Goal: Task Accomplishment & Management: Manage account settings

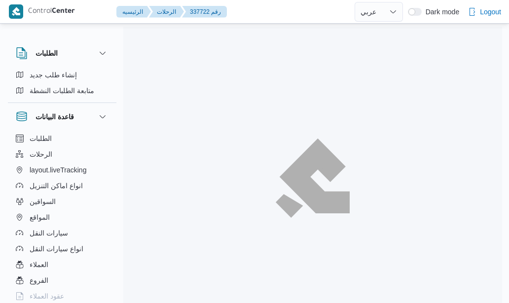
select select "ar"
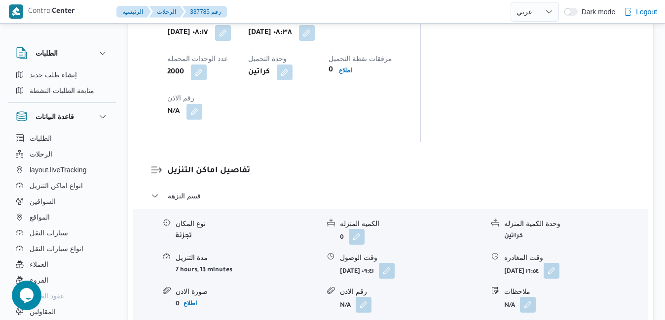
scroll to position [868, 0]
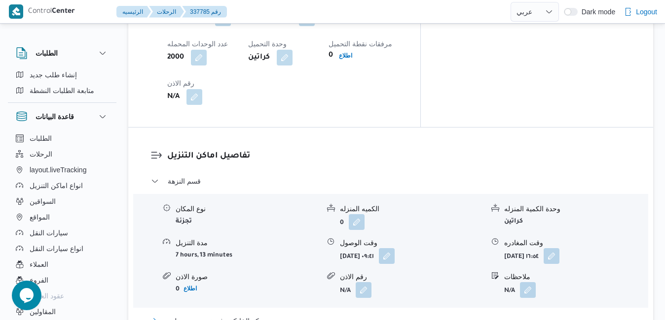
click at [369, 303] on button "مركز الخانكة - فرونت دور مسطرد" at bounding box center [391, 321] width 480 height 12
drag, startPoint x: 666, startPoint y: 158, endPoint x: 660, endPoint y: 239, distance: 81.6
click at [508, 239] on div "الطلبات إنشاء طلب جديد متابعة الطلبات النشطة قاعدة البيانات الطلبات الرحلات lay…" at bounding box center [332, 247] width 665 height 2167
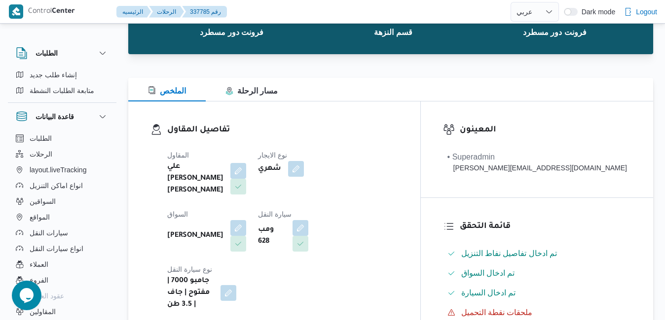
scroll to position [0, 0]
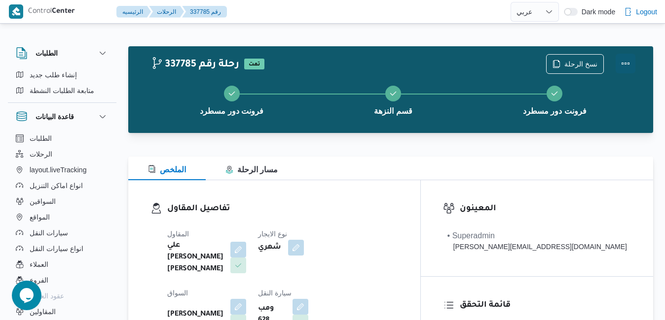
click at [508, 67] on button "Actions" at bounding box center [625, 64] width 20 height 20
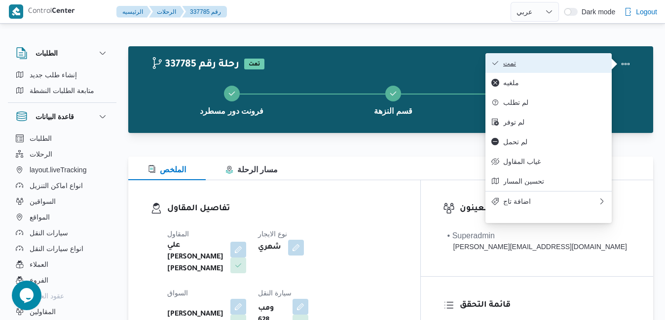
click at [508, 66] on span "تمت" at bounding box center [554, 63] width 103 height 8
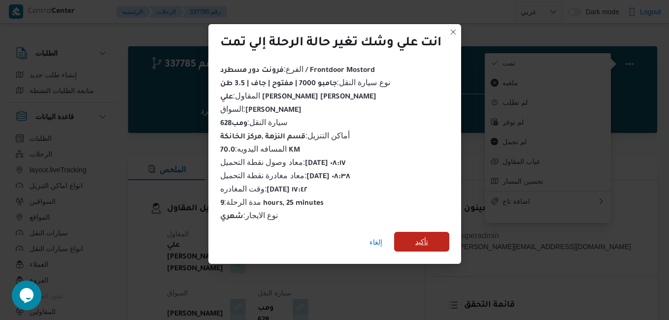
click at [422, 236] on span "تأكيد" at bounding box center [422, 242] width 13 height 12
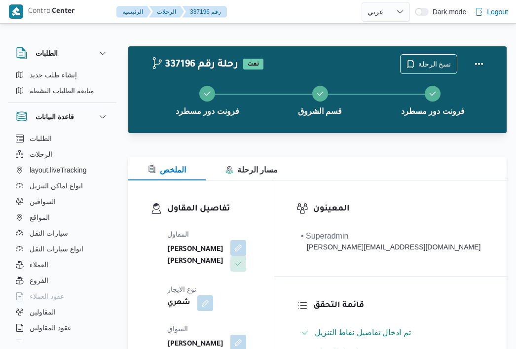
select select "ar"
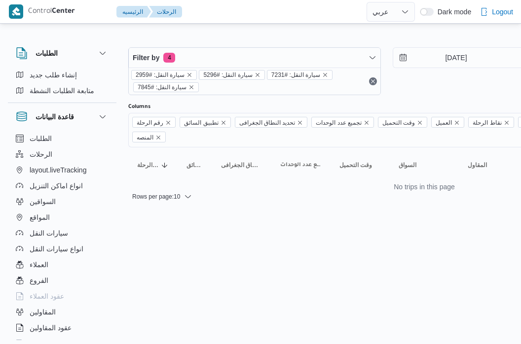
select select "ar"
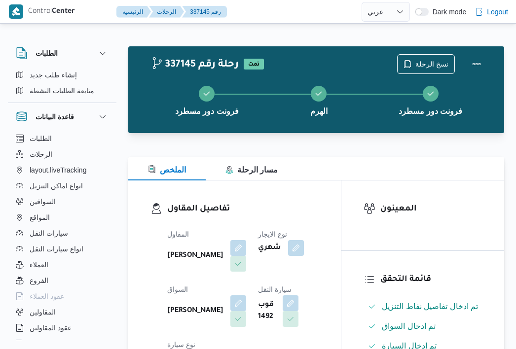
select select "ar"
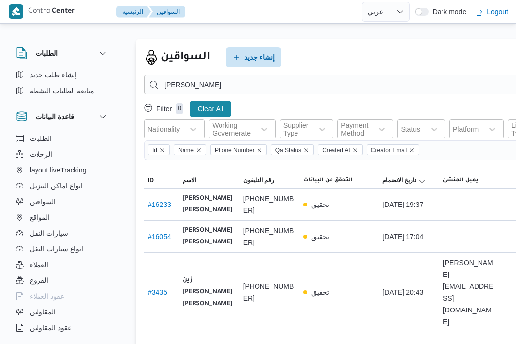
select select "ar"
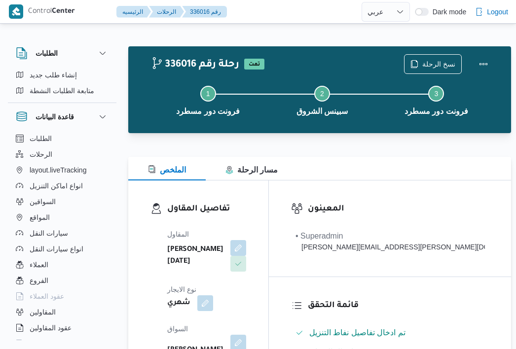
select select "ar"
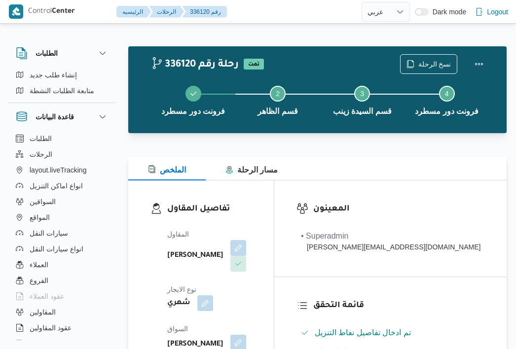
select select "ar"
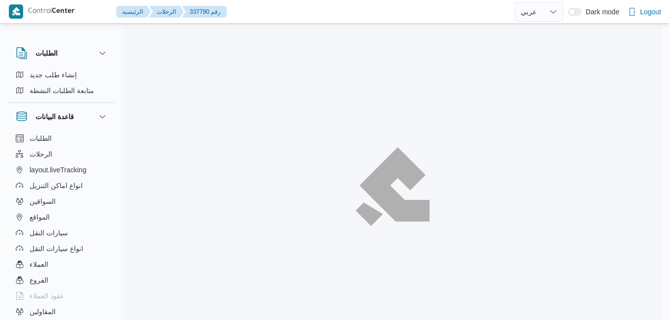
select select "ar"
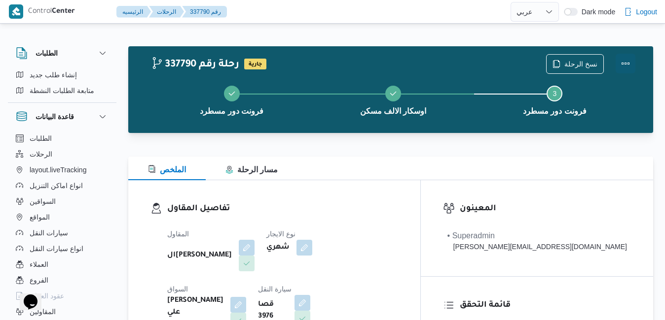
click at [625, 63] on button "Actions" at bounding box center [625, 64] width 20 height 20
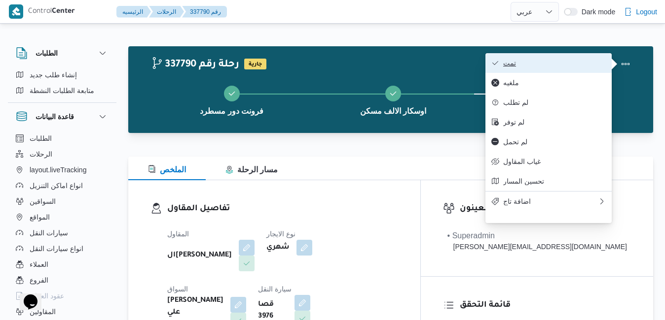
click at [589, 62] on span "تمت" at bounding box center [554, 63] width 103 height 8
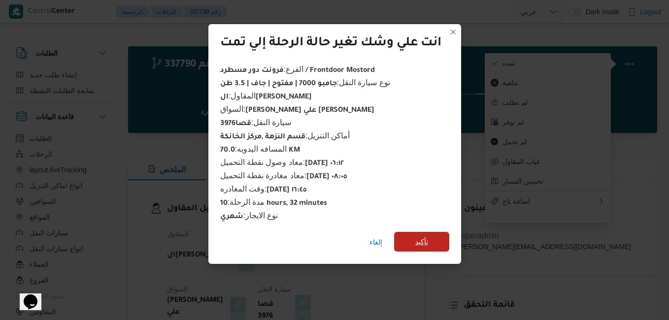
click at [419, 236] on span "تأكيد" at bounding box center [422, 242] width 13 height 12
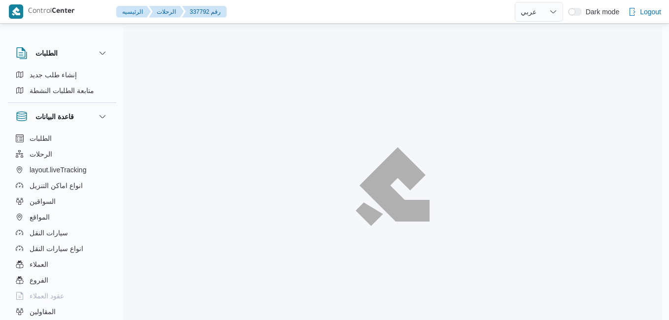
select select "ar"
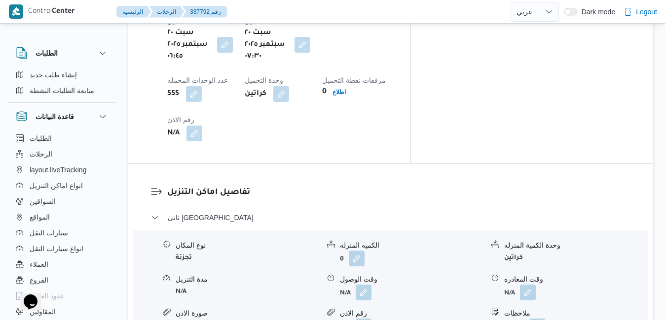
scroll to position [868, 0]
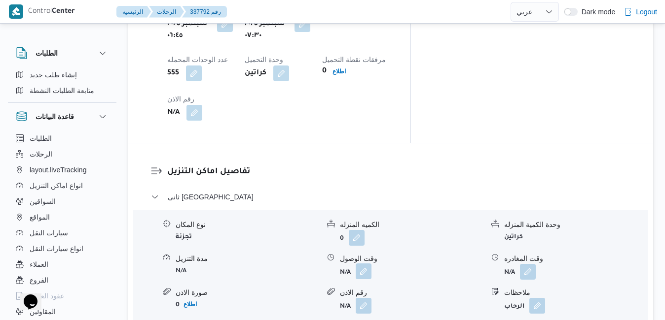
click at [363, 264] on button "button" at bounding box center [363, 272] width 16 height 16
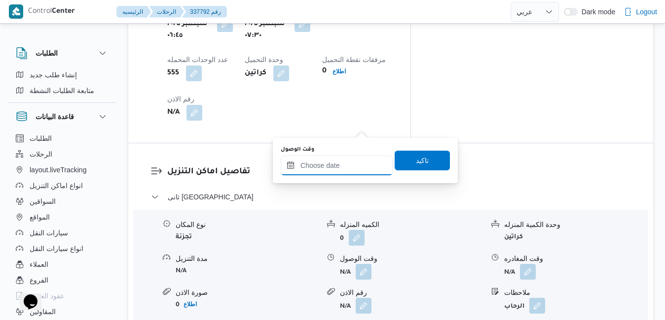
click at [330, 169] on input "وقت الوصول" at bounding box center [336, 166] width 112 height 20
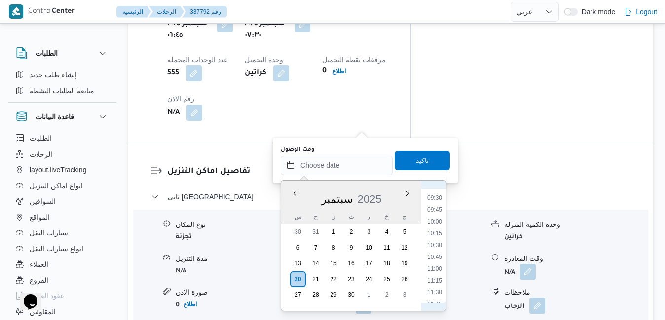
scroll to position [380, 0]
click at [434, 215] on li "08:30" at bounding box center [434, 216] width 23 height 10
type input "٢٠/٠٩/٢٠٢٥ ٠٨:٣٠"
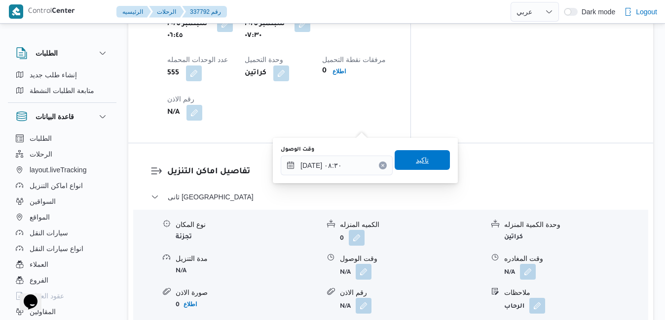
click at [430, 163] on span "تاكيد" at bounding box center [421, 160] width 55 height 20
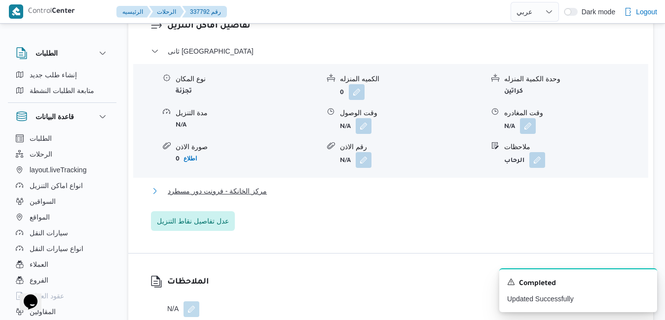
click at [400, 187] on button "مركز الخانكة - فرونت دور مسطرد" at bounding box center [391, 191] width 480 height 12
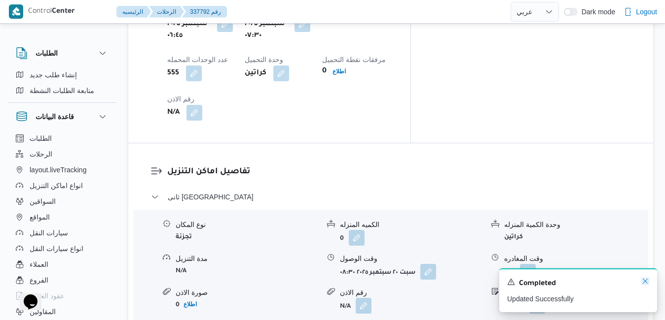
click at [644, 284] on icon "Dismiss toast" at bounding box center [645, 282] width 8 height 8
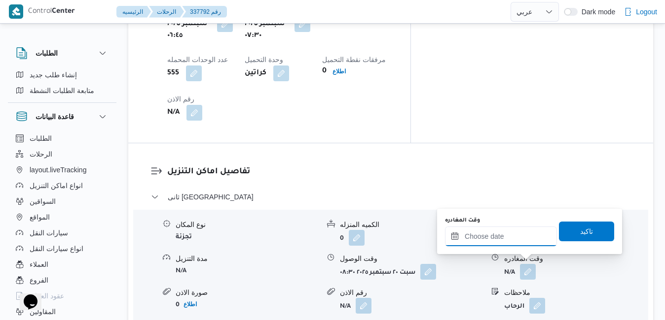
click at [502, 236] on input "وقت المغادره" at bounding box center [501, 237] width 112 height 20
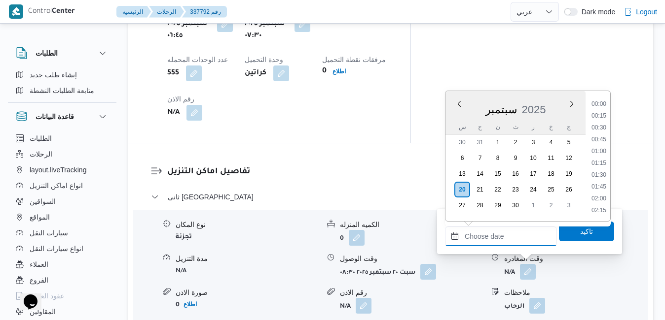
scroll to position [780, 0]
click at [602, 141] on li "17:15" at bounding box center [598, 141] width 23 height 10
type input "٢٠/٠٩/٢٠٢٥ ١٧:١٥"
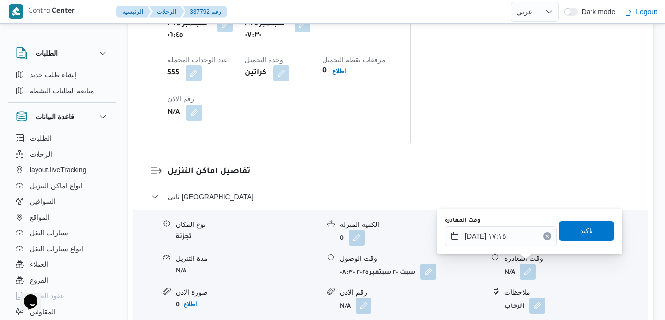
click at [580, 234] on span "تاكيد" at bounding box center [586, 231] width 13 height 12
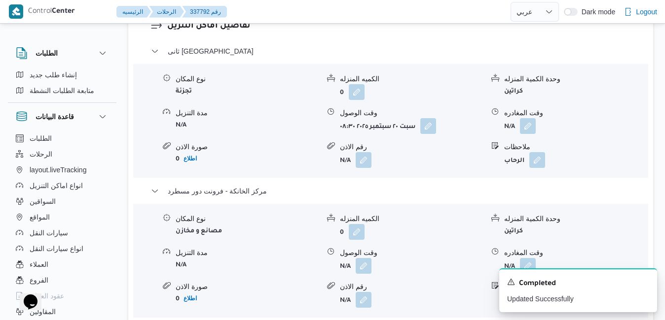
click at [372, 265] on form "N/A" at bounding box center [411, 266] width 143 height 16
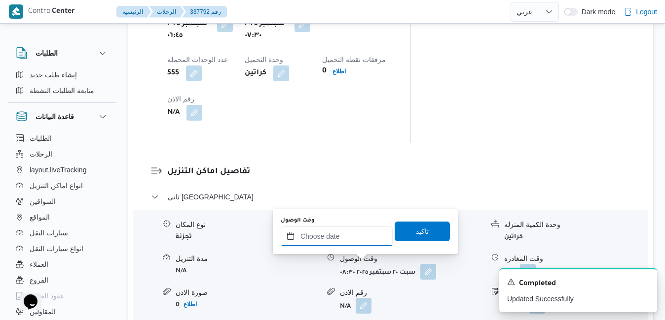
click at [350, 235] on input "وقت الوصول" at bounding box center [336, 237] width 112 height 20
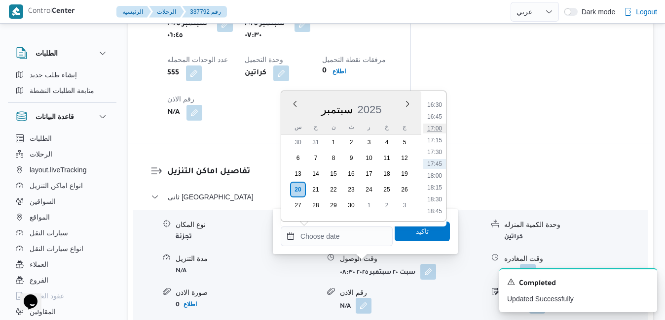
click at [433, 128] on li "17:00" at bounding box center [434, 129] width 23 height 10
type input "٢٠/٠٩/٢٠٢٥ ١٧:٠٠"
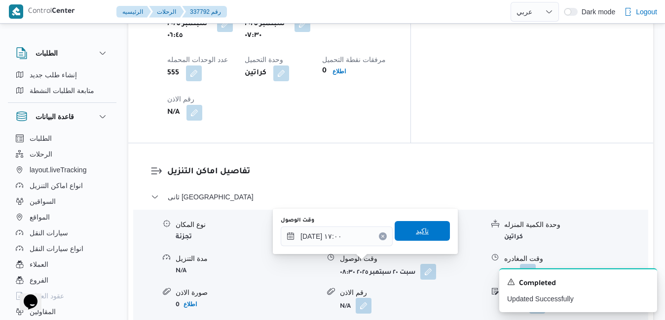
click at [404, 235] on span "تاكيد" at bounding box center [421, 231] width 55 height 20
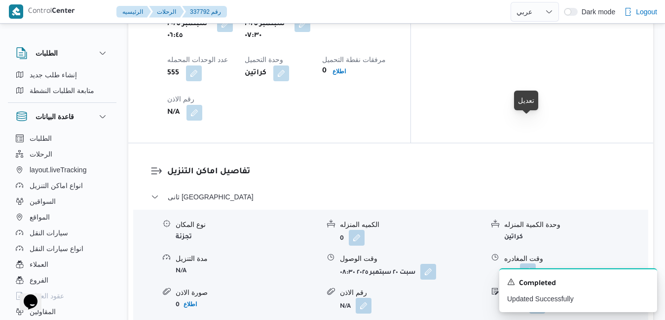
click at [527, 264] on button "button" at bounding box center [528, 272] width 16 height 16
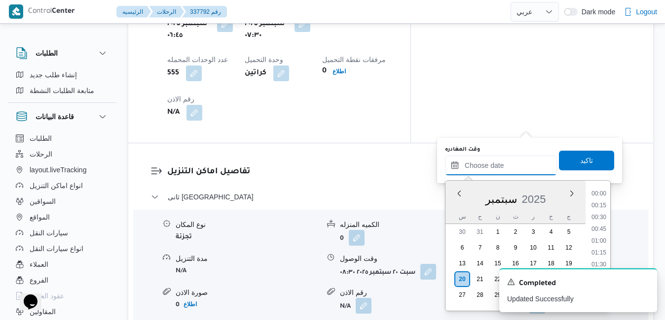
click at [492, 160] on input "وقت المغادره" at bounding box center [501, 166] width 112 height 20
click at [607, 255] on li "16:15" at bounding box center [598, 255] width 23 height 10
type input "٢٠/٠٩/٢٠٢٥ ١٦:١٥"
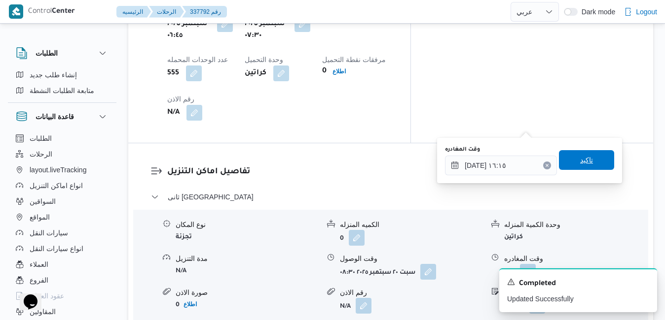
click at [594, 162] on span "تاكيد" at bounding box center [586, 160] width 55 height 20
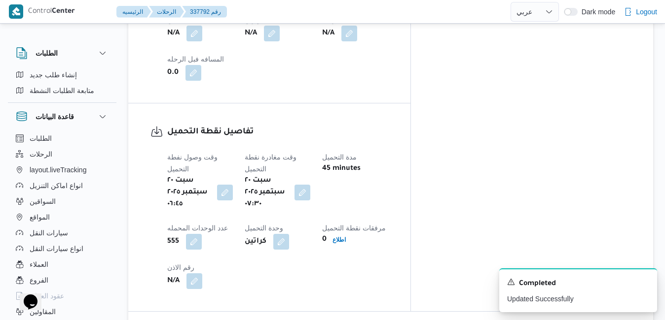
scroll to position [0, 0]
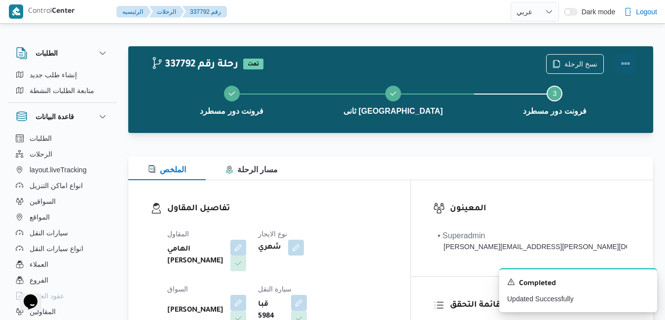
click at [625, 55] on button "Actions" at bounding box center [625, 64] width 20 height 20
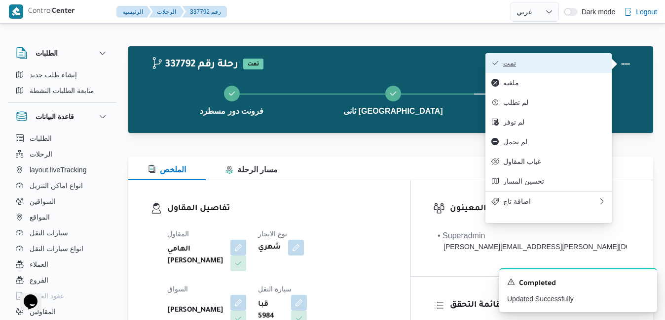
click at [580, 61] on span "تمت" at bounding box center [554, 63] width 103 height 8
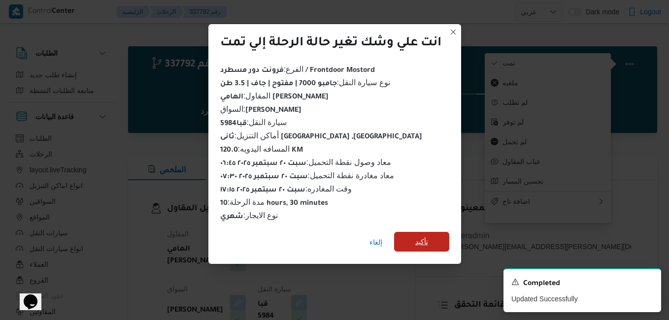
click at [430, 237] on span "تأكيد" at bounding box center [421, 242] width 55 height 20
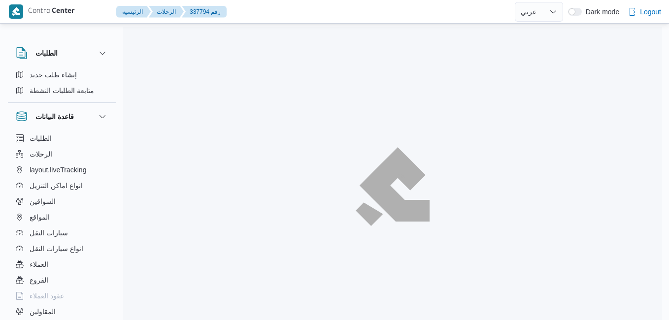
select select "ar"
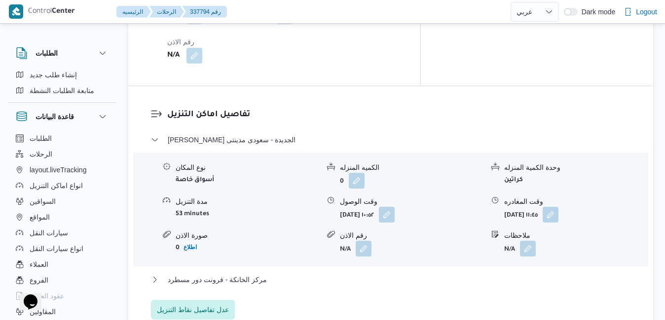
scroll to position [907, 0]
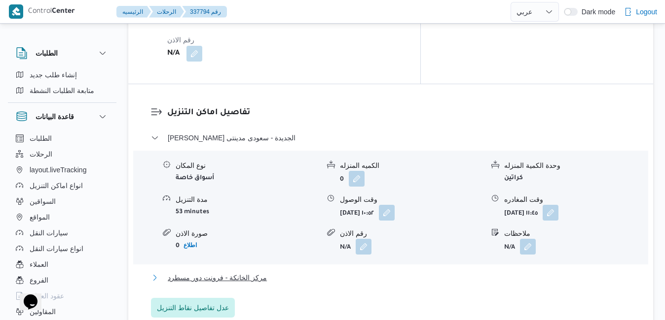
click at [331, 272] on button "مركز الخانكة - فرونت دور مسطرد" at bounding box center [391, 278] width 480 height 12
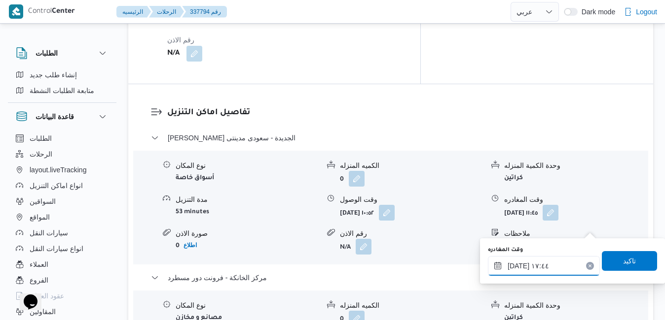
click at [523, 273] on input "٢٠/٠٩/٢٠٢٥ ١٧:٤٤" at bounding box center [544, 266] width 112 height 20
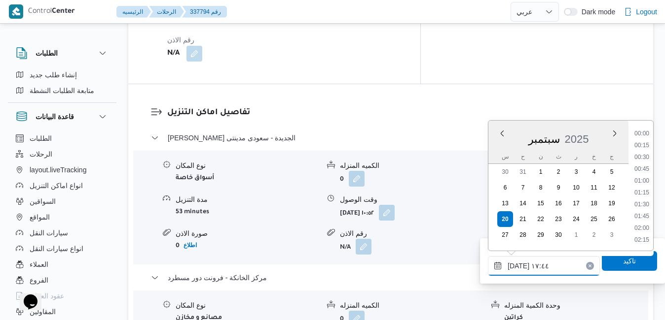
scroll to position [768, 0]
click at [645, 160] on li "16:45" at bounding box center [641, 158] width 23 height 10
type input "[DATE] ١٦:٤٥"
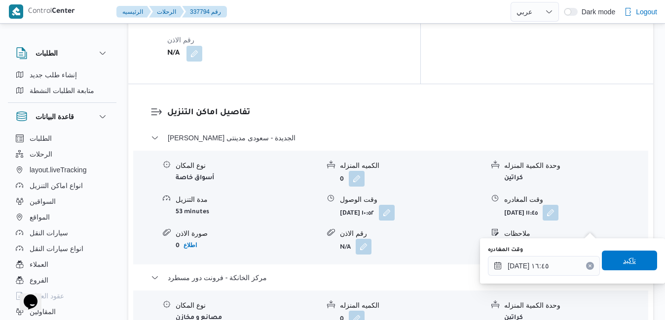
click at [609, 262] on span "تاكيد" at bounding box center [628, 261] width 55 height 20
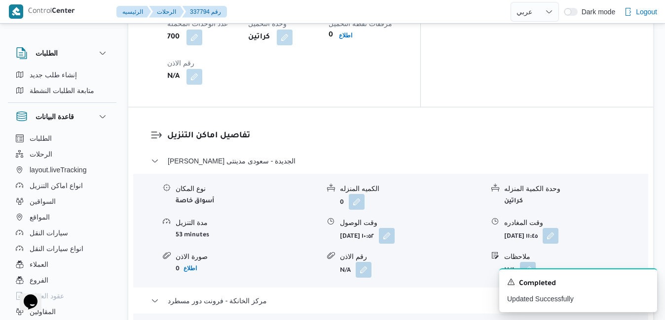
scroll to position [868, 0]
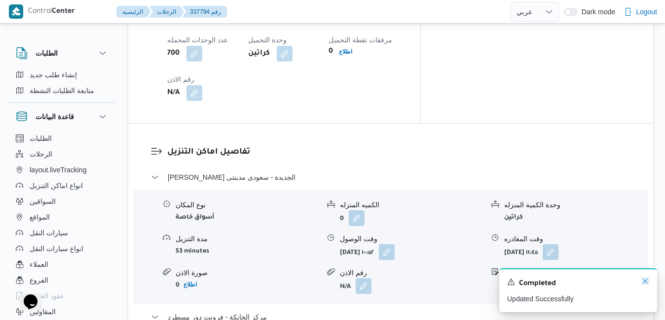
click at [646, 280] on icon "Dismiss toast" at bounding box center [645, 282] width 8 height 8
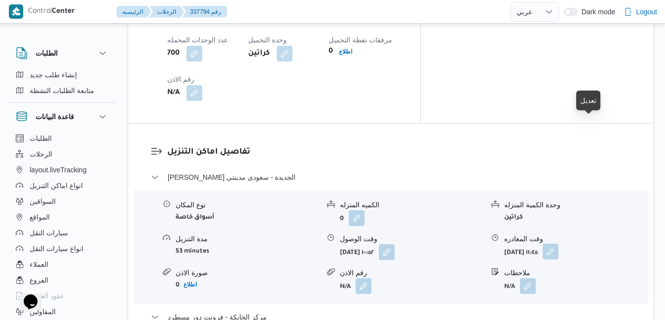
click at [558, 244] on button "button" at bounding box center [550, 252] width 16 height 16
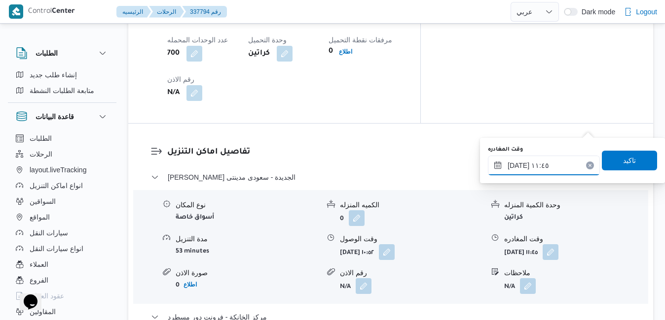
click at [555, 168] on input "٢٠/٠٩/٢٠٢٥ ١١:٤٥" at bounding box center [544, 166] width 112 height 20
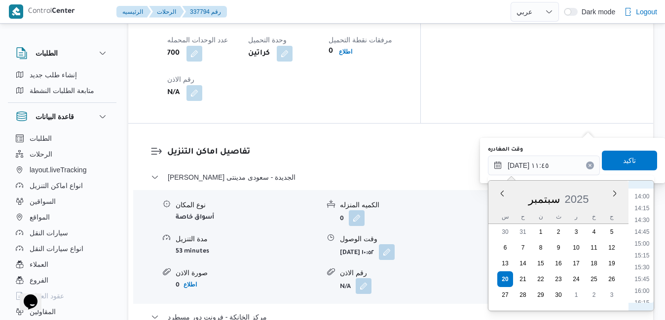
scroll to position [696, 0]
click at [644, 239] on li "15:45" at bounding box center [641, 243] width 23 height 10
type input "٢٠/٠٩/٢٠٢٥ ١٥:٤٥"
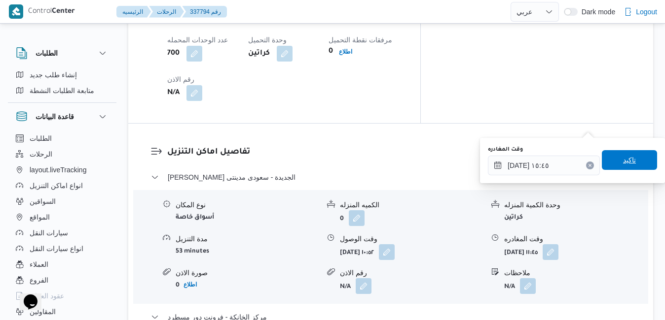
click at [631, 165] on span "تاكيد" at bounding box center [628, 160] width 55 height 20
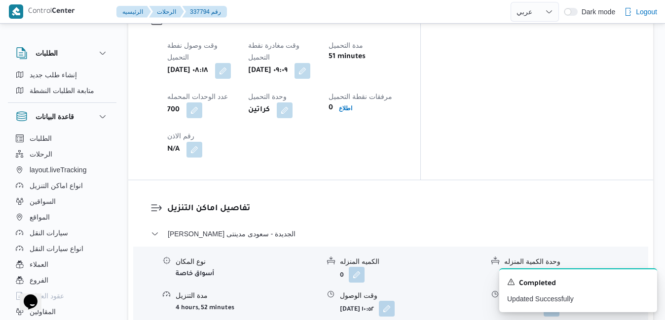
scroll to position [828, 0]
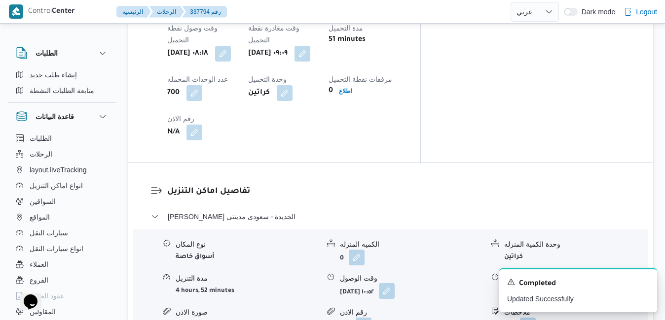
click at [394, 283] on button "button" at bounding box center [387, 291] width 16 height 16
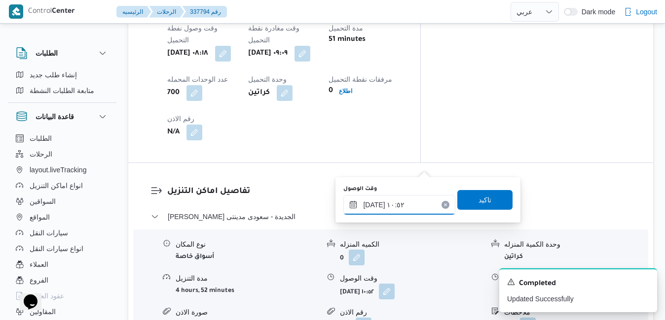
click at [389, 206] on input "٢٠/٠٩/٢٠٢٥ ١٠:٥٢" at bounding box center [399, 205] width 112 height 20
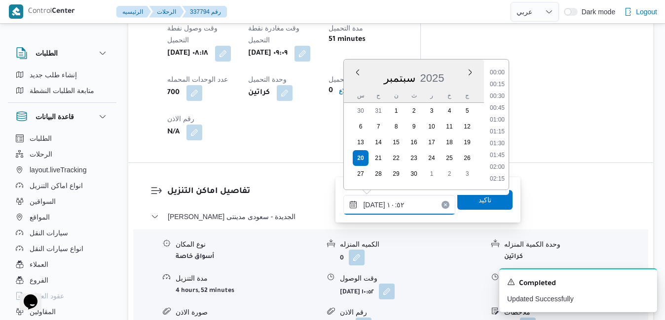
scroll to position [449, 0]
click at [499, 96] on li "10:00" at bounding box center [497, 97] width 23 height 10
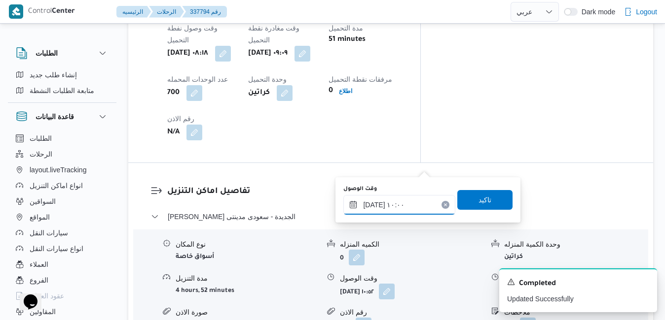
type input "٢٠/٠٩/٢٠٢٥ ١٠:٠٠"
click at [477, 207] on span "تاكيد" at bounding box center [484, 200] width 55 height 20
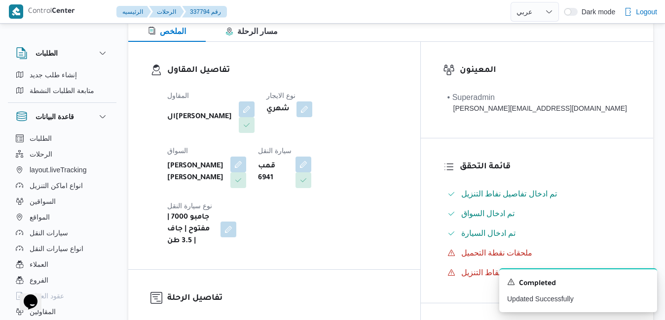
scroll to position [5, 0]
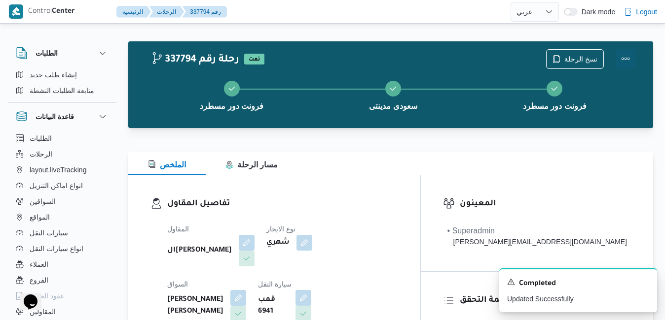
click at [626, 60] on button "Actions" at bounding box center [625, 59] width 20 height 20
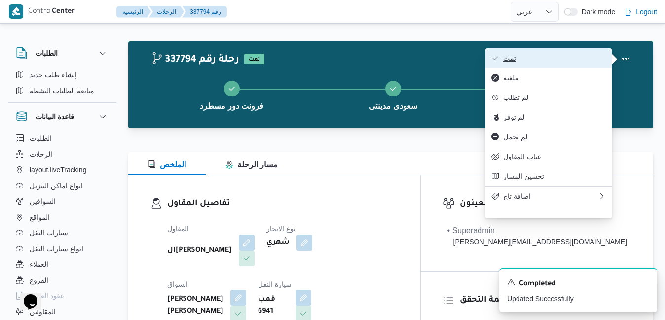
click at [558, 67] on button "تمت" at bounding box center [548, 58] width 126 height 20
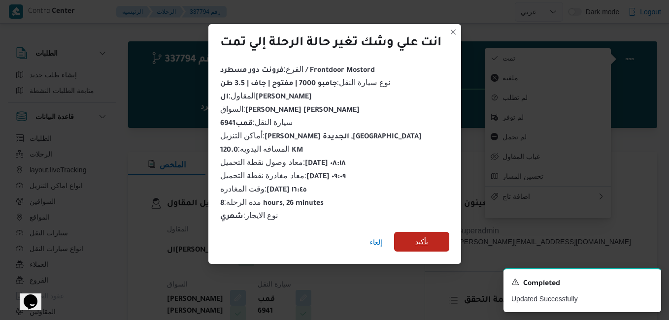
click at [434, 237] on span "تأكيد" at bounding box center [421, 242] width 55 height 20
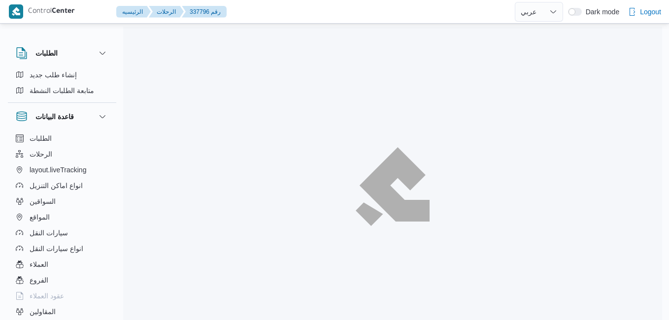
select select "ar"
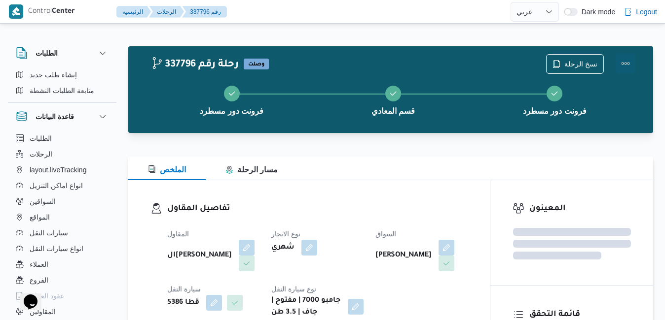
click at [626, 66] on button "Actions" at bounding box center [625, 64] width 20 height 20
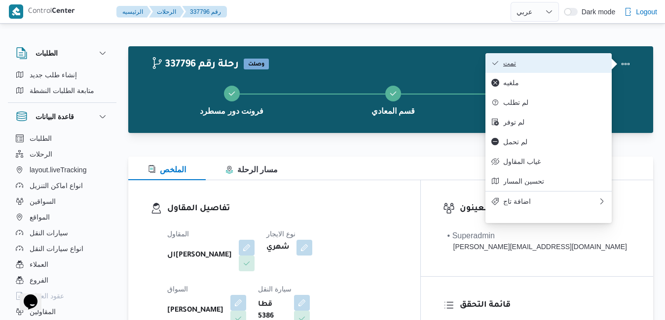
click at [557, 63] on span "تمت" at bounding box center [554, 63] width 103 height 8
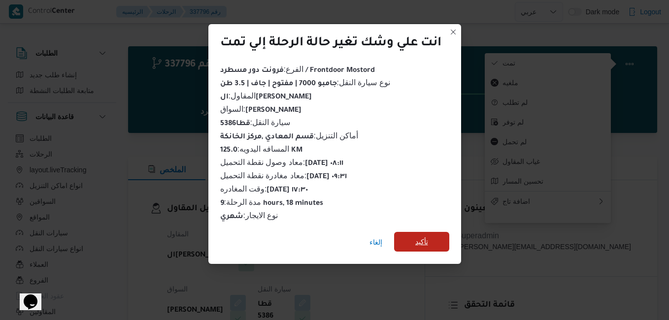
click at [424, 238] on span "تأكيد" at bounding box center [422, 242] width 13 height 12
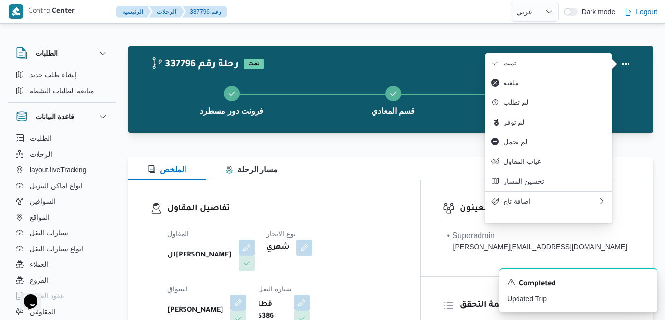
click at [388, 280] on div "المقاول الهامي محمد خالد علي نوع الايجار شهري السواق يحي احمد محمد حلمي سيارة ا…" at bounding box center [282, 307] width 243 height 170
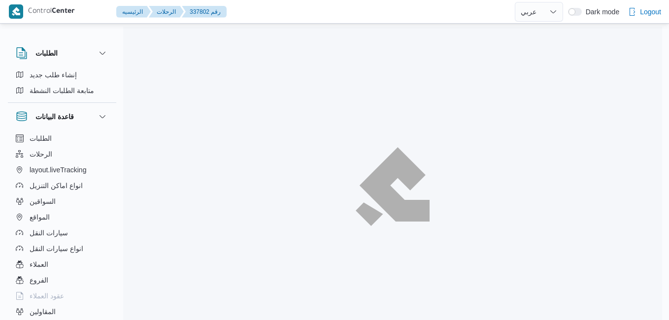
select select "ar"
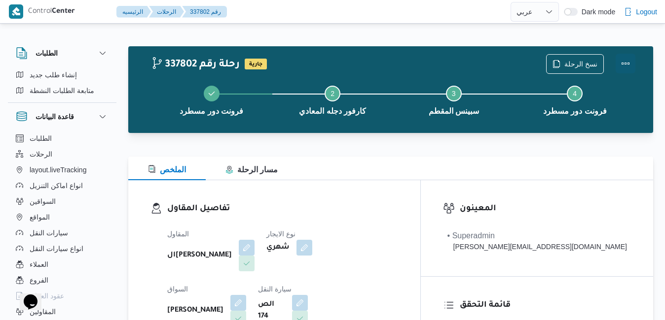
click at [628, 67] on button "Actions" at bounding box center [625, 64] width 20 height 20
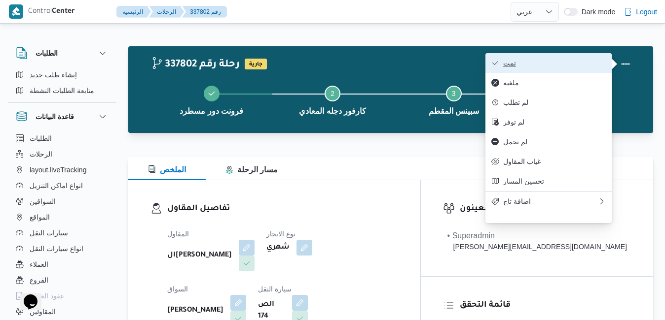
click at [579, 63] on span "تمت" at bounding box center [554, 63] width 103 height 8
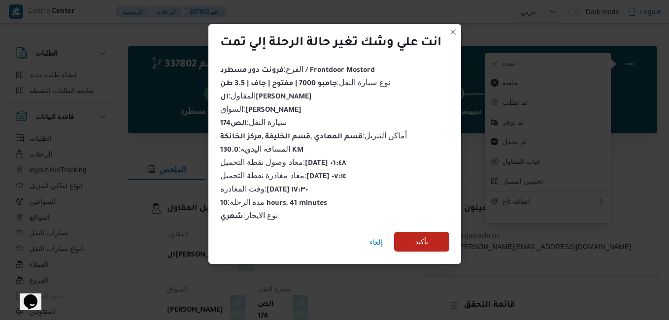
click at [442, 235] on span "تأكيد" at bounding box center [421, 242] width 55 height 20
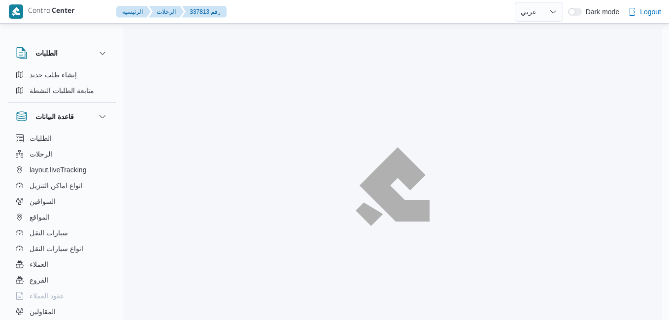
select select "ar"
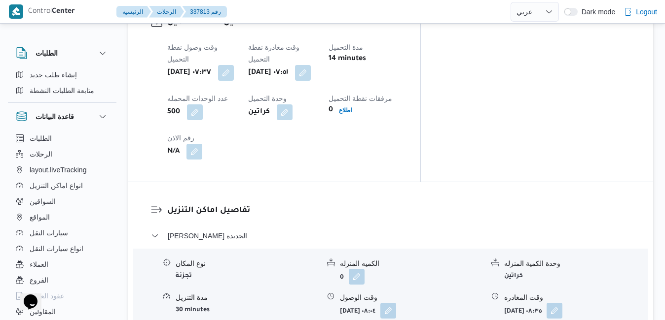
scroll to position [828, 0]
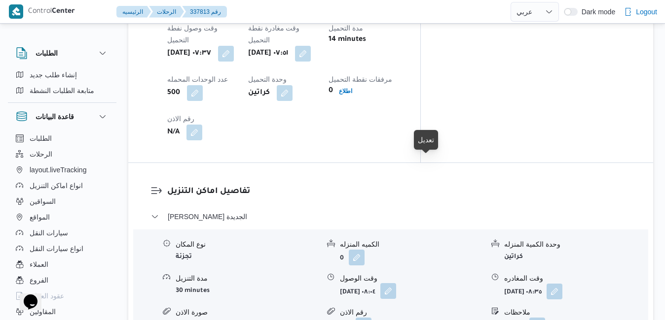
click at [396, 283] on button "button" at bounding box center [388, 291] width 16 height 16
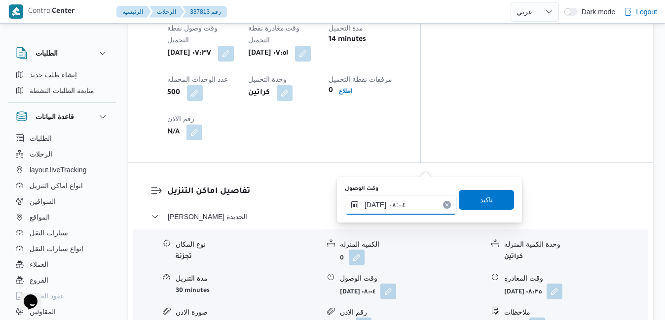
click at [385, 202] on input "[DATE] ٠٨:٠٤" at bounding box center [401, 205] width 112 height 20
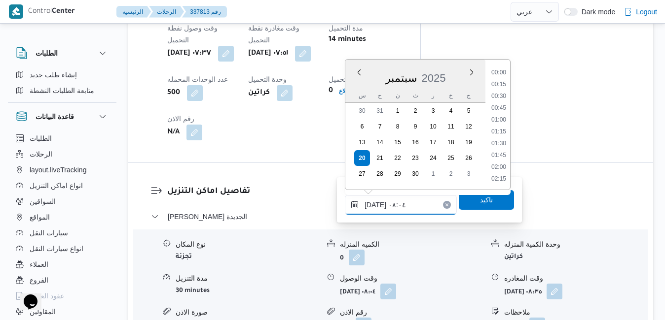
scroll to position [318, 0]
click at [504, 157] on li "08:30" at bounding box center [498, 156] width 23 height 10
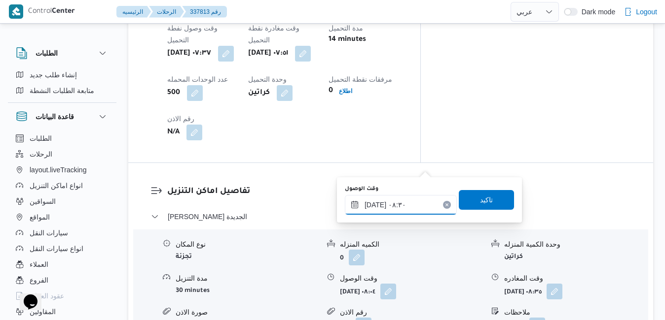
click at [377, 205] on input "٢٠/٠٩/٢٠٢٥ ٠٨:٣٠" at bounding box center [401, 205] width 112 height 20
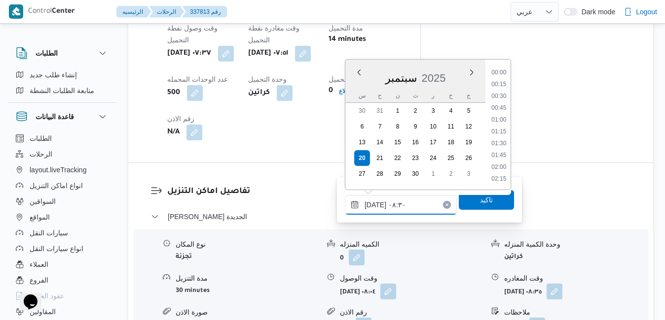
scroll to position [342, 0]
type input "٢٠/٠٩/٢٠٢٥ ٠٨:٤٠"
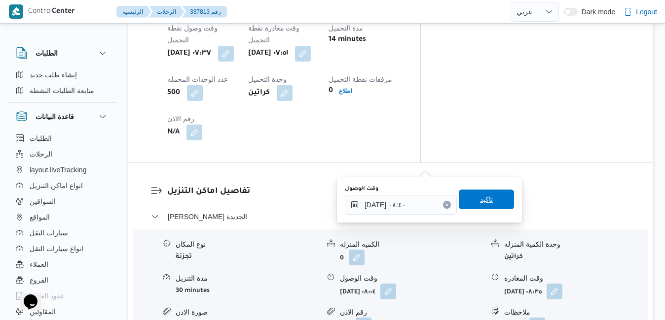
click at [470, 199] on span "تاكيد" at bounding box center [485, 200] width 55 height 20
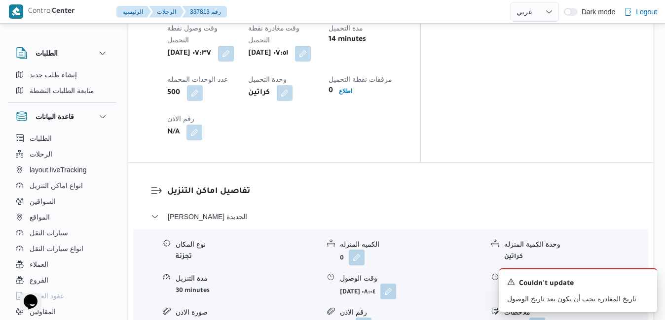
click at [646, 281] on icon "Dismiss toast" at bounding box center [644, 281] width 5 height 5
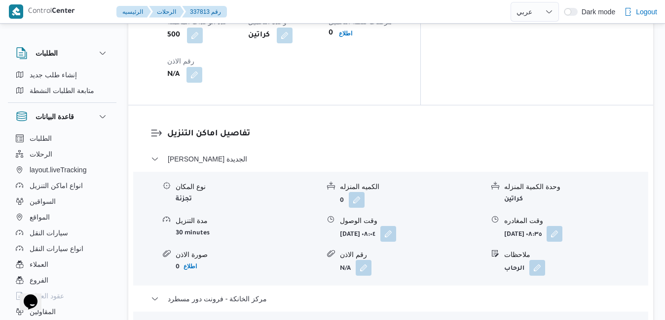
scroll to position [887, 0]
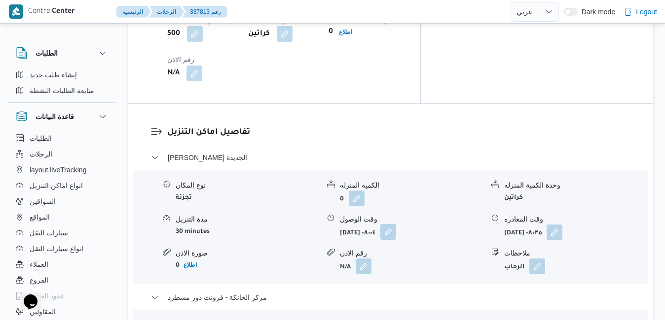
click at [396, 224] on button "button" at bounding box center [388, 232] width 16 height 16
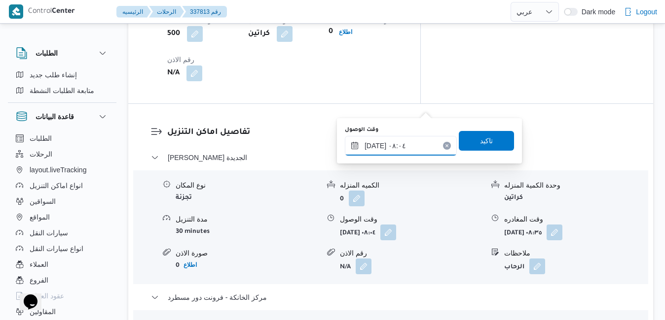
click at [406, 145] on input "٢٠/٠٩/٢٠٢٥ ٠٨:٠٤" at bounding box center [401, 146] width 112 height 20
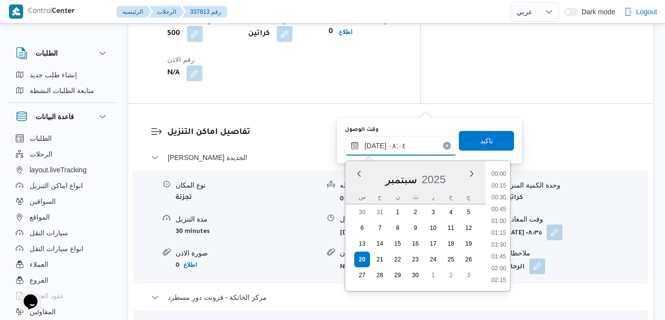
scroll to position [318, 0]
click at [504, 254] on li "08:30" at bounding box center [498, 258] width 23 height 10
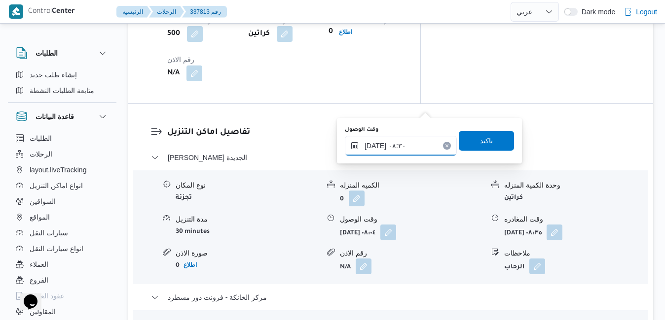
click at [377, 143] on input "٢٠/٠٩/٢٠٢٥ ٠٨:٣٠" at bounding box center [401, 146] width 112 height 20
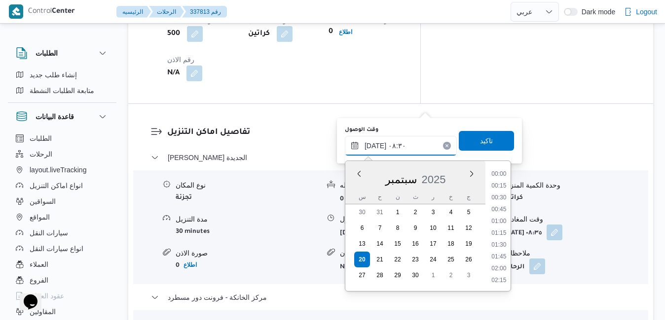
click at [377, 143] on input "٢٠/٠٩/٢٠٢٥ ٠٨:٣٠" at bounding box center [401, 146] width 112 height 20
type input "٢٠/٠٩/٢٠٢٥ ٠٨:٣٥"
click at [489, 137] on span "تاكيد" at bounding box center [485, 141] width 55 height 20
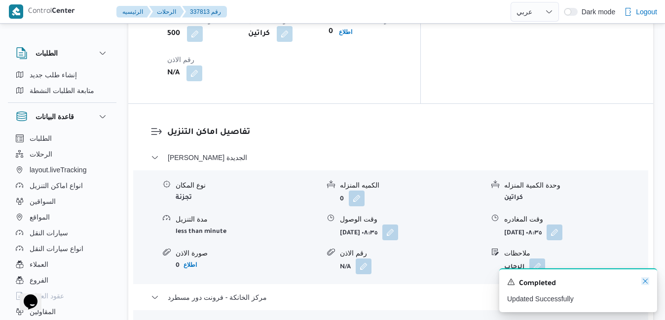
click at [647, 280] on icon "Dismiss toast" at bounding box center [644, 281] width 5 height 5
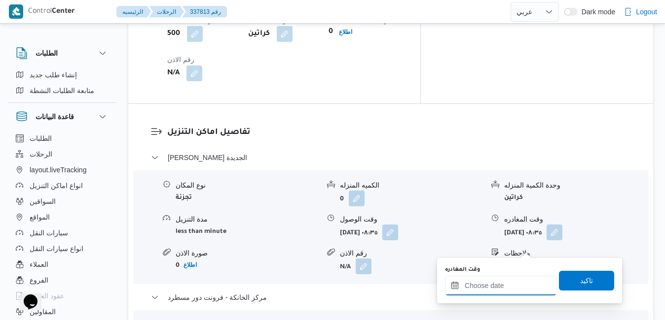
click at [502, 284] on input "وقت المغادره" at bounding box center [501, 286] width 112 height 20
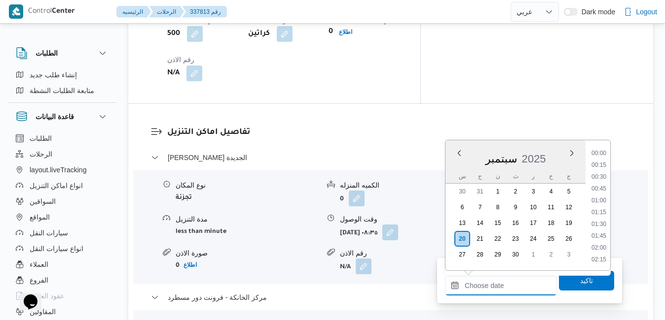
scroll to position [792, 0]
click at [600, 181] on li "17:15" at bounding box center [598, 178] width 23 height 10
type input "٢٠/٠٩/٢٠٢٥ ١٧:١٥"
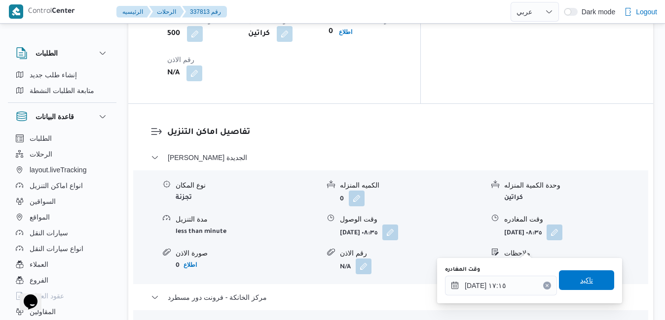
click at [580, 283] on span "تاكيد" at bounding box center [586, 281] width 13 height 12
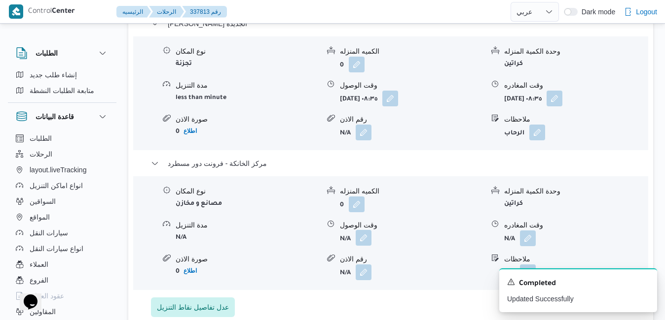
click at [362, 246] on button "button" at bounding box center [363, 238] width 16 height 16
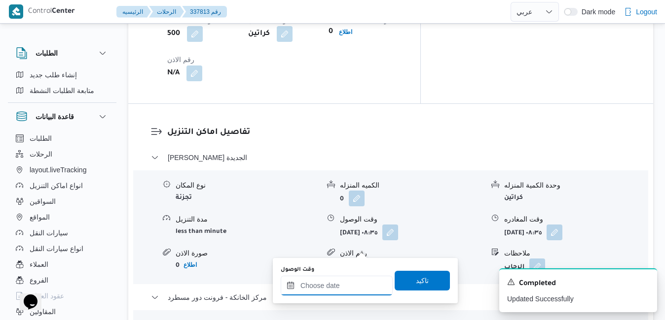
click at [346, 292] on input "وقت الوصول" at bounding box center [336, 286] width 112 height 20
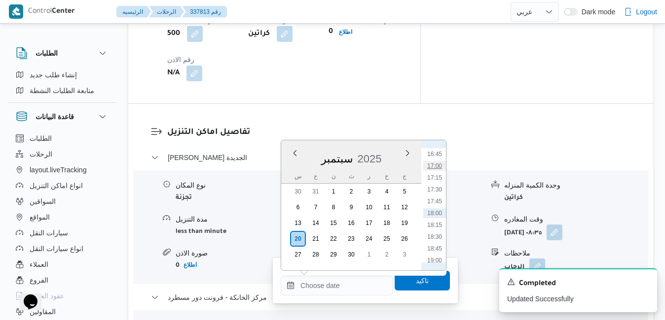
click at [440, 169] on li "17:00" at bounding box center [434, 166] width 23 height 10
type input "٢٠/٠٩/٢٠٢٥ ١٧:٠٠"
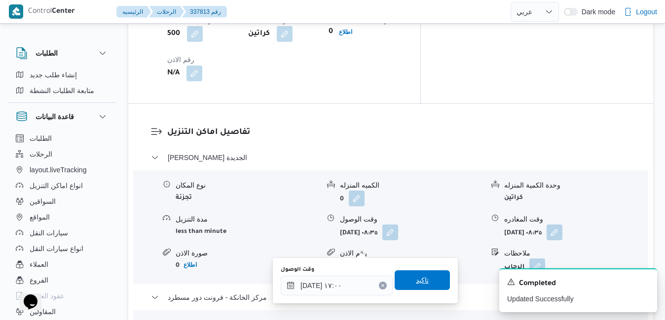
click at [408, 287] on span "تاكيد" at bounding box center [421, 281] width 55 height 20
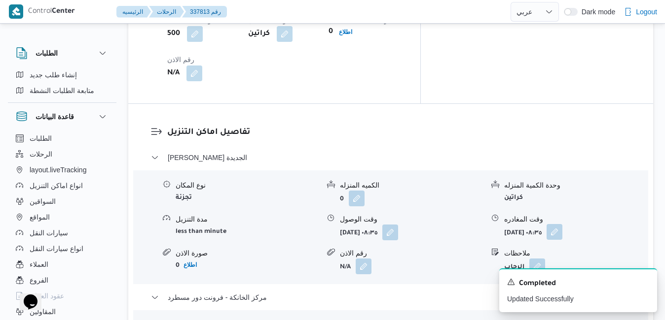
click at [562, 224] on button "button" at bounding box center [554, 232] width 16 height 16
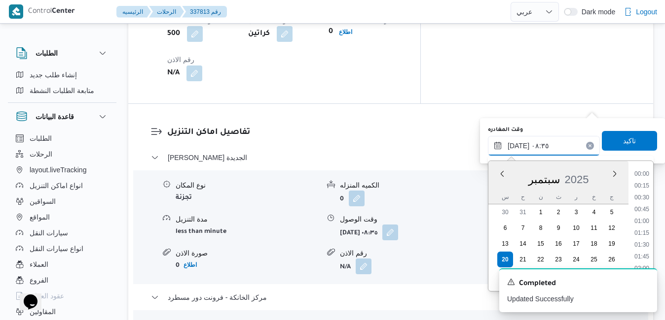
click at [556, 137] on input "٢٠/٠٩/٢٠٢٥ ٠٨:٣٥" at bounding box center [544, 146] width 112 height 20
click at [642, 198] on li "16:15" at bounding box center [641, 201] width 23 height 10
type input "٢٠/٠٩/٢٠٢٥ ١٦:١٥"
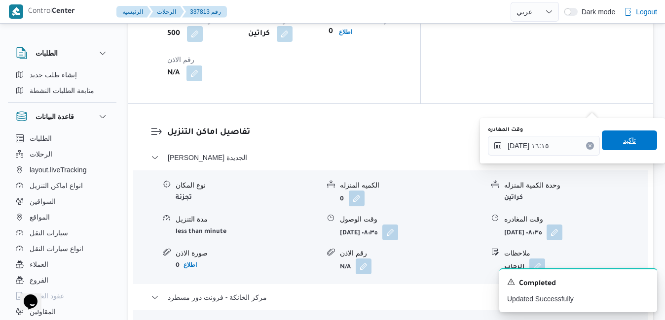
click at [638, 147] on span "تاكيد" at bounding box center [628, 141] width 55 height 20
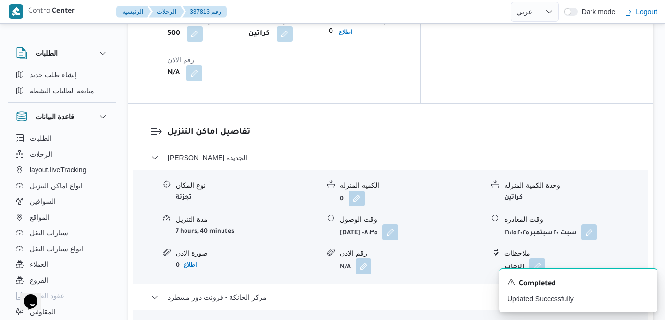
scroll to position [0, 0]
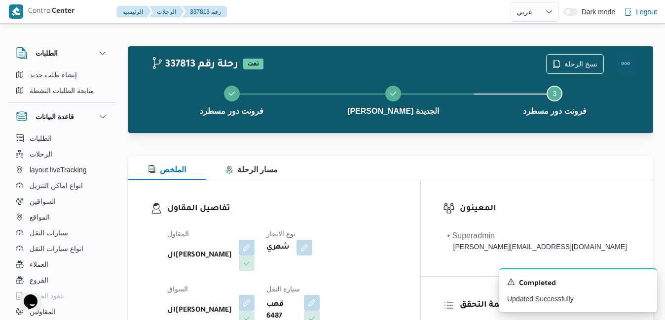
click at [621, 63] on button "Actions" at bounding box center [625, 64] width 20 height 20
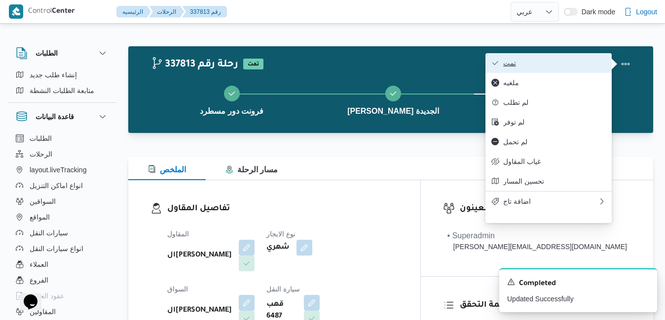
click at [569, 63] on span "تمت" at bounding box center [554, 63] width 103 height 8
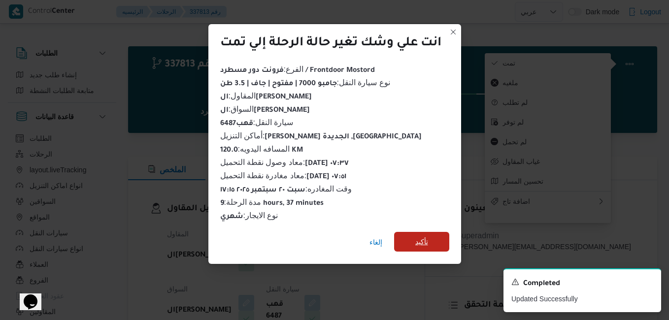
click at [422, 243] on span "تأكيد" at bounding box center [422, 242] width 13 height 12
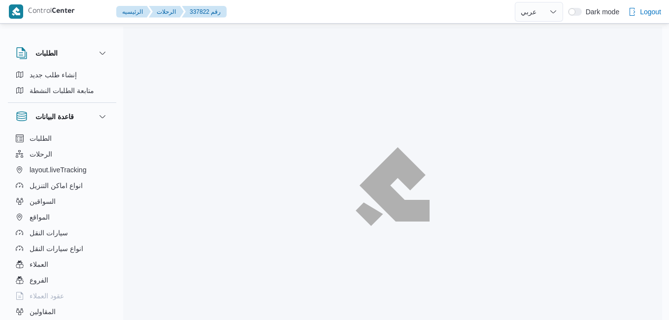
select select "ar"
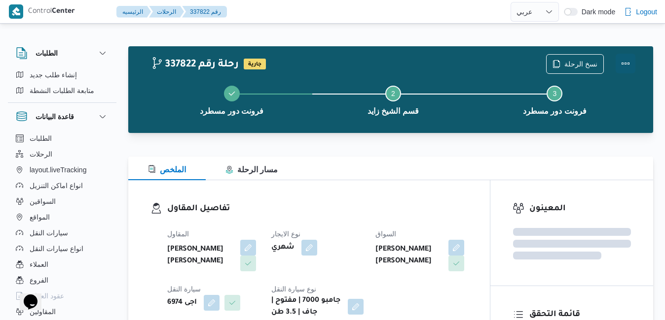
click at [626, 67] on button "Actions" at bounding box center [625, 64] width 20 height 20
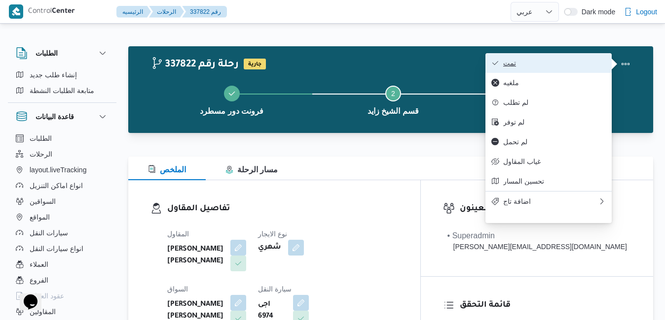
click at [570, 61] on span "تمت" at bounding box center [554, 63] width 103 height 8
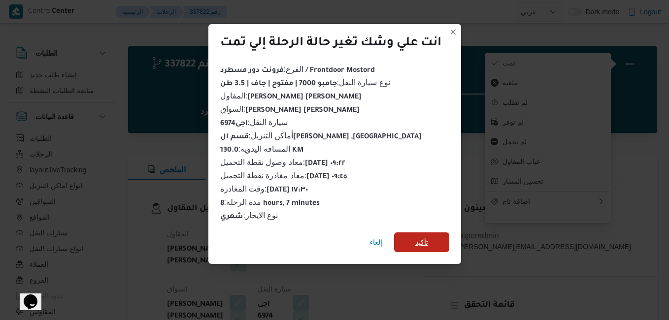
click at [416, 244] on span "تأكيد" at bounding box center [421, 243] width 55 height 20
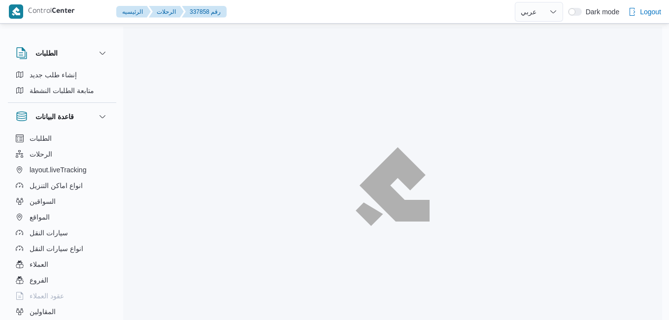
select select "ar"
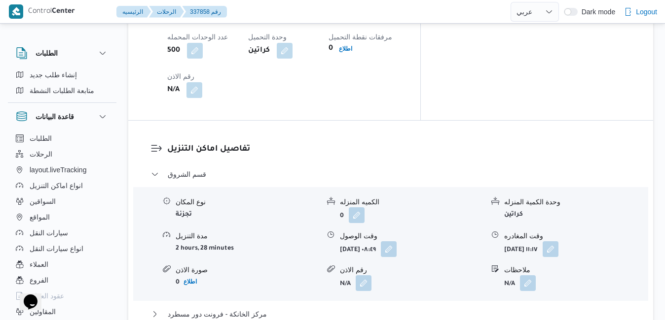
scroll to position [872, 0]
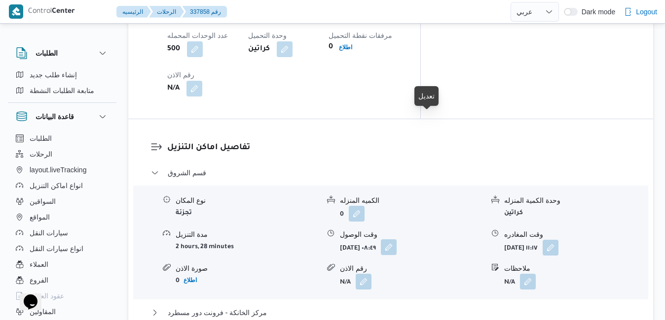
click at [396, 240] on button "button" at bounding box center [389, 248] width 16 height 16
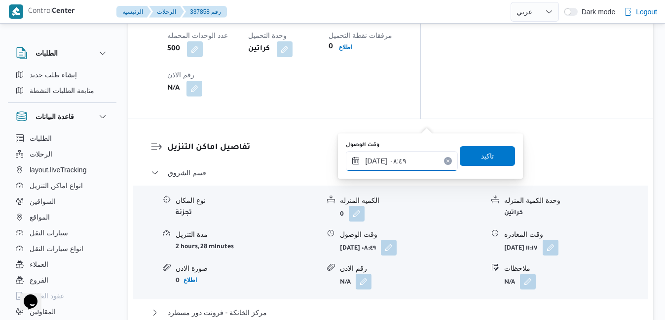
click at [386, 161] on input "٢٠/٠٩/٢٠٢٥ ٠٨:٤٩" at bounding box center [402, 161] width 112 height 20
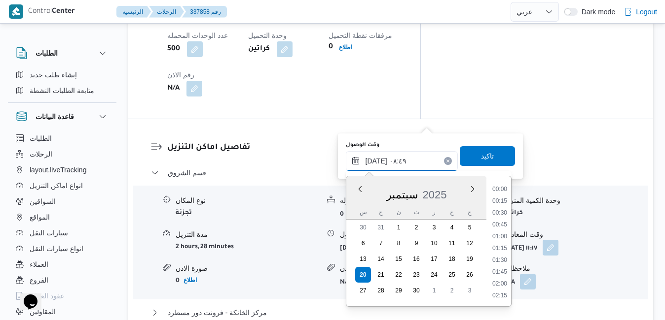
scroll to position [354, 0]
click at [502, 281] on li "09:30" at bounding box center [499, 285] width 23 height 10
type input "٢٠/٠٩/٢٠٢٥ ٠٩:٣٠"
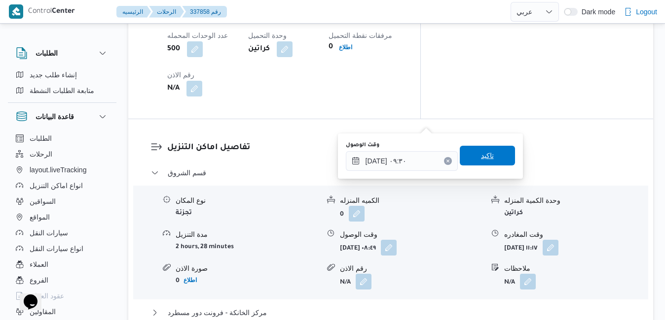
click at [496, 159] on span "تاكيد" at bounding box center [486, 156] width 55 height 20
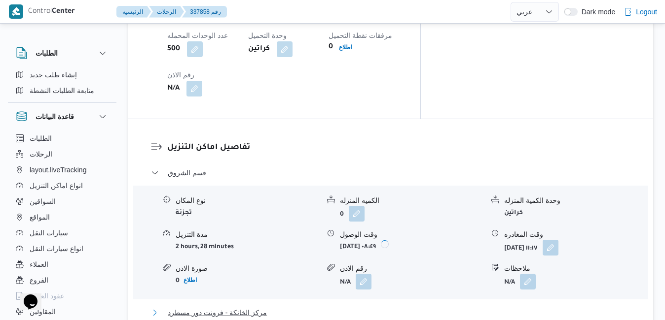
click at [412, 307] on button "مركز الخانكة - فرونت دور مسطرد" at bounding box center [391, 313] width 480 height 12
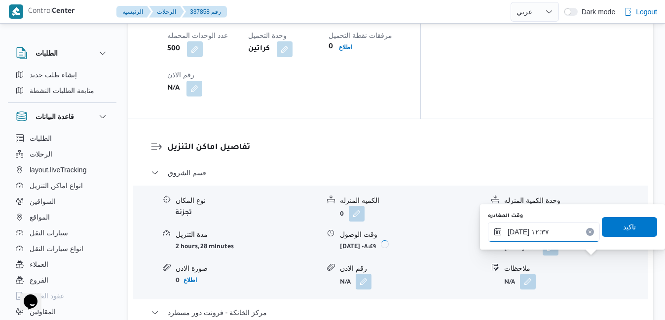
click at [545, 234] on input "[DATE] ١٢:٣٧" at bounding box center [544, 232] width 112 height 20
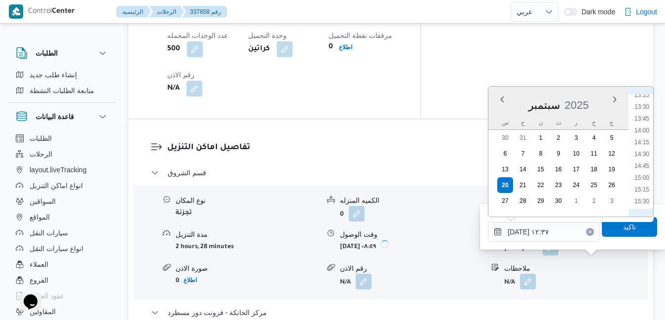
scroll to position [732, 0]
click at [645, 161] on li "16:45" at bounding box center [641, 161] width 23 height 10
type input "[DATE] ١٦:٤٥"
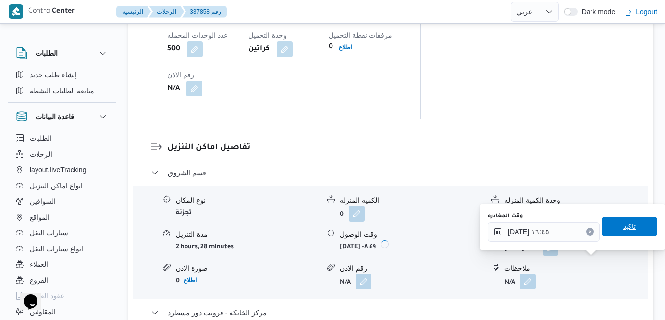
click at [624, 223] on span "تاكيد" at bounding box center [629, 227] width 13 height 12
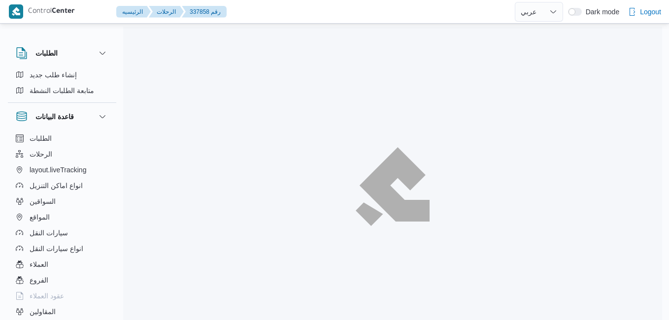
select select "ar"
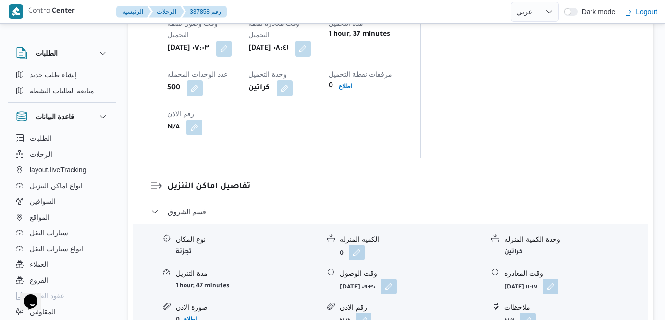
scroll to position [894, 0]
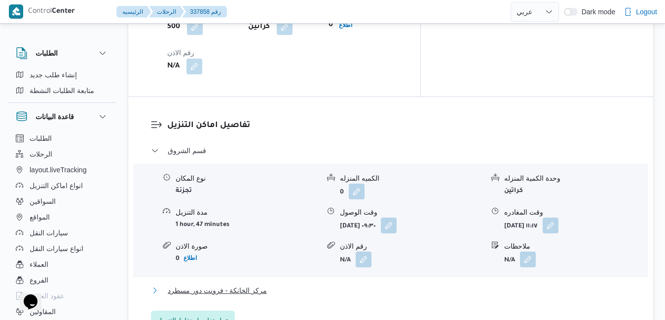
click at [414, 285] on button "مركز الخانكة - فرونت دور مسطرد" at bounding box center [391, 291] width 480 height 12
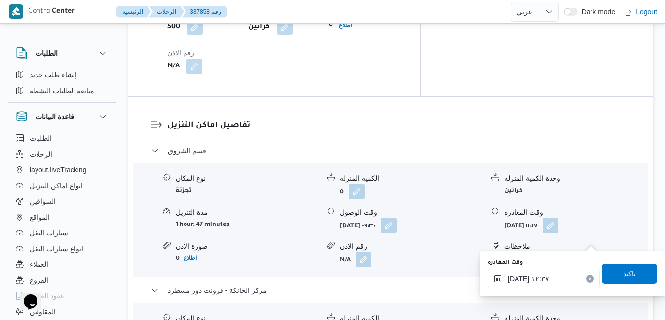
click at [542, 274] on input "٢٠/٠٩/٢٠٢٥ ١٢:٣٧" at bounding box center [544, 279] width 112 height 20
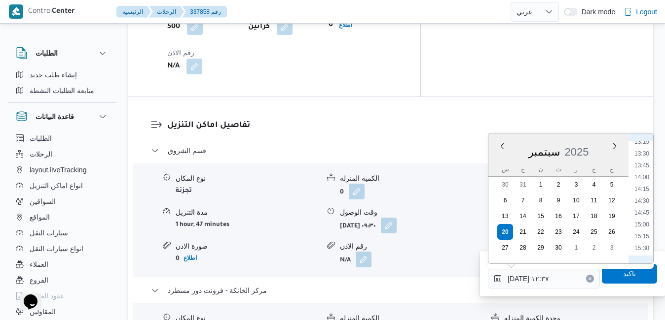
scroll to position [732, 0]
click at [643, 220] on li "17:00" at bounding box center [641, 219] width 23 height 10
type input "٢٠/٠٩/٢٠٢٥ ١٧:٠٠"
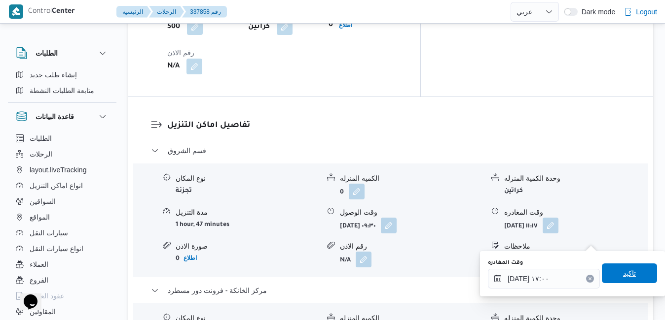
click at [618, 280] on span "تاكيد" at bounding box center [628, 274] width 55 height 20
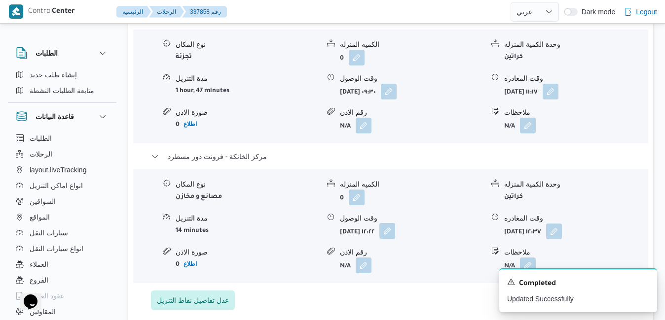
click at [395, 239] on button "button" at bounding box center [387, 231] width 16 height 16
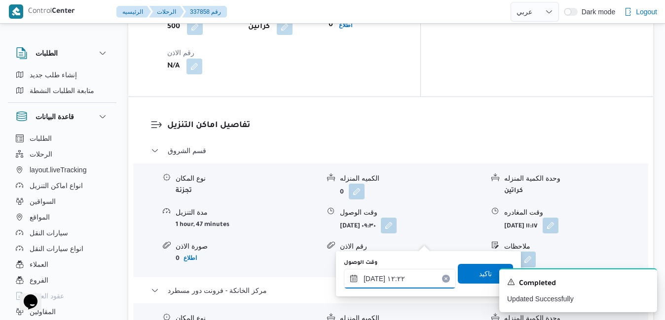
click at [415, 285] on input "٢٠/٠٩/٢٠٢٥ ١٢:٢٢" at bounding box center [400, 279] width 112 height 20
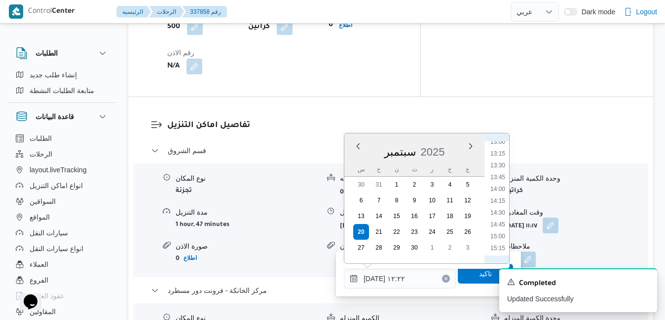
scroll to position [820, 0]
click at [509, 188] on ul "00:00 00:15 00:30 00:45 01:00 01:15 01:30 01:45 02:00 02:15 02:30 02:45 03:00 0…" at bounding box center [497, 198] width 23 height 114
click at [499, 220] on li "16:45" at bounding box center [497, 219] width 23 height 10
type input "٢٠/٠٩/٢٠٢٥ ١٦:٤٥"
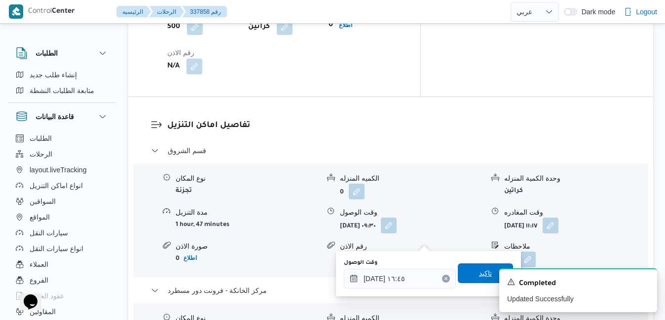
click at [465, 270] on span "تاكيد" at bounding box center [484, 274] width 55 height 20
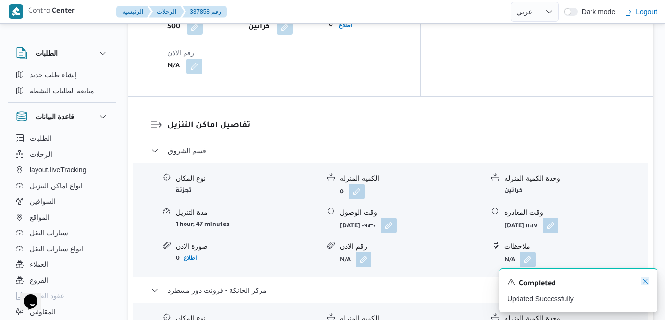
click at [647, 282] on icon "Dismiss toast" at bounding box center [645, 282] width 8 height 8
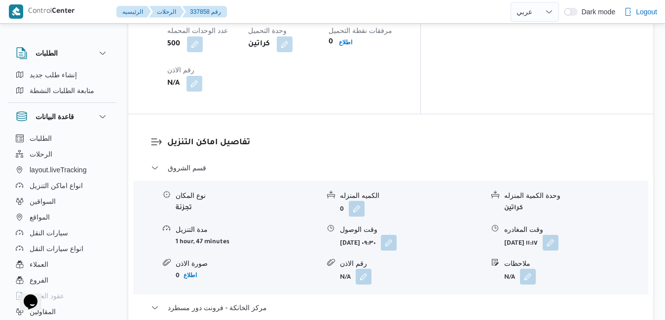
scroll to position [875, 0]
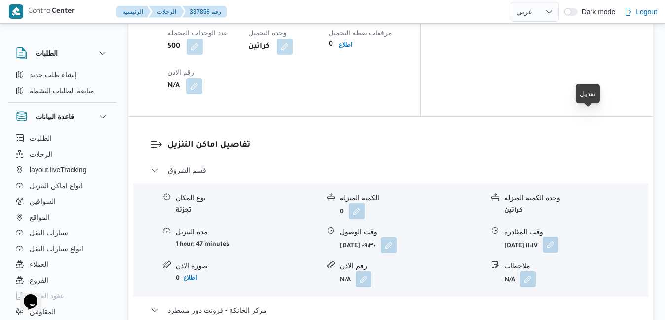
click at [558, 237] on button "button" at bounding box center [550, 245] width 16 height 16
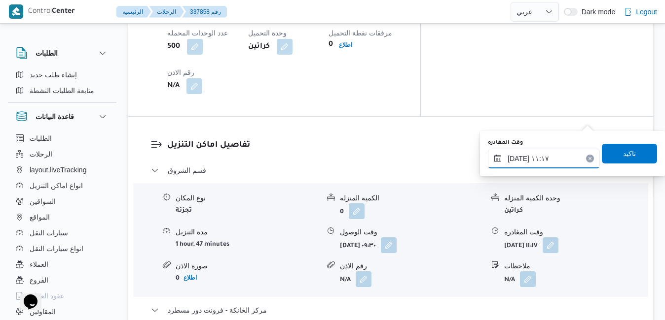
click at [550, 158] on input "٢٠/٠٩/٢٠٢٥ ١١:١٧" at bounding box center [544, 159] width 112 height 20
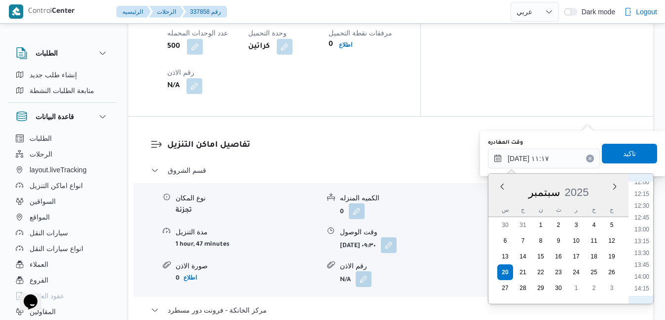
scroll to position [672, 0]
click at [646, 268] on li "16:00" at bounding box center [641, 272] width 23 height 10
type input "٢٠/٠٩/٢٠٢٥ ١٦:٠٠"
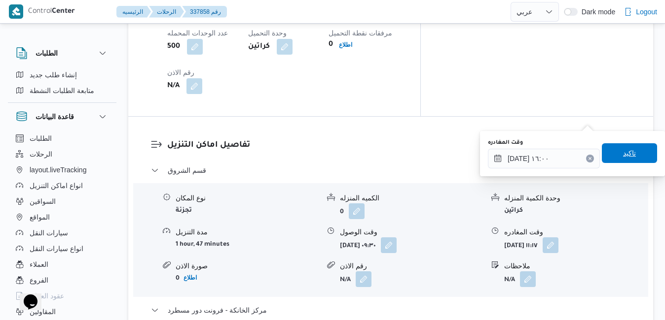
click at [638, 151] on span "تاكيد" at bounding box center [628, 153] width 55 height 20
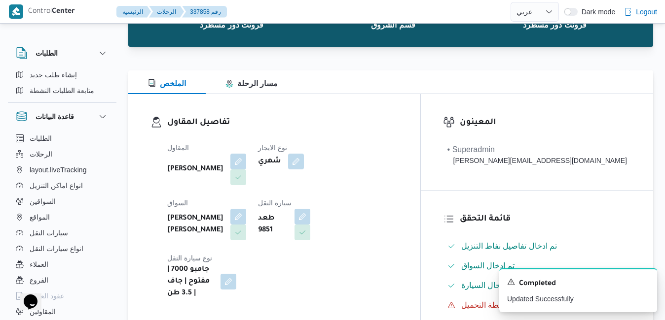
scroll to position [0, 0]
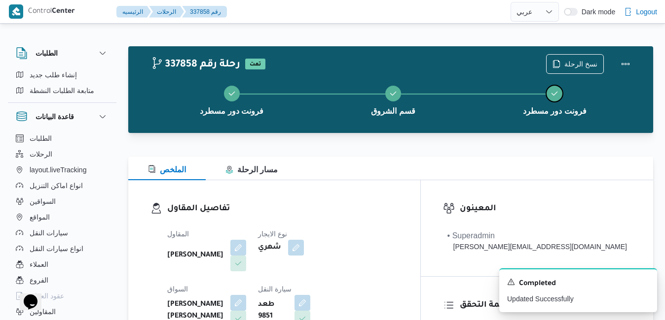
click at [622, 76] on button "فرونت دور مسطرد" at bounding box center [554, 99] width 161 height 51
click at [626, 63] on button "Actions" at bounding box center [625, 64] width 20 height 20
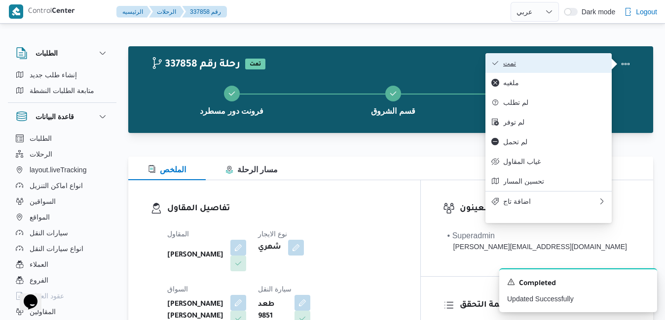
click at [567, 70] on button "تمت" at bounding box center [548, 63] width 126 height 20
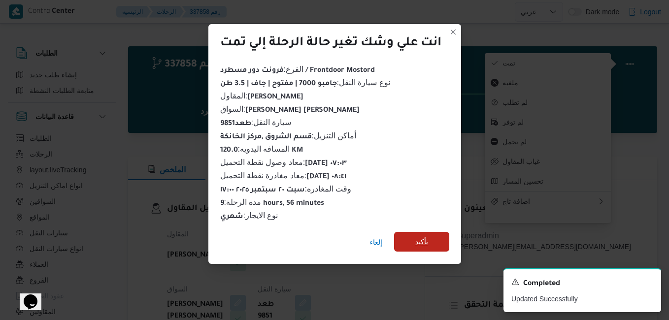
click at [422, 245] on span "تأكيد" at bounding box center [421, 242] width 55 height 20
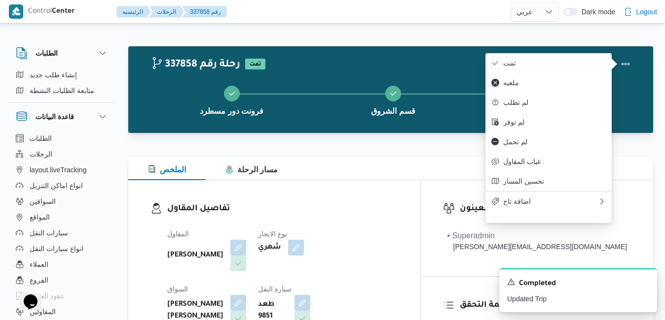
click at [370, 209] on h3 "تفاصيل المقاول" at bounding box center [282, 209] width 231 height 13
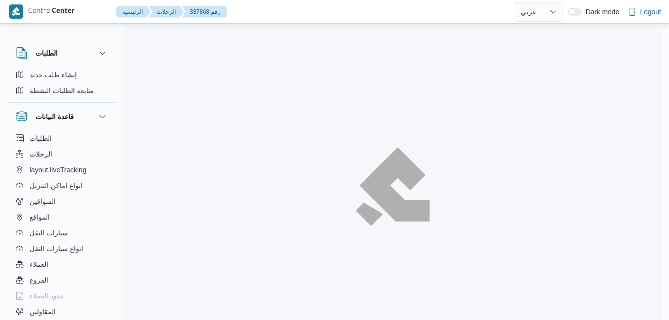
select select "ar"
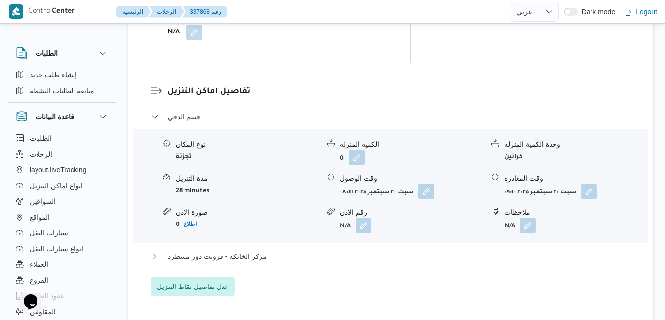
scroll to position [986, 0]
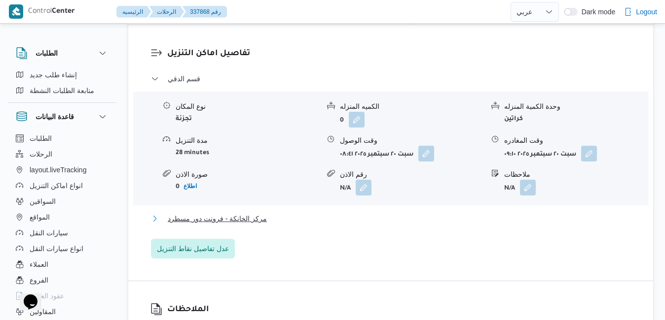
click at [369, 213] on button "مركز الخانكة - فرونت دور مسطرد" at bounding box center [391, 219] width 480 height 12
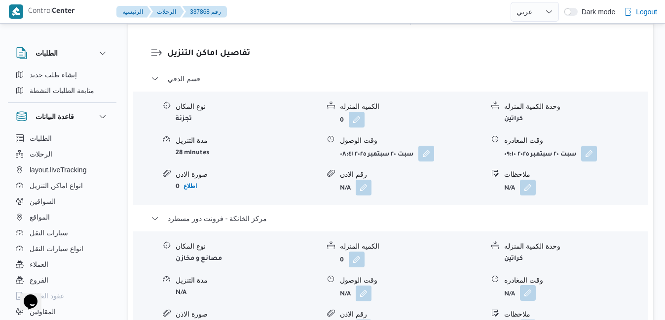
click at [527, 285] on button "button" at bounding box center [528, 293] width 16 height 16
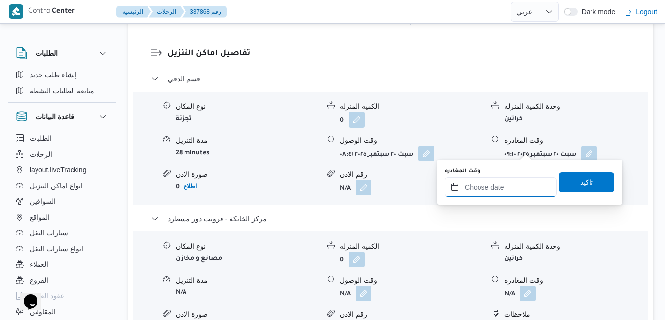
click at [491, 186] on input "وقت المغادره" at bounding box center [501, 187] width 112 height 20
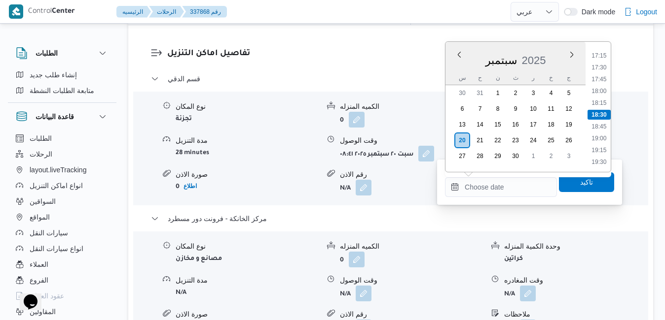
scroll to position [715, 0]
click at [600, 119] on li "16:30" at bounding box center [598, 120] width 23 height 10
type input "٢٠/٠٩/٢٠٢٥ ١٦:٣٠"
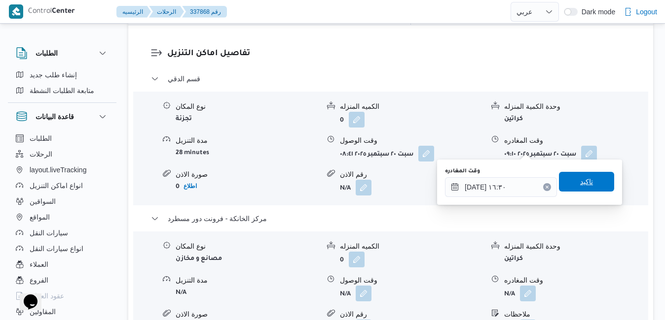
click at [580, 182] on span "تاكيد" at bounding box center [586, 182] width 13 height 12
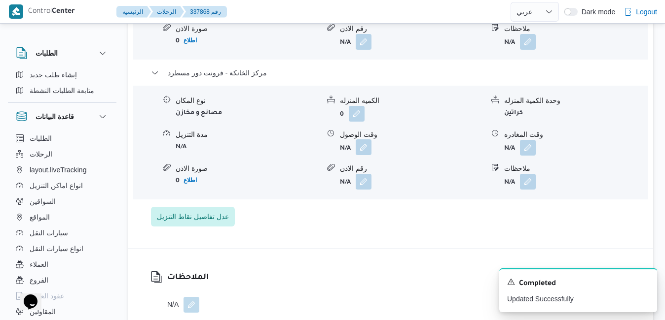
click at [356, 148] on button "button" at bounding box center [363, 148] width 16 height 16
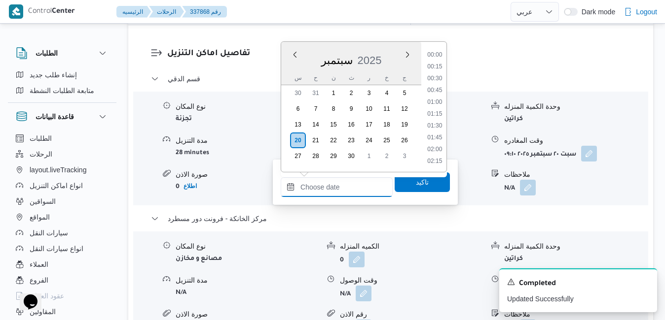
click at [359, 181] on input "وقت الوصول" at bounding box center [336, 187] width 112 height 20
click at [439, 109] on li "16:15" at bounding box center [434, 109] width 23 height 10
type input "٢٠/٠٩/٢٠٢٥ ١٦:١٥"
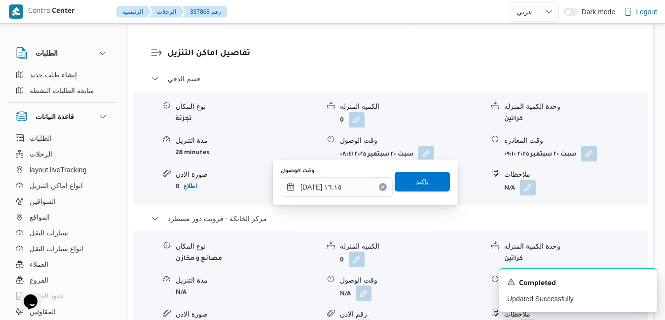
click at [420, 185] on span "تاكيد" at bounding box center [422, 182] width 13 height 12
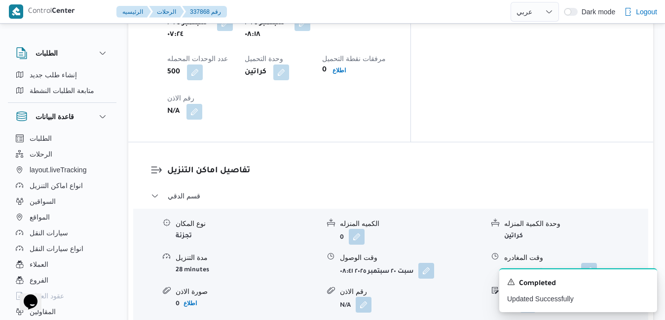
scroll to position [868, 0]
click at [589, 264] on button "button" at bounding box center [589, 272] width 16 height 16
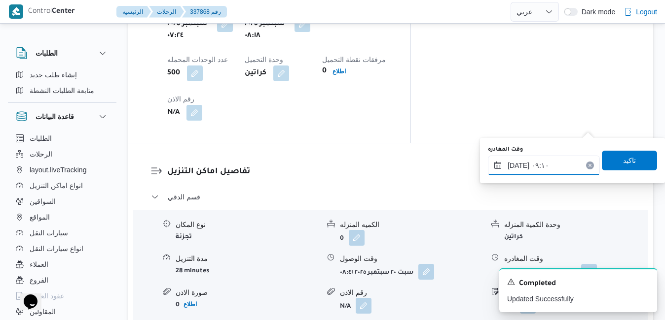
click at [534, 170] on input "٢٠/٠٩/٢٠٢٥ ٠٩:١٠" at bounding box center [544, 166] width 112 height 20
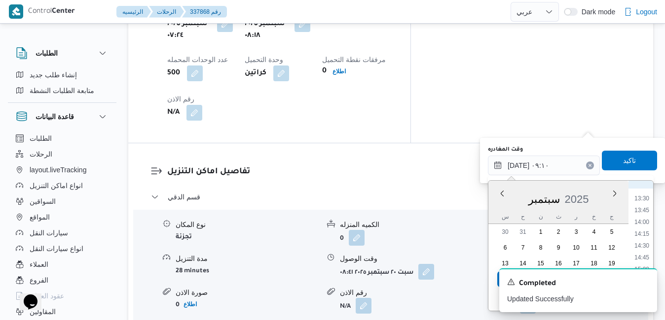
scroll to position [666, 0]
click at [649, 259] on li "15:30" at bounding box center [641, 261] width 23 height 10
type input "٢٠/٠٩/٢٠٢٥ ١٥:٣٠"
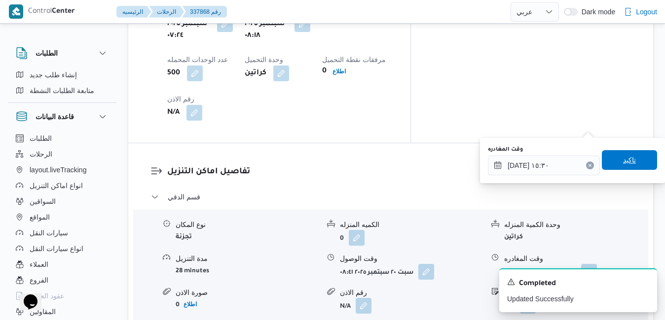
click at [623, 163] on span "تاكيد" at bounding box center [629, 160] width 13 height 12
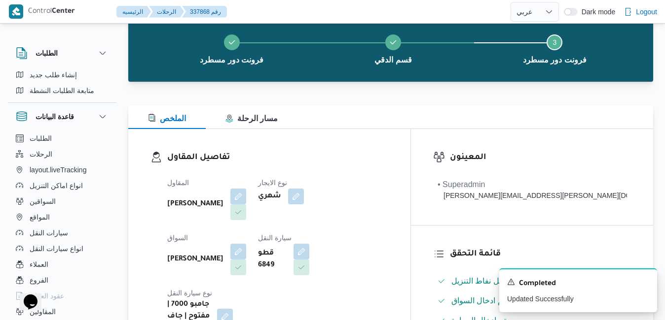
scroll to position [0, 0]
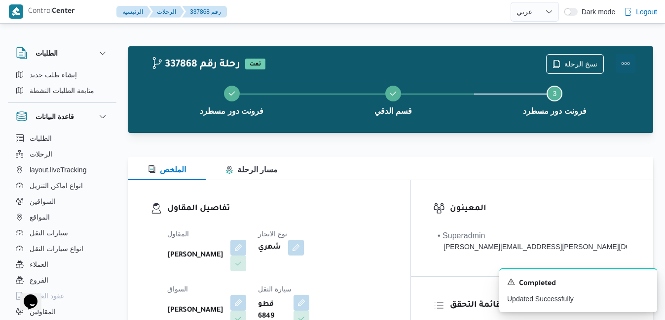
click at [627, 68] on button "Actions" at bounding box center [625, 64] width 20 height 20
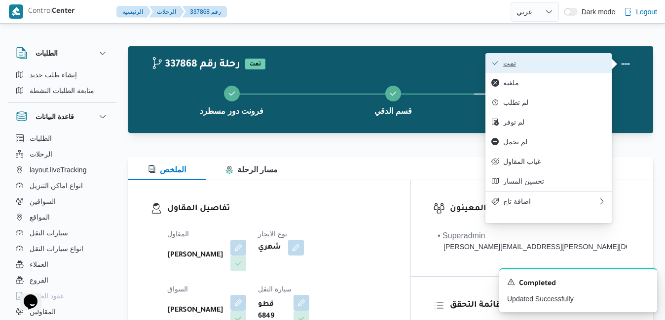
click at [593, 69] on button "تمت" at bounding box center [548, 63] width 126 height 20
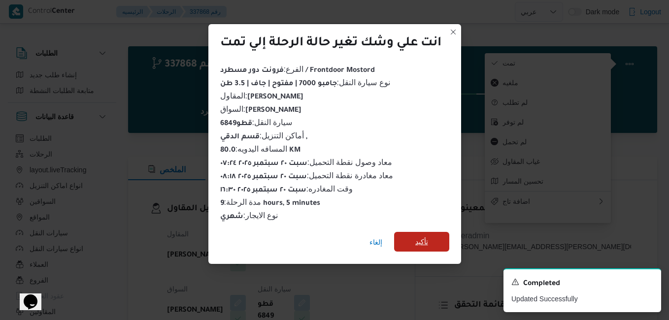
click at [413, 236] on span "تأكيد" at bounding box center [421, 242] width 55 height 20
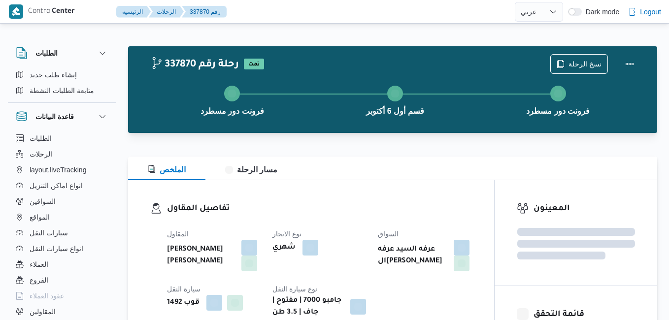
select select "ar"
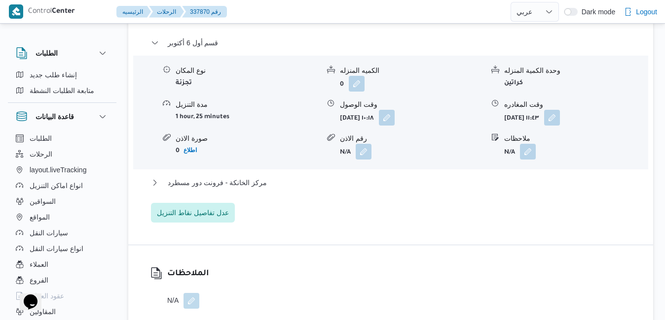
scroll to position [887, 0]
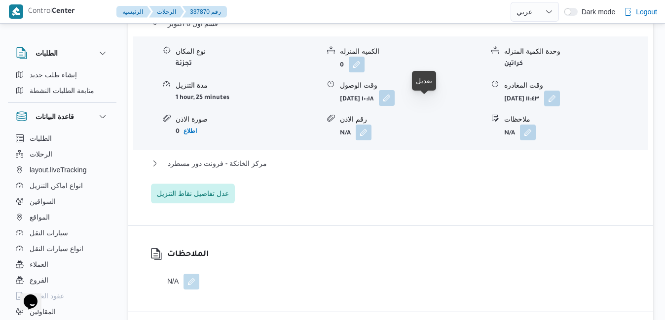
click at [394, 106] on button "button" at bounding box center [387, 98] width 16 height 16
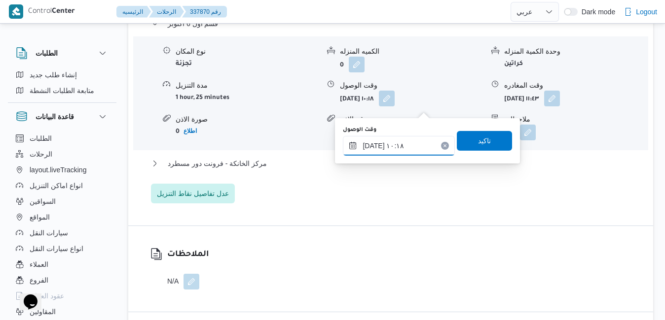
click at [380, 148] on input "٢٠/٠٩/٢٠٢٥ ١٠:١٨" at bounding box center [399, 146] width 112 height 20
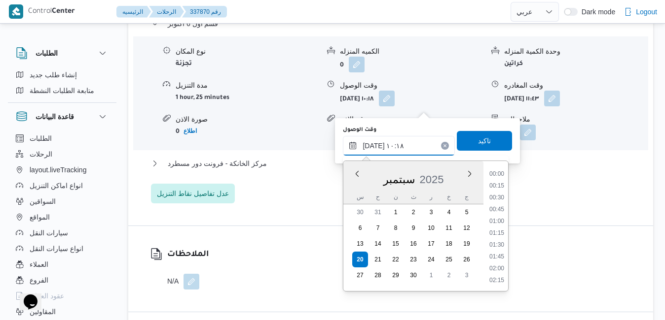
scroll to position [425, 0]
click at [499, 190] on li "09:15" at bounding box center [496, 187] width 23 height 10
type input "٢٠/٠٩/٢٠٢٥ ٠٩:١٥"
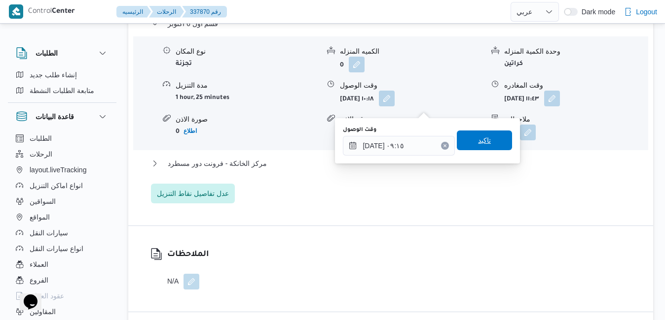
click at [488, 144] on span "تاكيد" at bounding box center [483, 141] width 55 height 20
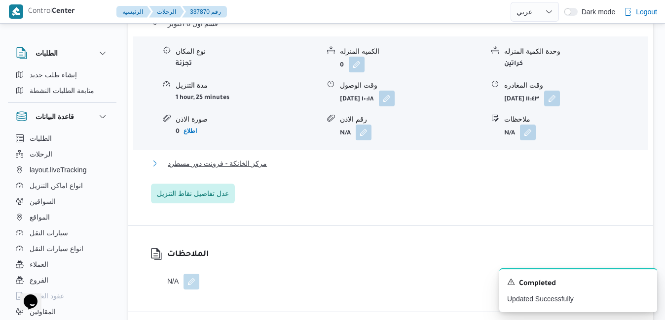
click at [437, 170] on button "مركز الخانكة - فرونت دور مسطرد" at bounding box center [391, 164] width 480 height 12
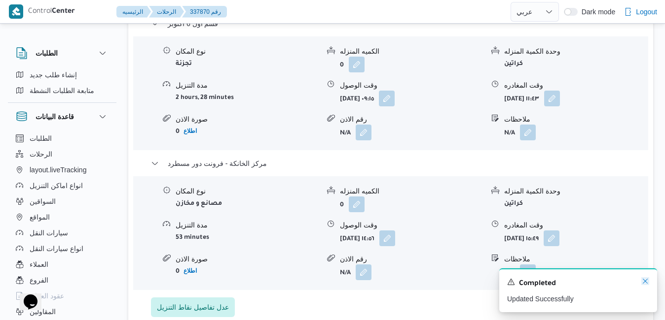
click at [646, 284] on icon "Dismiss toast" at bounding box center [644, 281] width 5 height 5
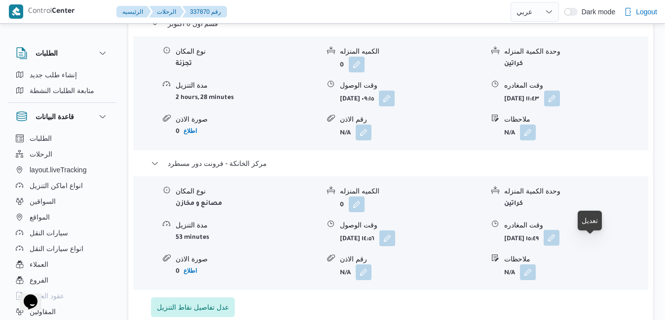
click at [559, 246] on button "button" at bounding box center [551, 238] width 16 height 16
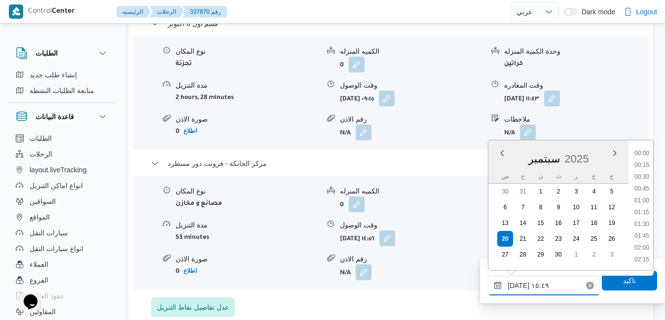
click at [532, 286] on input "٢٠/٠٩/٢٠٢٥ ١٥:٤٩" at bounding box center [544, 286] width 112 height 20
click at [643, 174] on li "17:00" at bounding box center [641, 173] width 23 height 10
type input "٢٠/٠٩/٢٠٢٥ ١٧:٠٠"
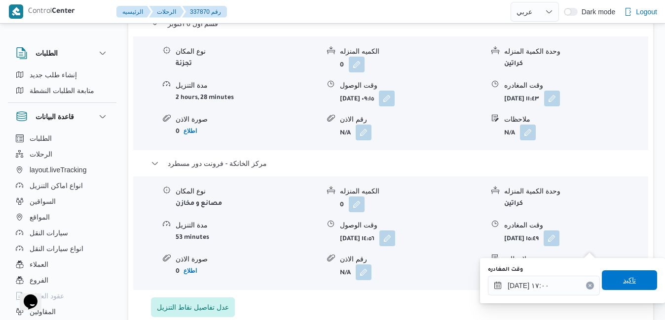
click at [610, 277] on span "تاكيد" at bounding box center [628, 281] width 55 height 20
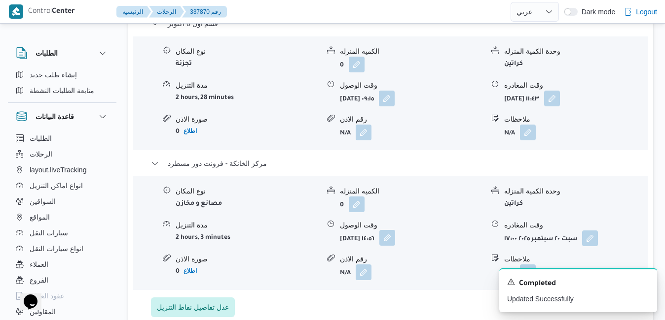
click at [395, 239] on button "button" at bounding box center [387, 238] width 16 height 16
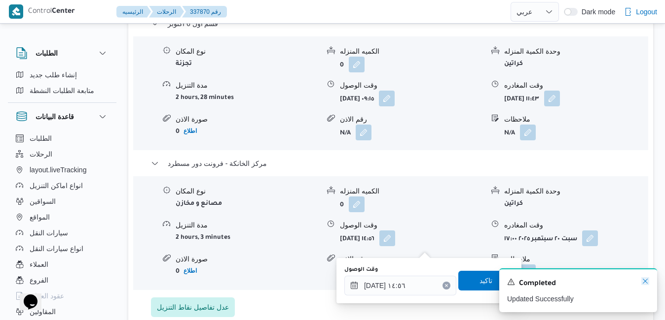
click at [647, 281] on icon "Dismiss toast" at bounding box center [645, 282] width 8 height 8
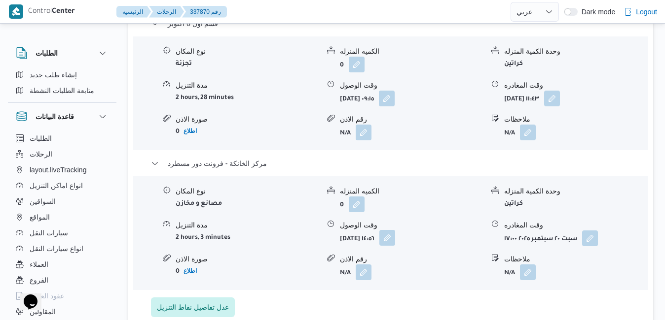
click at [395, 245] on button "button" at bounding box center [387, 238] width 16 height 16
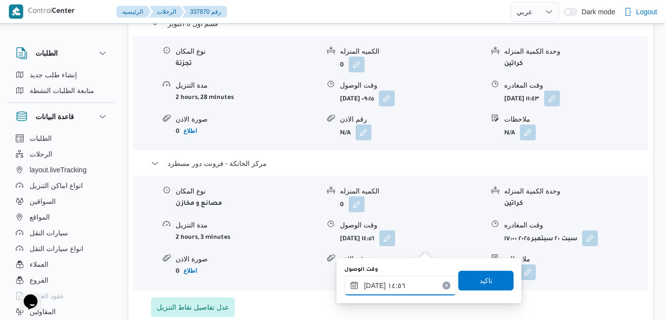
click at [398, 289] on input "٢٠/٠٩/٢٠٢٥ ١٤:٥٦" at bounding box center [400, 286] width 112 height 20
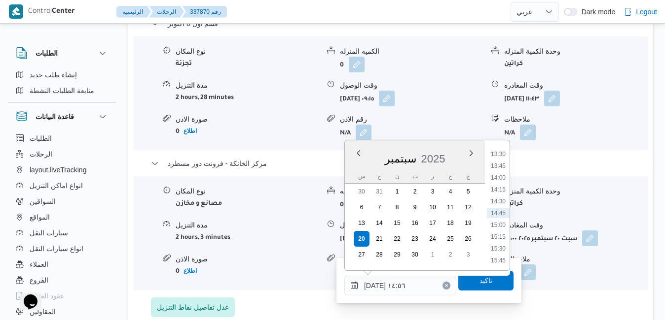
scroll to position [738, 0]
click at [502, 211] on li "16:45" at bounding box center [498, 208] width 23 height 10
type input "٢٠/٠٩/٢٠٢٥ ١٦:٤٥"
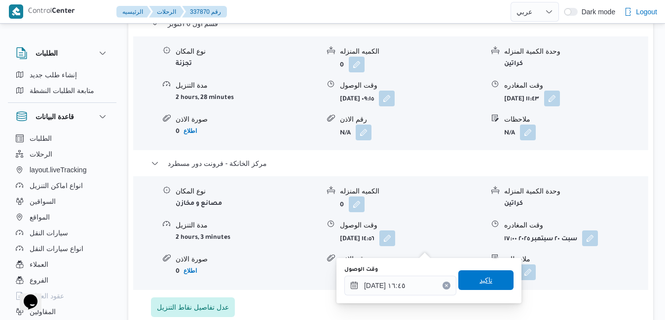
click at [481, 286] on span "تاكيد" at bounding box center [485, 281] width 55 height 20
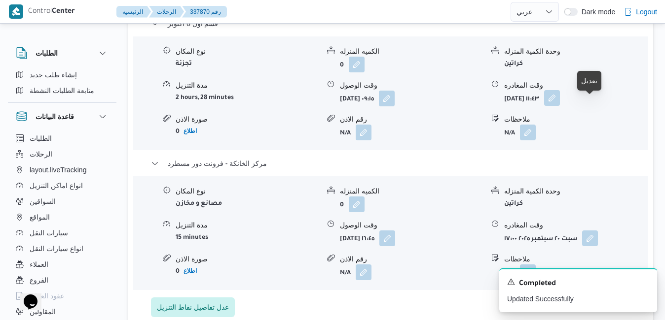
click at [560, 106] on button "button" at bounding box center [552, 98] width 16 height 16
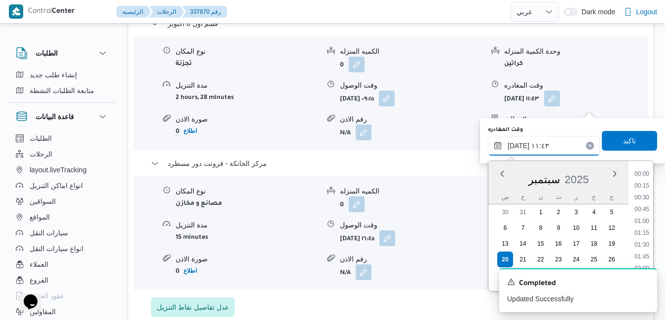
click at [543, 145] on input "٢٠/٠٩/٢٠٢٥ ١١:٤٣" at bounding box center [544, 146] width 112 height 20
click at [646, 234] on li "15:45" at bounding box center [641, 235] width 23 height 10
type input "٢٠/٠٩/٢٠٢٥ ١٥:٤٥"
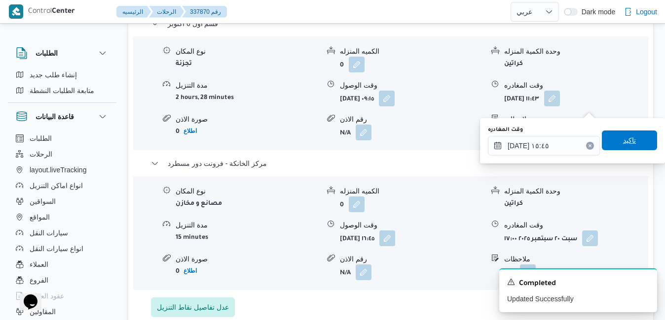
click at [631, 140] on span "تاكيد" at bounding box center [628, 141] width 55 height 20
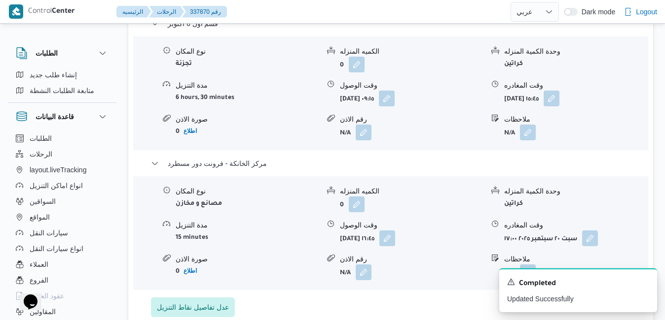
scroll to position [0, 0]
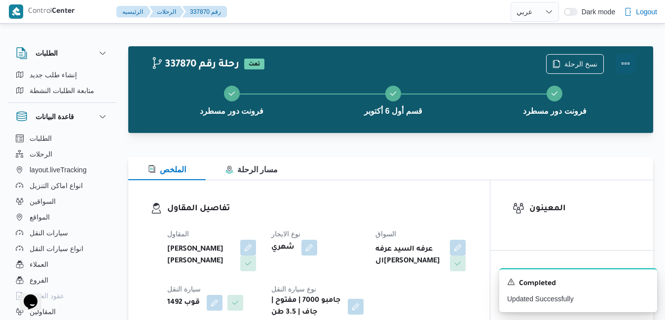
click at [624, 66] on button "Actions" at bounding box center [625, 64] width 20 height 20
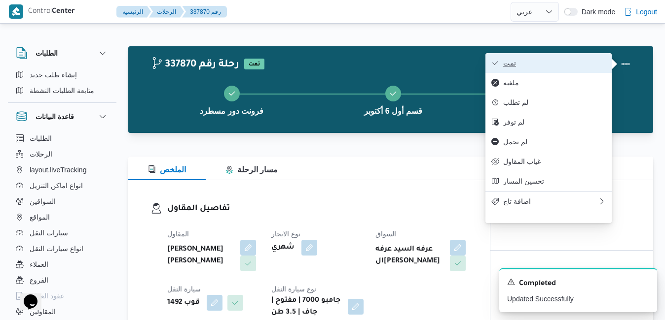
click at [581, 64] on span "تمت" at bounding box center [554, 63] width 103 height 8
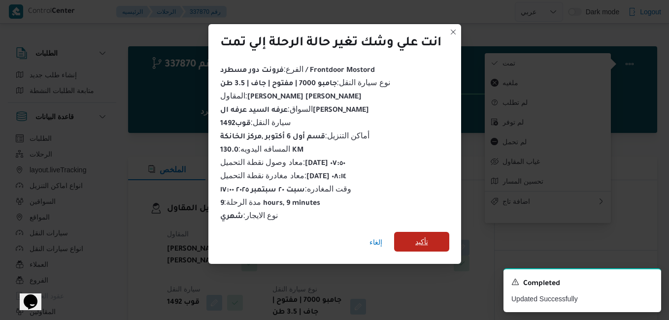
click at [440, 237] on span "تأكيد" at bounding box center [421, 242] width 55 height 20
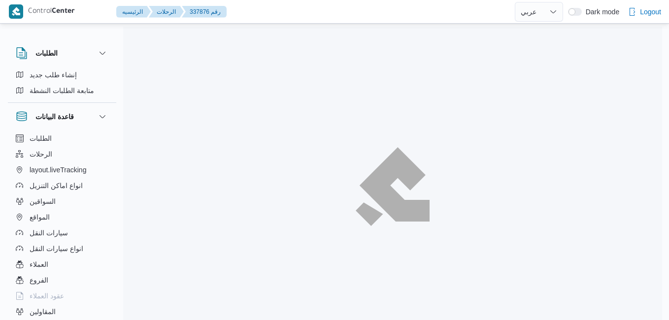
select select "ar"
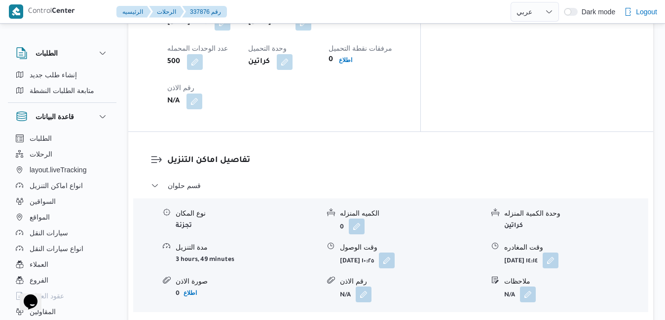
scroll to position [828, 0]
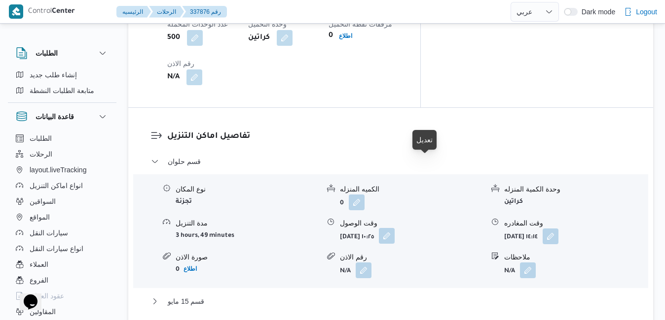
click at [394, 228] on button "button" at bounding box center [387, 236] width 16 height 16
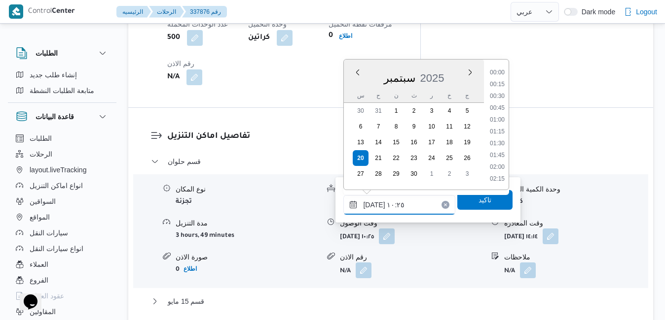
click at [386, 203] on input "[DATE] ١٠:٢٥" at bounding box center [399, 205] width 112 height 20
click at [501, 110] on li "09:45" at bounding box center [497, 109] width 23 height 10
type input "[DATE] ٠٩:٤٥"
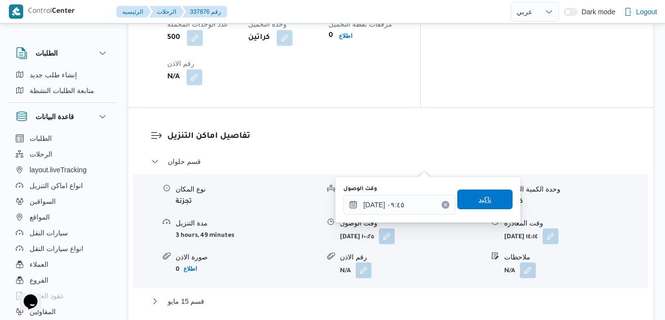
click at [478, 204] on span "تاكيد" at bounding box center [484, 200] width 13 height 12
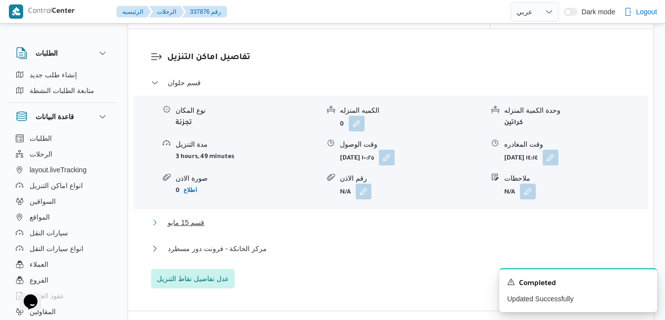
click at [396, 228] on button "قسم 15 مايو" at bounding box center [391, 223] width 480 height 12
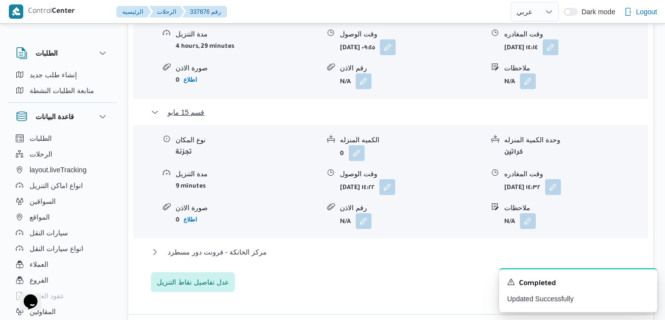
scroll to position [1045, 0]
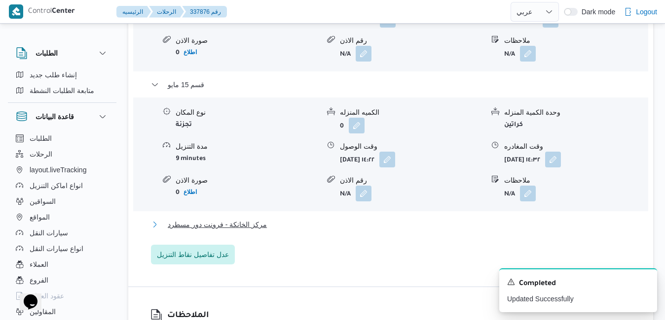
click at [491, 219] on button "مركز الخانكة - فرونت دور مسطرد" at bounding box center [391, 225] width 480 height 12
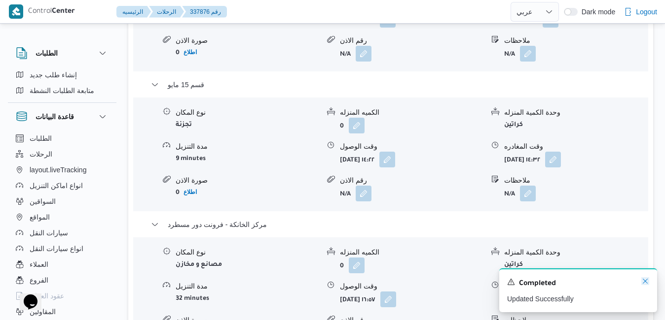
click at [645, 281] on icon "Dismiss toast" at bounding box center [645, 282] width 8 height 8
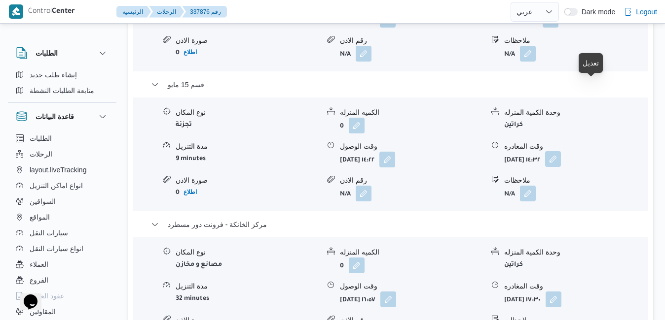
click at [561, 151] on button "button" at bounding box center [553, 159] width 16 height 16
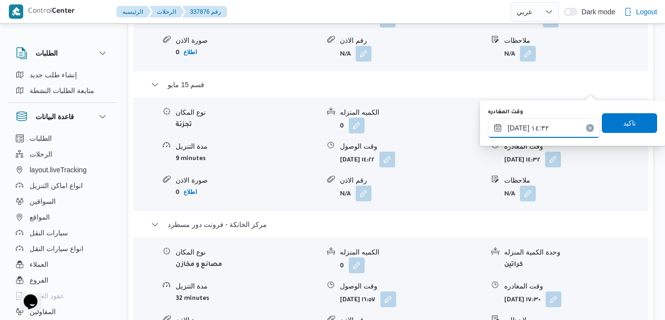
click at [556, 134] on input "[DATE] ١٤:٣٢" at bounding box center [544, 128] width 112 height 20
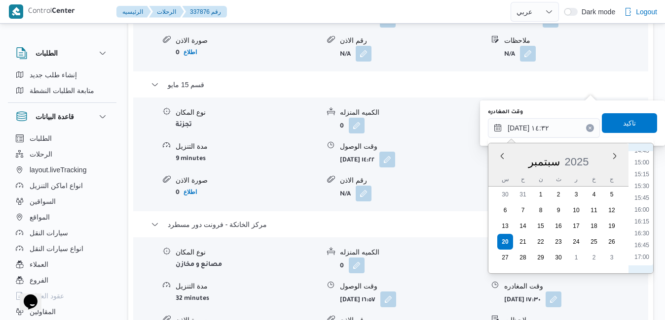
scroll to position [726, 0]
click at [642, 188] on li "16:00" at bounding box center [641, 187] width 23 height 10
type input "[DATE] ١٦:٠٠"
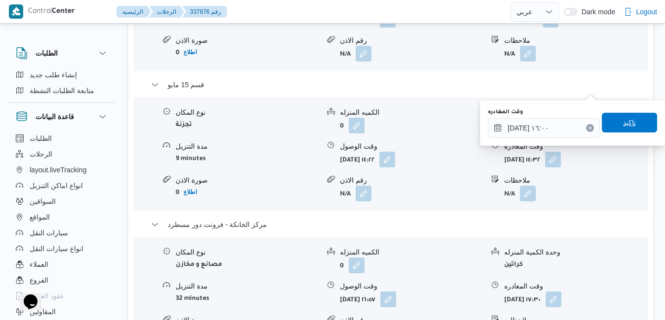
click at [627, 129] on span "تاكيد" at bounding box center [628, 123] width 55 height 20
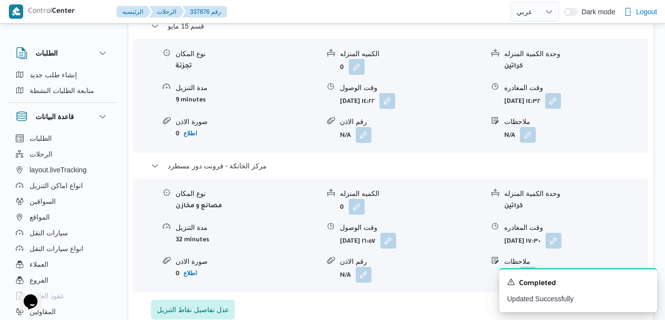
scroll to position [1006, 0]
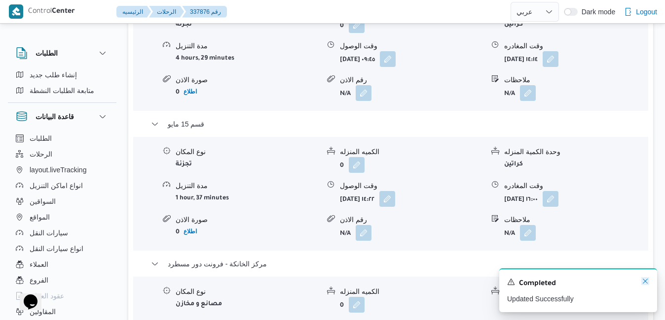
click at [647, 280] on icon "Dismiss toast" at bounding box center [645, 282] width 8 height 8
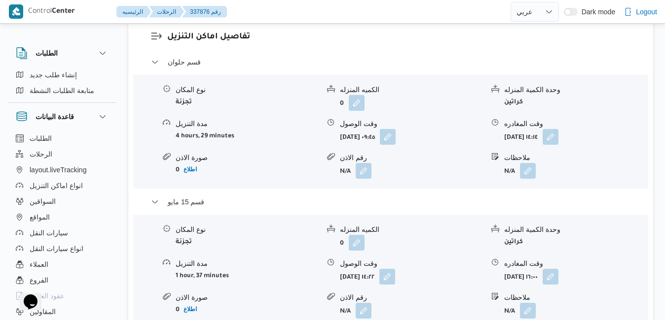
scroll to position [927, 0]
click at [558, 130] on button "button" at bounding box center [550, 138] width 16 height 16
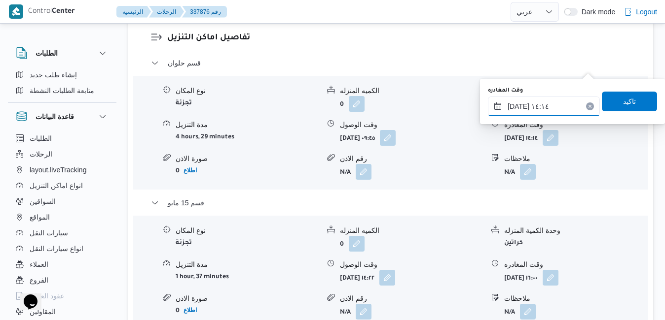
click at [546, 105] on input "[DATE] ١٤:١٤" at bounding box center [544, 107] width 112 height 20
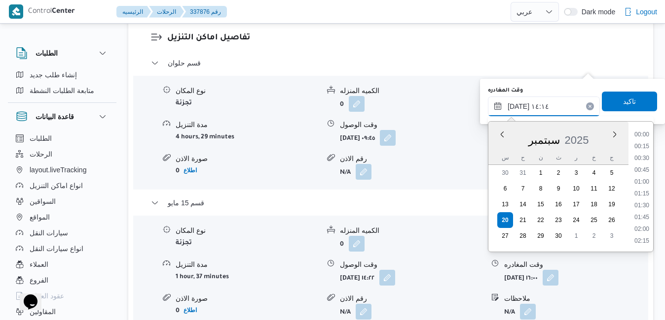
scroll to position [602, 0]
click at [642, 166] on li "13:30" at bounding box center [641, 171] width 23 height 10
type input "[DATE] ١٣:٣٠"
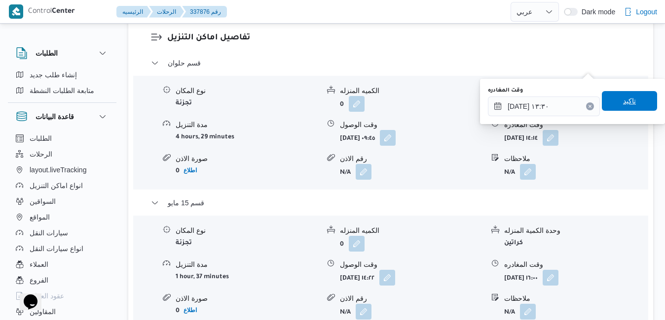
click at [623, 98] on span "تاكيد" at bounding box center [629, 101] width 13 height 12
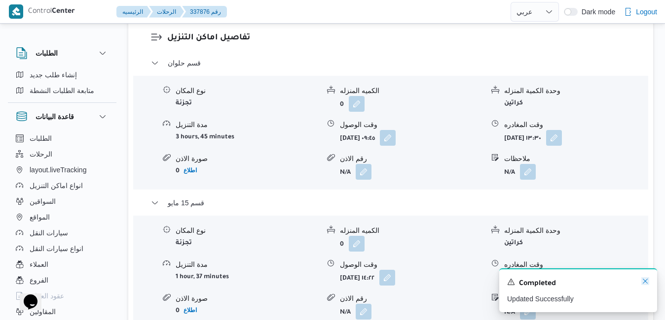
click at [641, 281] on icon "Dismiss toast" at bounding box center [645, 282] width 8 height 8
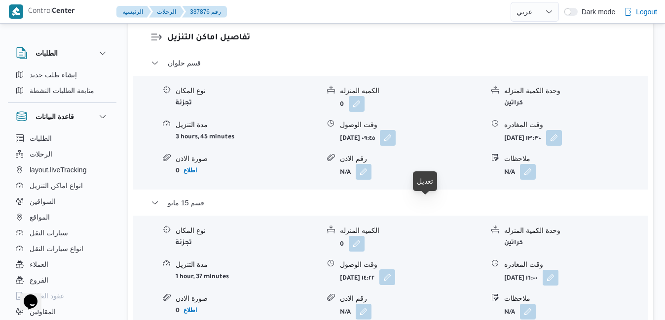
click at [395, 270] on button "button" at bounding box center [387, 278] width 16 height 16
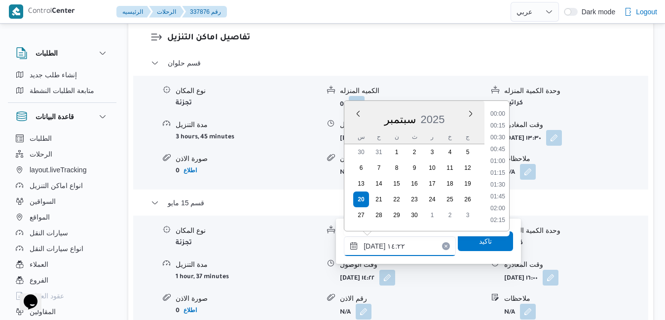
click at [385, 246] on input "[DATE] ١٤:٢٢" at bounding box center [400, 247] width 112 height 20
click at [500, 162] on li "14:00" at bounding box center [497, 162] width 23 height 10
type input "٢٠/٠٩/٢٠٢٥ ١٤:٠٠"
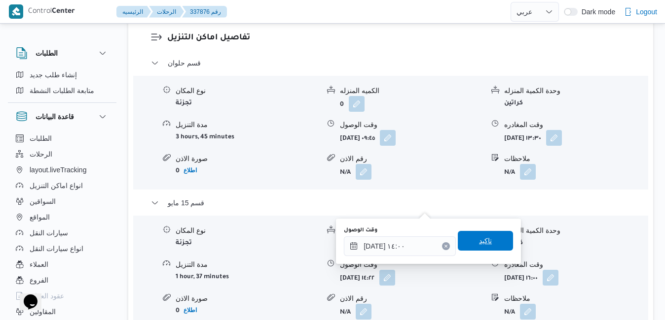
click at [479, 239] on span "تاكيد" at bounding box center [485, 241] width 13 height 12
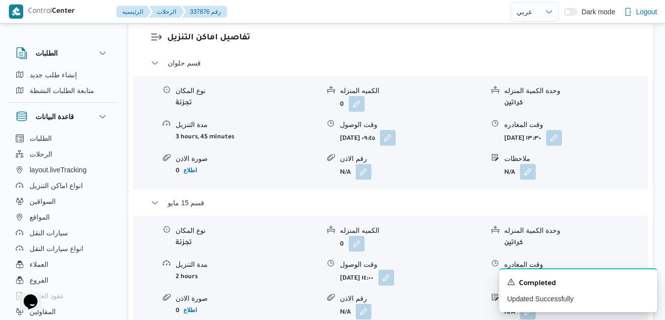
scroll to position [0, 0]
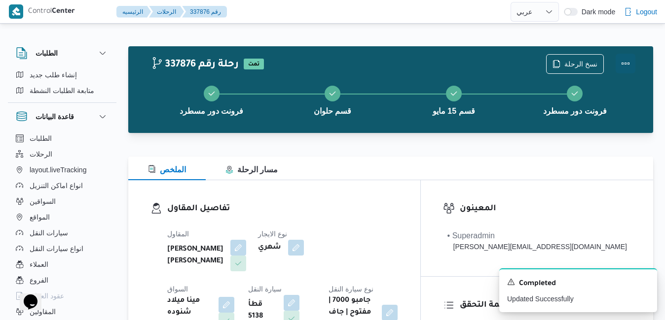
click at [625, 59] on button "Actions" at bounding box center [625, 64] width 20 height 20
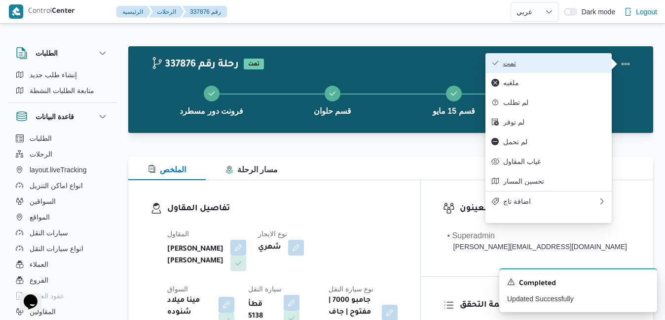
click at [556, 73] on button "تمت" at bounding box center [548, 63] width 126 height 20
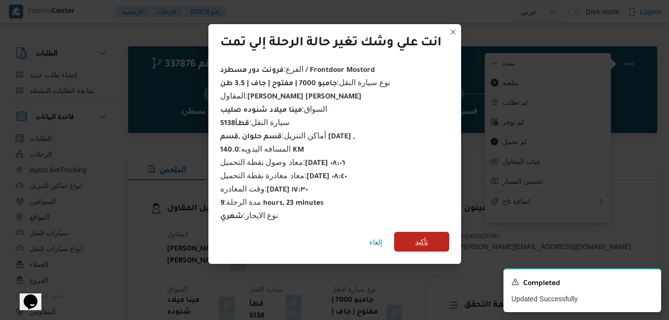
click at [417, 241] on span "تأكيد" at bounding box center [422, 242] width 13 height 12
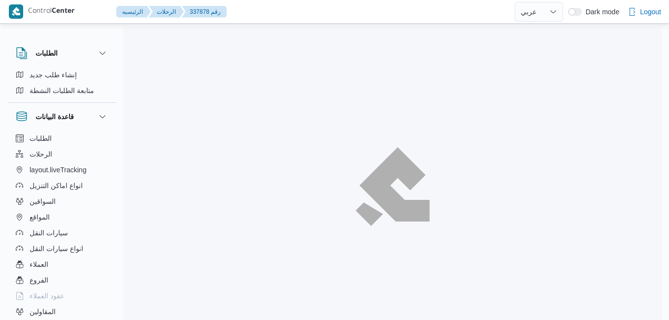
select select "ar"
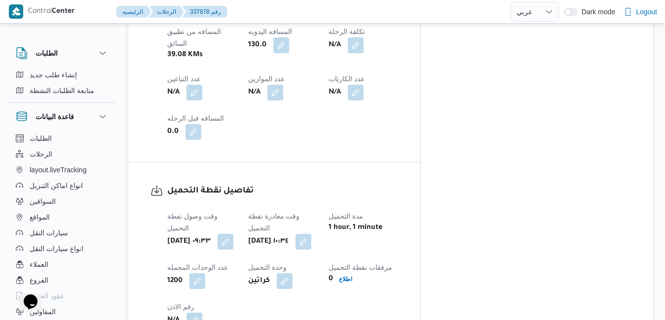
scroll to position [611, 0]
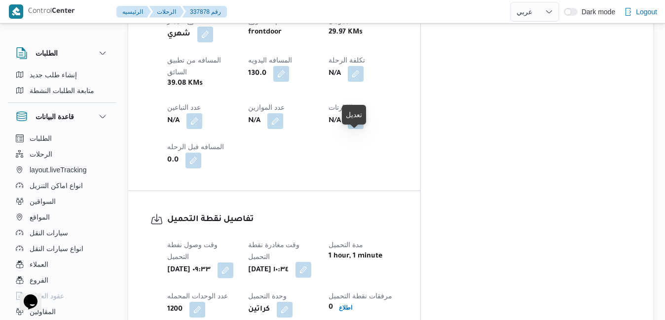
click at [311, 262] on button "button" at bounding box center [303, 270] width 16 height 16
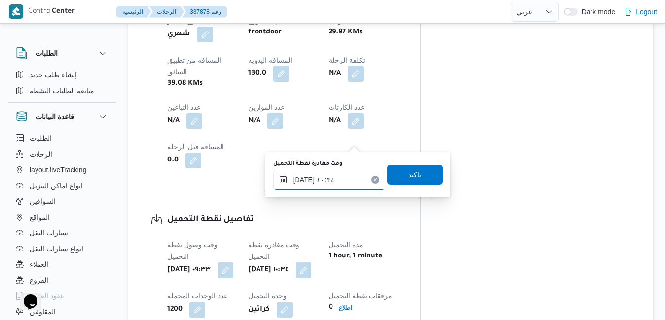
click at [333, 184] on input "٢٠/٠٩/٢٠٢٥ ١٠:٣٤" at bounding box center [329, 180] width 112 height 20
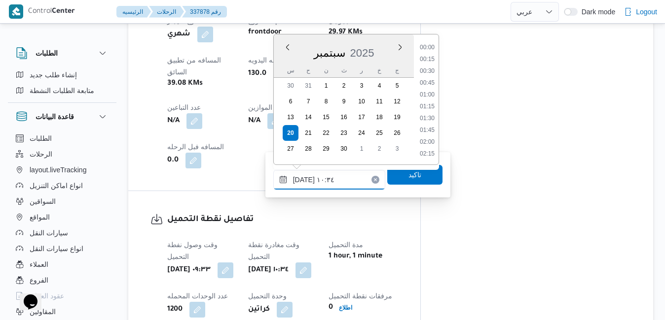
scroll to position [437, 0]
click at [425, 73] on li "09:45" at bounding box center [427, 72] width 23 height 10
type input "٢٠/٠٩/٢٠٢٥ ٠٩:٤٥"
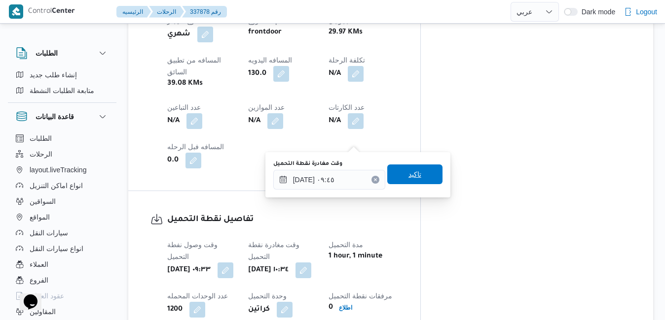
click at [397, 172] on span "تاكيد" at bounding box center [414, 175] width 55 height 20
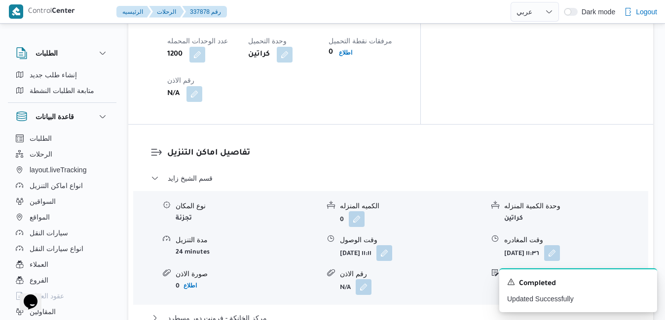
scroll to position [868, 0]
click at [392, 244] on button "button" at bounding box center [384, 252] width 16 height 16
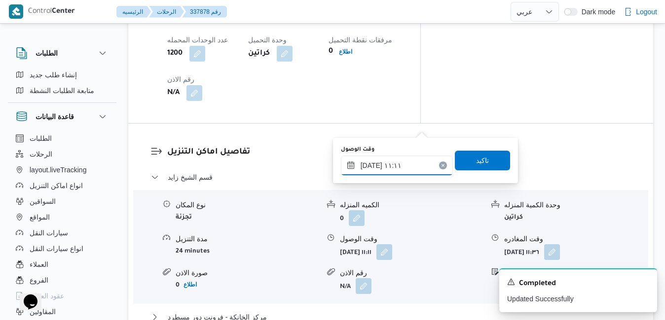
click at [388, 165] on input "٢٠/٠٩/٢٠٢٥ ١١:١١" at bounding box center [397, 166] width 112 height 20
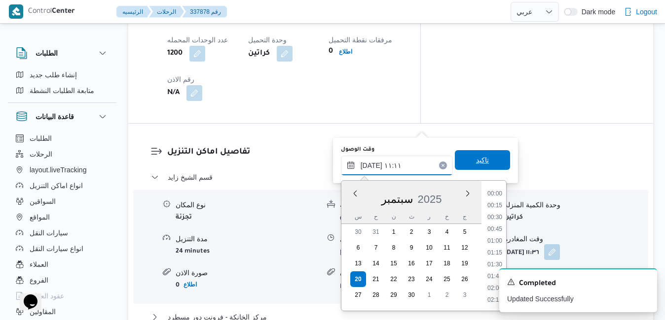
scroll to position [460, 0]
click at [497, 238] on li "10:45" at bounding box center [494, 242] width 23 height 10
type input "٢٠/٠٩/٢٠٢٥ ١٠:٤٥"
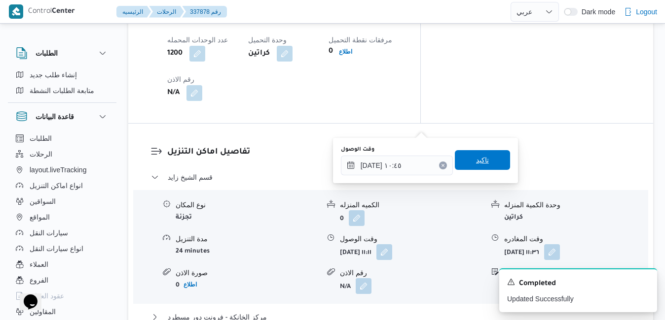
click at [484, 167] on span "تاكيد" at bounding box center [482, 160] width 55 height 20
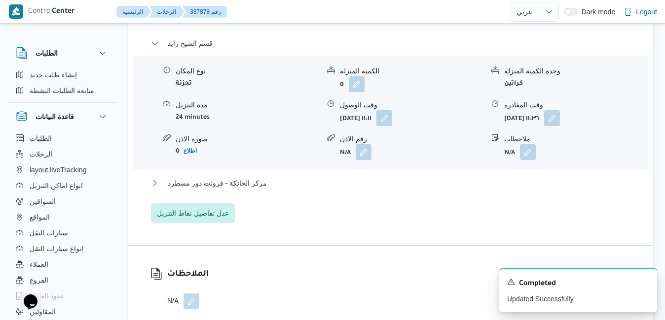
click at [439, 196] on div "مركز الخانكة - فرونت دور مسطرد" at bounding box center [391, 186] width 480 height 19
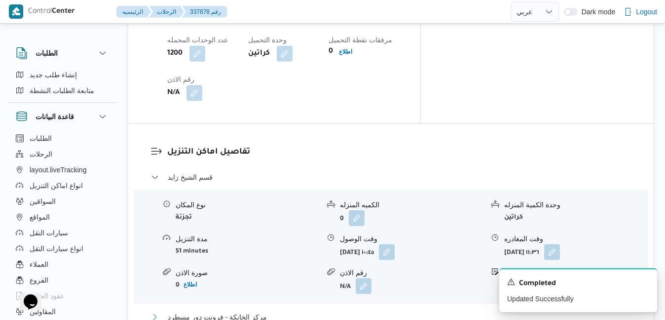
click at [505, 312] on button "مركز الخانكة - فرونت دور مسطرد" at bounding box center [391, 318] width 480 height 12
click at [647, 282] on icon "Dismiss toast" at bounding box center [645, 282] width 8 height 8
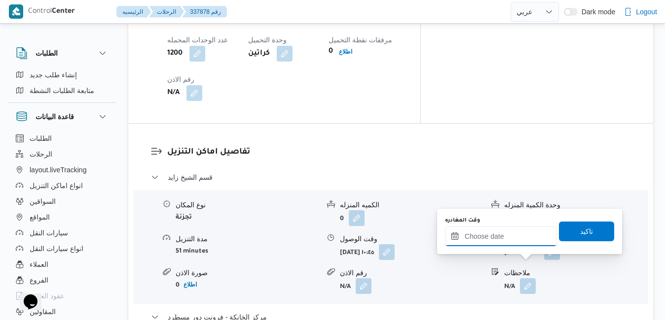
click at [510, 240] on input "وقت المغادره" at bounding box center [501, 237] width 112 height 20
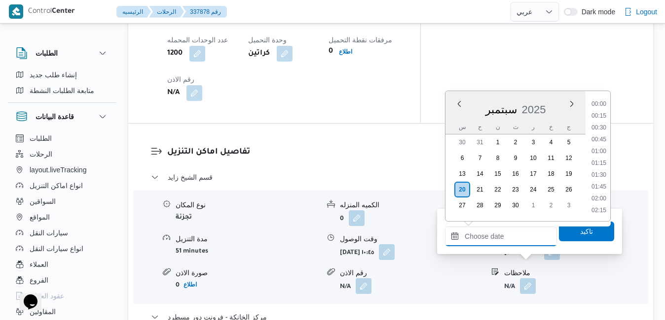
scroll to position [815, 0]
click at [601, 120] on li "17:30" at bounding box center [598, 117] width 23 height 10
type input "٢٠/٠٩/٢٠٢٥ ١٧:٣٠"
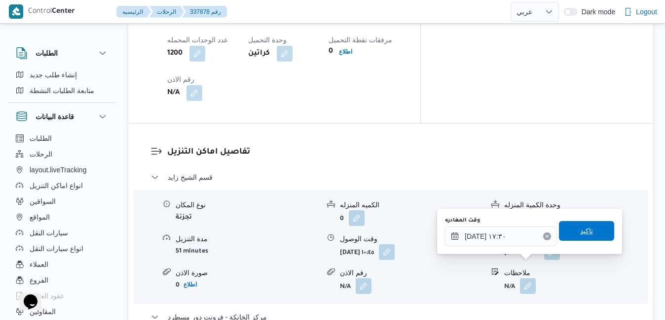
click at [580, 229] on span "تاكيد" at bounding box center [586, 231] width 13 height 12
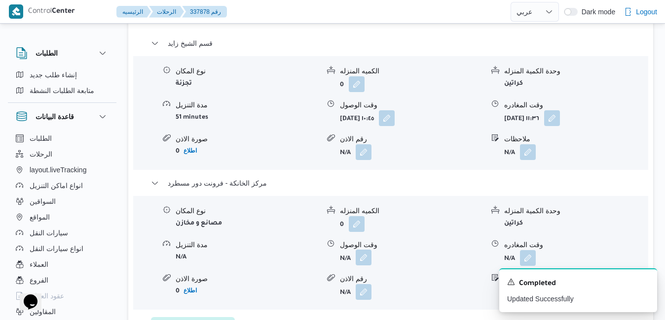
click at [369, 264] on button "button" at bounding box center [363, 258] width 16 height 16
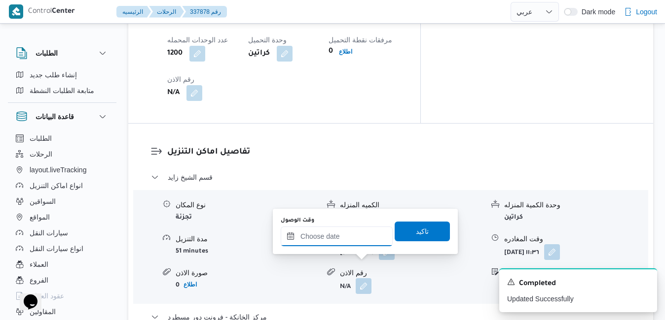
click at [357, 233] on input "وقت الوصول" at bounding box center [336, 237] width 112 height 20
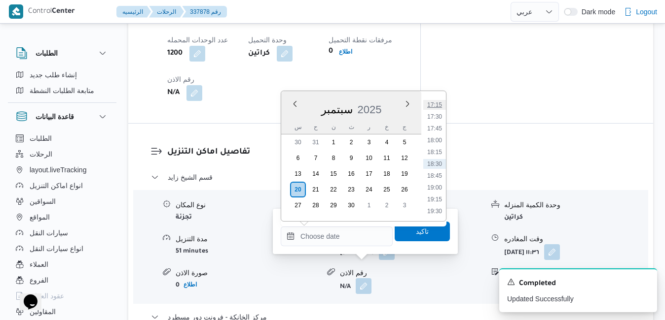
click at [437, 104] on li "17:15" at bounding box center [434, 105] width 23 height 10
type input "[DATE] ١٧:١٥"
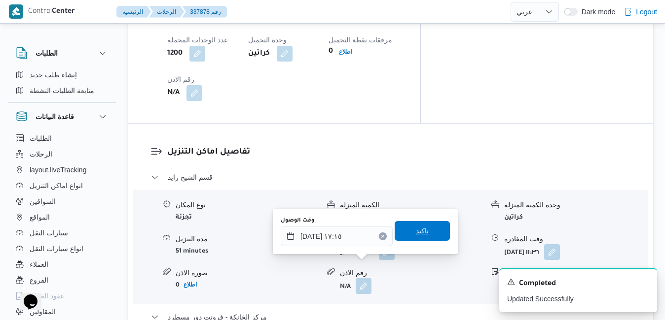
click at [416, 232] on span "تاكيد" at bounding box center [422, 231] width 13 height 12
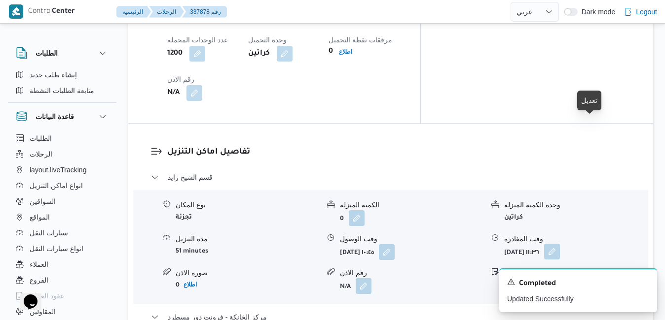
click at [560, 244] on button "button" at bounding box center [552, 252] width 16 height 16
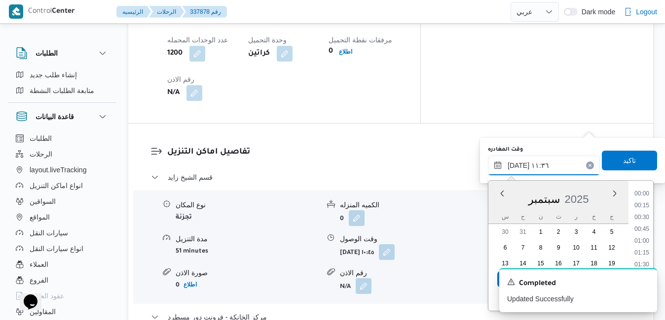
click at [550, 165] on input "٢٠/٠٩/٢٠٢٥ ١١:٣٦" at bounding box center [544, 166] width 112 height 20
click at [644, 235] on li "16:15" at bounding box center [641, 237] width 23 height 10
type input "٢٠/٠٩/٢٠٢٥ ١٦:١٥"
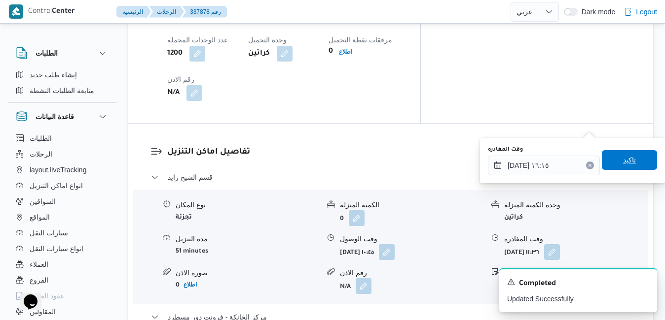
click at [625, 159] on span "تاكيد" at bounding box center [629, 160] width 13 height 12
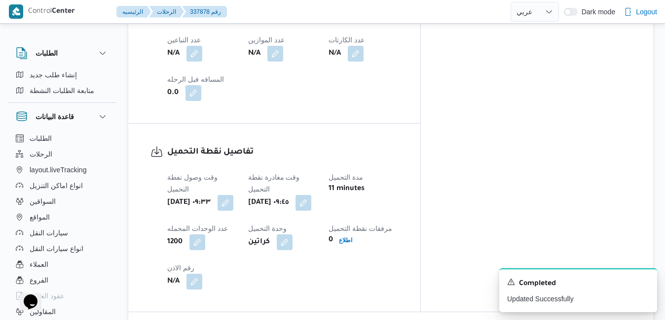
scroll to position [0, 0]
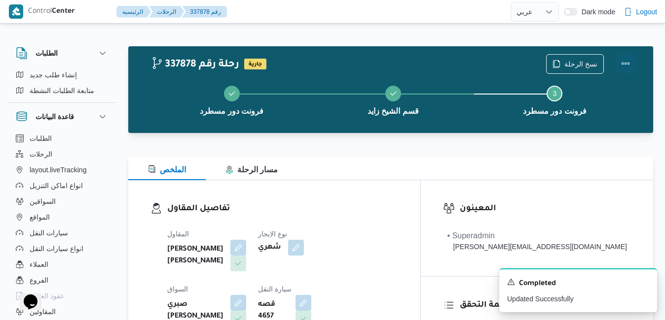
click at [630, 64] on button "Actions" at bounding box center [625, 64] width 20 height 20
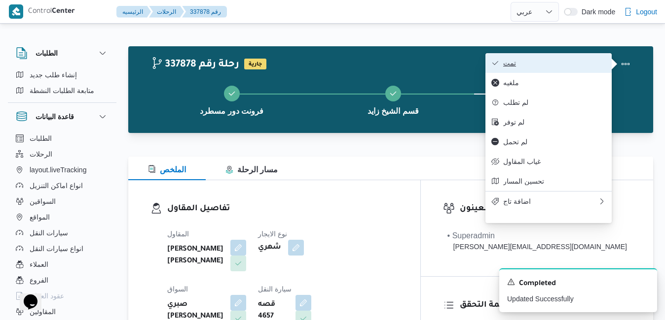
click at [563, 59] on button "تمت" at bounding box center [548, 63] width 126 height 20
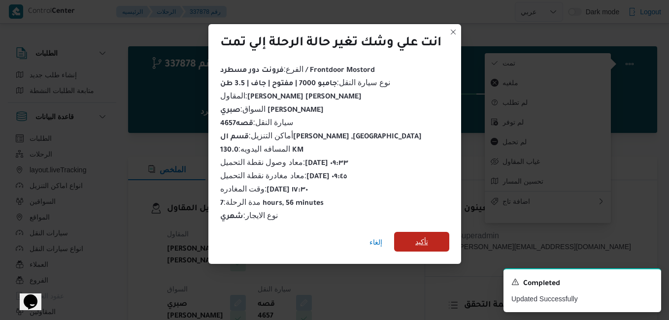
click at [433, 239] on span "تأكيد" at bounding box center [421, 242] width 55 height 20
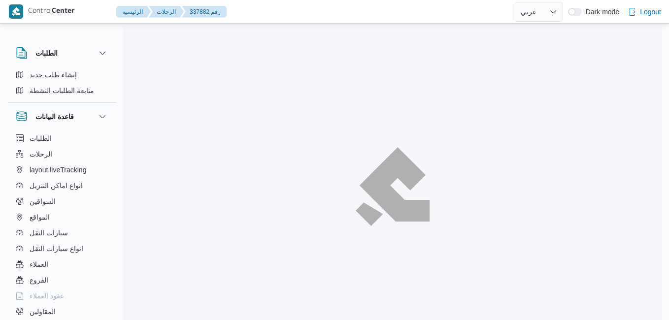
select select "ar"
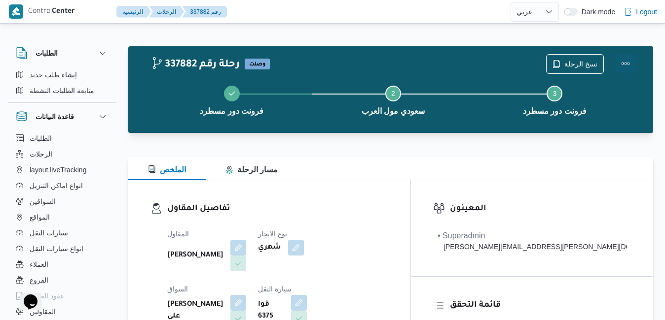
click at [625, 63] on button "Actions" at bounding box center [625, 64] width 20 height 20
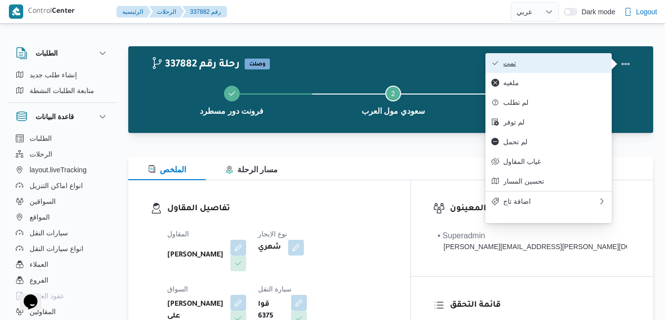
click at [580, 61] on span "تمت" at bounding box center [554, 63] width 103 height 8
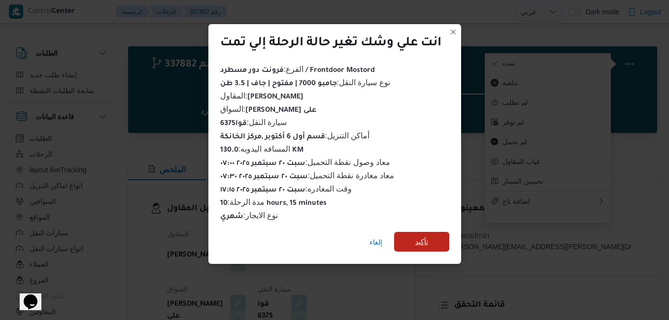
click at [430, 236] on span "تأكيد" at bounding box center [421, 242] width 55 height 20
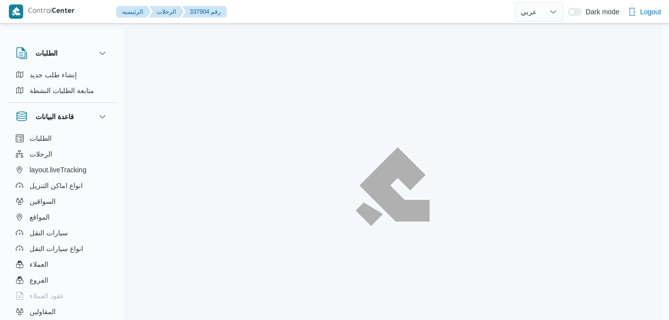
select select "ar"
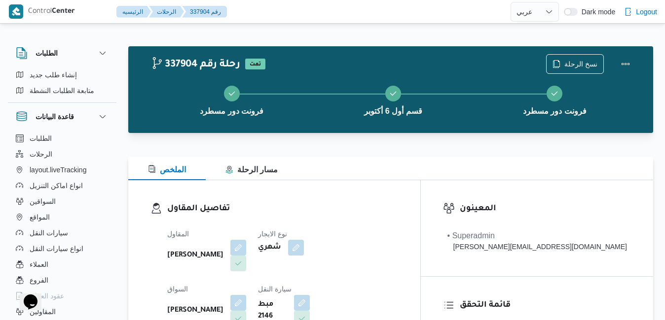
click at [379, 170] on div "الملخص مسار الرحلة" at bounding box center [390, 169] width 525 height 24
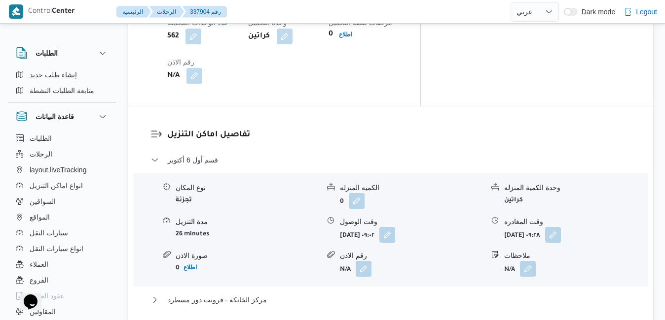
scroll to position [927, 0]
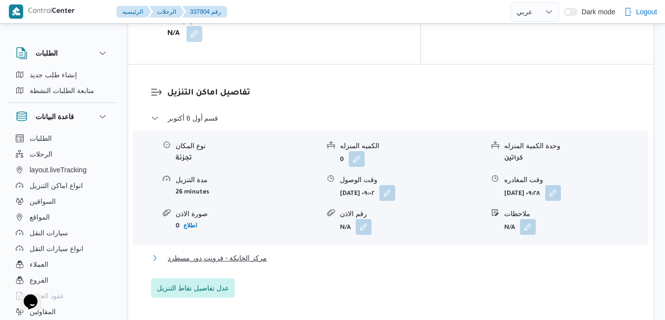
click at [373, 252] on button "مركز الخانكة - فرونت دور مسطرد" at bounding box center [391, 258] width 480 height 12
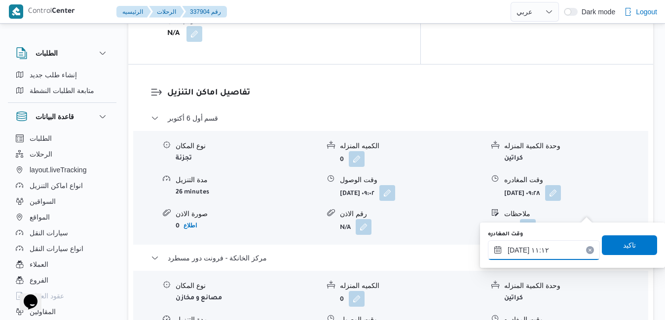
click at [524, 252] on input "٢٠/٠٩/٢٠٢٥ ١١:١٢" at bounding box center [544, 251] width 112 height 20
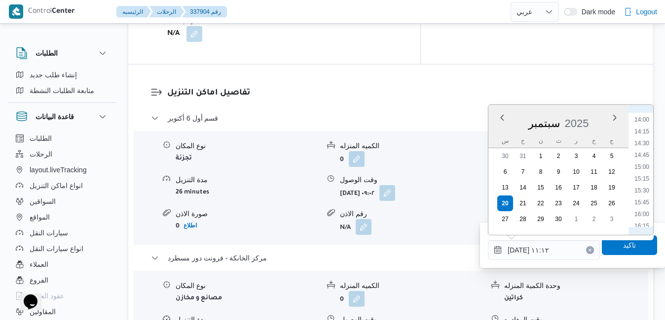
scroll to position [761, 0]
click at [646, 164] on li "17:00" at bounding box center [641, 162] width 23 height 10
type input "[DATE] ١٧:٠٠"
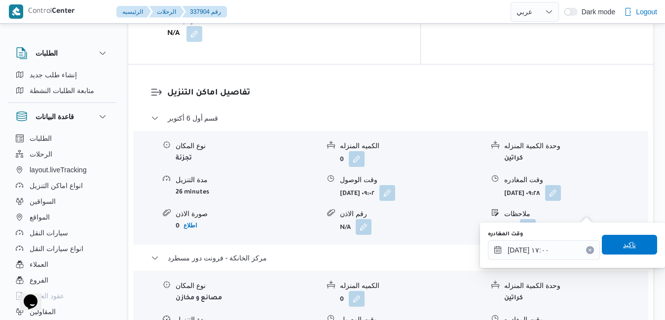
click at [605, 246] on span "تاكيد" at bounding box center [628, 245] width 55 height 20
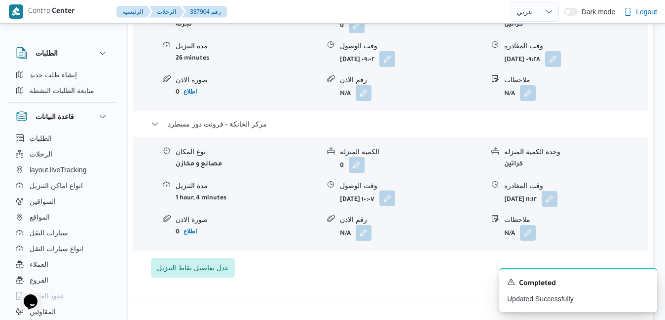
click at [395, 207] on button "button" at bounding box center [387, 199] width 16 height 16
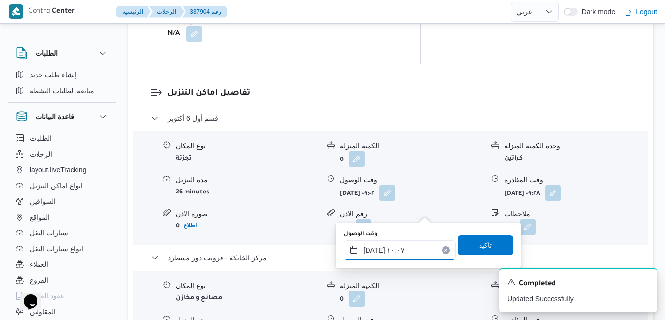
click at [408, 252] on input "٢٠/٠٩/٢٠٢٥ ١٠:٠٧" at bounding box center [400, 251] width 112 height 20
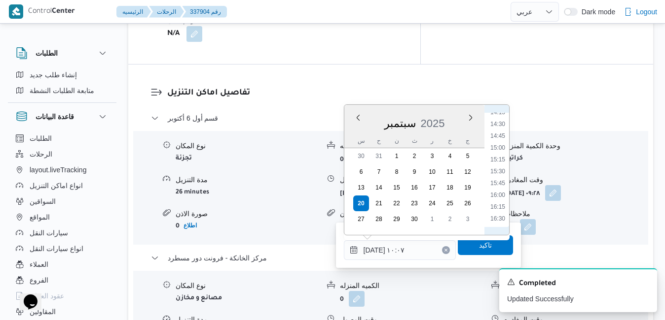
scroll to position [713, 0]
click at [500, 200] on li "16:45" at bounding box center [497, 197] width 23 height 10
type input "[DATE] ١٦:٤٥"
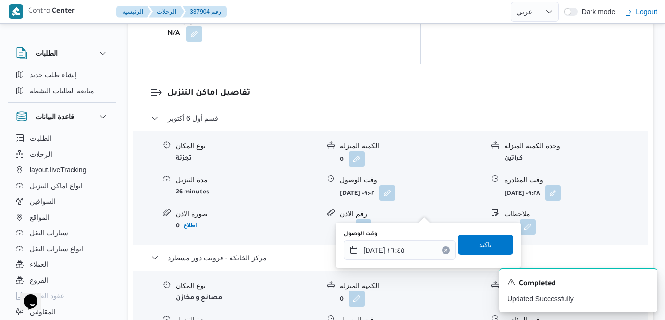
click at [482, 243] on span "تاكيد" at bounding box center [485, 245] width 13 height 12
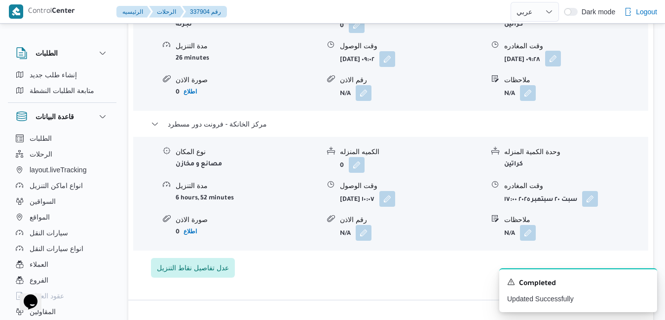
click at [561, 67] on button "button" at bounding box center [553, 59] width 16 height 16
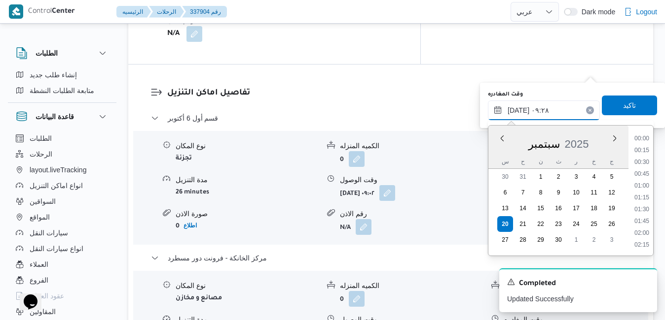
click at [565, 108] on input "٢٠/٠٩/٢٠٢٥ ٠٩:٢٨" at bounding box center [544, 111] width 112 height 20
click at [649, 205] on li "15:45" at bounding box center [641, 206] width 23 height 10
type input "٢٠/٠٩/٢٠٢٥ ١٥:٤٥"
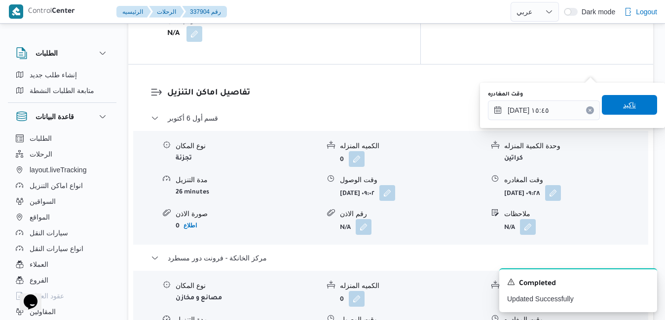
click at [625, 105] on span "تاكيد" at bounding box center [629, 105] width 13 height 12
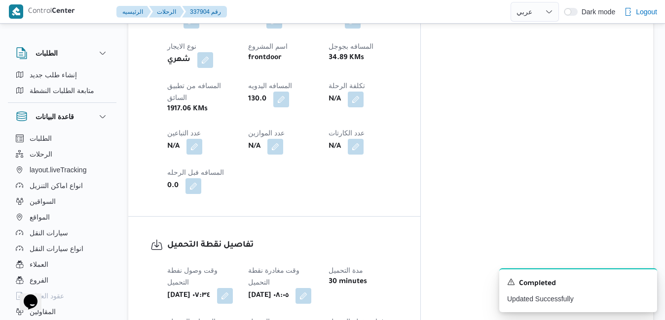
scroll to position [0, 0]
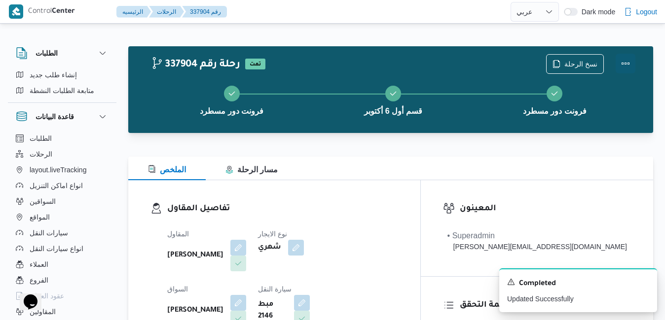
click at [627, 67] on button "Actions" at bounding box center [625, 64] width 20 height 20
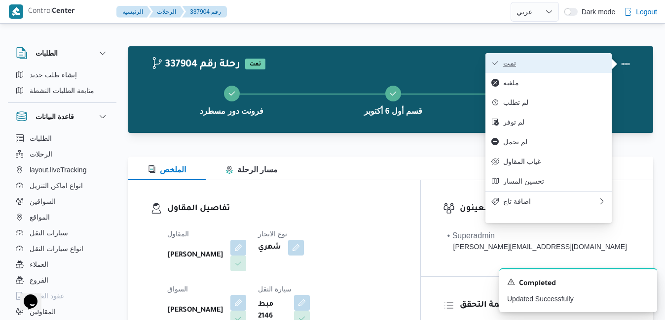
click at [578, 67] on span "تمت" at bounding box center [554, 63] width 103 height 8
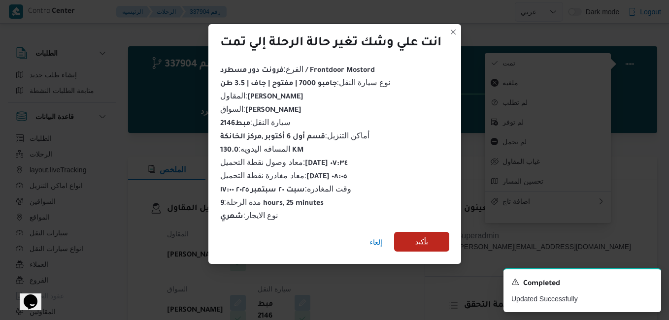
click at [416, 241] on span "تأكيد" at bounding box center [421, 242] width 55 height 20
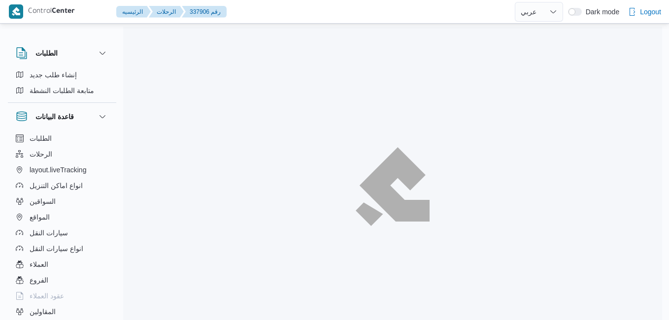
select select "ar"
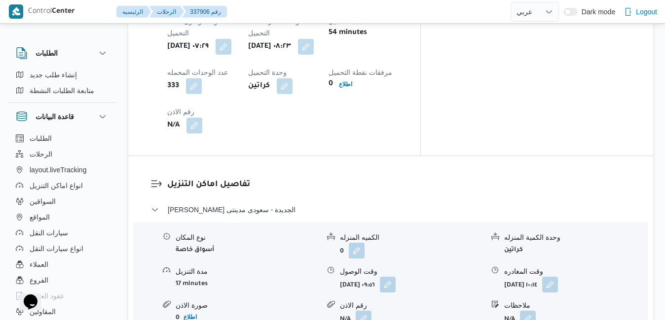
scroll to position [868, 0]
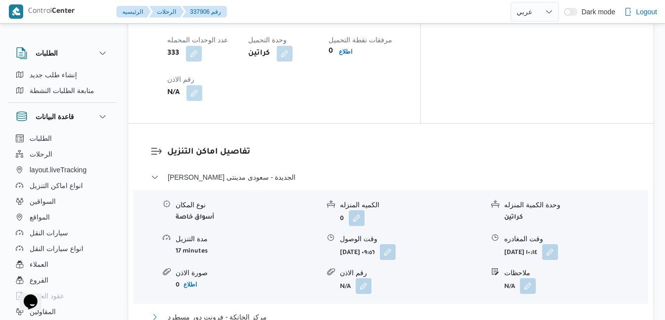
click at [373, 312] on button "مركز الخانكة - فرونت دور مسطرد" at bounding box center [391, 318] width 480 height 12
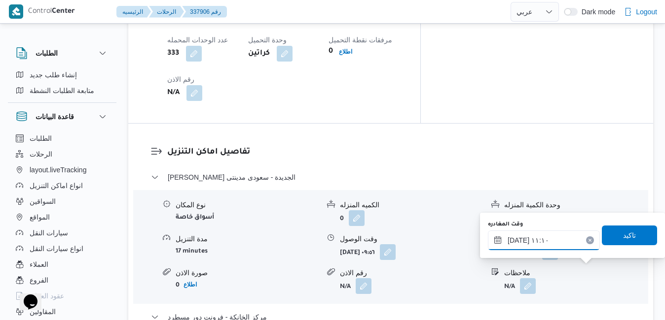
click at [547, 244] on input "[DATE] ١١:١٠" at bounding box center [544, 241] width 112 height 20
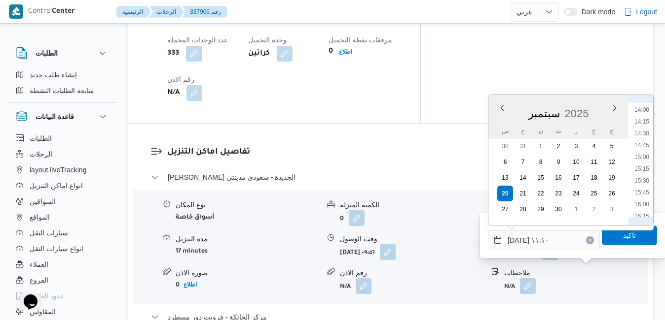
scroll to position [761, 0]
click at [642, 152] on li "17:00" at bounding box center [641, 152] width 23 height 10
type input "[DATE] ١٧:٠٠"
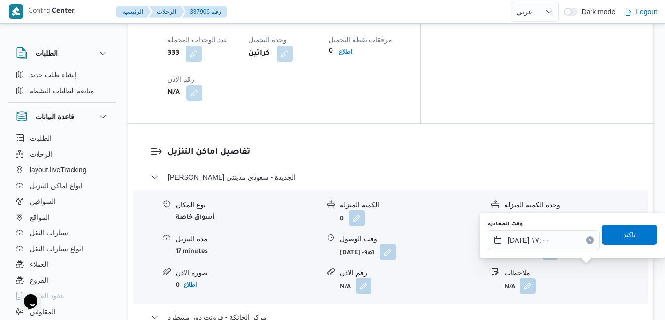
click at [623, 234] on span "تاكيد" at bounding box center [629, 235] width 13 height 12
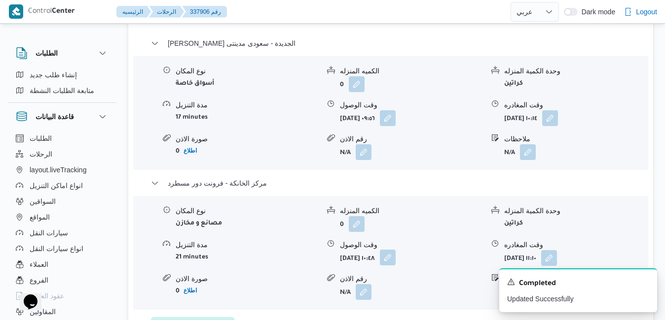
click at [395, 266] on button "button" at bounding box center [388, 258] width 16 height 16
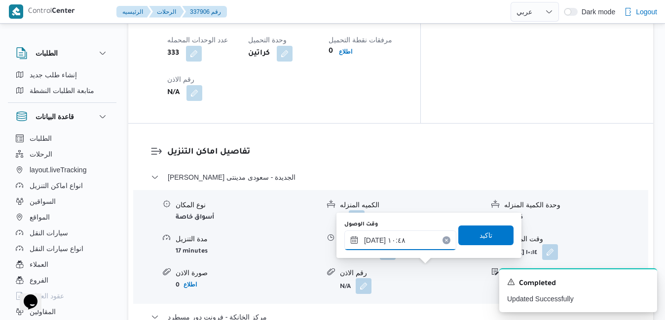
click at [403, 240] on input "٢٠/٠٩/٢٠٢٥ ١٠:٤٨" at bounding box center [400, 241] width 112 height 20
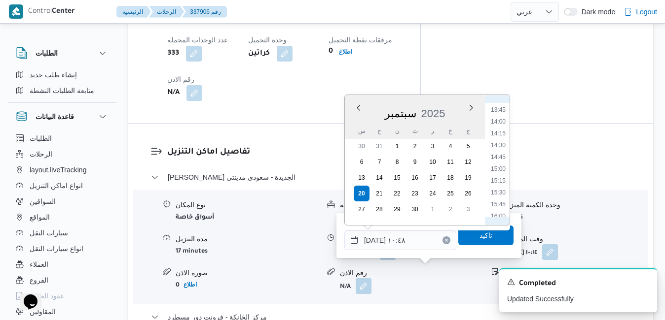
scroll to position [716, 0]
click at [502, 184] on li "16:45" at bounding box center [498, 185] width 23 height 10
type input "٢٠/٠٩/٢٠٢٥ ١٦:٤٥"
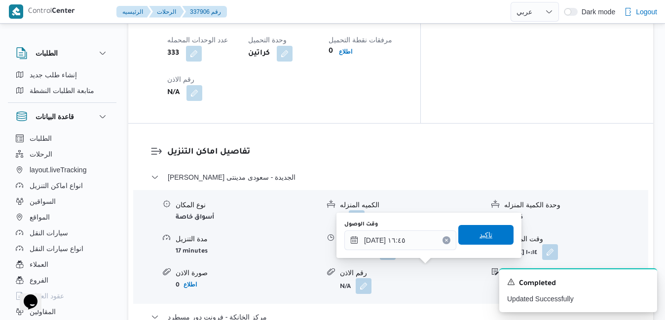
click at [488, 238] on span "تاكيد" at bounding box center [485, 235] width 55 height 20
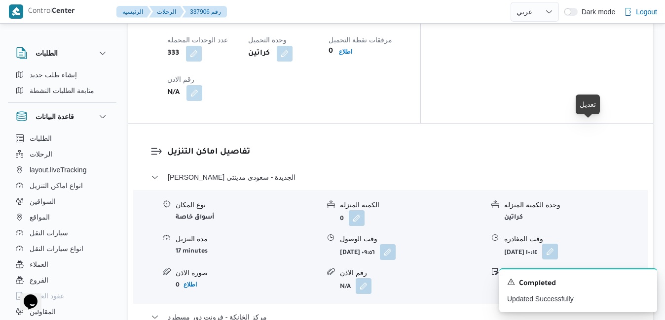
click at [558, 244] on button "button" at bounding box center [550, 252] width 16 height 16
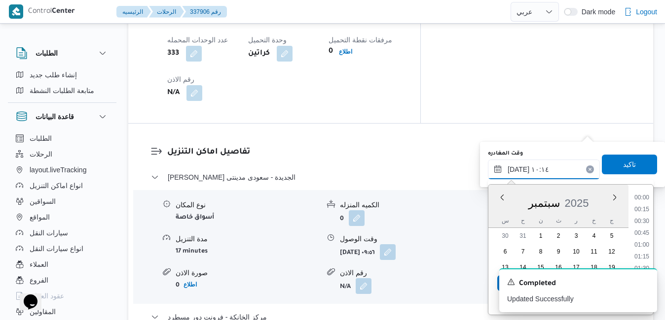
click at [555, 161] on input "٢٠/٠٩/٢٠٢٥ ١٠:١٤" at bounding box center [544, 170] width 112 height 20
click at [654, 262] on div "A new notification appears Completed Updated Successfully" at bounding box center [565, 291] width 197 height 60
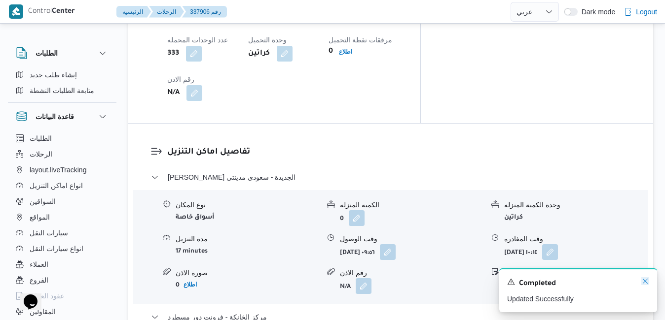
click at [647, 280] on icon "Dismiss toast" at bounding box center [645, 282] width 8 height 8
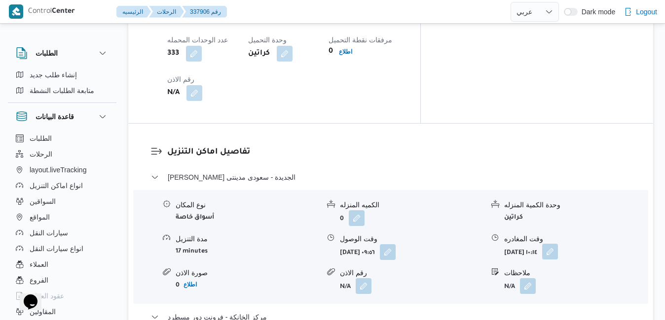
drag, startPoint x: 590, startPoint y: 129, endPoint x: 585, endPoint y: 135, distance: 7.4
click at [558, 244] on button "button" at bounding box center [550, 252] width 16 height 16
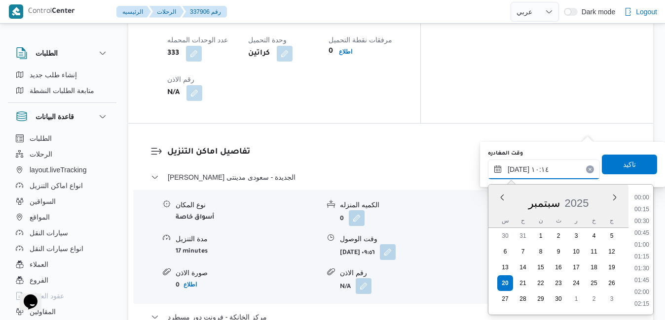
click at [549, 172] on input "٢٠/٠٩/٢٠٢٥ ١٠:١٤" at bounding box center [544, 170] width 112 height 20
click at [646, 242] on li "16:00" at bounding box center [641, 242] width 23 height 10
type input "٢٠/٠٩/٢٠٢٥ ١٦:٠٠"
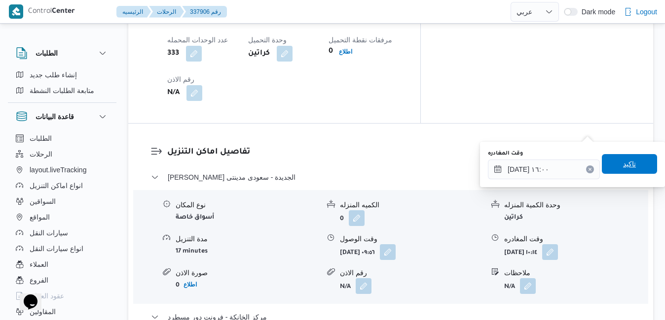
click at [623, 170] on span "تاكيد" at bounding box center [629, 164] width 13 height 12
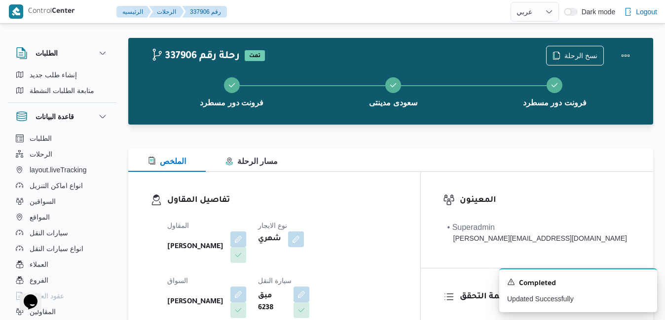
scroll to position [0, 0]
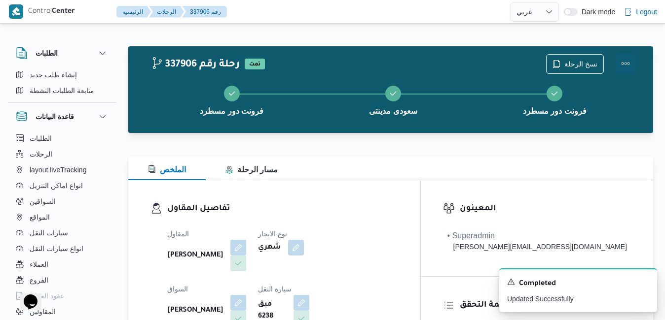
click at [626, 66] on button "Actions" at bounding box center [625, 64] width 20 height 20
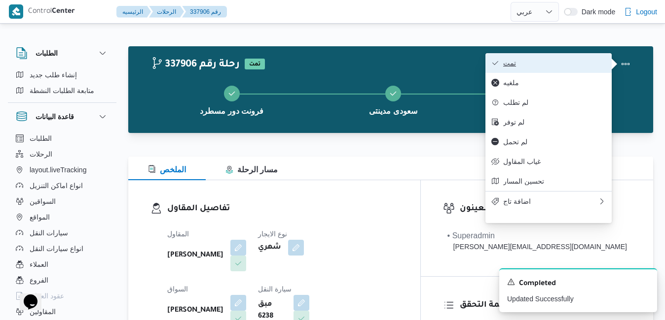
click at [577, 62] on span "تمت" at bounding box center [554, 63] width 103 height 8
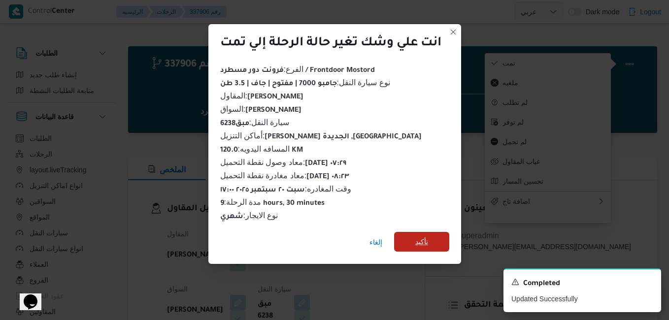
click at [439, 239] on span "تأكيد" at bounding box center [421, 242] width 55 height 20
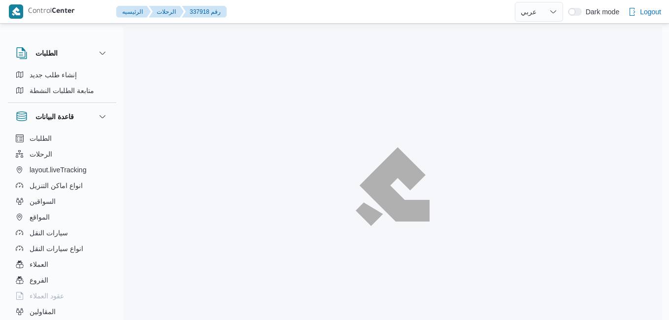
select select "ar"
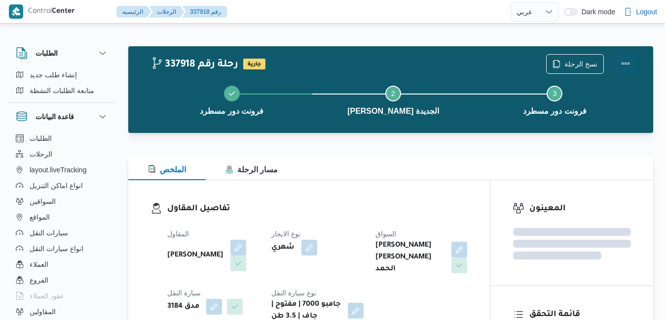
click at [625, 60] on button "Actions" at bounding box center [625, 64] width 20 height 20
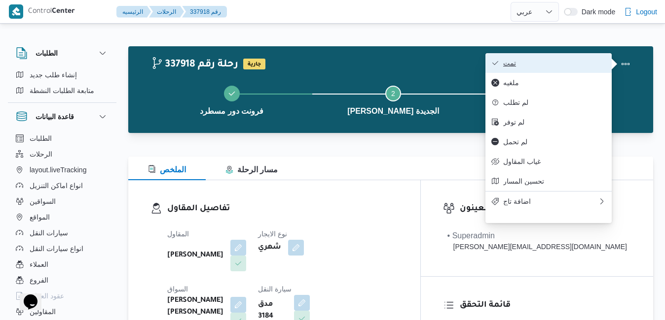
click at [579, 55] on button "تمت" at bounding box center [548, 63] width 126 height 20
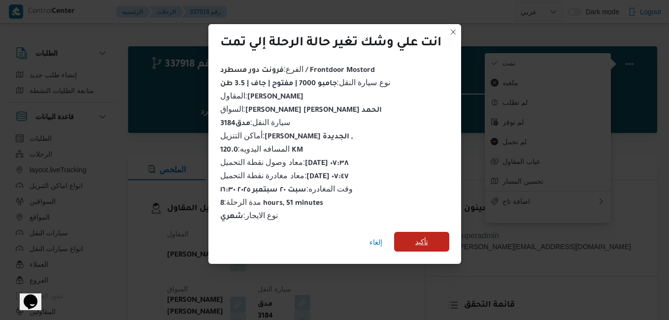
click at [425, 236] on span "تأكيد" at bounding box center [422, 242] width 13 height 12
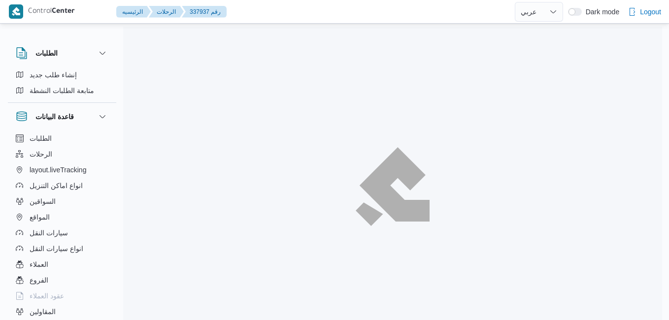
select select "ar"
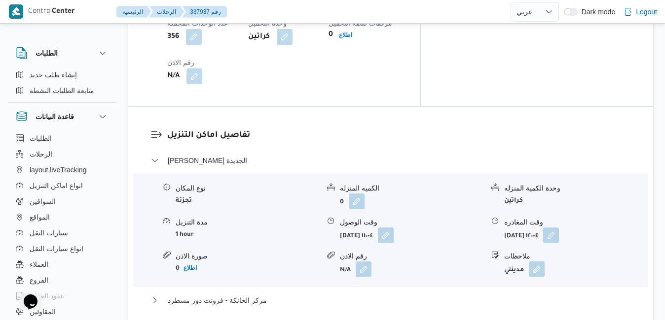
scroll to position [927, 0]
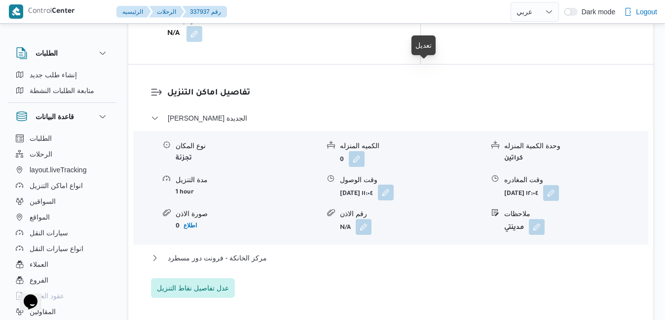
click at [393, 185] on button "button" at bounding box center [386, 193] width 16 height 16
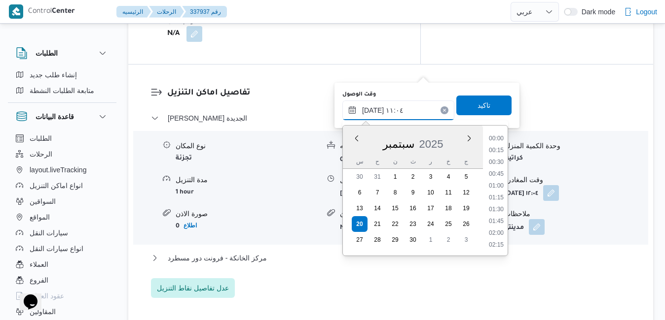
click at [381, 111] on input "٢٠/٠٩/٢٠٢٥ ١١:٠٤" at bounding box center [398, 111] width 112 height 20
click at [496, 174] on li "10:30" at bounding box center [496, 175] width 23 height 10
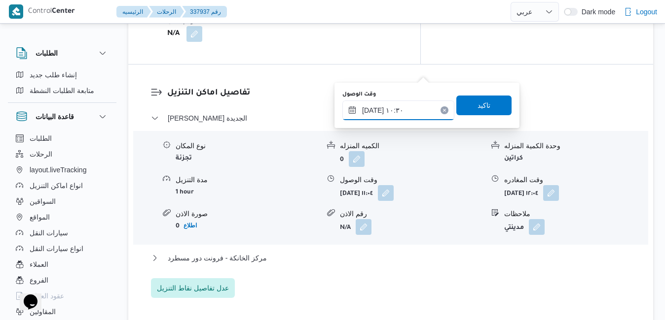
click at [371, 110] on input "٢٠/٠٩/٢٠٢٥ ١٠:٣٠" at bounding box center [398, 111] width 112 height 20
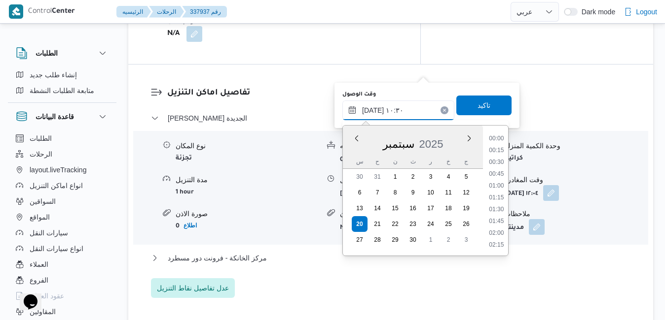
scroll to position [437, 0]
click at [371, 110] on input "٢٠/٠٩/٢٠٢٥ ١٠:٣٠" at bounding box center [398, 111] width 112 height 20
type input "٢٠/٠٩/٢٠٢٥ ١٠:35"
click at [460, 102] on span "تاكيد" at bounding box center [483, 106] width 55 height 20
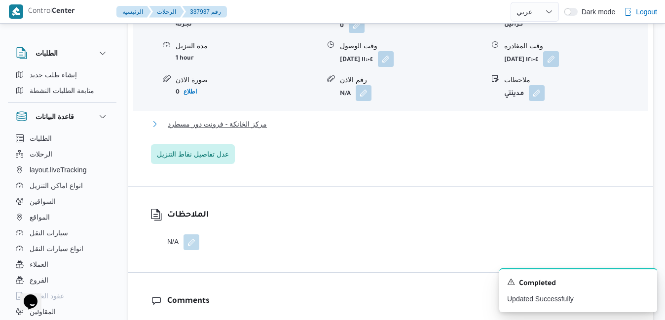
click at [364, 130] on button "مركز الخانكة - فرونت دور مسطرد" at bounding box center [391, 124] width 480 height 12
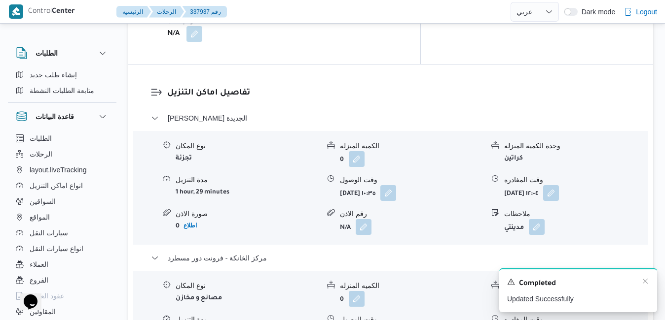
click at [649, 286] on div "A new notification appears Completed Updated Successfully" at bounding box center [578, 291] width 158 height 44
click at [643, 282] on icon "Dismiss toast" at bounding box center [645, 282] width 8 height 8
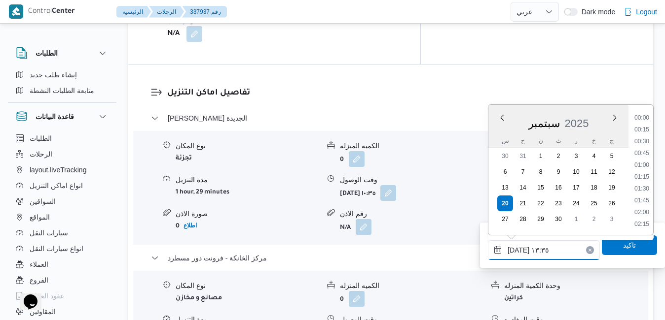
click at [544, 248] on input "٢٠/٠٩/٢٠٢٥ ١٣:٣٥" at bounding box center [544, 251] width 112 height 20
click at [642, 169] on li "17:30" at bounding box center [641, 167] width 23 height 10
type input "٢٠/٠٩/٢٠٢٥ ١٧:٣٠"
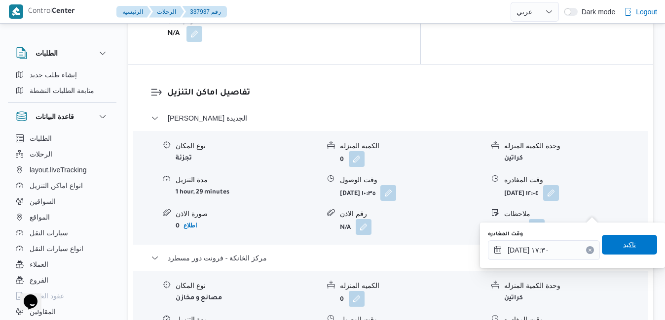
click at [610, 243] on span "تاكيد" at bounding box center [628, 245] width 55 height 20
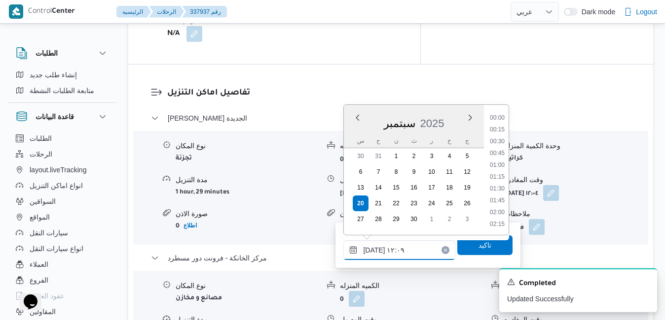
click at [409, 248] on input "٢٠/٠٩/٢٠٢٥ ١٢:٠٩" at bounding box center [399, 251] width 112 height 20
click at [497, 128] on li "17:15" at bounding box center [497, 126] width 23 height 10
type input "٢٠/٠٩/٢٠٢٥ ١٧:١٥"
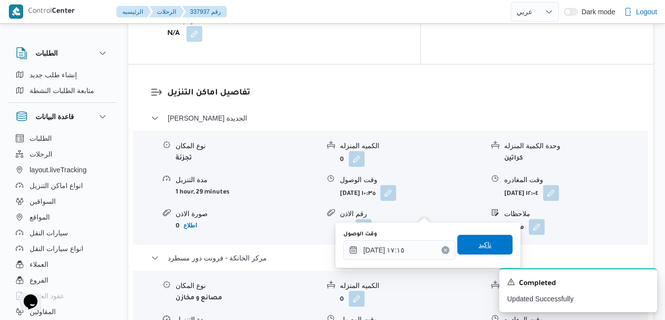
click at [484, 247] on span "تاكيد" at bounding box center [484, 245] width 55 height 20
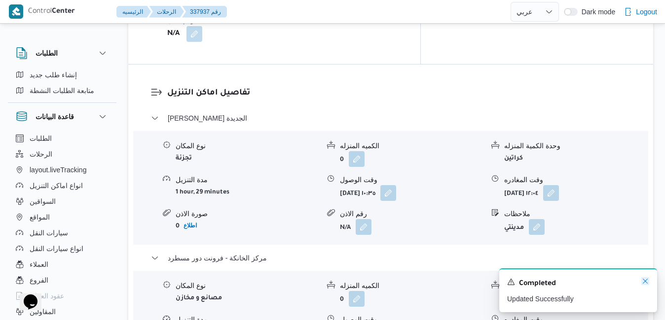
click at [645, 282] on icon "Dismiss toast" at bounding box center [644, 281] width 5 height 5
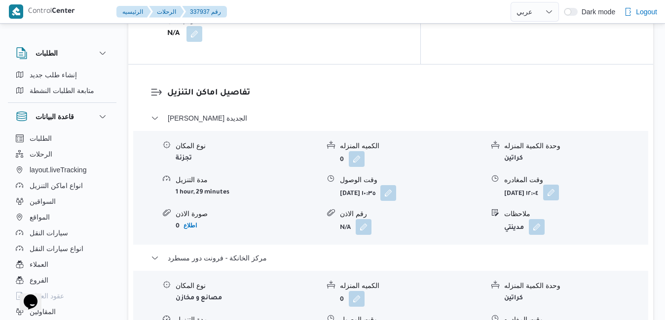
click at [559, 185] on button "button" at bounding box center [551, 193] width 16 height 16
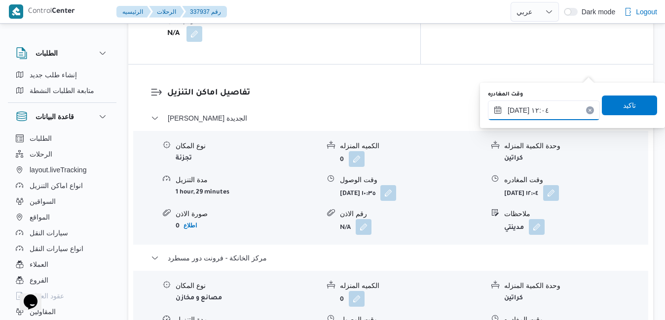
click at [553, 101] on input "٢٠/٠٩/٢٠٢٥ ١٢:٠٤" at bounding box center [544, 111] width 112 height 20
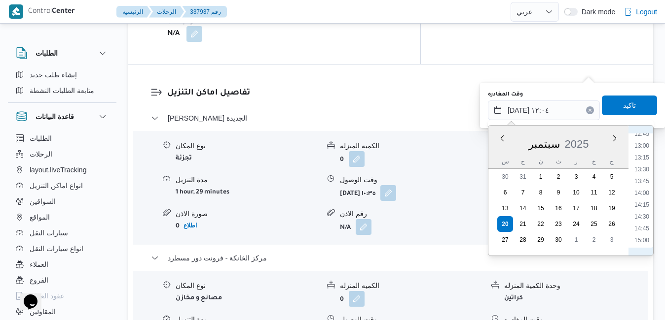
scroll to position [708, 0]
click at [645, 212] on li "16:30" at bounding box center [641, 212] width 23 height 10
type input "٢٠/٠٩/٢٠٢٥ ١٦:٣٠"
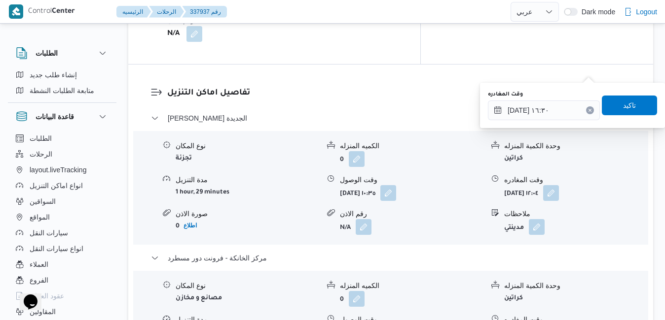
click at [628, 86] on div "You are in a dialog. To close this dialog, hit escape. وقت المغادره ٢٠/٠٩/٢٠٢٥ …" at bounding box center [572, 105] width 185 height 45
click at [623, 102] on span "تاكيد" at bounding box center [629, 105] width 13 height 12
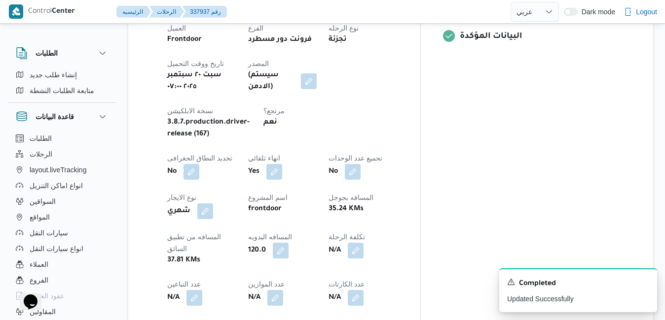
scroll to position [0, 0]
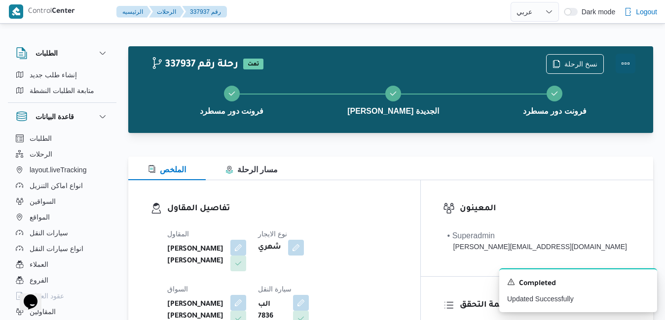
click at [623, 63] on button "Actions" at bounding box center [625, 64] width 20 height 20
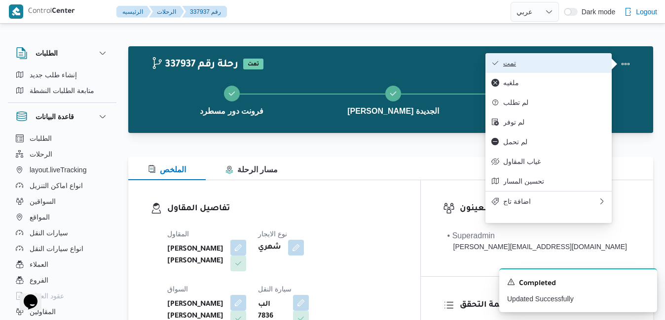
click at [568, 63] on span "تمت" at bounding box center [554, 63] width 103 height 8
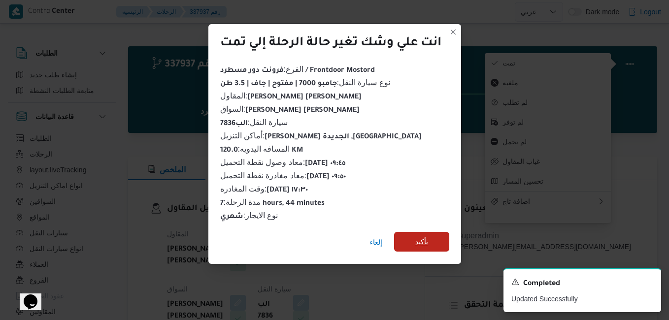
click at [420, 242] on span "تأكيد" at bounding box center [422, 242] width 13 height 12
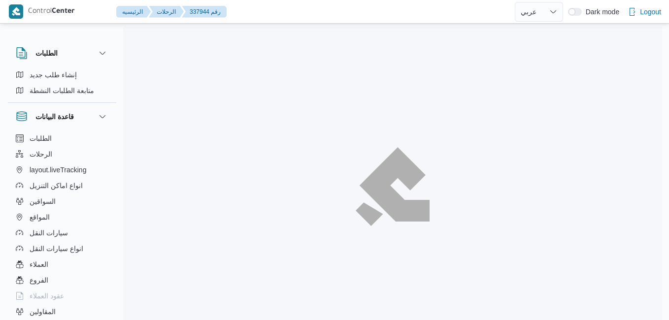
select select "ar"
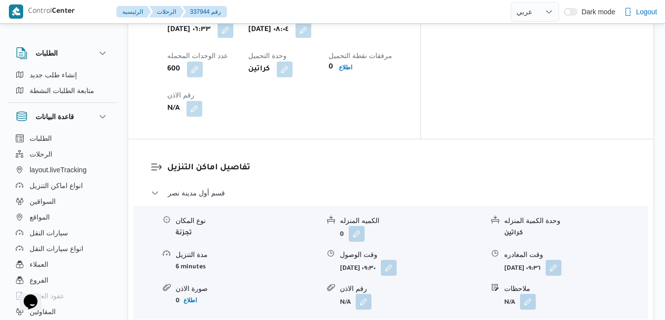
scroll to position [876, 0]
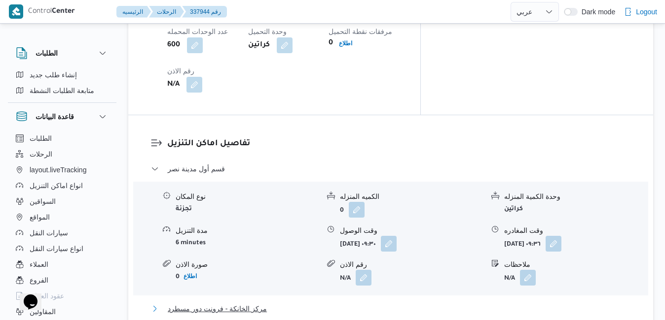
click at [350, 303] on button "مركز الخانكة - فرونت دور مسطرد" at bounding box center [391, 309] width 480 height 12
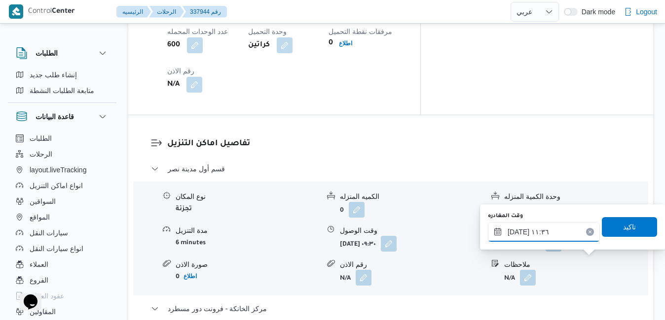
click at [553, 228] on input "[DATE] ١١:٣٦" at bounding box center [544, 232] width 112 height 20
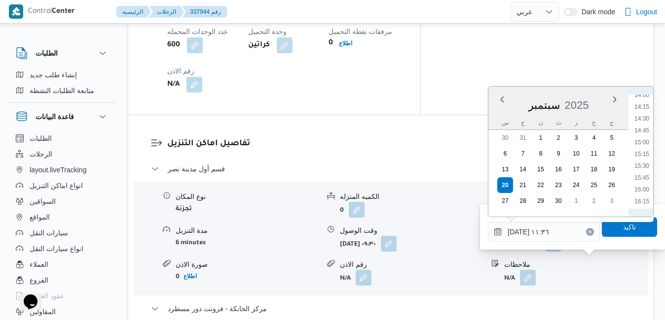
scroll to position [684, 0]
click at [640, 203] on li "16:45" at bounding box center [641, 208] width 23 height 10
type input "٢٠/٠٩/٢٠٢٥ ١٦:٤٥"
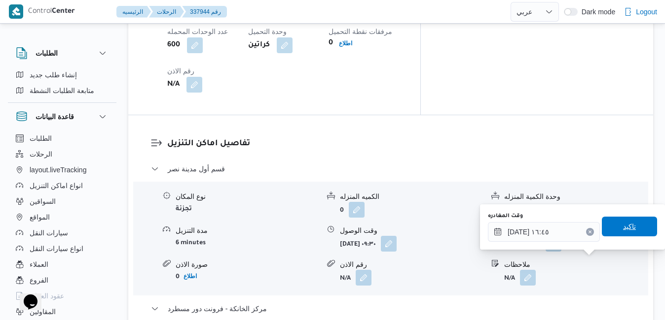
click at [623, 228] on span "تاكيد" at bounding box center [629, 227] width 13 height 12
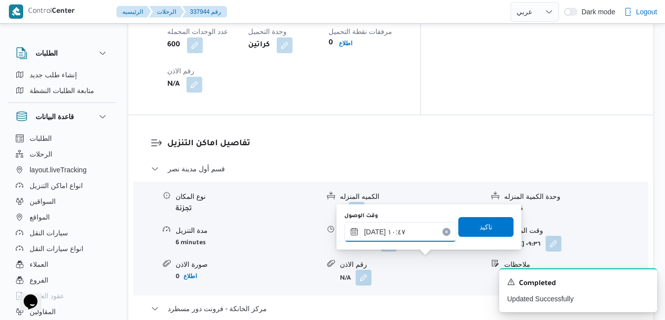
click at [412, 229] on input "٢٠/٠٩/٢٠٢٥ ١٠:٤٧" at bounding box center [400, 232] width 112 height 20
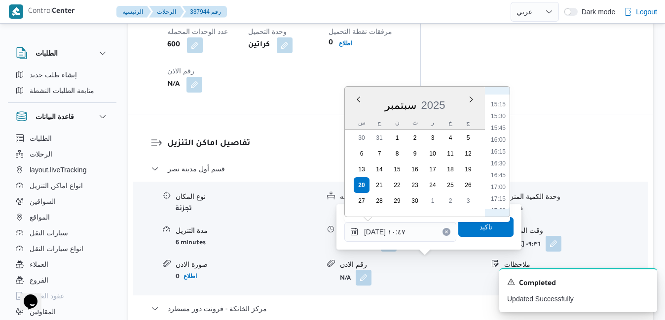
scroll to position [749, 0]
click at [502, 134] on li "16:30" at bounding box center [498, 132] width 23 height 10
type input "[DATE] ١٦:٣٠"
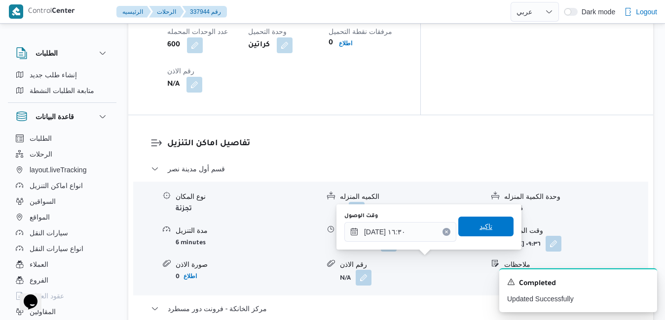
click at [479, 229] on span "تاكيد" at bounding box center [485, 227] width 13 height 12
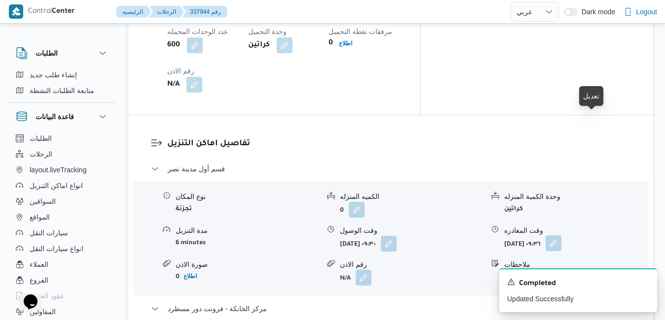
click at [561, 236] on button "button" at bounding box center [553, 244] width 16 height 16
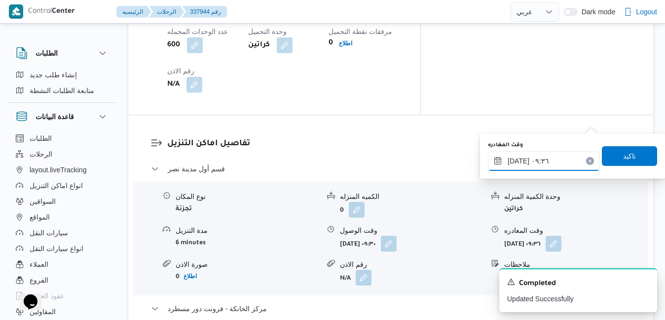
click at [548, 158] on input "٢٠/٠٩/٢٠٢٥ ٠٩:٣٦" at bounding box center [544, 161] width 112 height 20
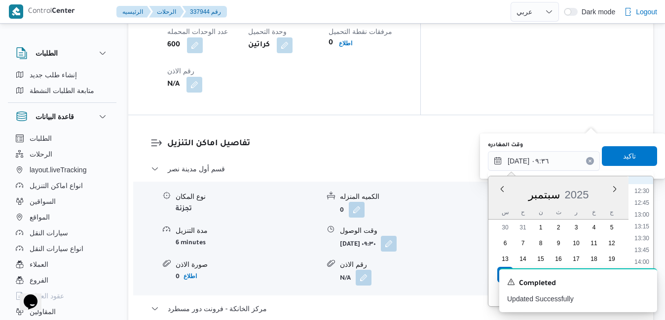
scroll to position [690, 0]
click at [644, 247] on li "15:45" at bounding box center [641, 245] width 23 height 10
type input "[DATE] ١٥:٤٥"
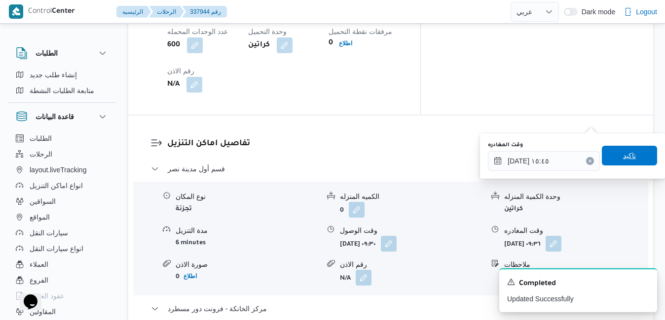
click at [626, 159] on span "تاكيد" at bounding box center [629, 156] width 13 height 12
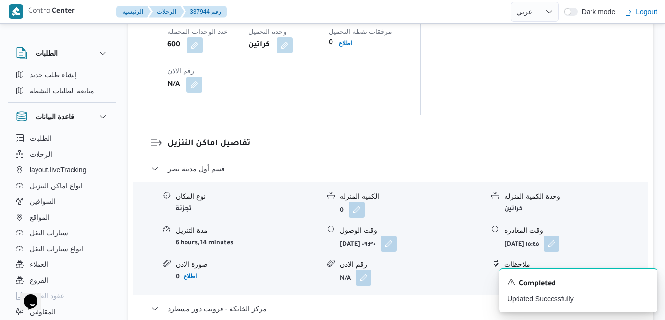
scroll to position [0, 0]
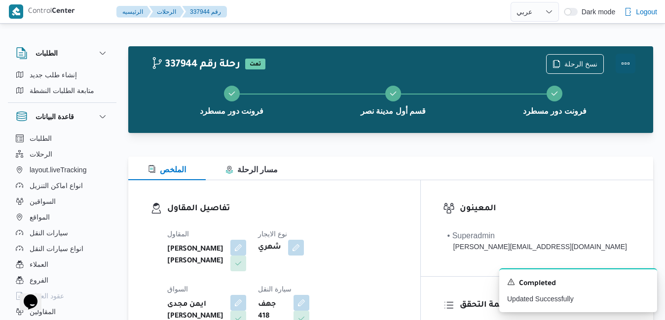
click at [626, 62] on button "Actions" at bounding box center [625, 64] width 20 height 20
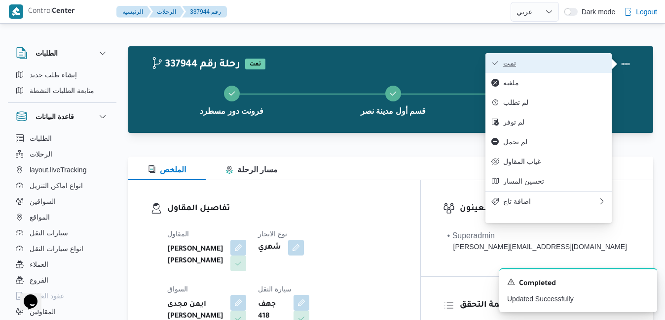
click at [567, 65] on span "تمت" at bounding box center [554, 63] width 103 height 8
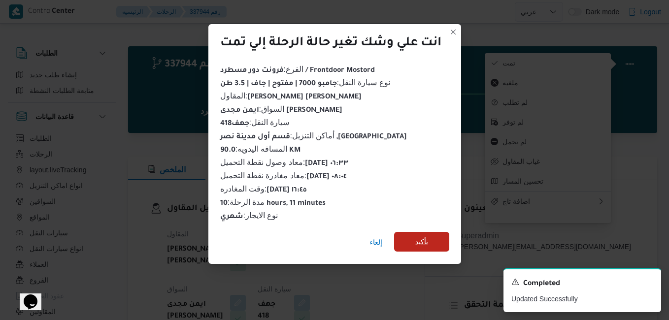
click at [409, 239] on span "تأكيد" at bounding box center [421, 242] width 55 height 20
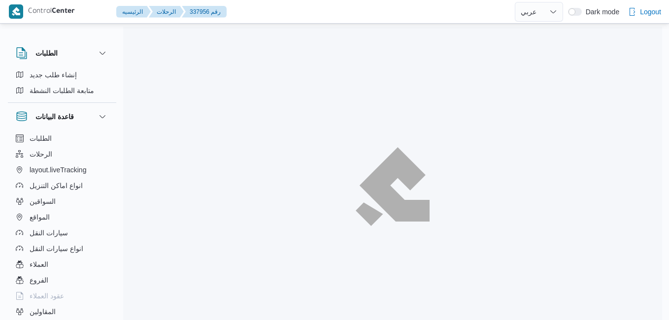
select select "ar"
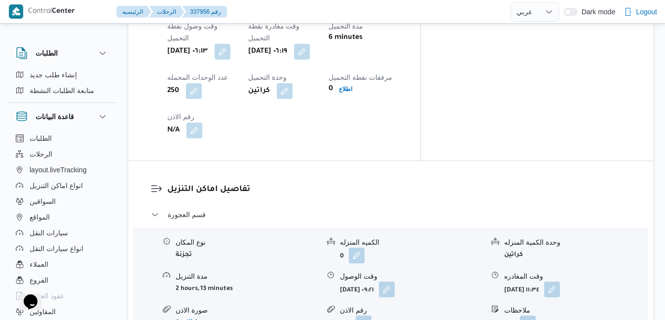
scroll to position [848, 0]
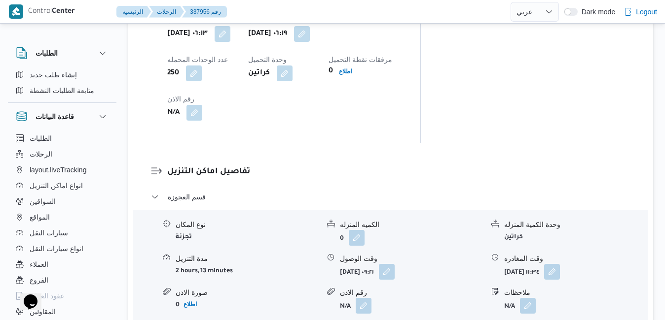
click at [394, 264] on button "button" at bounding box center [387, 272] width 16 height 16
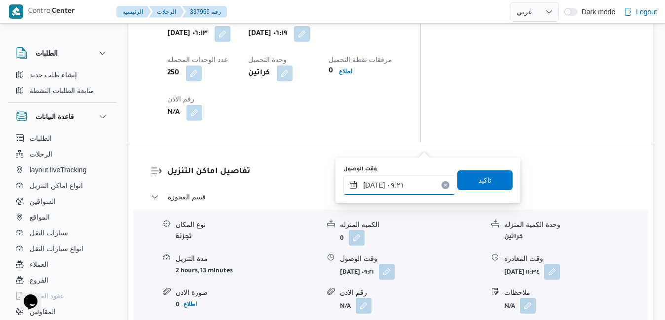
click at [386, 184] on input "[DATE] ٠٩:٢١" at bounding box center [399, 185] width 112 height 20
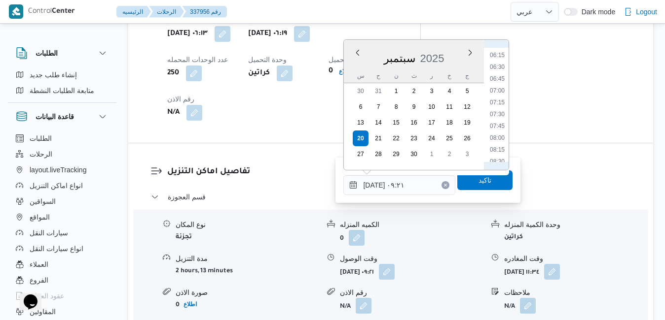
scroll to position [278, 0]
click at [496, 131] on li "07:30" at bounding box center [497, 130] width 23 height 10
type input "[DATE] ٠٧:٣٠"
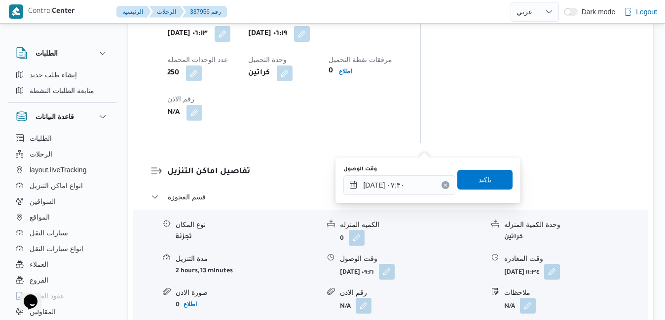
click at [478, 179] on span "تاكيد" at bounding box center [484, 180] width 13 height 12
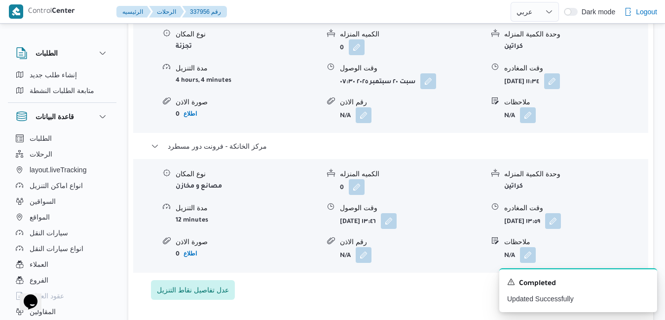
scroll to position [1045, 0]
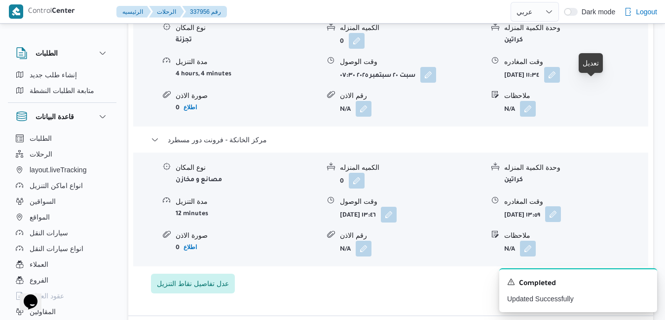
click at [561, 207] on button "button" at bounding box center [553, 215] width 16 height 16
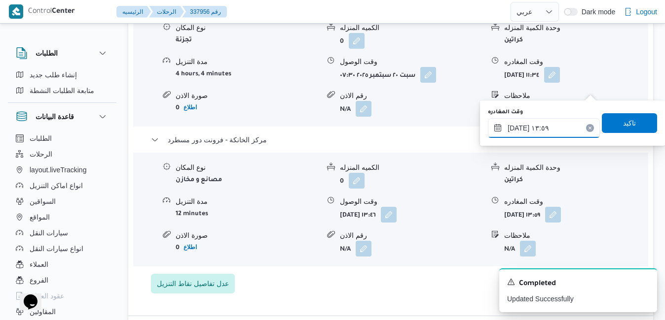
click at [542, 132] on input "[DATE] ١٣:٥٩" at bounding box center [544, 128] width 112 height 20
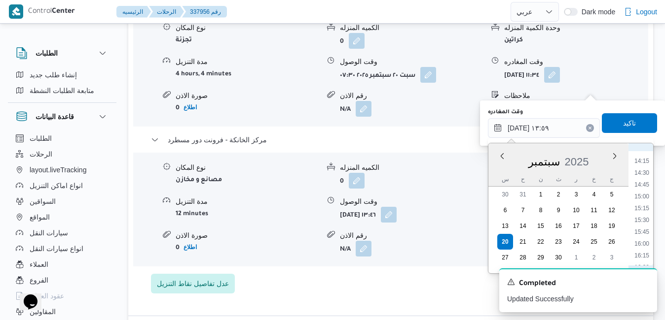
scroll to position [691, 0]
click at [646, 243] on li "16:30" at bounding box center [641, 247] width 23 height 10
type input "[DATE] ١٦:٣٠"
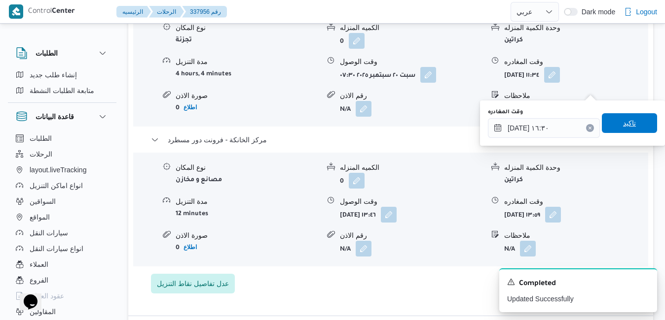
click at [635, 120] on span "تاكيد" at bounding box center [628, 123] width 55 height 20
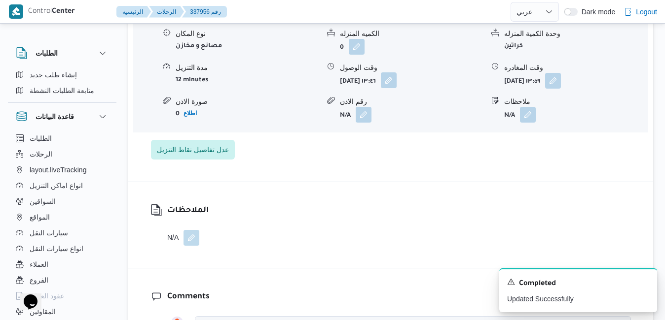
click at [396, 87] on button "button" at bounding box center [389, 80] width 16 height 16
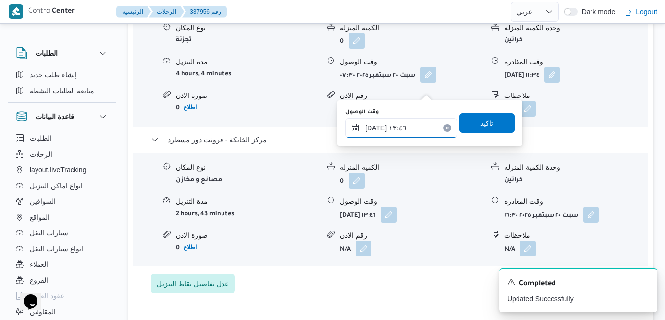
click at [414, 130] on input "[DATE] ١٣:٤٦" at bounding box center [401, 128] width 112 height 20
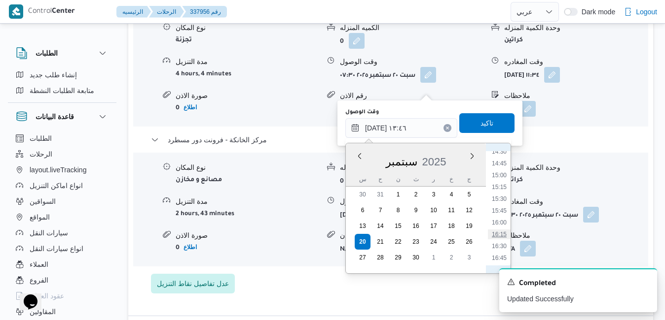
click at [499, 233] on li "16:15" at bounding box center [499, 235] width 23 height 10
type input "[DATE] ١٦:١٥"
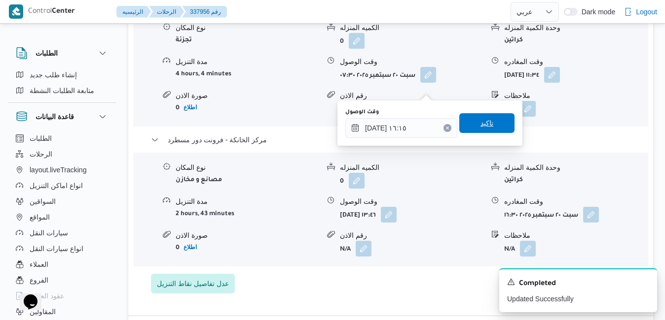
click at [485, 129] on span "تاكيد" at bounding box center [486, 123] width 13 height 12
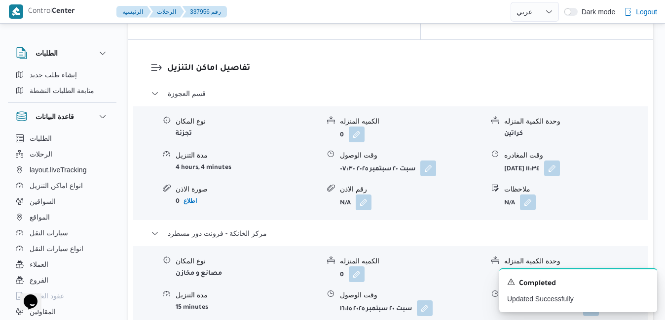
scroll to position [946, 0]
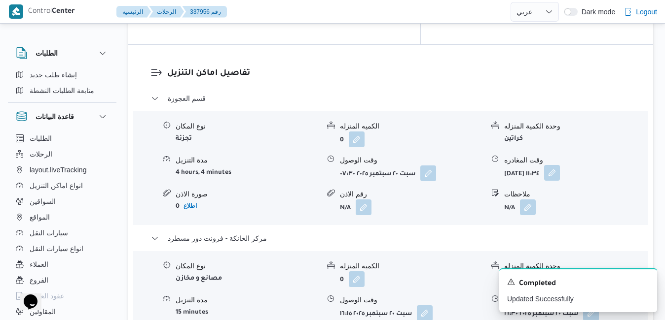
click at [560, 165] on button "button" at bounding box center [552, 173] width 16 height 16
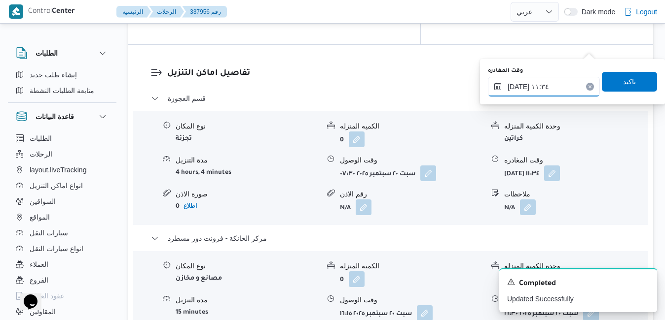
click at [552, 87] on input "[DATE] ١١:٣٤" at bounding box center [544, 87] width 112 height 20
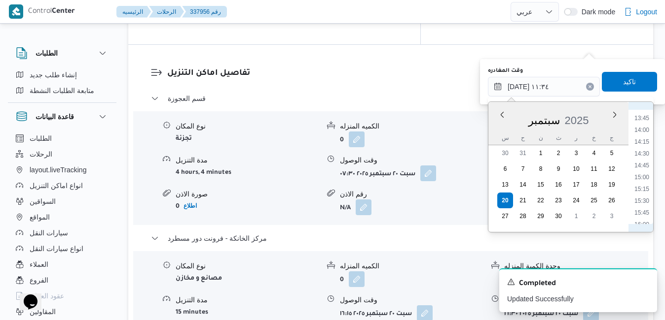
scroll to position [684, 0]
click at [643, 176] on li "15:45" at bounding box center [641, 176] width 23 height 10
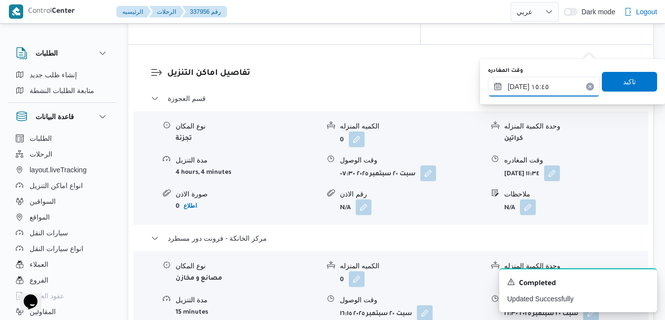
click at [519, 87] on input "[DATE] ١٥:٤٥" at bounding box center [544, 87] width 112 height 20
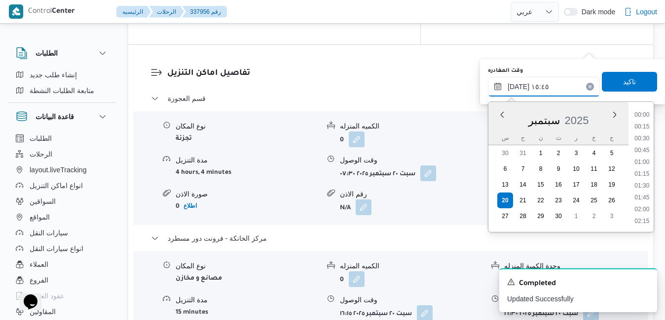
click at [519, 87] on input "[DATE] ١٥:٤٥" at bounding box center [544, 87] width 112 height 20
type input "٢٠/٠٩/٢٠٢٥ ١٥:25"
click at [605, 82] on span "تاكيد" at bounding box center [628, 81] width 55 height 20
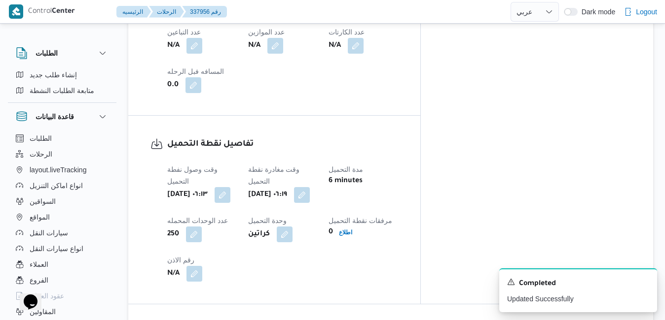
scroll to position [0, 0]
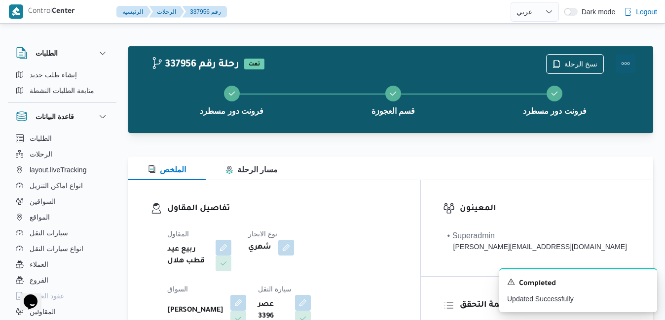
click at [629, 63] on button "Actions" at bounding box center [625, 64] width 20 height 20
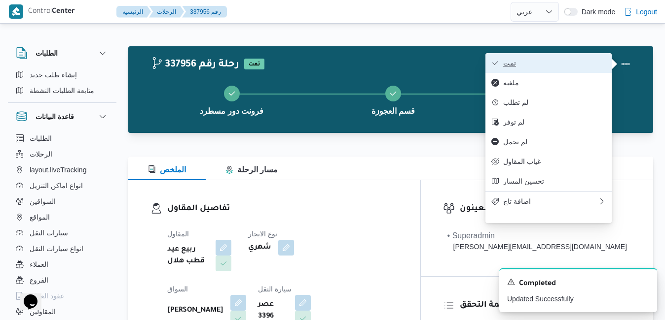
click at [564, 70] on button "تمت" at bounding box center [548, 63] width 126 height 20
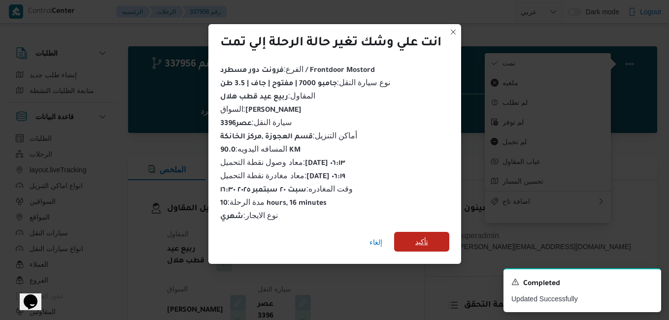
click at [425, 237] on span "تأكيد" at bounding box center [422, 242] width 13 height 12
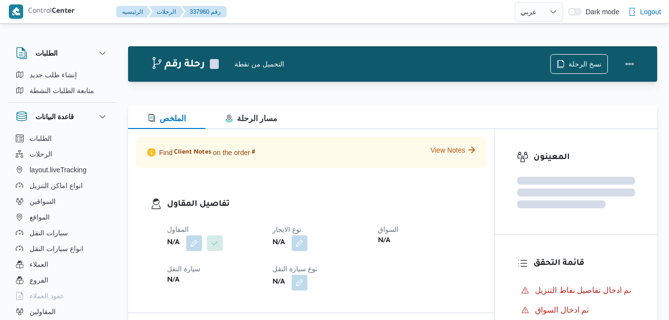
select select "ar"
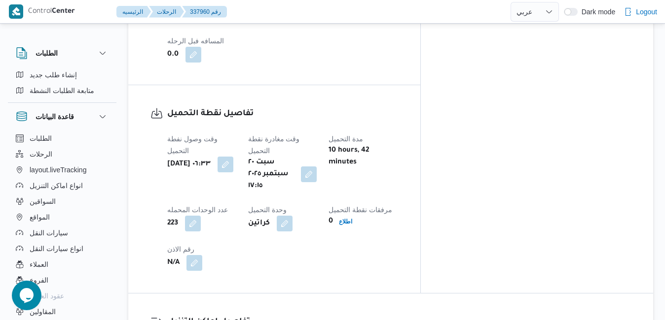
scroll to position [714, 0]
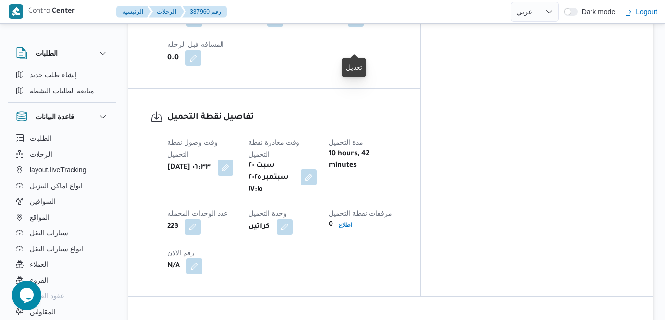
click at [316, 170] on button "button" at bounding box center [309, 178] width 16 height 16
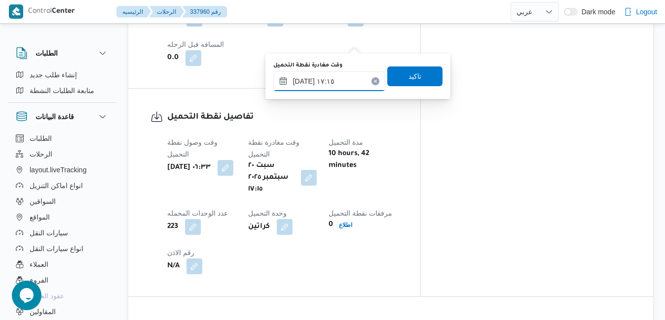
click at [326, 79] on input "[DATE] ١٧:١٥" at bounding box center [329, 81] width 112 height 20
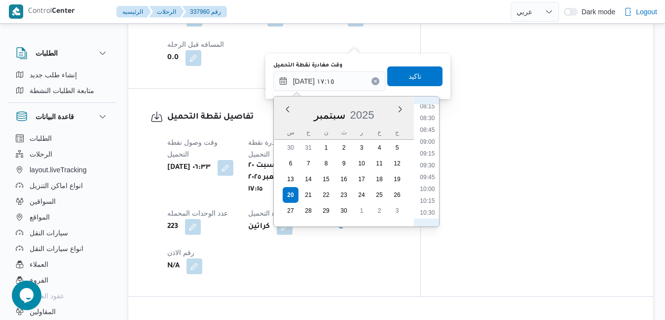
scroll to position [356, 0]
click at [429, 111] on li "07:30" at bounding box center [427, 109] width 23 height 10
type input "٢٠/٠٩/٢٠٢٥ ٠٧:٣٠"
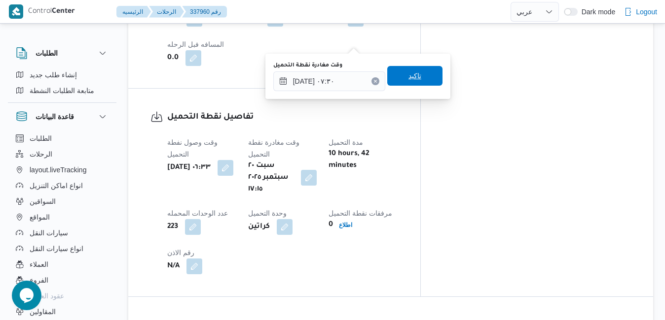
click at [413, 75] on span "تاكيد" at bounding box center [414, 76] width 13 height 12
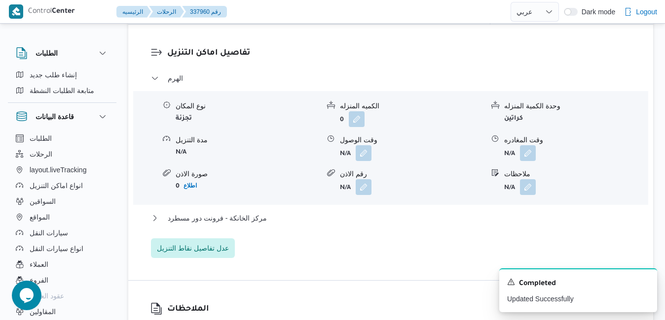
scroll to position [872, 0]
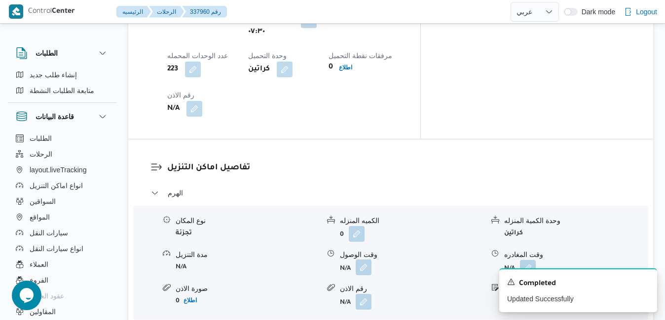
click at [360, 260] on button "button" at bounding box center [363, 268] width 16 height 16
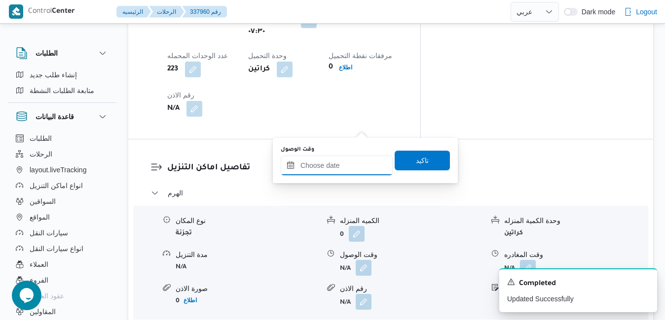
click at [337, 165] on input "وقت الوصول" at bounding box center [336, 166] width 112 height 20
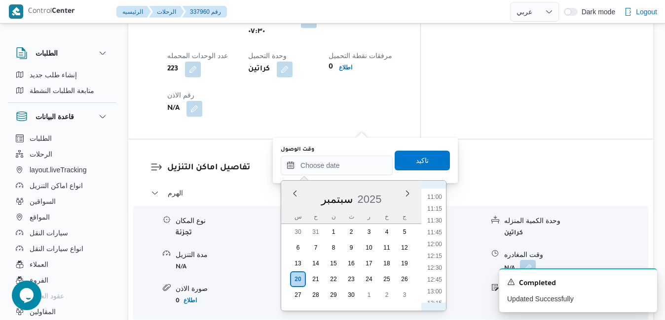
scroll to position [384, 0]
click at [434, 212] on li "08:30" at bounding box center [434, 212] width 23 height 10
type input "٢٠/٠٩/٢٠٢٥ ٠٨:٣٠"
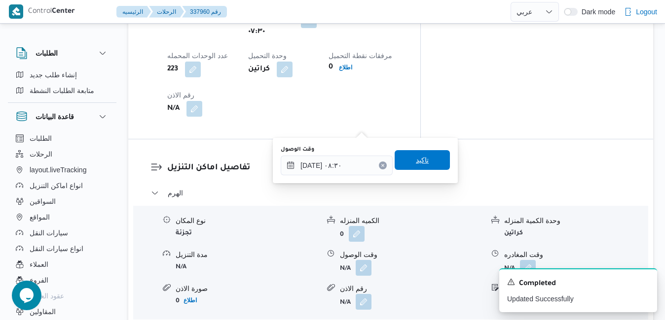
click at [422, 158] on span "تاكيد" at bounding box center [421, 160] width 55 height 20
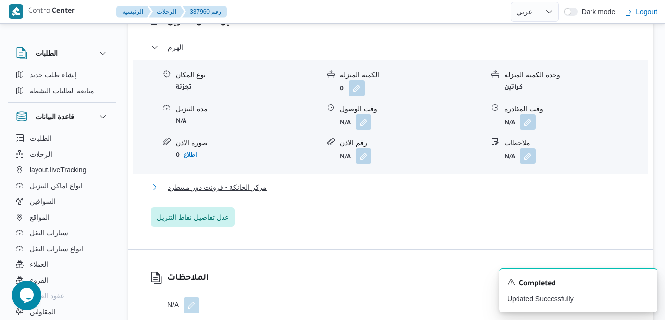
click at [381, 193] on button "مركز الخانكة - فرونت دور مسطرد" at bounding box center [391, 187] width 480 height 12
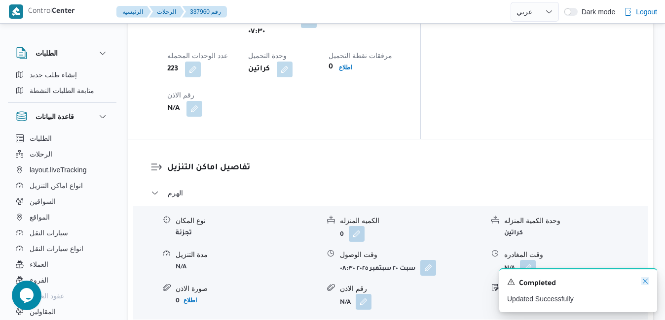
click at [645, 285] on icon "Dismiss toast" at bounding box center [645, 282] width 8 height 8
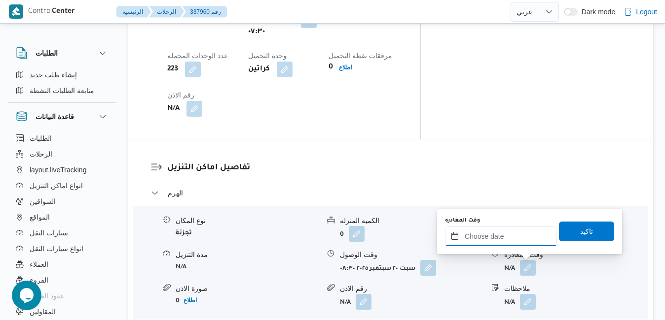
click at [514, 242] on input "وقت المغادره" at bounding box center [501, 237] width 112 height 20
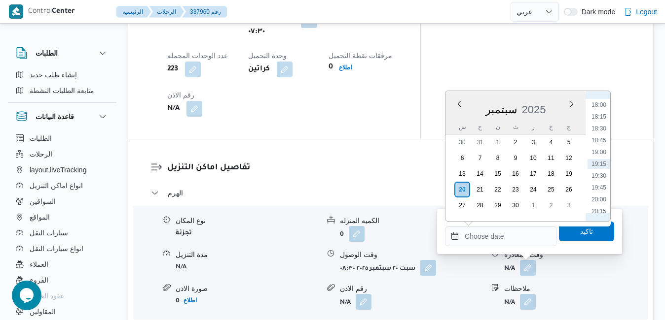
scroll to position [751, 0]
click at [600, 146] on li "16:45" at bounding box center [598, 146] width 23 height 10
type input "٢٠/٠٩/٢٠٢٥ ١٦:٤٥"
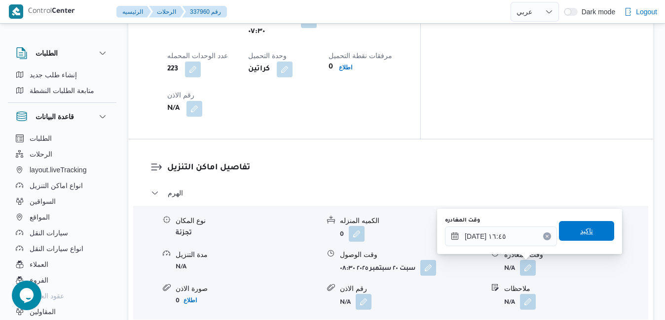
click at [583, 228] on span "تاكيد" at bounding box center [586, 231] width 13 height 12
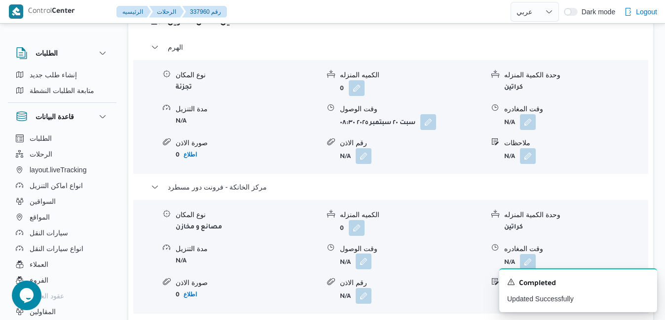
click at [362, 269] on button "button" at bounding box center [363, 262] width 16 height 16
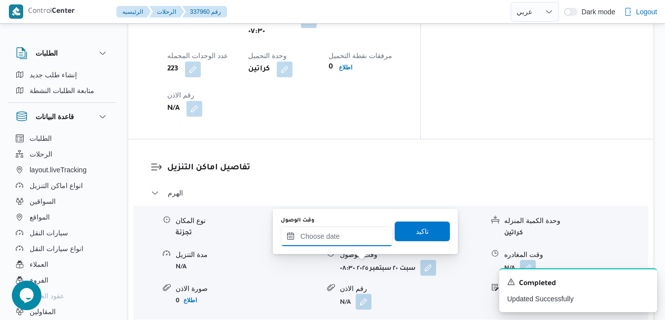
click at [357, 240] on input "وقت الوصول" at bounding box center [336, 237] width 112 height 20
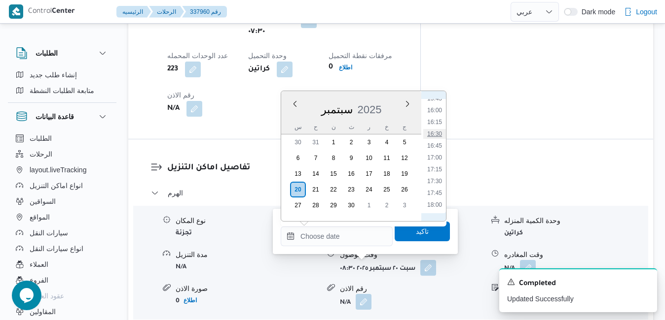
click at [439, 138] on li "16:30" at bounding box center [434, 134] width 23 height 10
type input "٢٠/٠٩/٢٠٢٥ ١٦:٣٠"
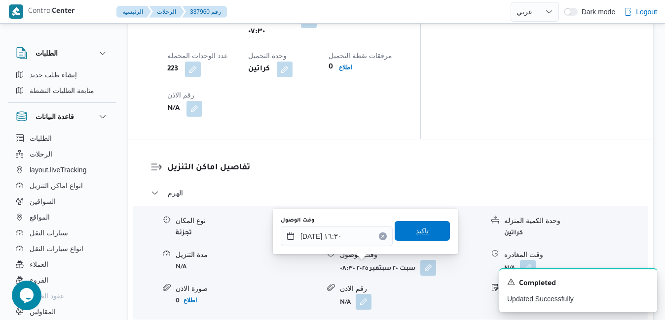
click at [419, 230] on span "تاكيد" at bounding box center [422, 231] width 13 height 12
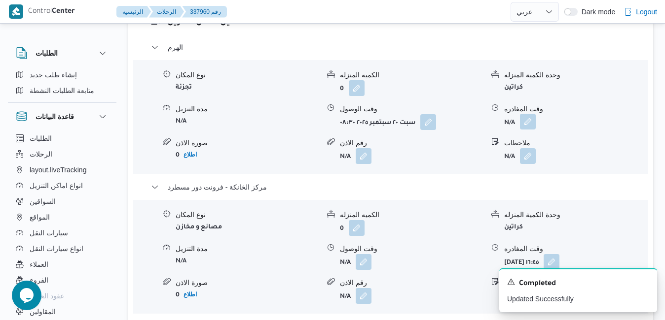
click at [528, 129] on button "button" at bounding box center [528, 122] width 16 height 16
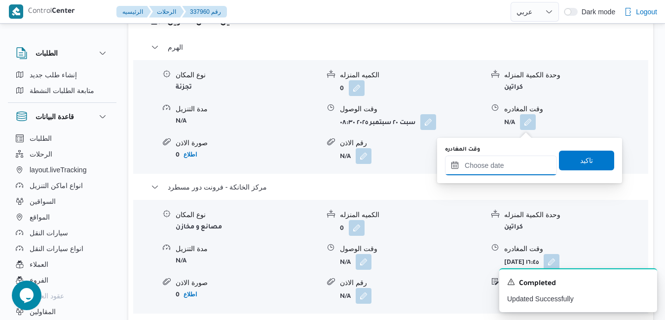
click at [489, 173] on input "وقت المغادره" at bounding box center [501, 166] width 112 height 20
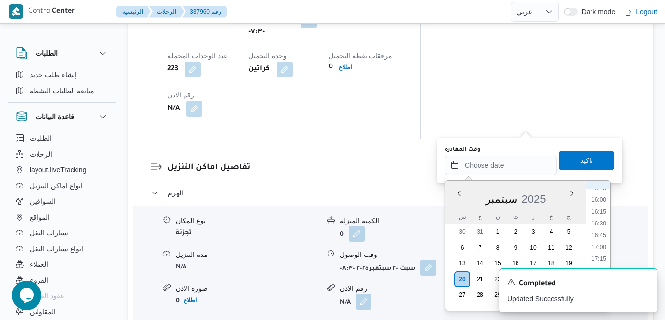
click at [599, 190] on li "15:45" at bounding box center [598, 188] width 23 height 10
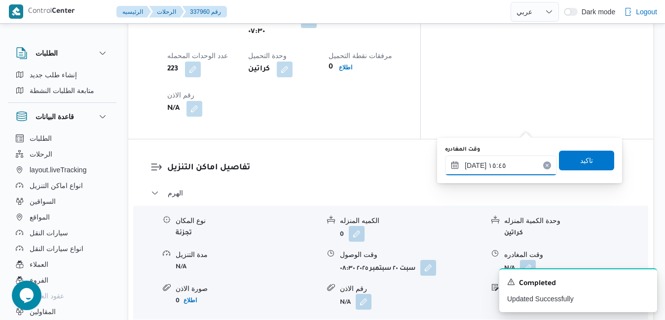
click at [478, 167] on input "٢٠/٠٩/٢٠٢٥ ١٥:٤٥" at bounding box center [501, 166] width 112 height 20
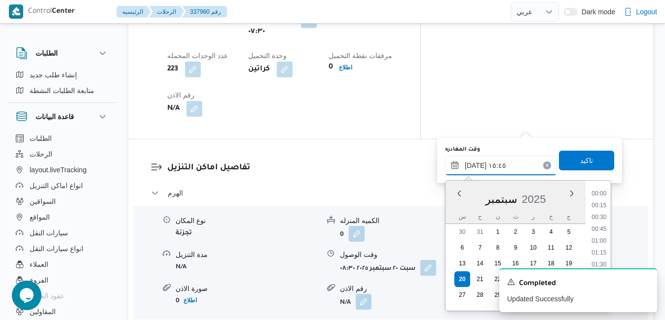
scroll to position [685, 0]
type input "٢٠/٠٩/٢٠٢٥ ١٥:40"
click at [568, 164] on span "تاكيد" at bounding box center [586, 160] width 55 height 20
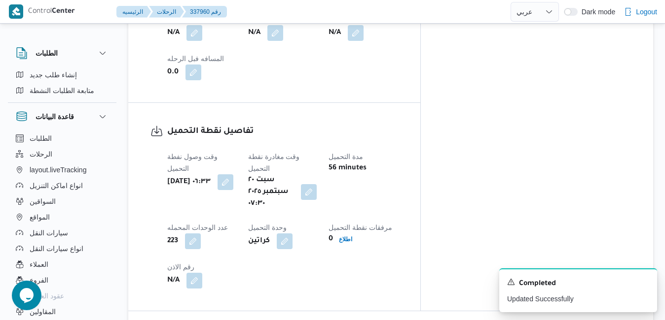
scroll to position [0, 0]
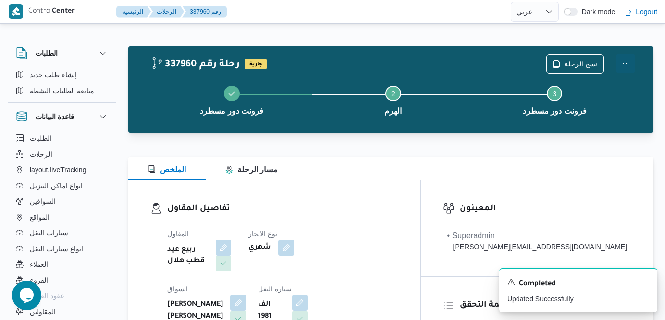
click at [624, 67] on button "Actions" at bounding box center [625, 64] width 20 height 20
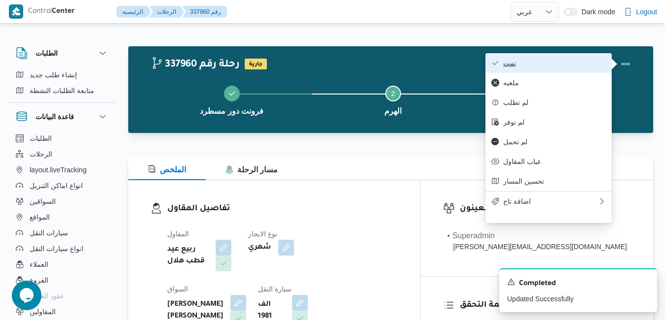
click at [563, 66] on span "تمت" at bounding box center [554, 63] width 103 height 8
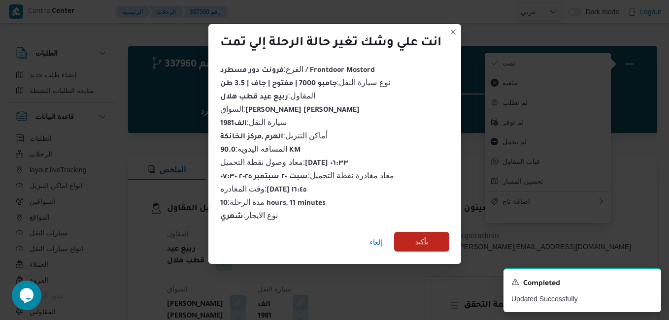
click at [419, 236] on span "تأكيد" at bounding box center [422, 242] width 13 height 12
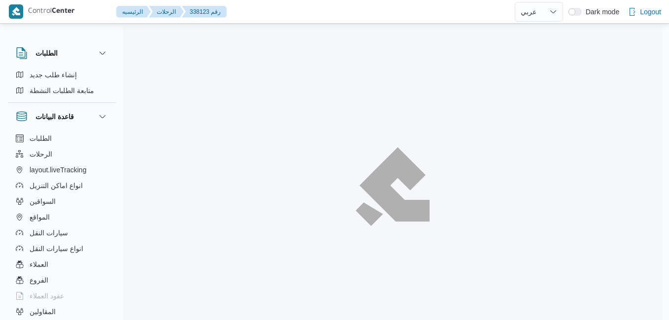
select select "ar"
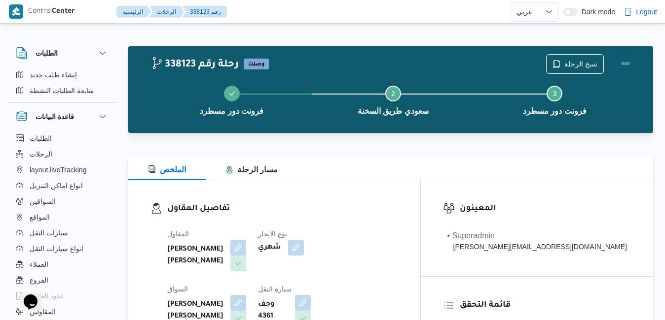
click at [627, 65] on button "Actions" at bounding box center [625, 64] width 20 height 20
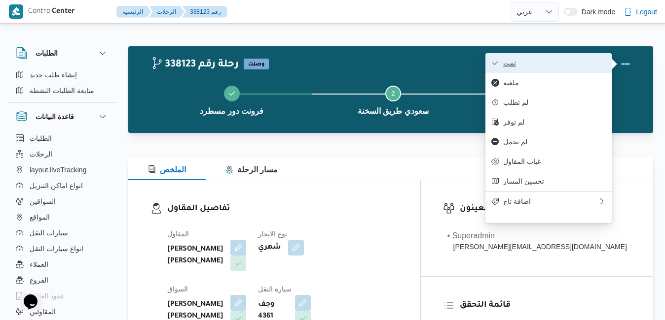
click at [590, 61] on span "تمت" at bounding box center [554, 63] width 103 height 8
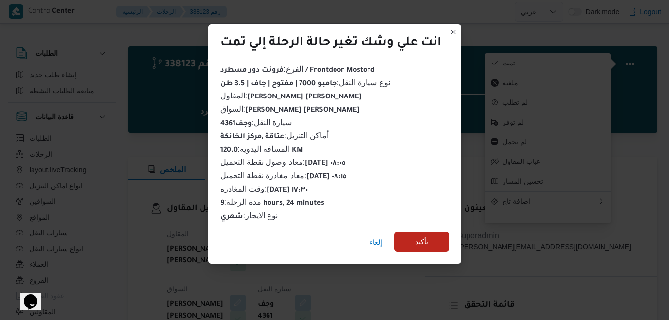
click at [423, 245] on span "تأكيد" at bounding box center [421, 242] width 55 height 20
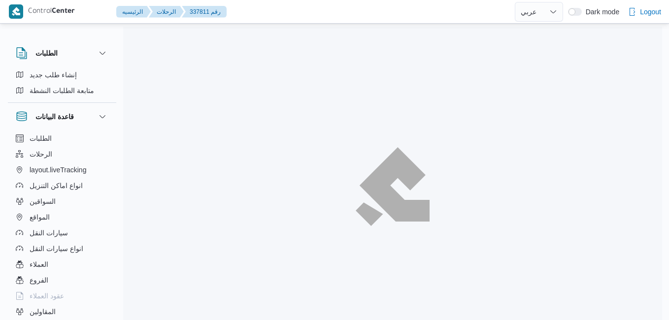
select select "ar"
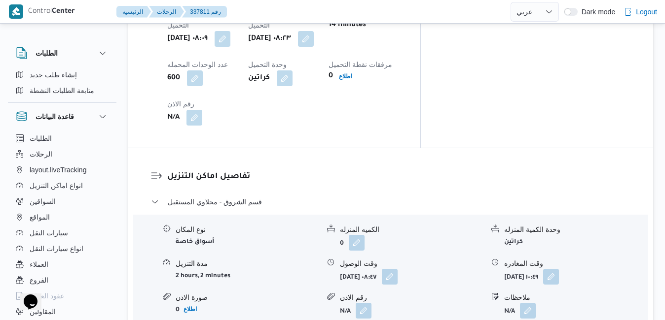
scroll to position [848, 0]
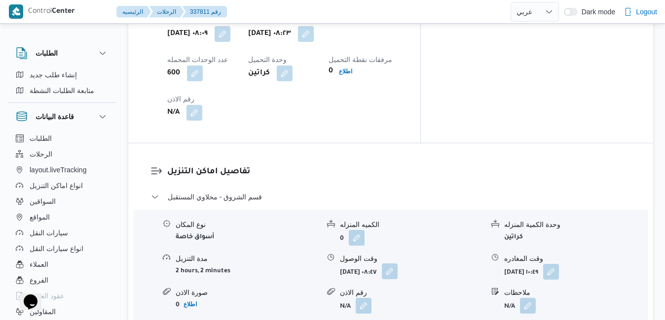
click at [397, 264] on button "button" at bounding box center [390, 272] width 16 height 16
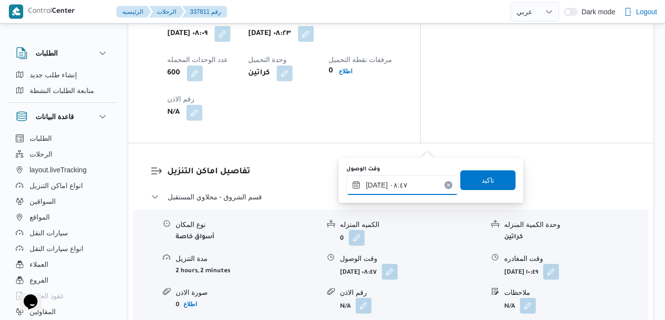
click at [381, 187] on input "[DATE] ٠٨:٤٧" at bounding box center [402, 185] width 112 height 20
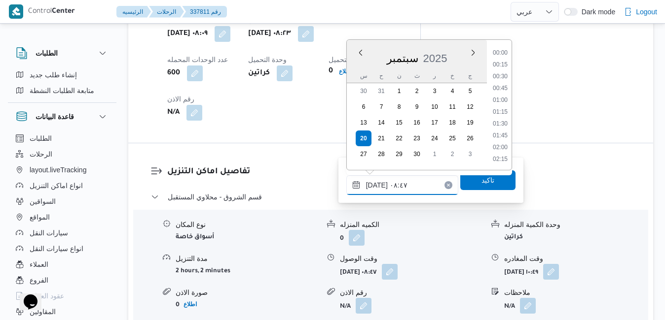
scroll to position [354, 0]
click at [313, 166] on h3 "تفاصيل اماكن التنزيل" at bounding box center [398, 172] width 463 height 13
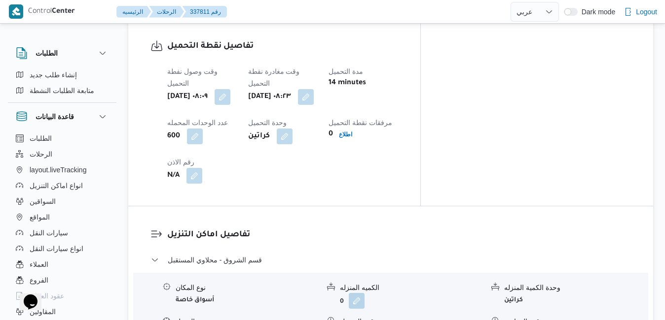
scroll to position [828, 0]
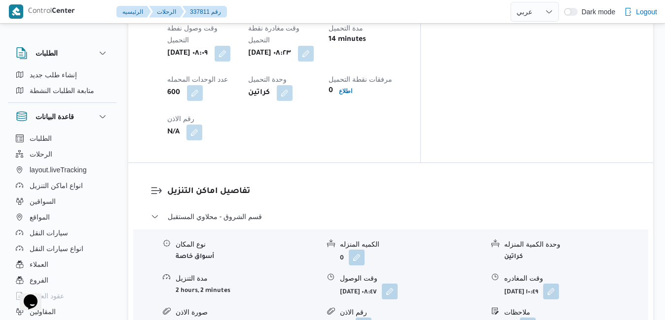
click at [397, 283] on button "button" at bounding box center [390, 291] width 16 height 16
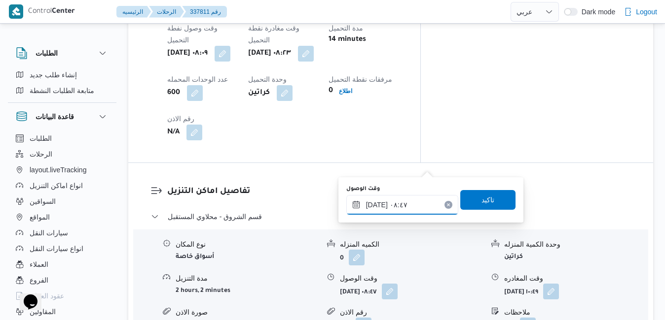
click at [394, 204] on input "[DATE] ٠٨:٤٧" at bounding box center [402, 205] width 112 height 20
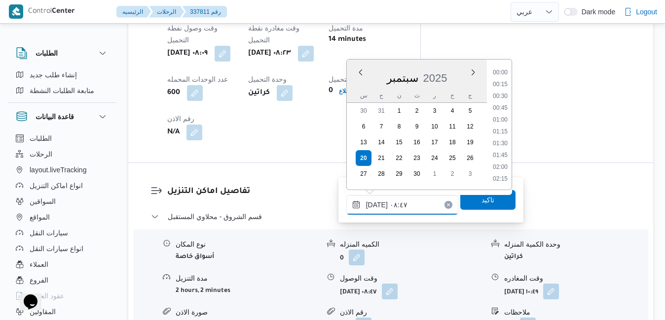
scroll to position [354, 0]
click at [499, 158] on li "09:15" at bounding box center [500, 156] width 23 height 10
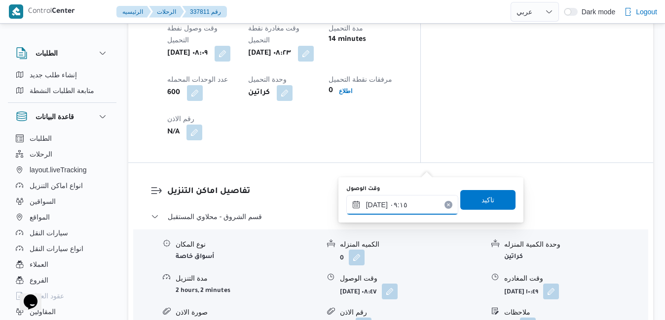
type input "[DATE] ٠٩:١٥"
click at [481, 203] on span "تاكيد" at bounding box center [487, 200] width 13 height 12
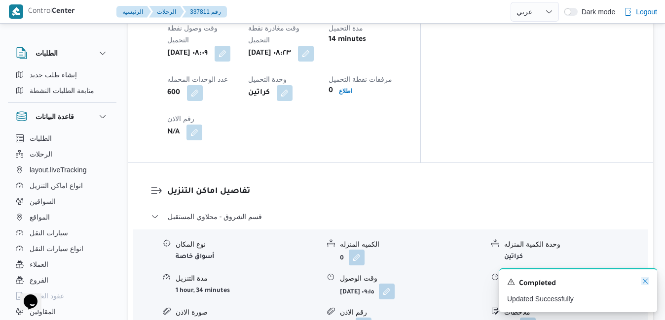
click at [646, 281] on icon "Dismiss toast" at bounding box center [645, 282] width 8 height 8
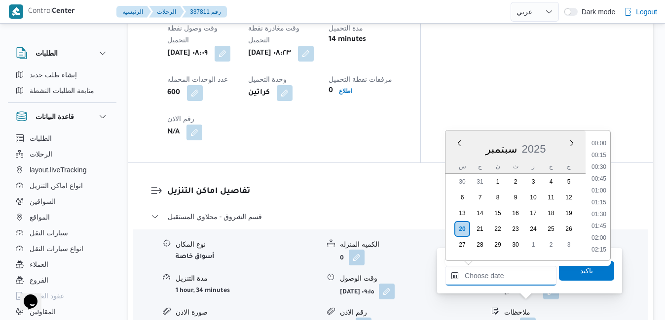
click at [523, 282] on input "وقت المغادره" at bounding box center [501, 276] width 112 height 20
click at [597, 196] on li "17:15" at bounding box center [598, 197] width 23 height 10
type input "[DATE] ١٧:١٥"
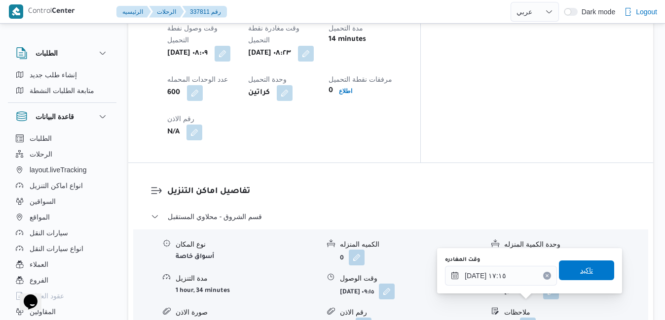
click at [580, 274] on span "تاكيد" at bounding box center [586, 271] width 13 height 12
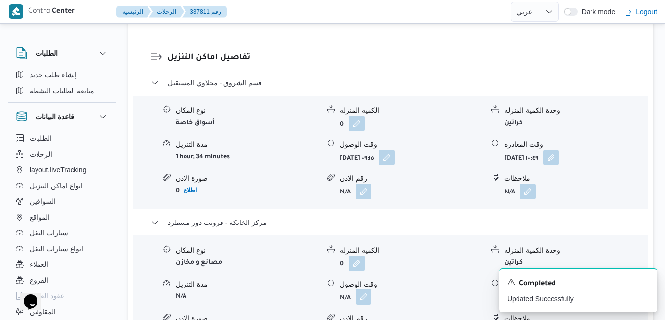
click at [361, 305] on button "button" at bounding box center [363, 297] width 16 height 16
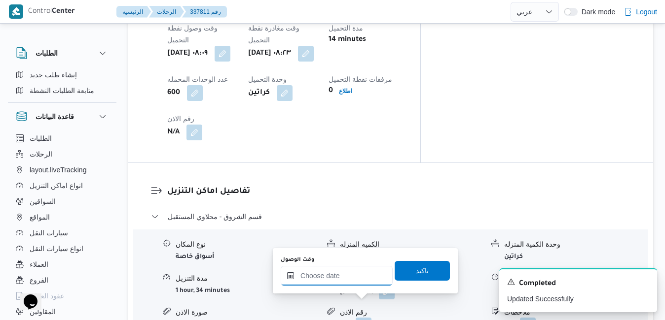
click at [357, 283] on input "وقت الوصول" at bounding box center [336, 276] width 112 height 20
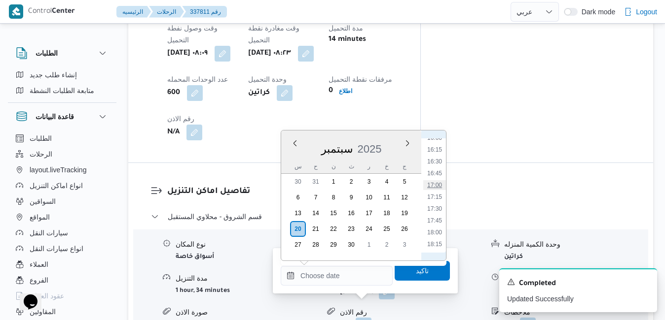
click at [439, 181] on li "17:00" at bounding box center [434, 185] width 23 height 10
type input "[DATE] ١٧:٠٠"
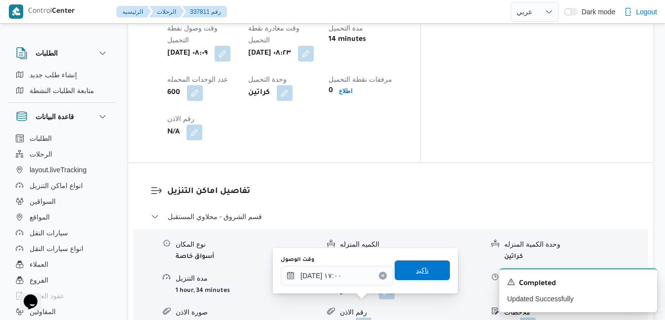
click at [416, 272] on span "تاكيد" at bounding box center [422, 271] width 13 height 12
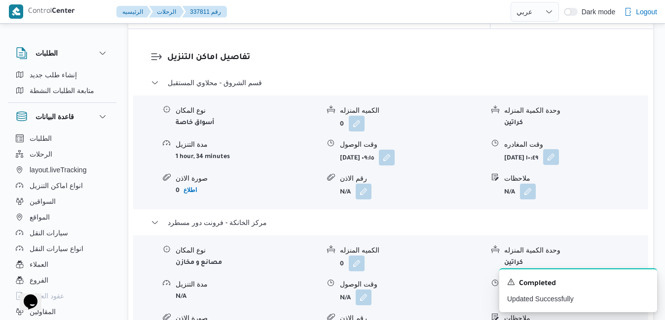
click at [559, 163] on button "button" at bounding box center [551, 157] width 16 height 16
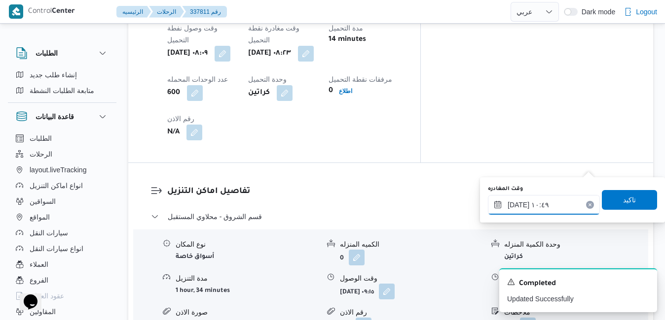
click at [534, 204] on input "[DATE] ١٠:٤٩" at bounding box center [544, 205] width 112 height 20
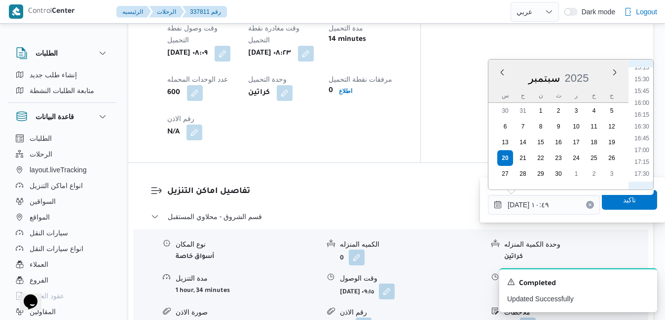
scroll to position [749, 0]
click at [644, 94] on li "16:15" at bounding box center [641, 93] width 23 height 10
type input "[DATE] ١٦:١٥"
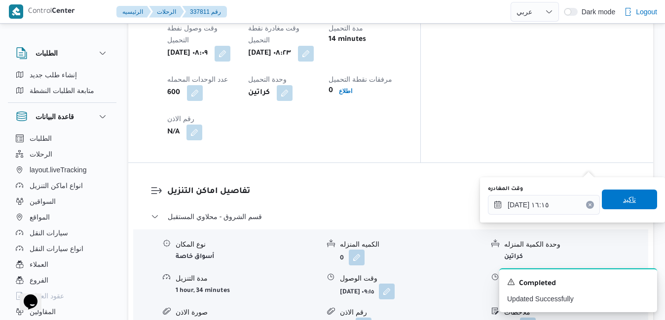
click at [623, 199] on span "تاكيد" at bounding box center [629, 200] width 13 height 12
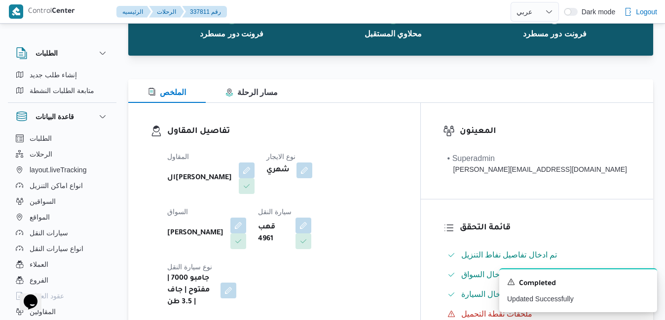
scroll to position [0, 0]
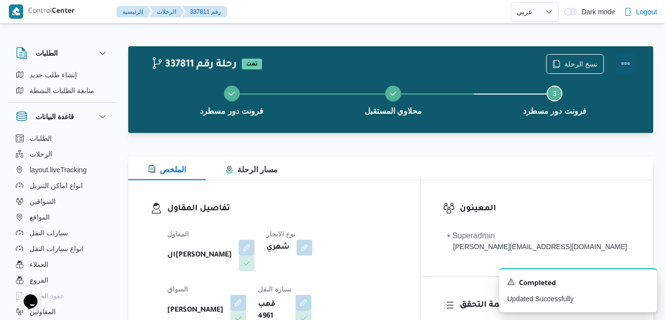
click at [625, 60] on button "Actions" at bounding box center [625, 64] width 20 height 20
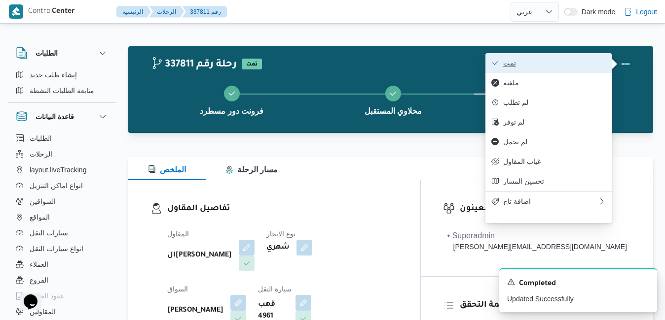
click at [590, 64] on span "تمت" at bounding box center [554, 63] width 103 height 8
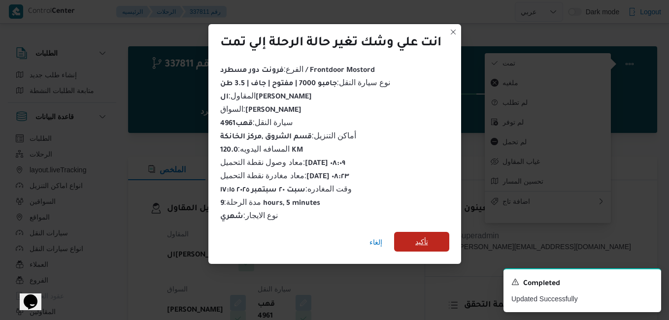
click at [424, 241] on span "تأكيد" at bounding box center [422, 242] width 13 height 12
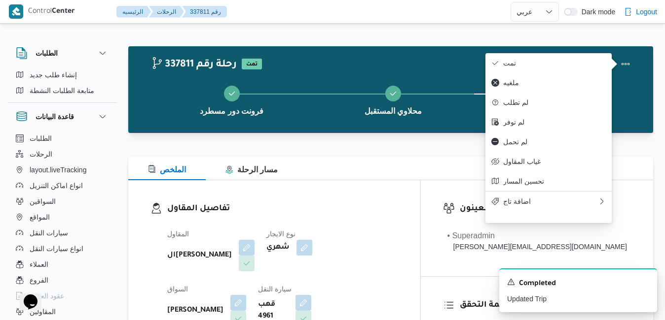
click at [366, 180] on div "الملخص مسار الرحلة" at bounding box center [390, 169] width 525 height 24
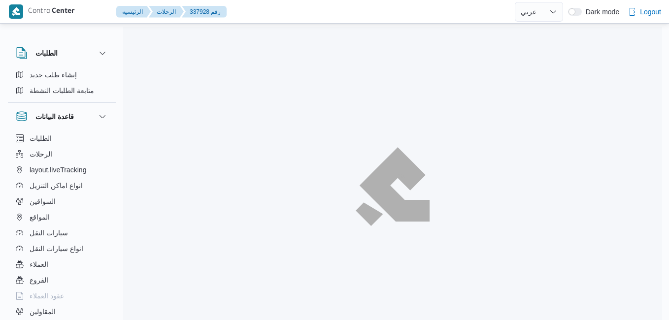
select select "ar"
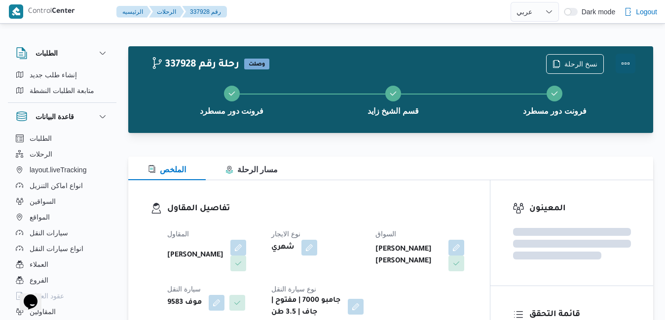
click at [627, 61] on button "Actions" at bounding box center [625, 64] width 20 height 20
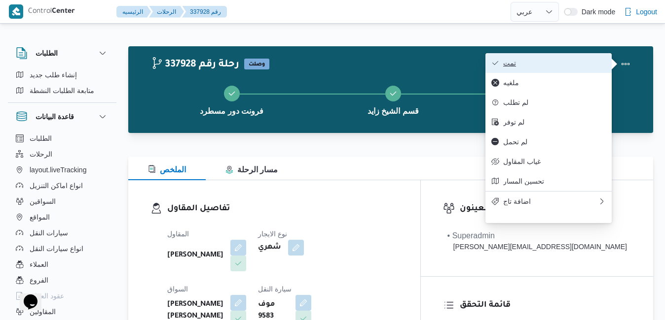
click at [596, 60] on span "تمت" at bounding box center [554, 63] width 103 height 8
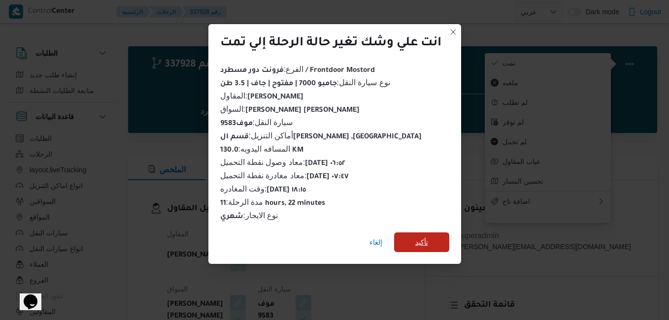
click at [417, 240] on span "تأكيد" at bounding box center [422, 243] width 13 height 12
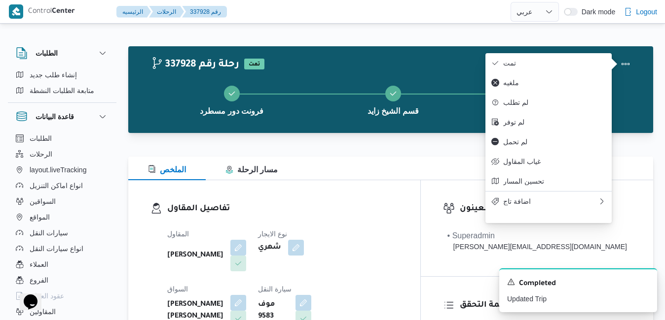
click at [413, 192] on div "تفاصيل المقاول المقاول [PERSON_NAME] نوع الايجار شهري السواق [PERSON_NAME] ابو …" at bounding box center [274, 294] width 292 height 228
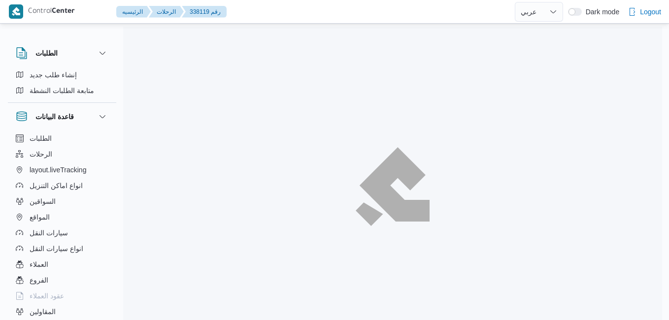
select select "ar"
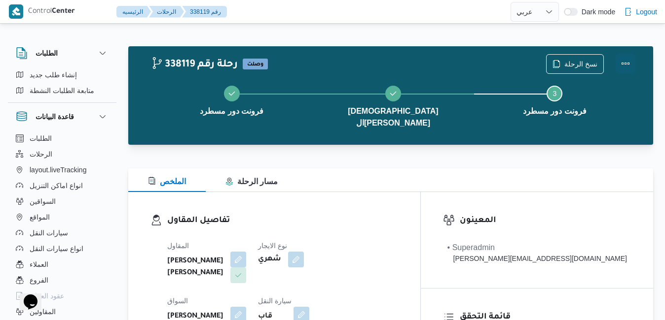
click at [628, 65] on button "Actions" at bounding box center [625, 64] width 20 height 20
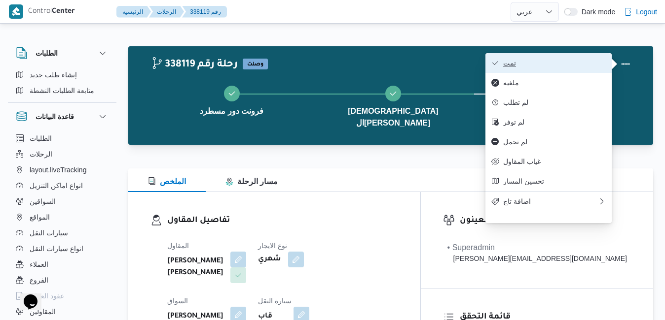
click at [593, 62] on span "تمت" at bounding box center [554, 63] width 103 height 8
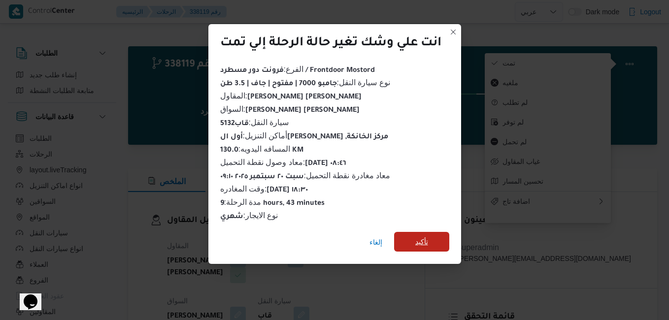
click at [420, 239] on span "تأكيد" at bounding box center [422, 242] width 13 height 12
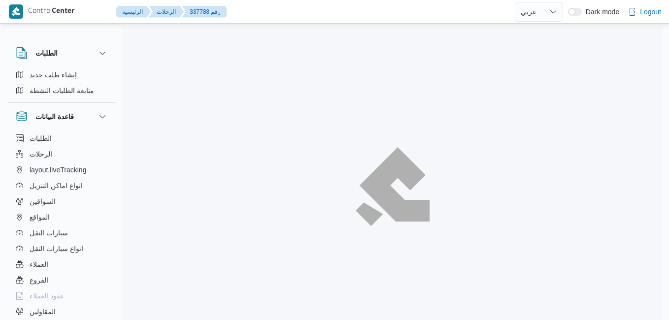
select select "ar"
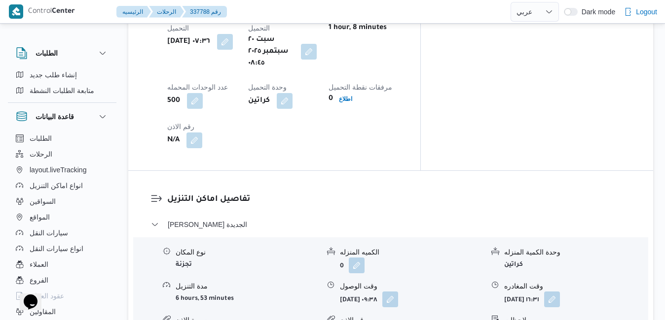
scroll to position [860, 0]
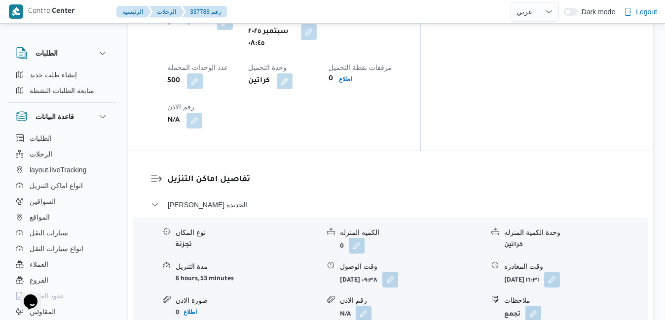
click at [560, 272] on button "button" at bounding box center [552, 280] width 16 height 16
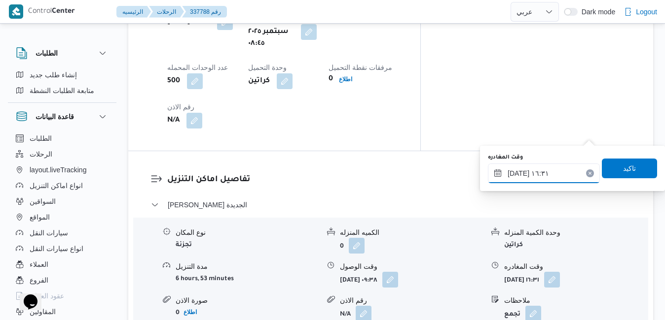
click at [551, 173] on input "[DATE] ١٦:٣١" at bounding box center [544, 174] width 112 height 20
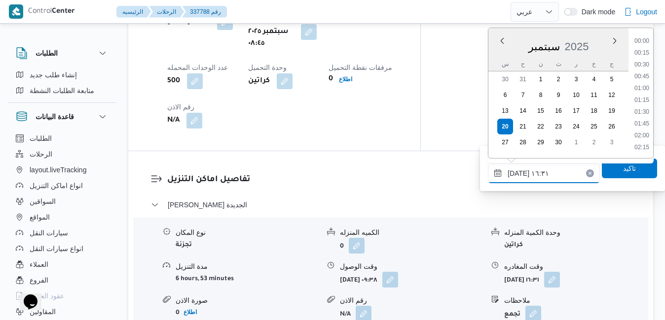
scroll to position [721, 0]
click at [640, 126] on li "17:00" at bounding box center [641, 125] width 23 height 10
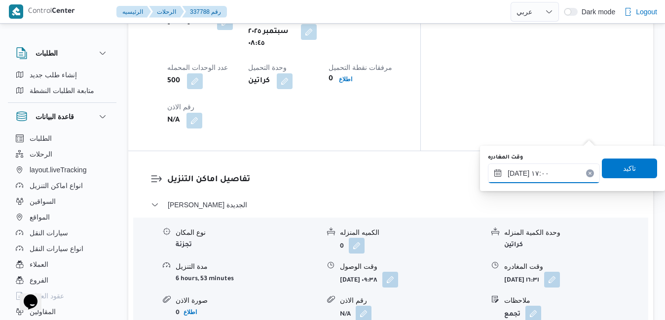
click at [518, 171] on input "[DATE] ١٧:٠٠" at bounding box center [544, 174] width 112 height 20
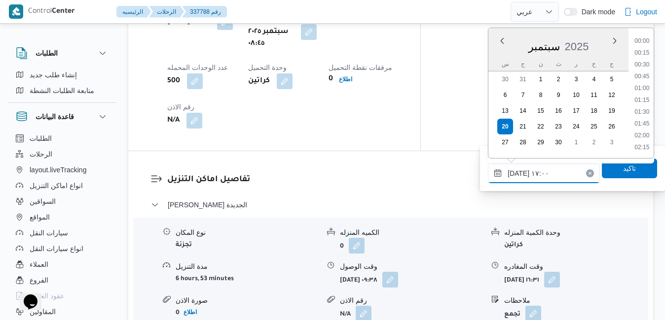
click at [518, 171] on input "[DATE] ١٧:٠٠" at bounding box center [544, 174] width 112 height 20
type input "[DATE] ١٧:٢٠"
click at [623, 172] on span "تاكيد" at bounding box center [629, 168] width 13 height 12
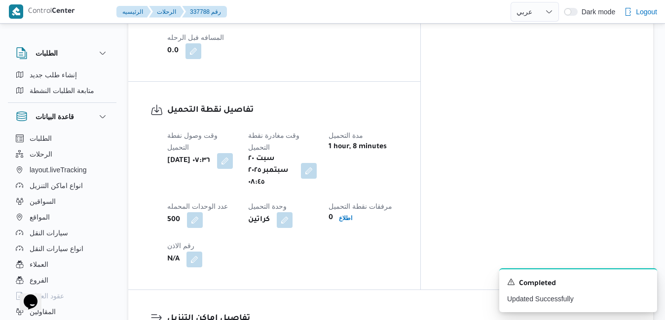
scroll to position [0, 0]
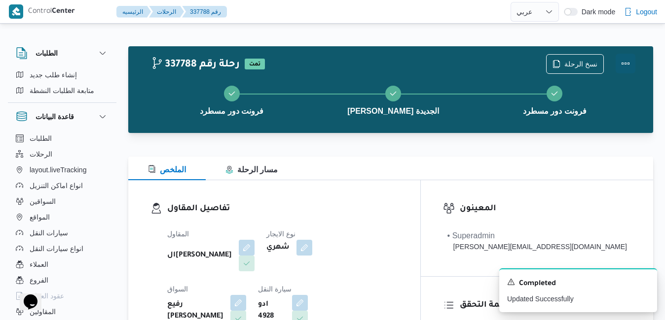
click at [622, 68] on button "Actions" at bounding box center [625, 64] width 20 height 20
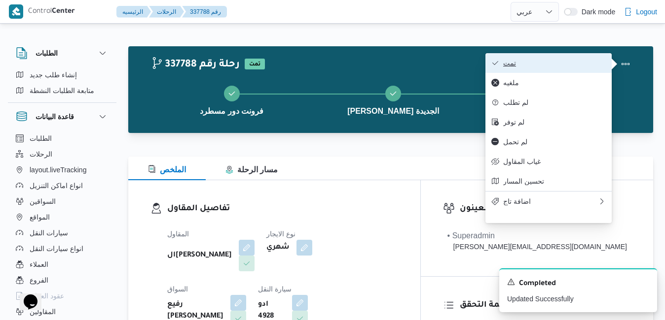
click at [594, 67] on span "تمت" at bounding box center [554, 63] width 103 height 8
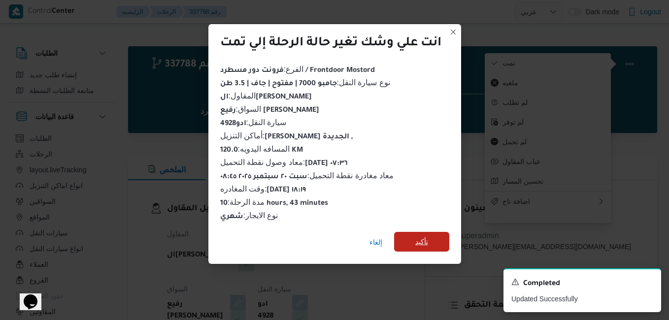
click at [431, 236] on span "تأكيد" at bounding box center [421, 242] width 55 height 20
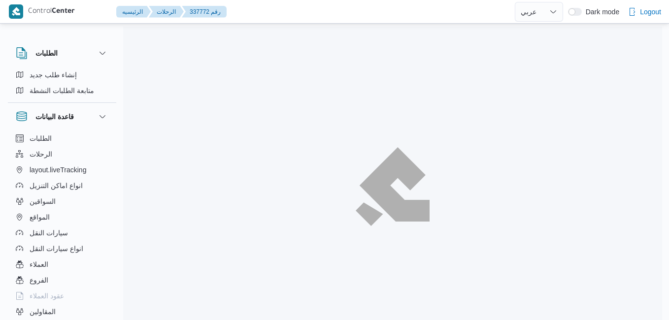
select select "ar"
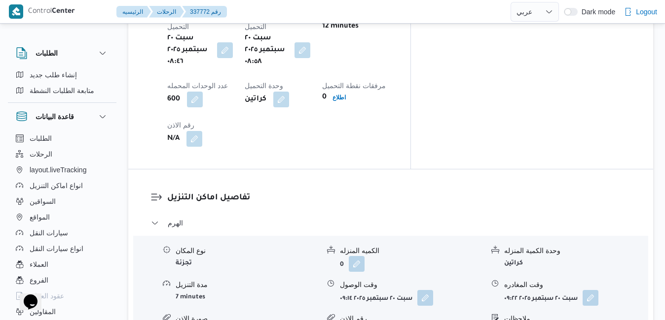
scroll to position [848, 0]
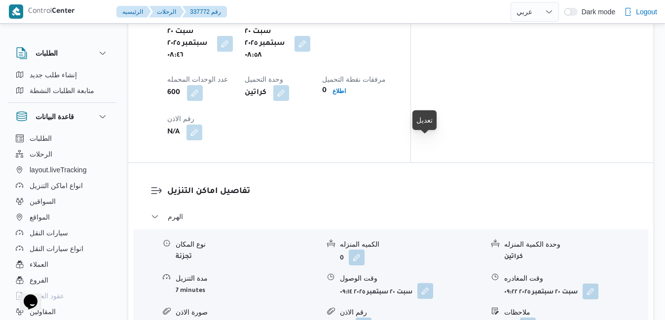
click at [425, 283] on button "button" at bounding box center [425, 291] width 16 height 16
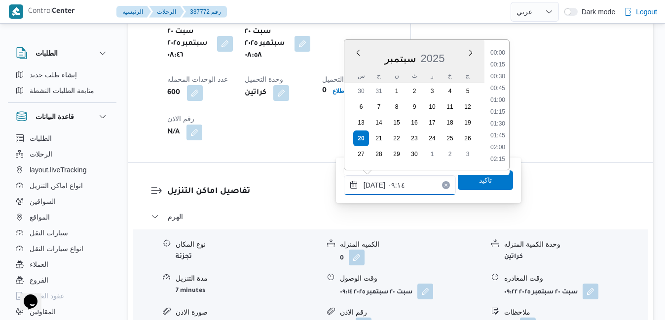
click at [389, 185] on input "[DATE] ٠٩:١٤" at bounding box center [400, 185] width 112 height 20
click at [500, 147] on li "09:45" at bounding box center [497, 148] width 23 height 10
type input "[DATE] ٠٩:٤٥"
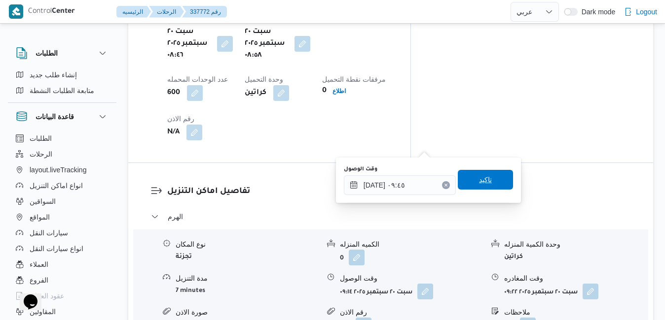
click at [480, 176] on span "تاكيد" at bounding box center [485, 180] width 13 height 12
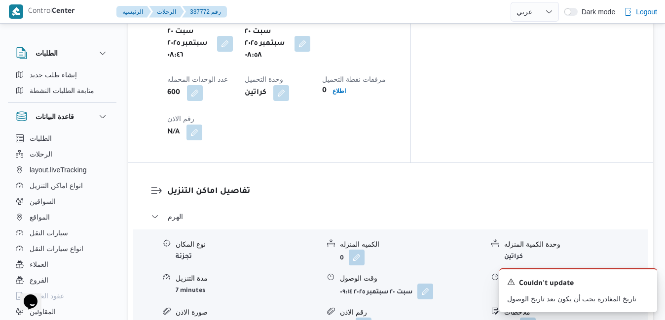
click at [643, 282] on icon "Dismiss toast" at bounding box center [645, 282] width 8 height 8
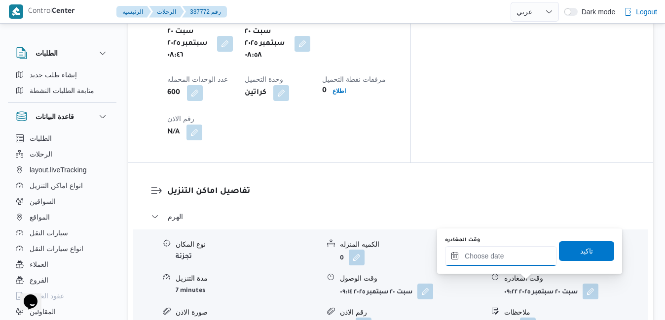
click at [522, 258] on input "وقت المغادره" at bounding box center [501, 256] width 112 height 20
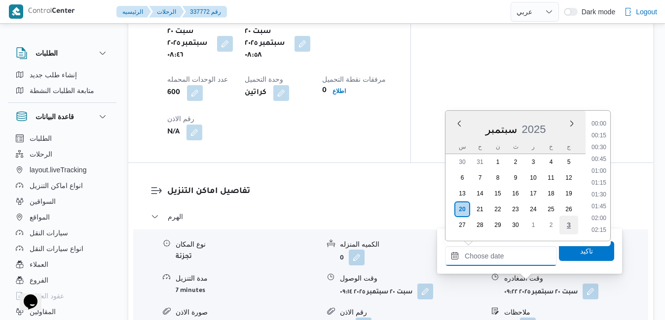
scroll to position [875, 0]
click at [603, 127] on li "18:30" at bounding box center [598, 125] width 23 height 10
type input "[DATE] ١٨:٣٠"
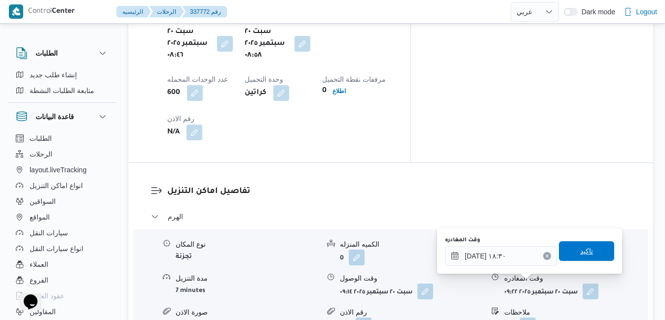
click at [570, 248] on span "تاكيد" at bounding box center [586, 252] width 55 height 20
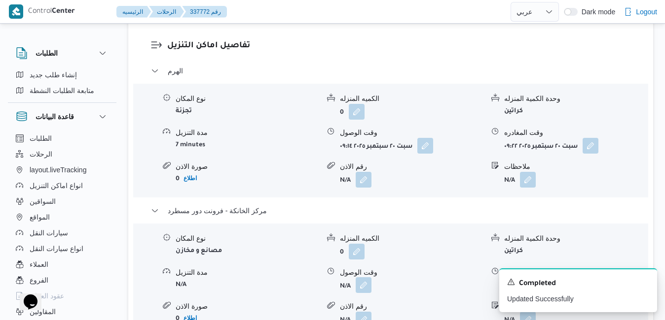
click at [358, 280] on button "button" at bounding box center [363, 286] width 16 height 16
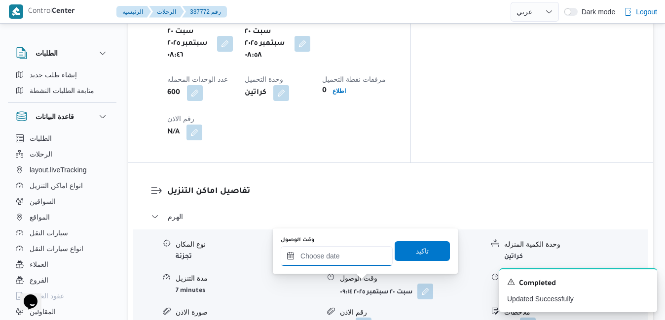
click at [363, 257] on input "وقت الوصول" at bounding box center [336, 256] width 112 height 20
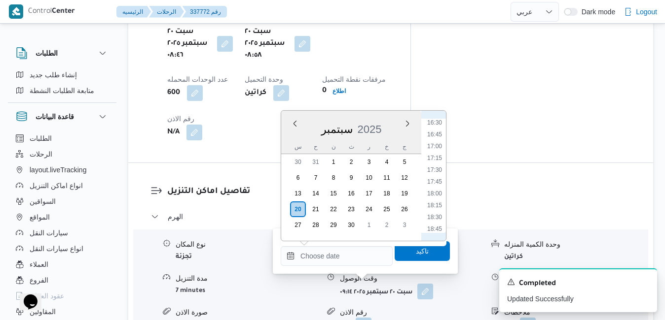
scroll to position [774, 0]
click at [434, 214] on li "18:15" at bounding box center [434, 213] width 23 height 10
type input "[DATE] ١٨:١٥"
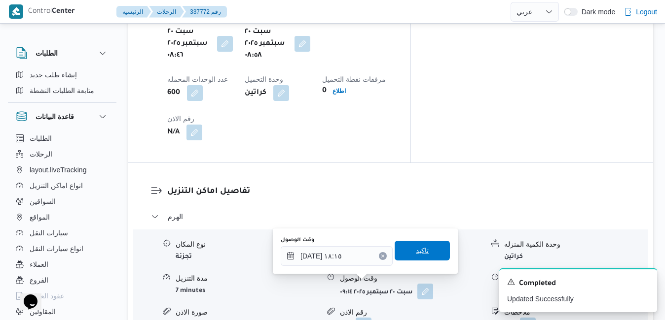
click at [419, 253] on span "تاكيد" at bounding box center [422, 251] width 13 height 12
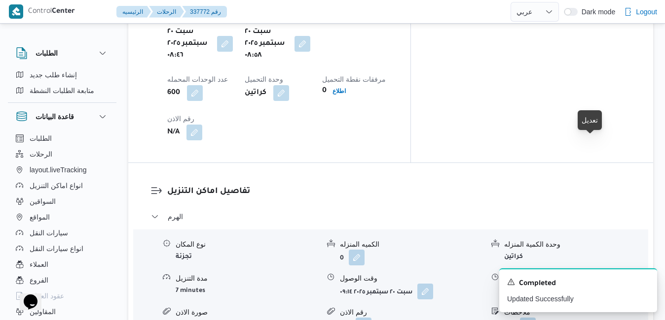
click at [590, 283] on button "button" at bounding box center [590, 291] width 16 height 16
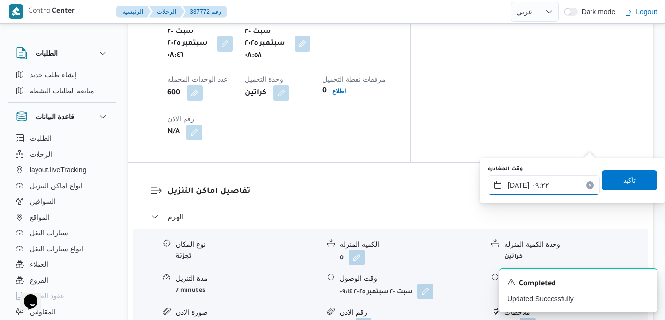
click at [538, 190] on input "[DATE] ٠٩:٢٢" at bounding box center [544, 185] width 112 height 20
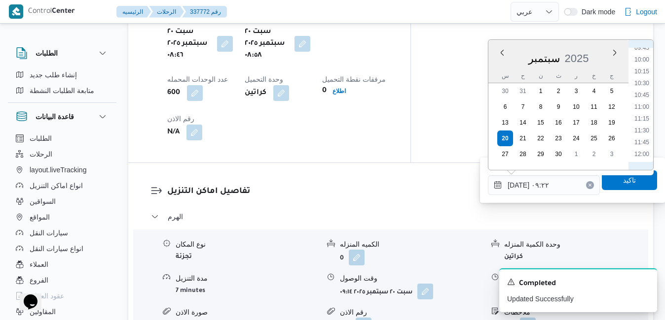
scroll to position [478, 0]
click at [653, 140] on div "Previous Month Next month سبتمبر ٢٠٢٥ سبتمبر 2025 س ح ن ث ر خ ج 30 31 1 2 3 4 5…" at bounding box center [571, 104] width 166 height 131
click at [646, 117] on li "17:45" at bounding box center [641, 115] width 23 height 10
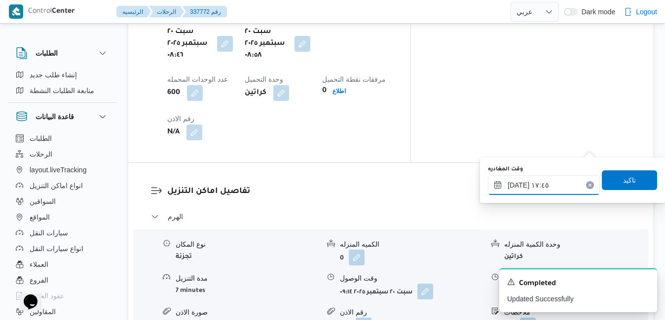
click at [517, 186] on input "[DATE] ١٧:٤٥" at bounding box center [544, 185] width 112 height 20
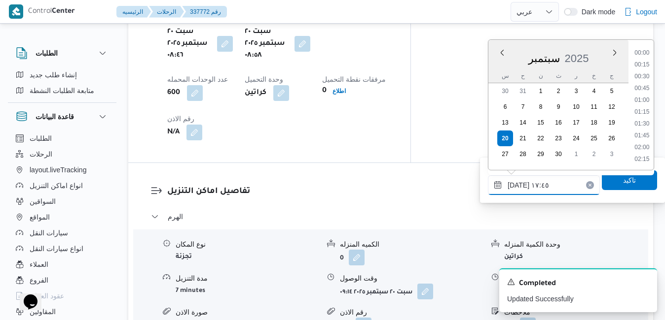
click at [517, 186] on input "[DATE] ١٧:٤٥" at bounding box center [544, 185] width 112 height 20
type input "[DATE] ١٧:25"
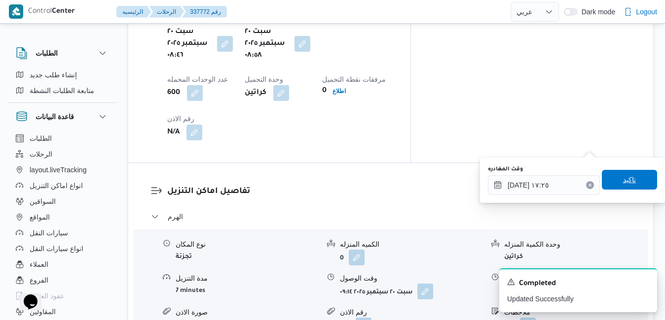
click at [611, 185] on span "تاكيد" at bounding box center [628, 180] width 55 height 20
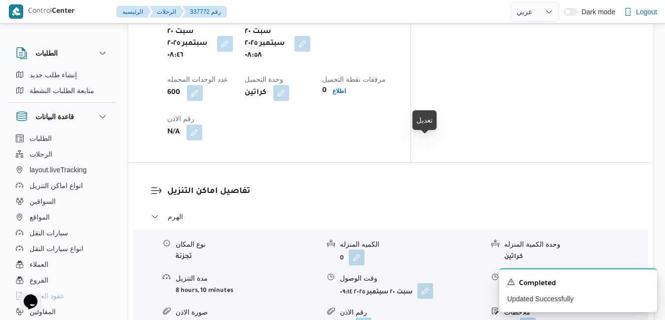
click at [422, 283] on button "button" at bounding box center [425, 291] width 16 height 16
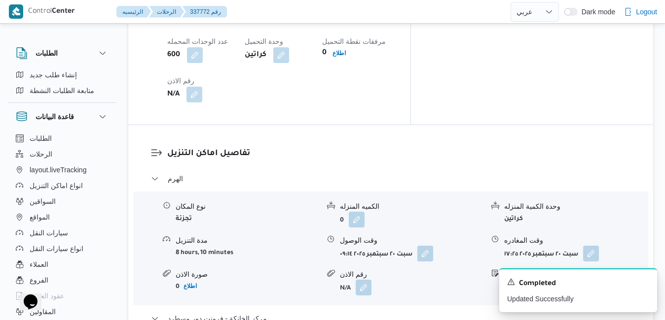
scroll to position [887, 0]
click at [425, 244] on button "button" at bounding box center [425, 252] width 16 height 16
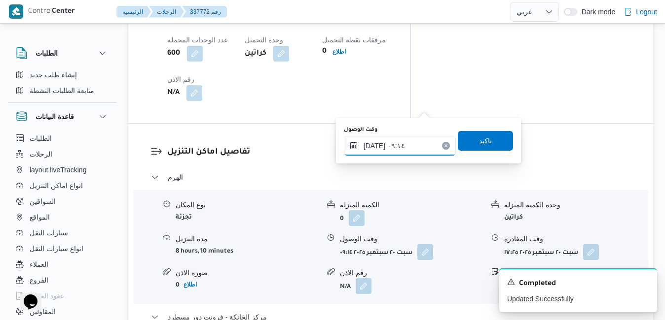
click at [394, 148] on input "[DATE] ٠٩:١٤" at bounding box center [400, 146] width 112 height 20
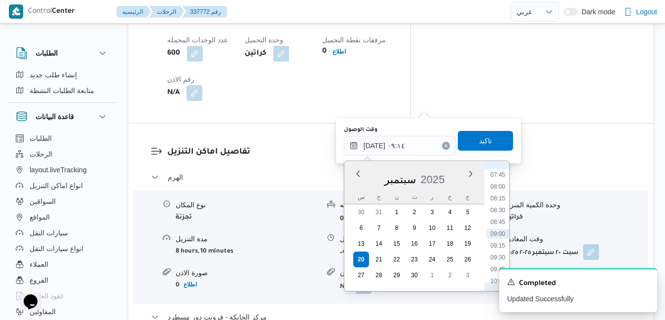
scroll to position [466, 0]
click at [500, 172] on li "09:45" at bounding box center [497, 170] width 23 height 10
type input "[DATE] ٠٩:٤٥"
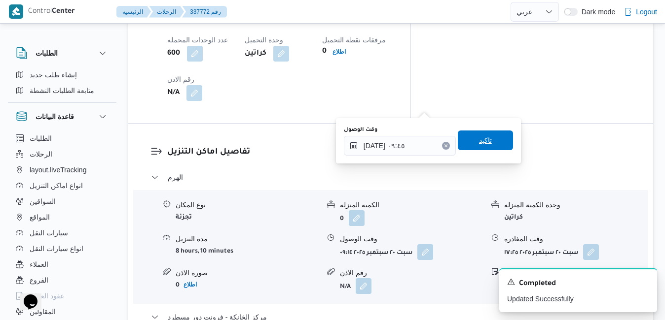
click at [493, 146] on span "تاكيد" at bounding box center [484, 141] width 55 height 20
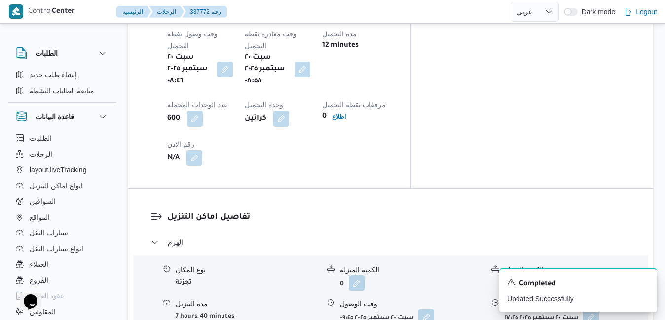
scroll to position [0, 0]
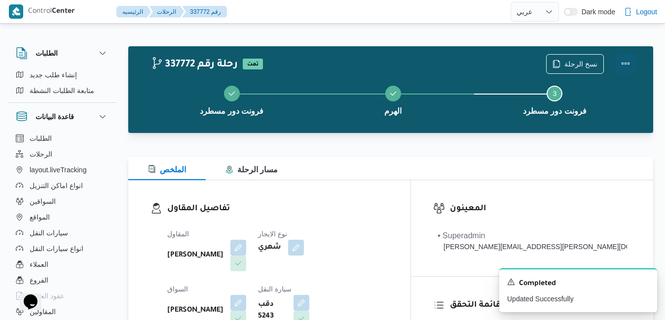
click at [629, 62] on button "Actions" at bounding box center [625, 64] width 20 height 20
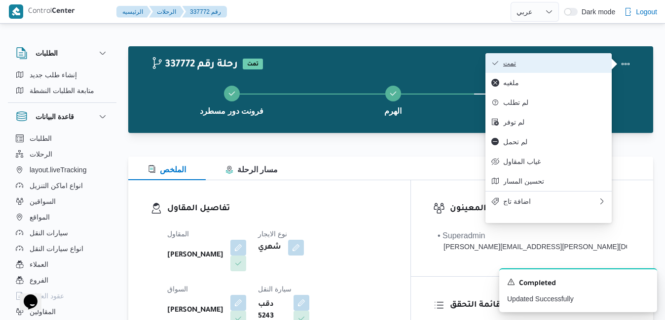
click at [583, 60] on span "تمت" at bounding box center [554, 63] width 103 height 8
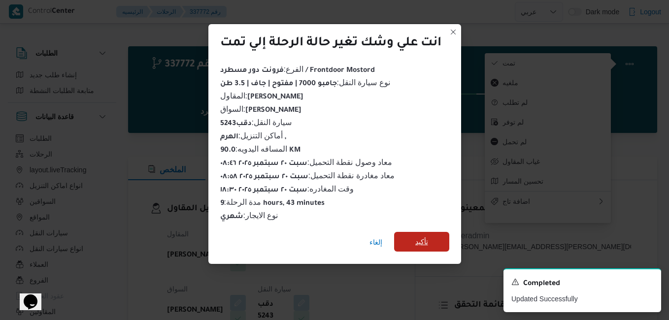
click at [409, 243] on span "تأكيد" at bounding box center [421, 242] width 55 height 20
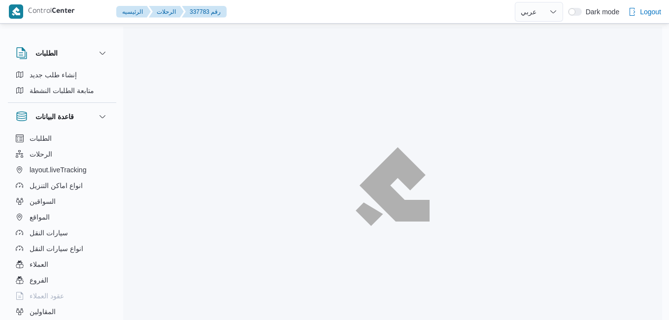
select select "ar"
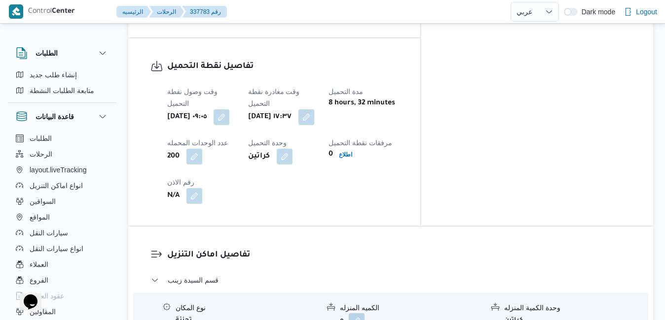
scroll to position [489, 0]
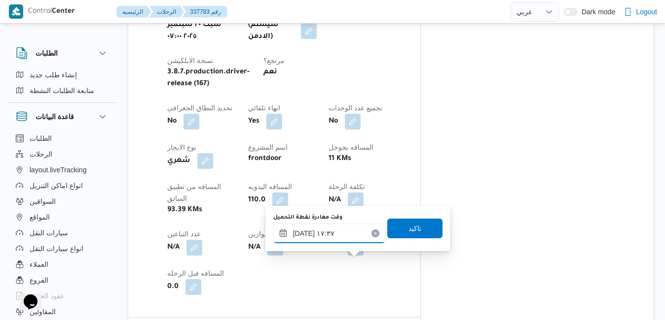
click at [345, 235] on input "[DATE] ١٧:٣٧" at bounding box center [329, 234] width 112 height 20
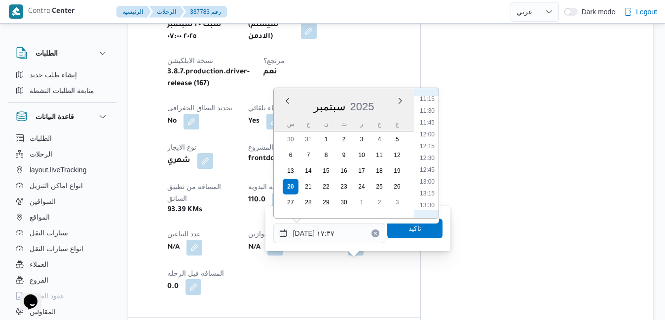
scroll to position [434, 0]
click at [432, 118] on li "09:30" at bounding box center [427, 116] width 23 height 10
type input "[DATE] ٠٩:٣٠"
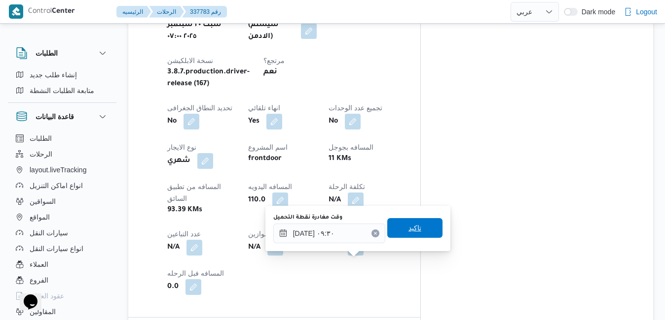
click at [412, 225] on span "تاكيد" at bounding box center [414, 228] width 13 height 12
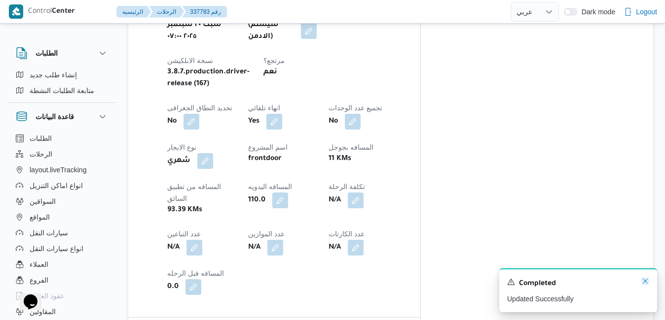
click at [648, 281] on icon "Dismiss toast" at bounding box center [645, 282] width 8 height 8
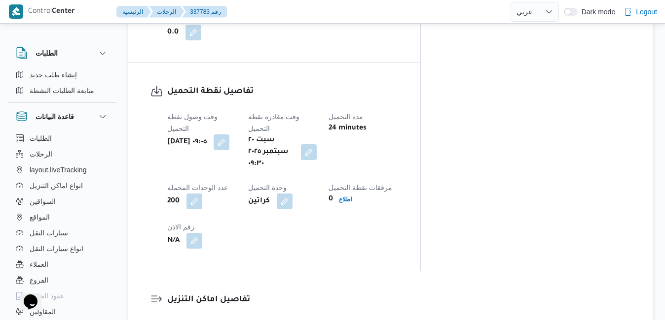
scroll to position [745, 0]
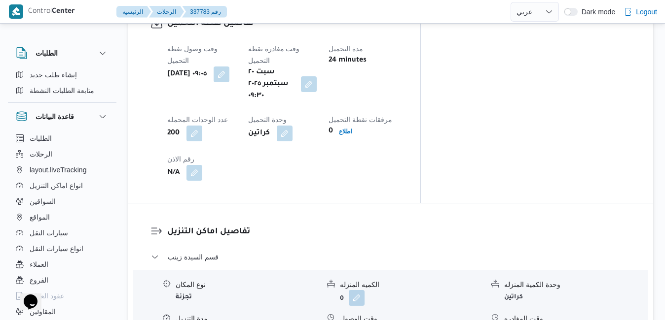
scroll to position [843, 0]
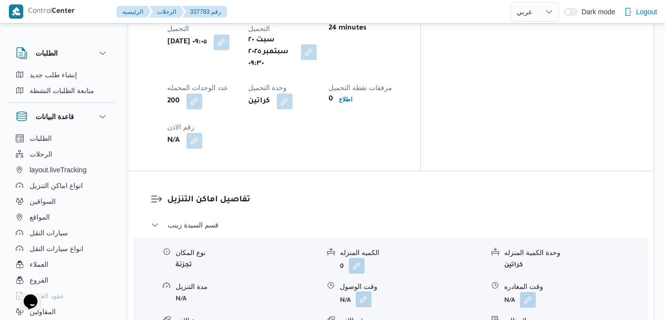
click at [367, 292] on button "button" at bounding box center [363, 300] width 16 height 16
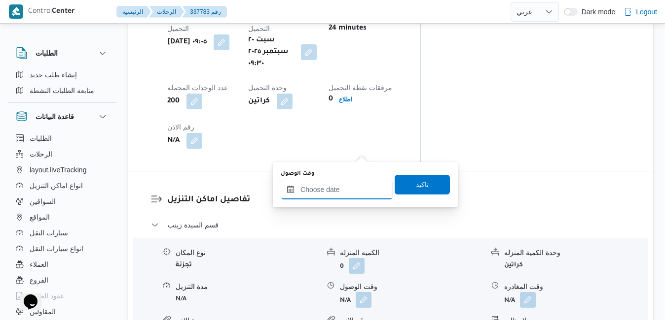
click at [336, 192] on input "وقت الوصول" at bounding box center [336, 190] width 112 height 20
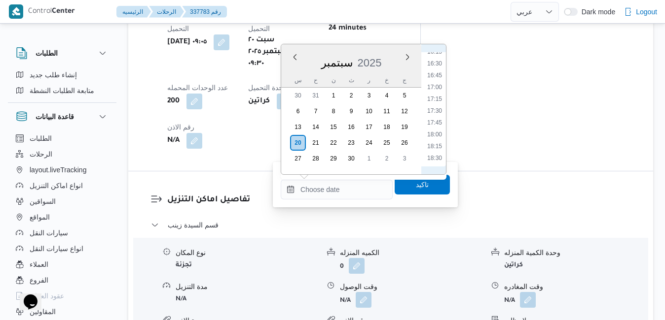
scroll to position [374, 0]
click at [435, 164] on li "10:15" at bounding box center [434, 168] width 23 height 10
type input "[DATE] ١٠:١٥"
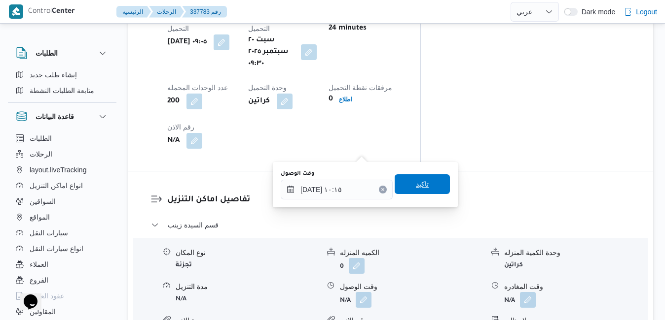
click at [422, 182] on span "تاكيد" at bounding box center [421, 185] width 55 height 20
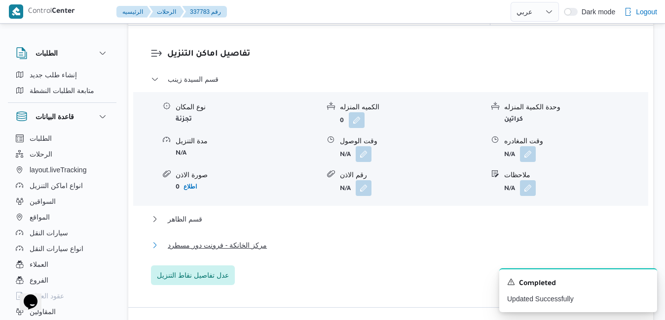
click at [355, 244] on button "مركز الخانكة - فرونت دور مسطرد" at bounding box center [391, 246] width 480 height 12
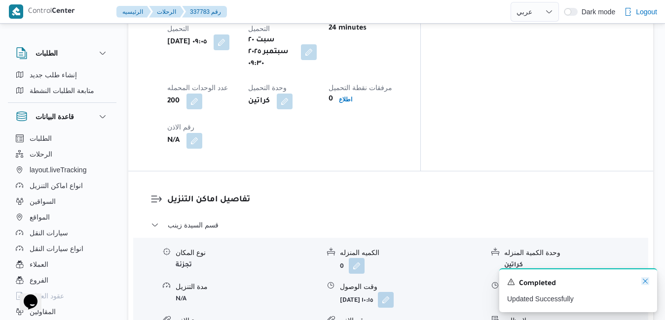
click at [645, 280] on icon "Dismiss toast" at bounding box center [645, 282] width 8 height 8
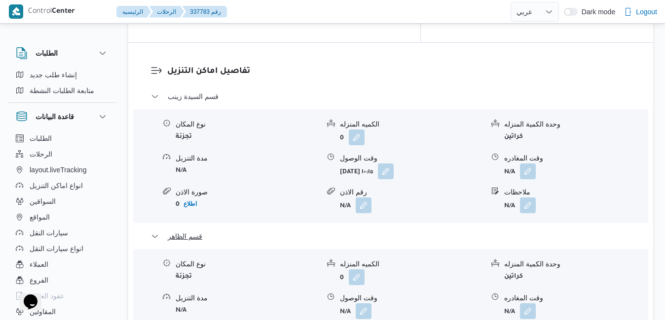
scroll to position [1080, 0]
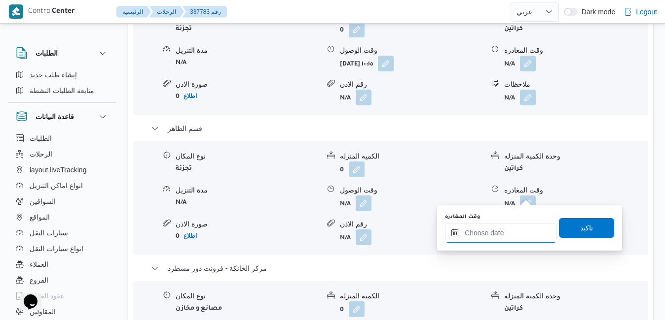
click at [490, 236] on input "وقت المغادره" at bounding box center [501, 233] width 112 height 20
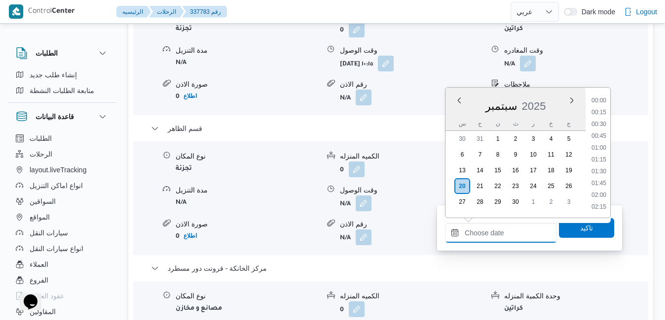
scroll to position [875, 0]
drag, startPoint x: 604, startPoint y: 102, endPoint x: 599, endPoint y: 112, distance: 11.5
click at [604, 101] on li "18:30" at bounding box center [598, 102] width 23 height 10
type input "[DATE] ١٨:٣٠"
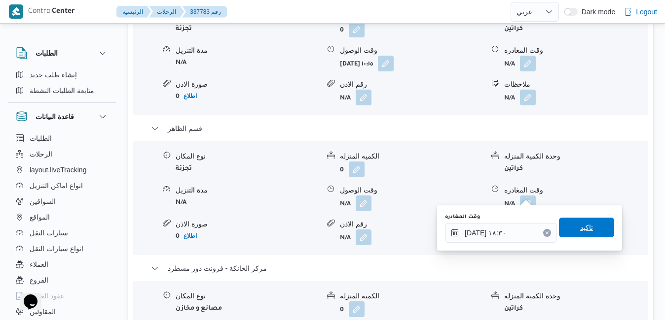
click at [566, 222] on span "تاكيد" at bounding box center [586, 228] width 55 height 20
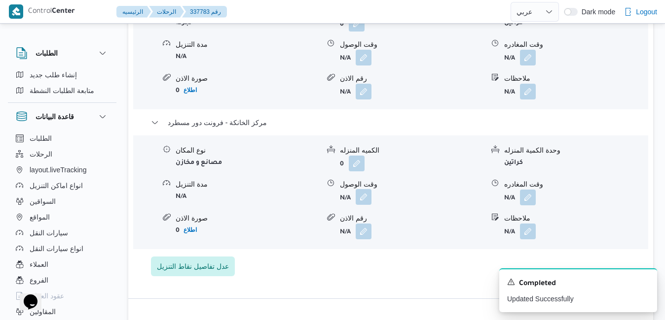
click at [365, 193] on button "button" at bounding box center [363, 197] width 16 height 16
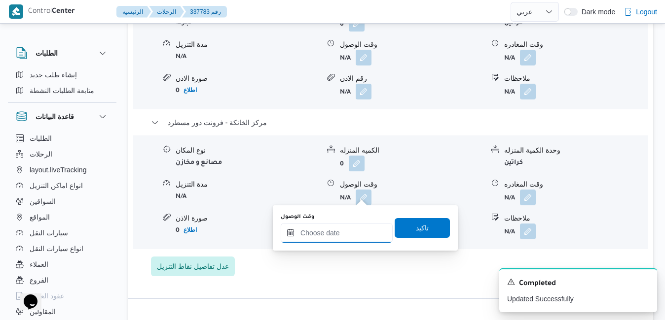
click at [354, 235] on input "وقت الوصول" at bounding box center [336, 233] width 112 height 20
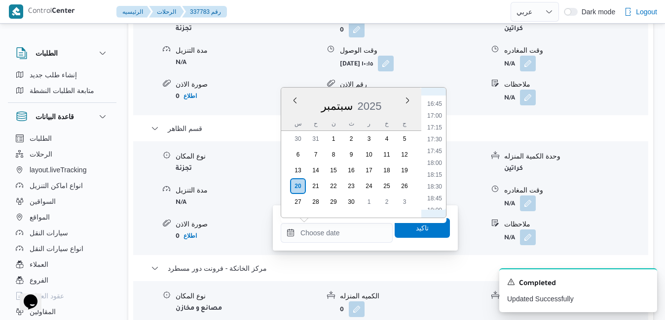
scroll to position [774, 0]
click at [433, 192] on li "18:15" at bounding box center [434, 190] width 23 height 10
type input "[DATE] ١٨:١٥"
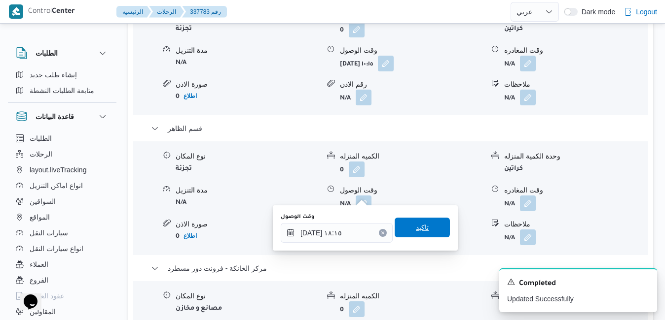
click at [424, 223] on span "تاكيد" at bounding box center [421, 228] width 55 height 20
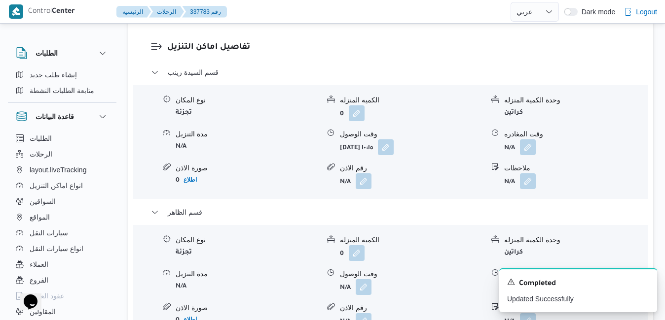
scroll to position [981, 0]
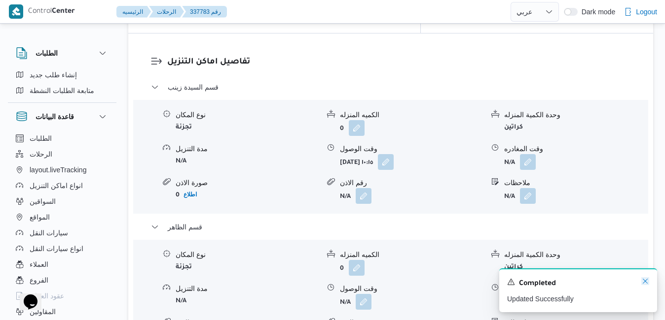
click at [642, 282] on icon "Dismiss toast" at bounding box center [645, 282] width 8 height 8
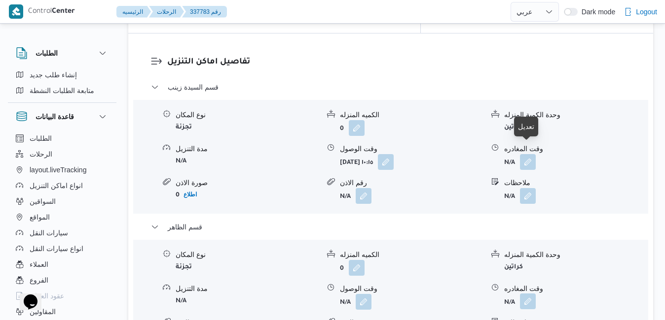
click at [529, 294] on button "button" at bounding box center [528, 302] width 16 height 16
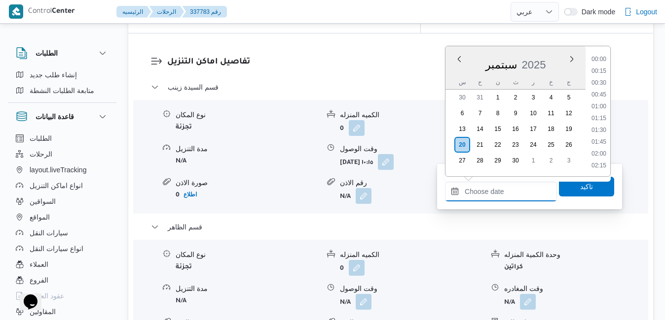
click at [500, 191] on input "وقت المغادره" at bounding box center [501, 192] width 112 height 20
click at [598, 129] on li "17:45" at bounding box center [598, 125] width 23 height 10
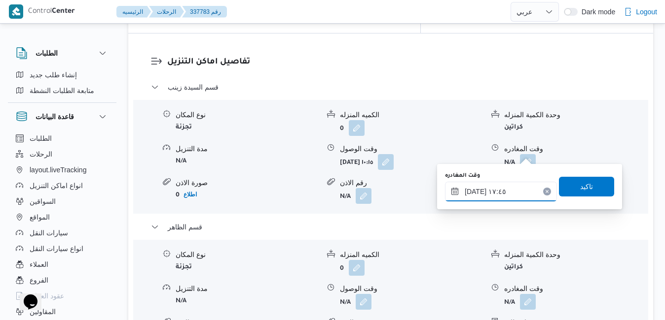
click at [476, 192] on input "[DATE] ١٧:٤٥" at bounding box center [501, 192] width 112 height 20
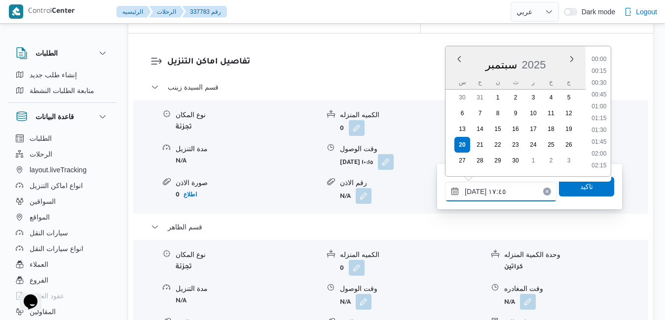
scroll to position [780, 0]
type input "[DATE] ١٧:35"
click at [565, 190] on span "تاكيد" at bounding box center [586, 186] width 55 height 20
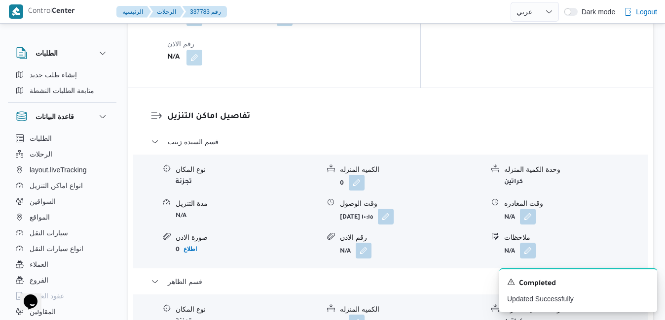
scroll to position [922, 0]
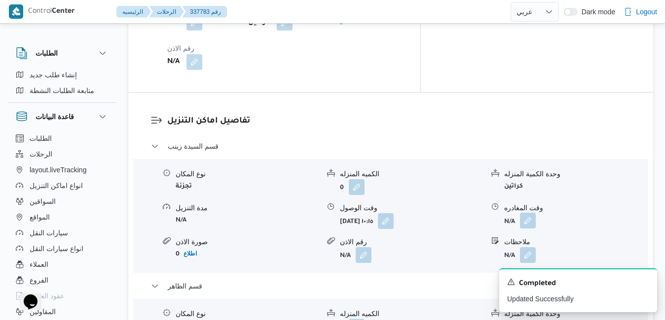
click at [528, 213] on button "button" at bounding box center [528, 221] width 16 height 16
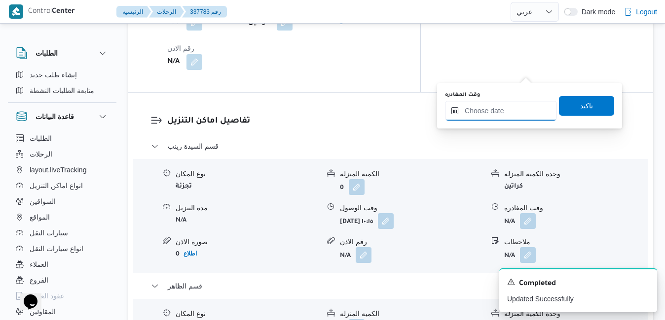
click at [498, 115] on input "وقت المغادره" at bounding box center [501, 111] width 112 height 20
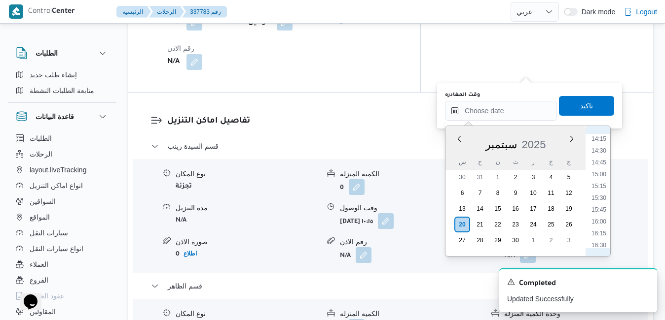
scroll to position [574, 0]
click at [602, 212] on li "13:45" at bounding box center [598, 215] width 23 height 10
type input "٢٠/٠٩/٢٠٢٥ ١٣:٤٥"
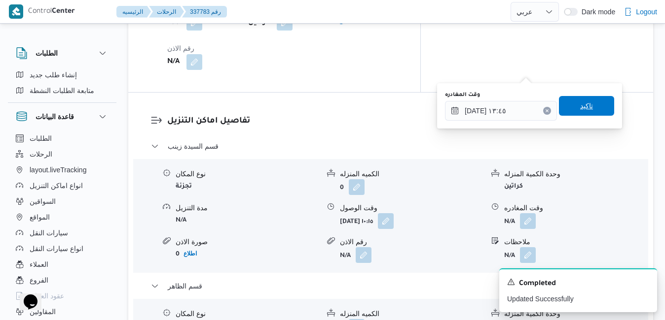
click at [584, 107] on span "تاكيد" at bounding box center [586, 106] width 13 height 12
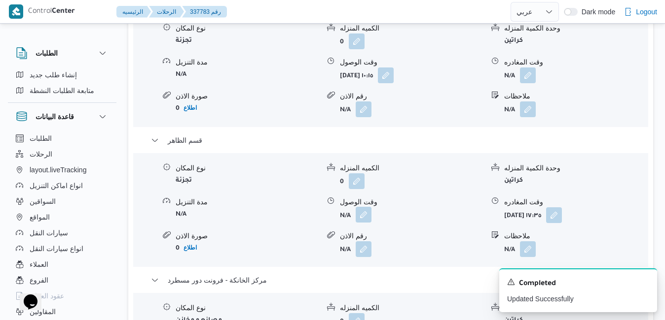
click at [367, 209] on button "button" at bounding box center [363, 215] width 16 height 16
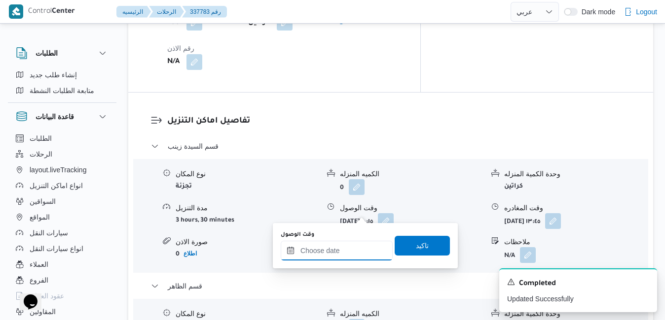
click at [355, 257] on input "وقت الوصول" at bounding box center [336, 251] width 112 height 20
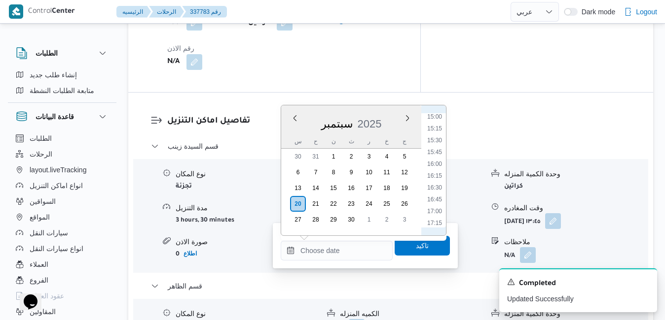
scroll to position [674, 0]
click at [434, 117] on li "14:15" at bounding box center [434, 118] width 23 height 10
type input "٢٠/٠٩/٢٠٢٥ ١٤:١٥"
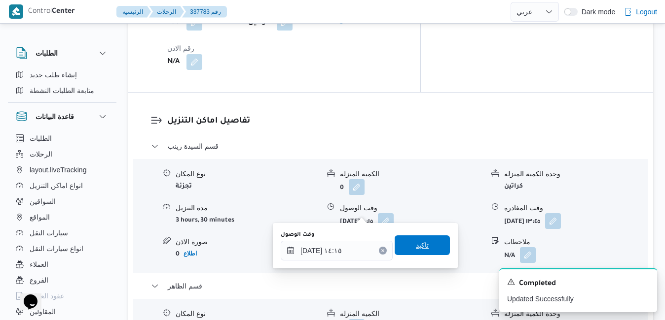
click at [416, 247] on span "تاكيد" at bounding box center [422, 246] width 13 height 12
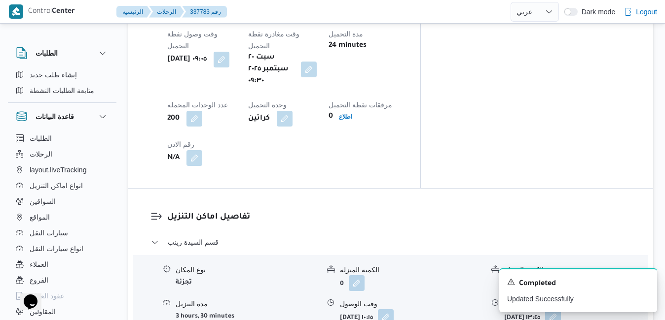
scroll to position [0, 0]
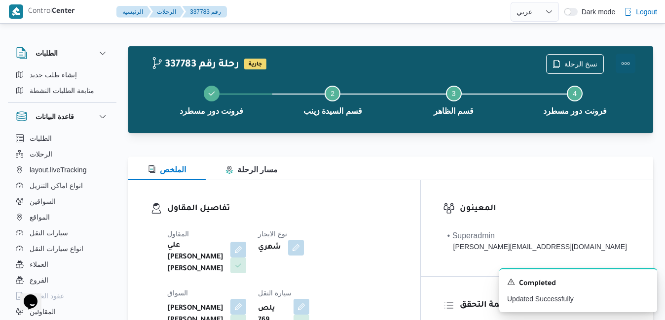
click at [626, 58] on button "Actions" at bounding box center [625, 64] width 20 height 20
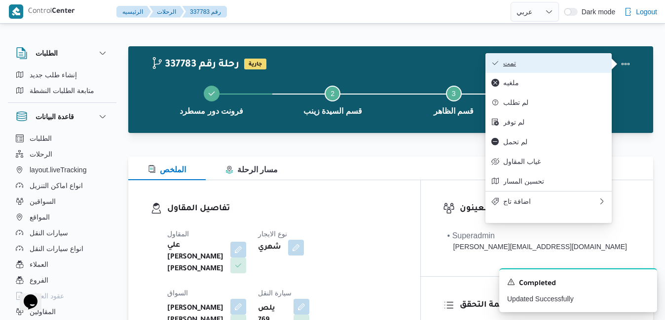
click at [583, 61] on span "تمت" at bounding box center [554, 63] width 103 height 8
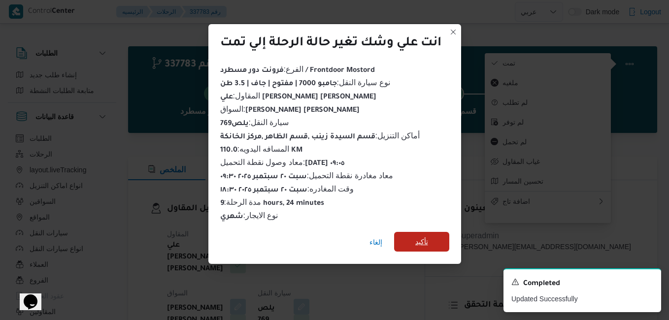
click at [419, 238] on span "تأكيد" at bounding box center [422, 242] width 13 height 12
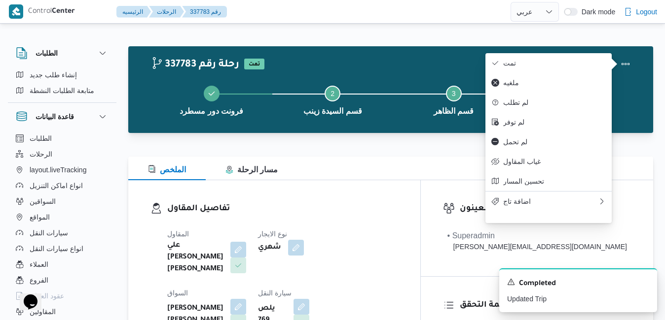
click at [419, 193] on div "تفاصيل المقاول المقاول علي يحيي علي مهران حسنين نوع الايجار شهري السواق محمود ر…" at bounding box center [274, 296] width 292 height 232
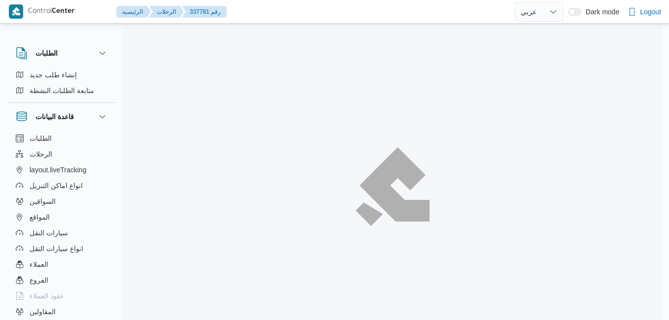
select select "ar"
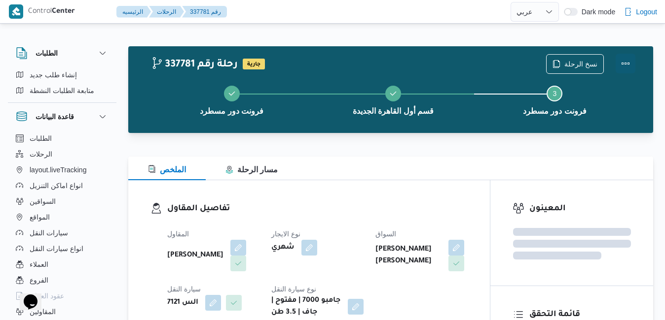
click at [624, 61] on button "Actions" at bounding box center [625, 64] width 20 height 20
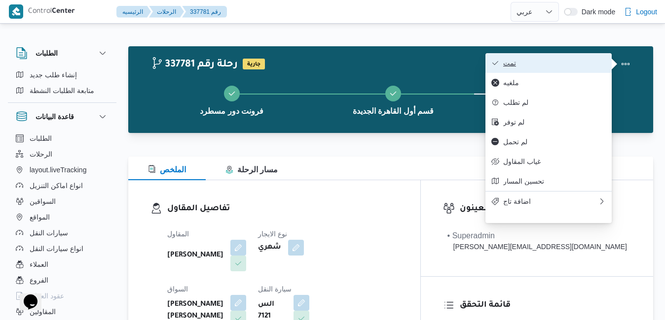
click at [585, 61] on span "تمت" at bounding box center [554, 63] width 103 height 8
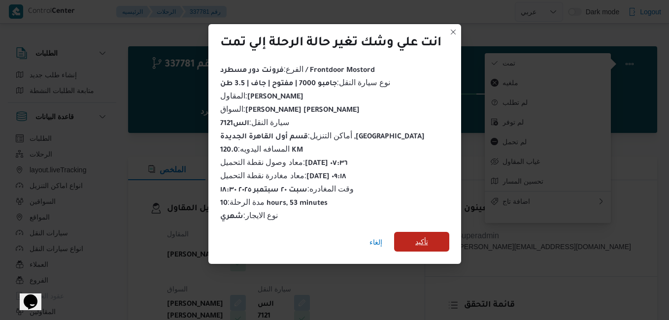
click at [435, 232] on span "تأكيد" at bounding box center [421, 242] width 55 height 20
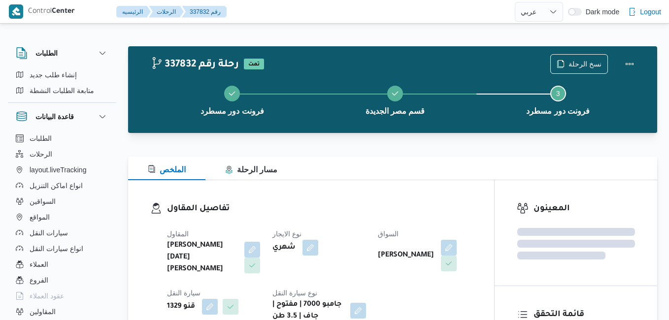
select select "ar"
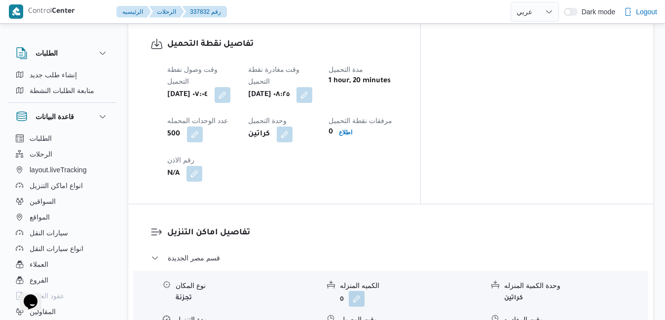
scroll to position [868, 0]
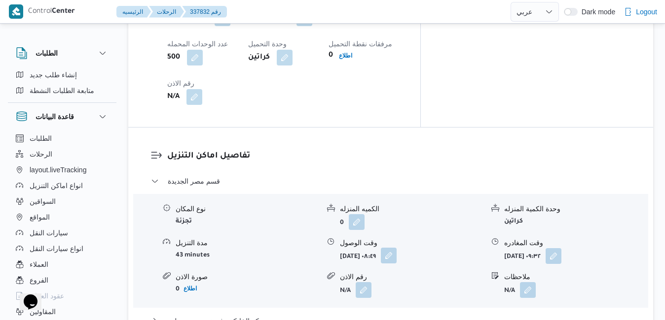
click at [396, 248] on button "button" at bounding box center [389, 256] width 16 height 16
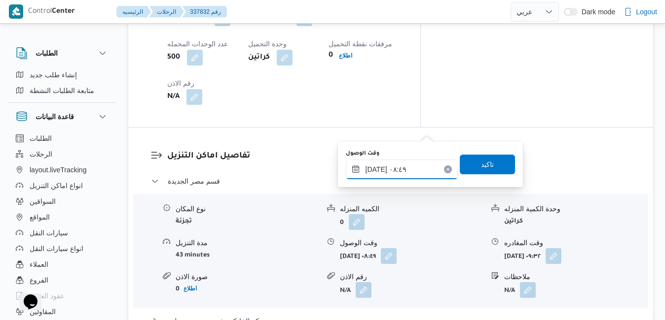
click at [383, 168] on input "[DATE] ٠٨:٤٩" at bounding box center [402, 170] width 112 height 20
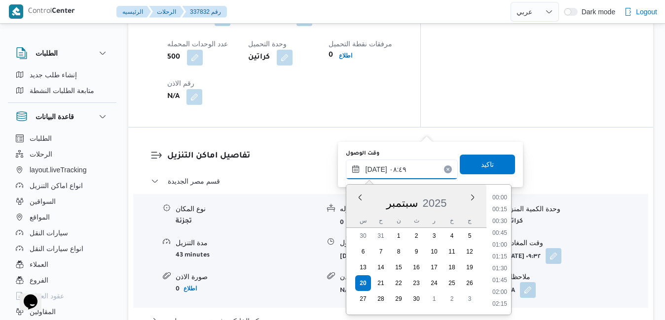
scroll to position [354, 0]
click at [498, 272] on li "09:00" at bounding box center [499, 270] width 23 height 10
type input "[DATE] ٠٩:٠٠"
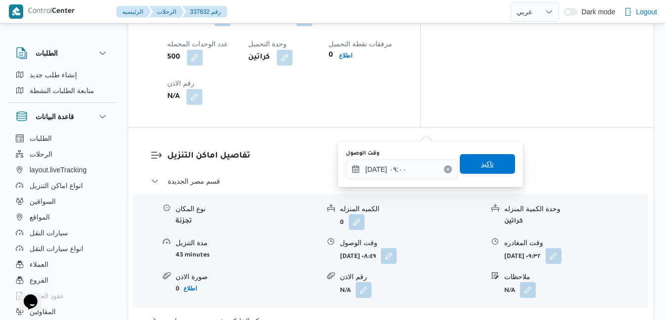
click at [490, 167] on span "تاكيد" at bounding box center [486, 164] width 55 height 20
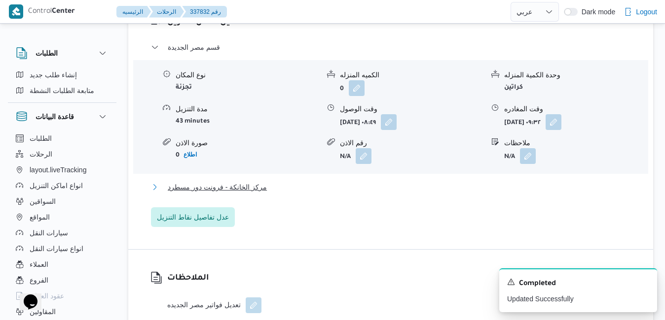
click at [433, 193] on button "مركز الخانكة - فرونت دور مسطرد" at bounding box center [391, 187] width 480 height 12
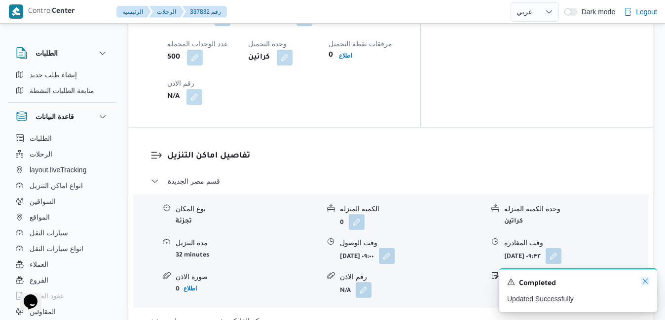
click at [648, 285] on icon "Dismiss toast" at bounding box center [645, 282] width 8 height 8
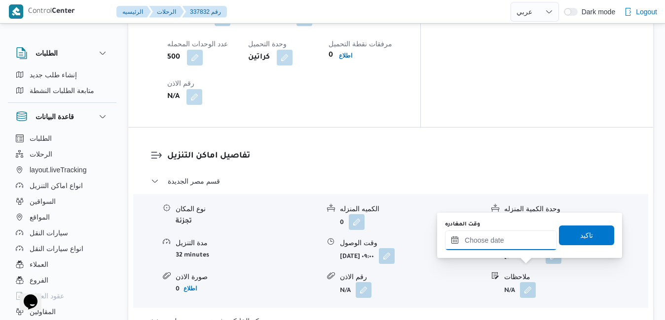
click at [510, 242] on input "وقت المغادره" at bounding box center [501, 241] width 112 height 20
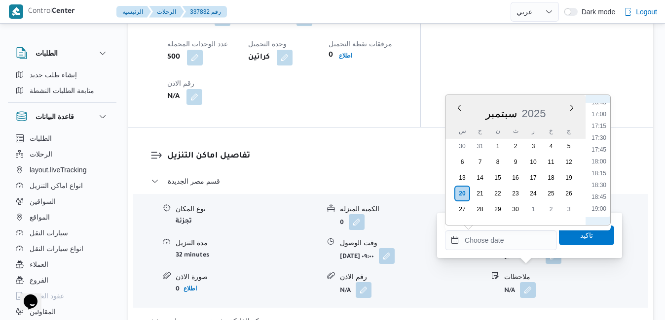
scroll to position [698, 0]
click at [598, 169] on li "16:00" at bounding box center [598, 167] width 23 height 10
type input "[DATE] ١٦:٠٠"
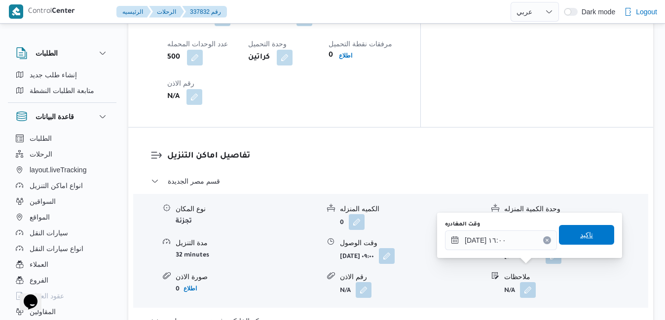
click at [580, 241] on span "تاكيد" at bounding box center [586, 235] width 13 height 12
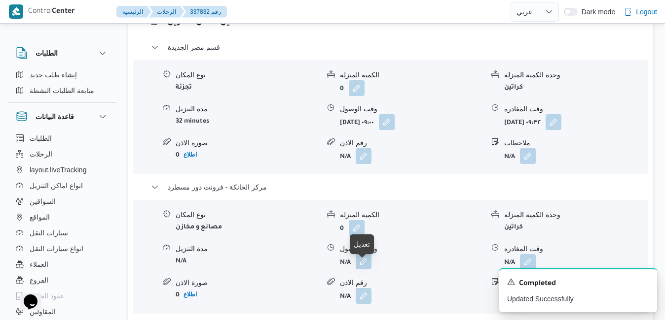
click at [366, 269] on button "button" at bounding box center [363, 262] width 16 height 16
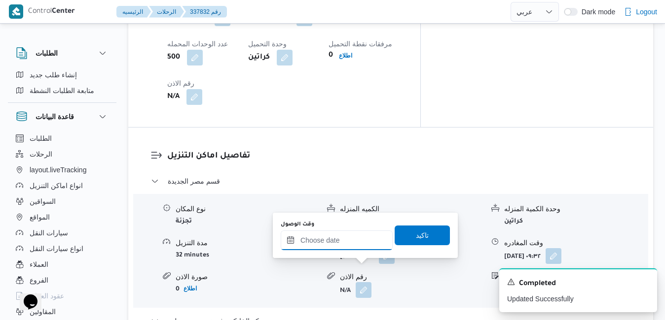
click at [356, 240] on input "وقت الوصول" at bounding box center [336, 241] width 112 height 20
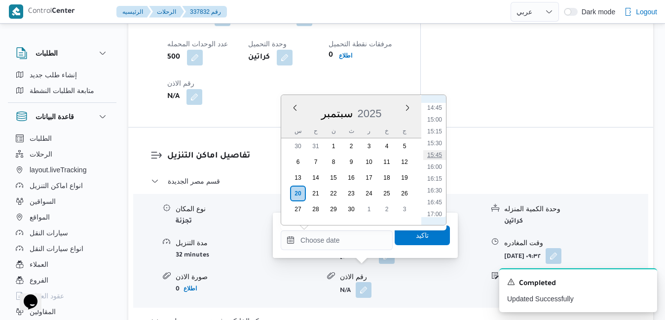
click at [435, 152] on li "15:45" at bounding box center [434, 155] width 23 height 10
type input "٢٠/٠٩/٢٠٢٥ ١٥:٤٥"
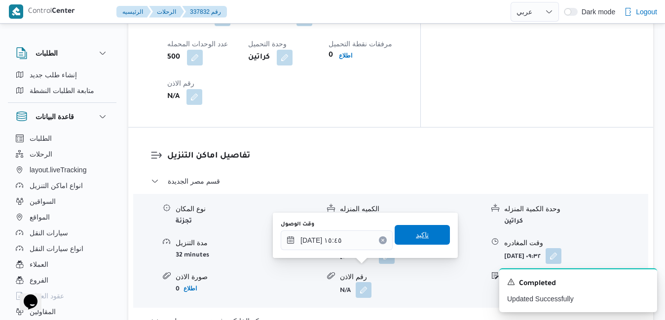
click at [419, 236] on span "تاكيد" at bounding box center [422, 235] width 13 height 12
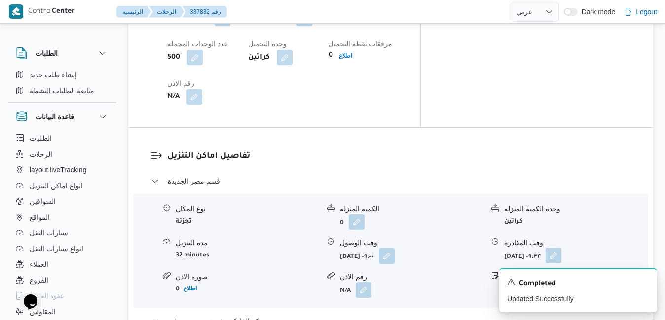
click at [561, 248] on button "button" at bounding box center [553, 256] width 16 height 16
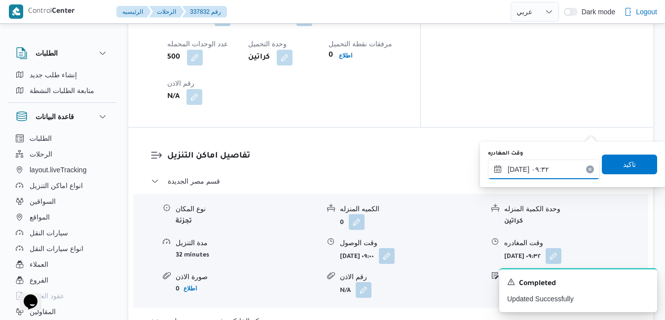
click at [552, 171] on input "٢٠/٠٩/٢٠٢٥ ٠٩:٣٢" at bounding box center [544, 170] width 112 height 20
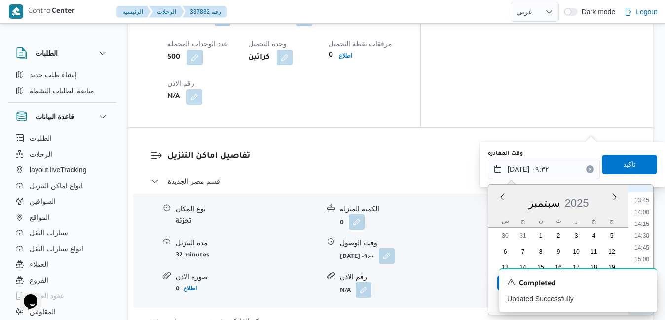
scroll to position [653, 0]
click at [643, 254] on li "15:00" at bounding box center [641, 254] width 23 height 10
type input "٢٠/٠٩/٢٠٢٥ ١٥:٠٠"
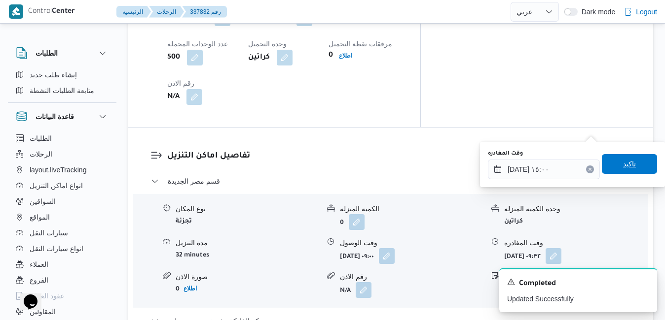
click at [634, 166] on span "تاكيد" at bounding box center [628, 164] width 55 height 20
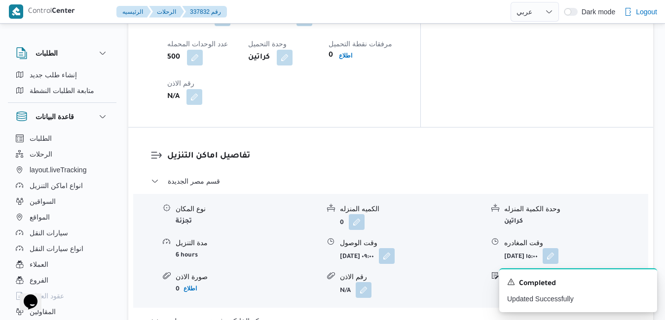
scroll to position [0, 0]
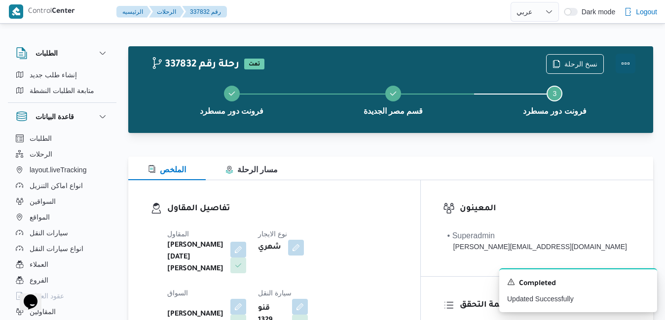
click at [623, 61] on button "Actions" at bounding box center [625, 64] width 20 height 20
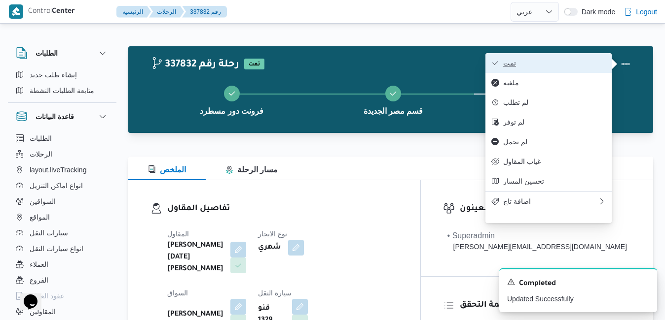
click at [592, 61] on span "تمت" at bounding box center [554, 63] width 103 height 8
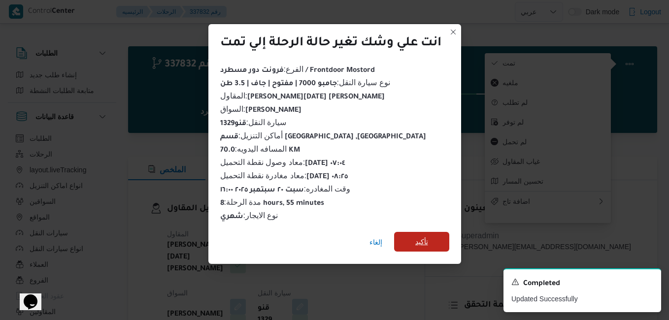
click at [435, 236] on span "تأكيد" at bounding box center [421, 242] width 55 height 20
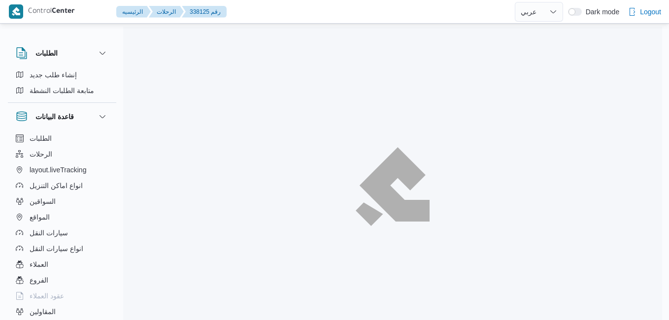
select select "ar"
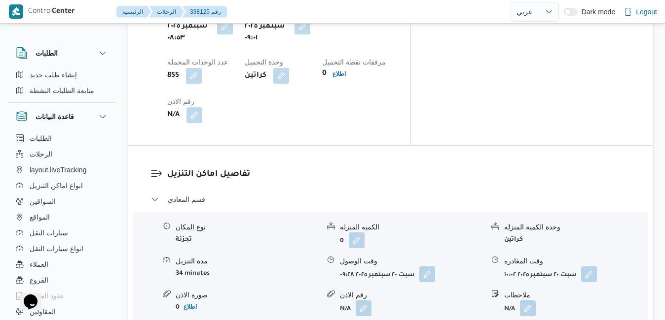
scroll to position [868, 0]
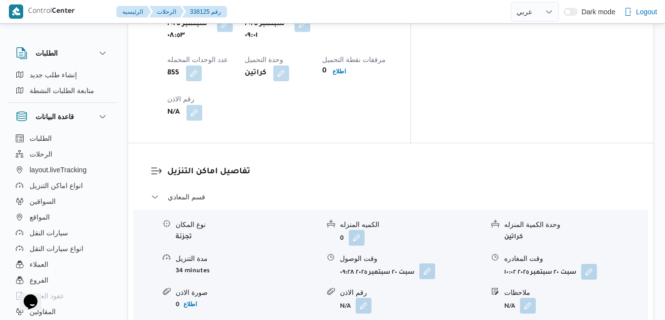
click at [425, 264] on button "button" at bounding box center [427, 272] width 16 height 16
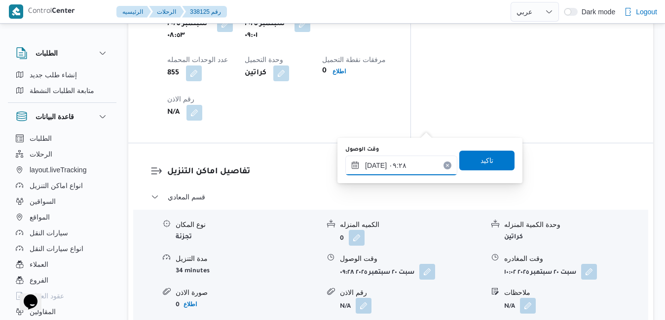
click at [388, 164] on input "٢٠/٠٩/٢٠٢٥ ٠٩:٢٨" at bounding box center [401, 166] width 112 height 20
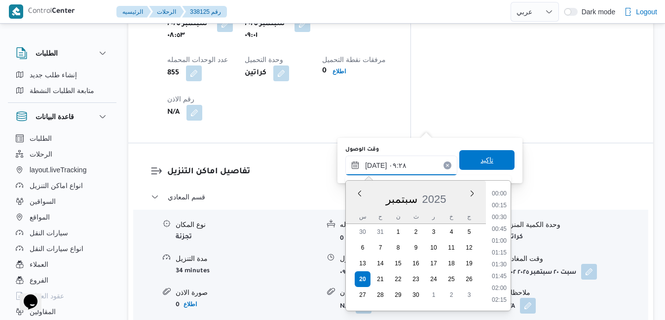
scroll to position [378, 0]
click at [503, 287] on li "10:00" at bounding box center [499, 289] width 23 height 10
type input "٢٠/٠٩/٢٠٢٥ ١٠:٠٠"
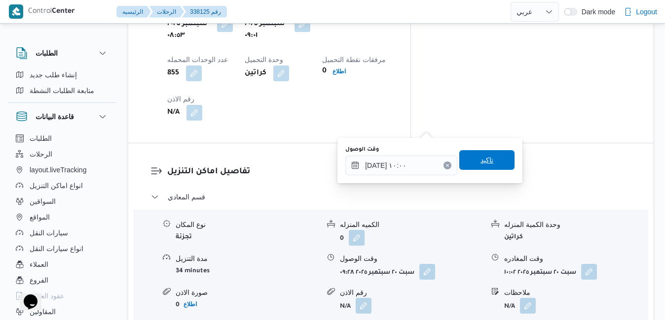
click at [488, 161] on span "تاكيد" at bounding box center [486, 160] width 55 height 20
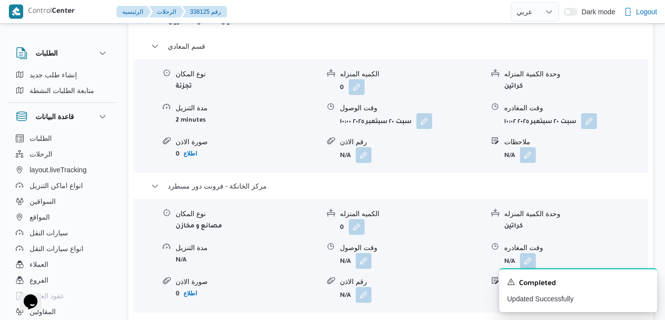
scroll to position [1085, 0]
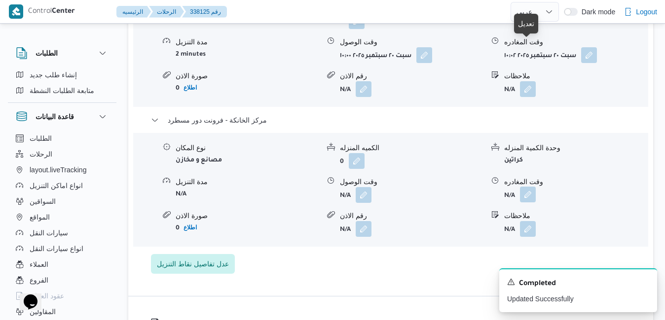
click at [529, 187] on button "button" at bounding box center [528, 195] width 16 height 16
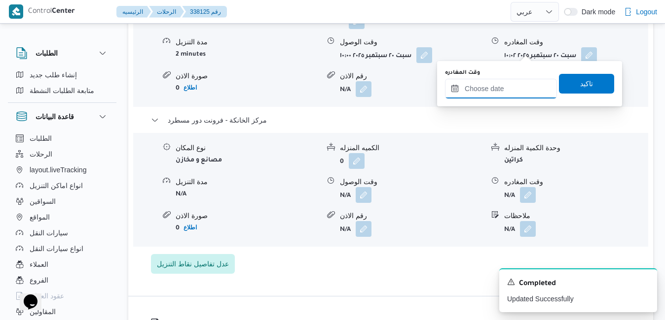
click at [502, 82] on input "وقت المغادره" at bounding box center [501, 89] width 112 height 20
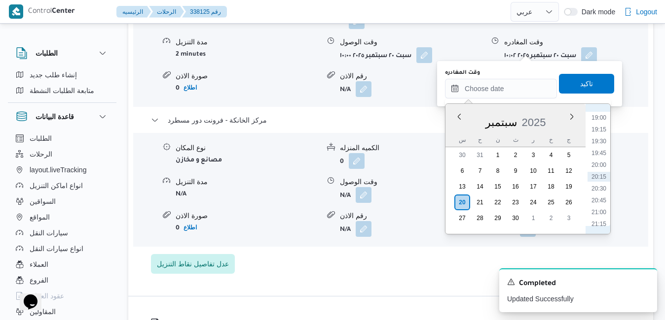
scroll to position [798, 0]
click at [603, 138] on li "17:15" at bounding box center [598, 135] width 23 height 10
type input "٢٠/٠٩/٢٠٢٥ ١٧:١٥"
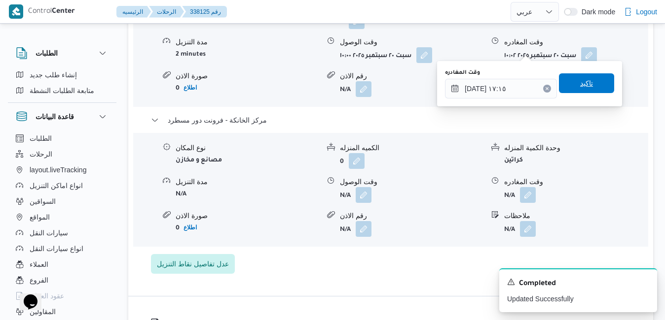
click at [587, 85] on span "تاكيد" at bounding box center [586, 83] width 55 height 20
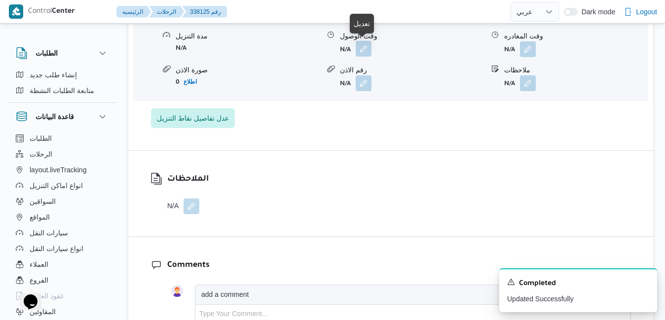
click at [364, 49] on button "button" at bounding box center [363, 49] width 16 height 16
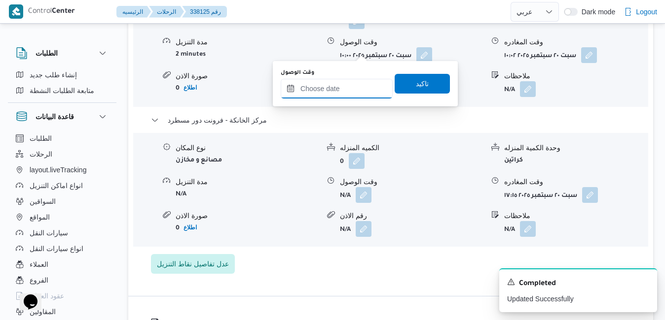
click at [346, 83] on input "وقت الوصول" at bounding box center [336, 89] width 112 height 20
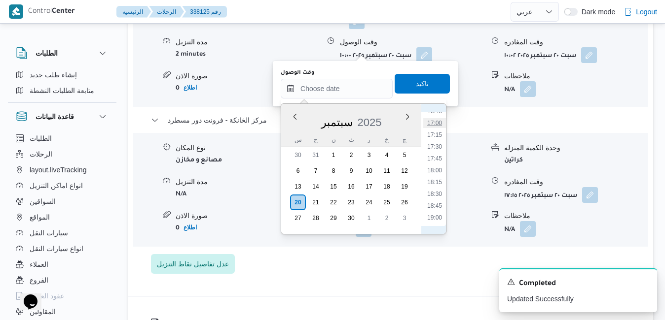
click at [436, 125] on li "17:00" at bounding box center [434, 123] width 23 height 10
type input "٢٠/٠٩/٢٠٢٥ ١٧:٠٠"
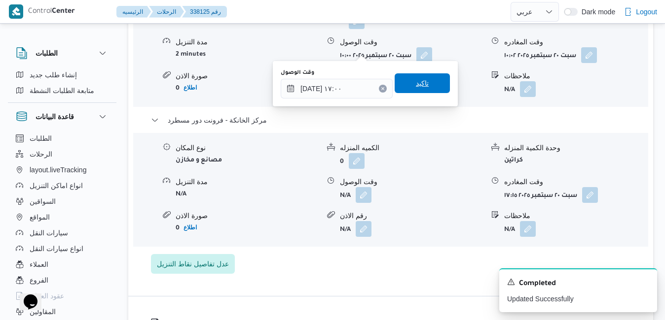
click at [430, 85] on span "تاكيد" at bounding box center [421, 83] width 55 height 20
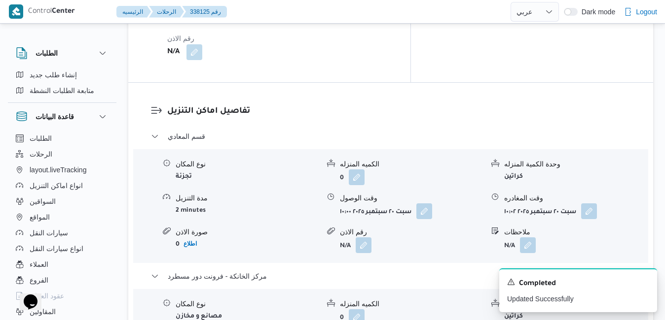
scroll to position [927, 0]
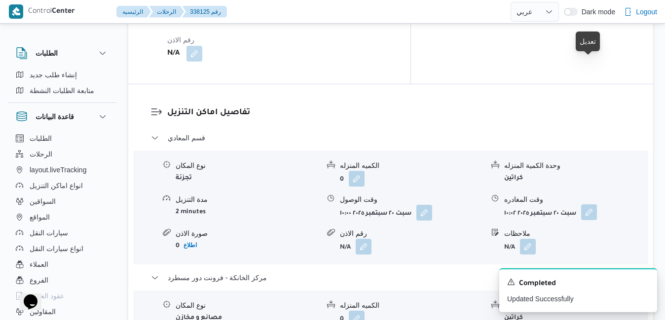
click at [588, 205] on button "button" at bounding box center [589, 213] width 16 height 16
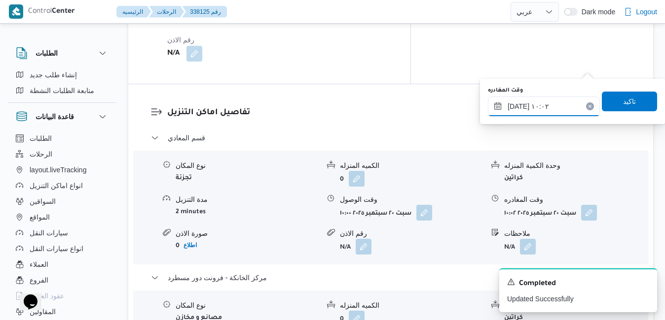
click at [538, 107] on input "٢٠/٠٩/٢٠٢٥ ١٠:٠٢" at bounding box center [544, 107] width 112 height 20
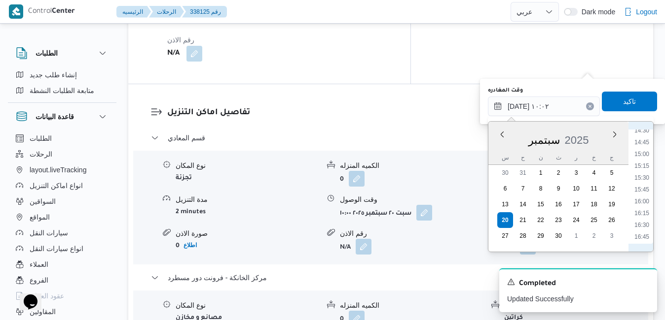
scroll to position [713, 0]
click at [641, 181] on li "16:00" at bounding box center [641, 179] width 23 height 10
type input "٢٠/٠٩/٢٠٢٥ ١٦:٠٠"
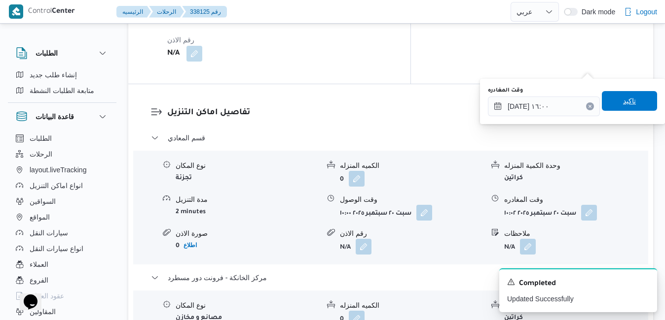
click at [626, 98] on span "تاكيد" at bounding box center [629, 101] width 13 height 12
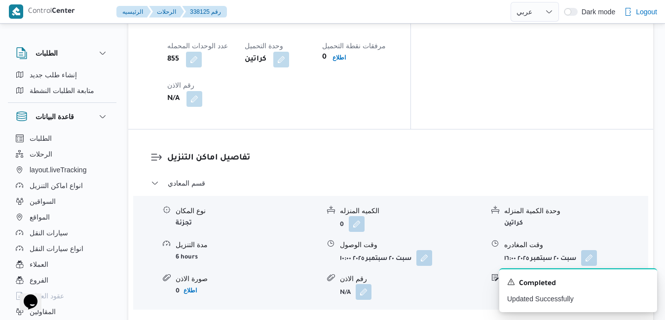
scroll to position [0, 0]
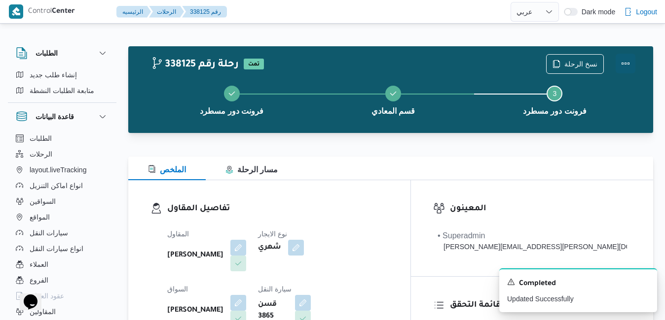
click at [625, 59] on button "Actions" at bounding box center [625, 64] width 20 height 20
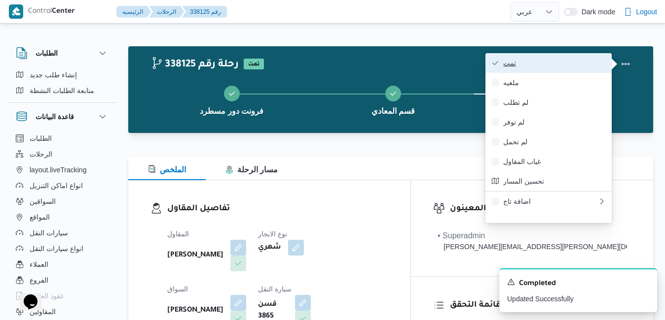
click at [583, 64] on span "تمت" at bounding box center [554, 63] width 103 height 8
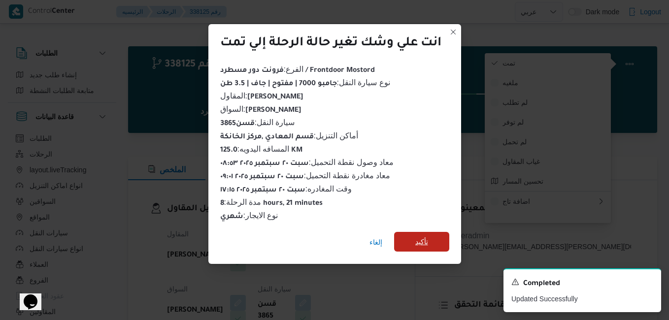
click at [428, 236] on span "تأكيد" at bounding box center [422, 242] width 13 height 12
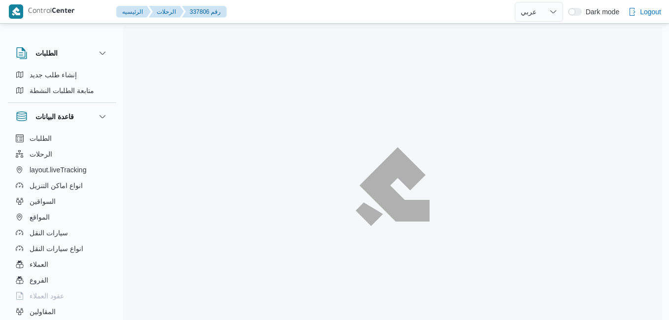
select select "ar"
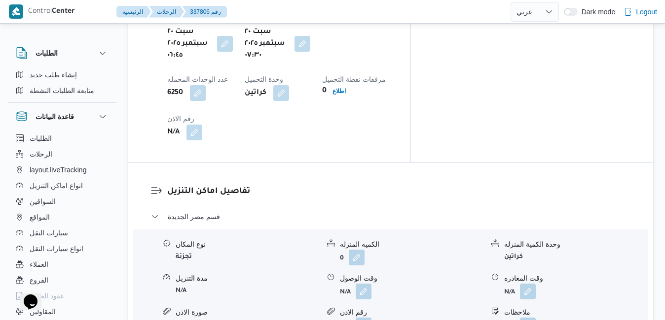
scroll to position [868, 0]
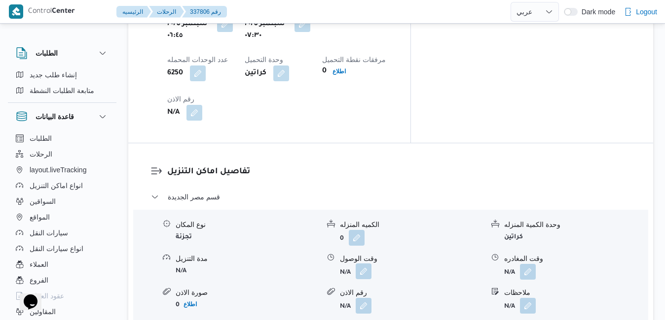
click at [365, 264] on button "button" at bounding box center [363, 272] width 16 height 16
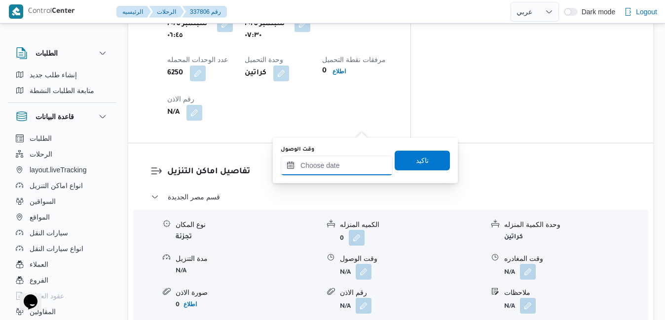
click at [337, 166] on input "وقت الوصول" at bounding box center [336, 166] width 112 height 20
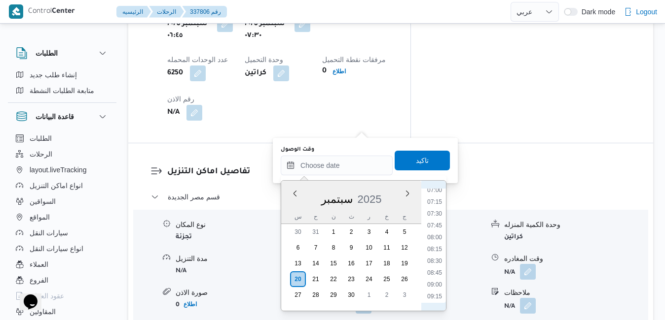
scroll to position [321, 0]
click at [433, 249] on li "08:00" at bounding box center [434, 251] width 23 height 10
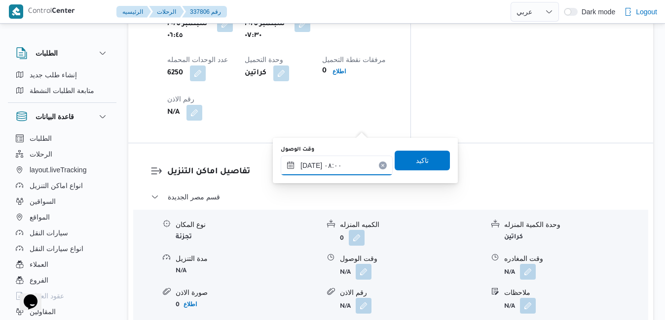
click at [312, 164] on input "[DATE] ٠٨:٠٠" at bounding box center [336, 166] width 112 height 20
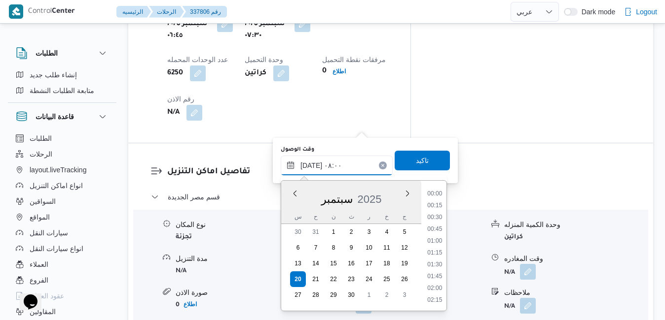
click at [312, 164] on input "[DATE] ٠٨:٠٠" at bounding box center [336, 166] width 112 height 20
type input "[DATE] ٠٨:10"
click at [394, 162] on span "تاكيد" at bounding box center [421, 160] width 55 height 20
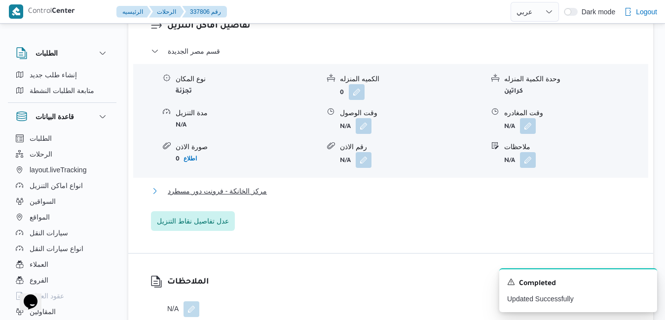
click at [339, 196] on button "مركز الخانكة - فرونت دور مسطرد" at bounding box center [391, 191] width 480 height 12
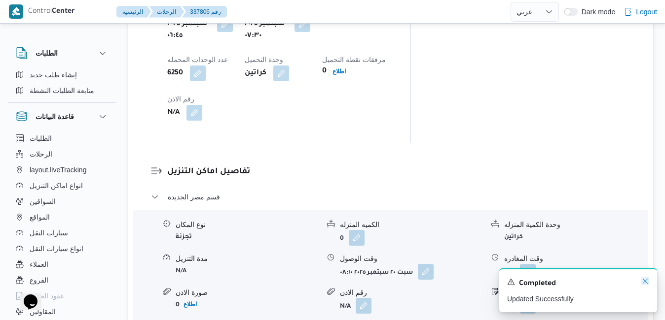
click at [646, 284] on icon "Dismiss toast" at bounding box center [645, 282] width 8 height 8
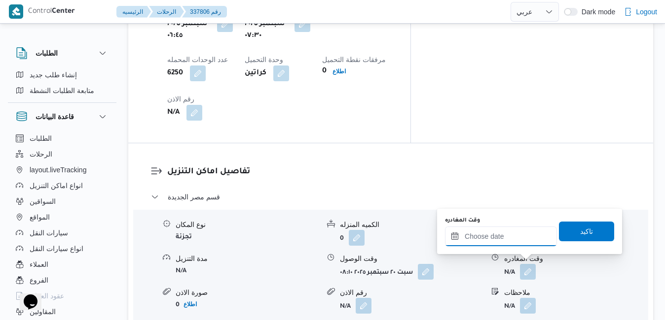
click at [488, 237] on input "وقت المغادره" at bounding box center [501, 237] width 112 height 20
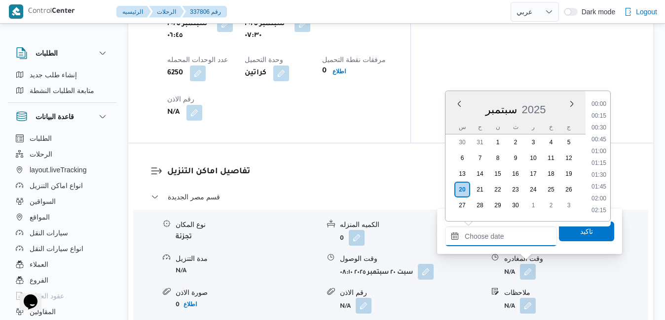
scroll to position [922, 0]
click at [602, 109] on li "19:30" at bounding box center [598, 105] width 23 height 10
type input "[DATE] ١٩:٣٠"
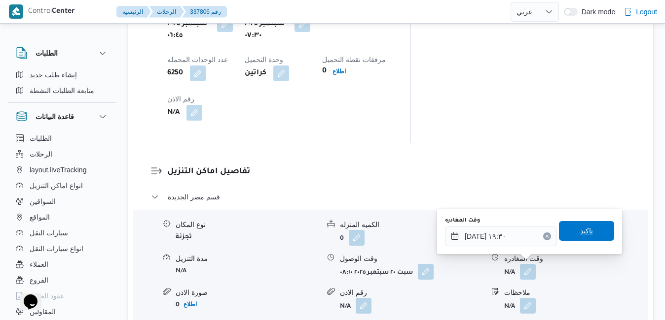
click at [569, 232] on span "تاكيد" at bounding box center [586, 231] width 55 height 20
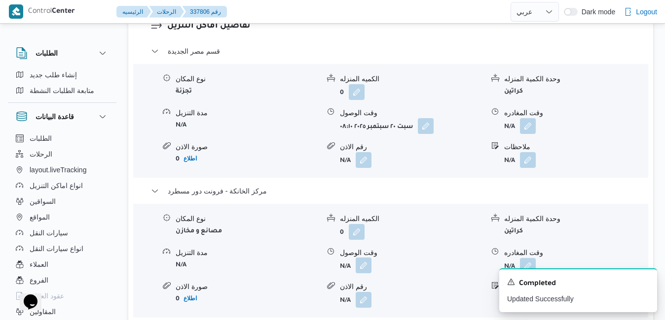
click at [365, 265] on button "button" at bounding box center [363, 266] width 16 height 16
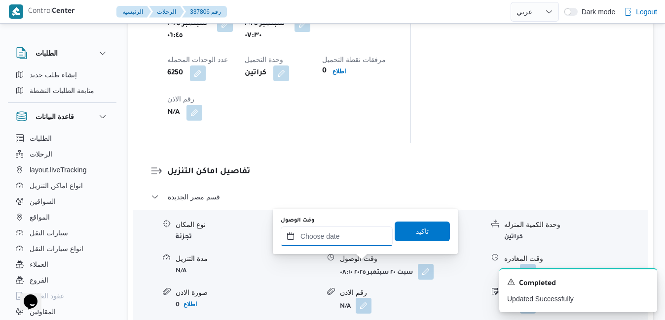
click at [353, 241] on input "وقت الوصول" at bounding box center [336, 237] width 112 height 20
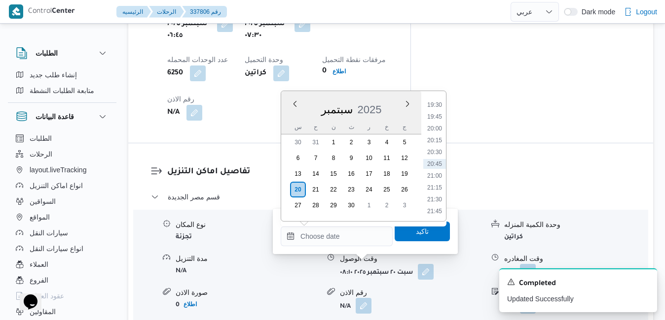
scroll to position [822, 0]
click at [438, 193] on li "19:15" at bounding box center [434, 193] width 23 height 10
type input "[DATE] ١٩:١٥"
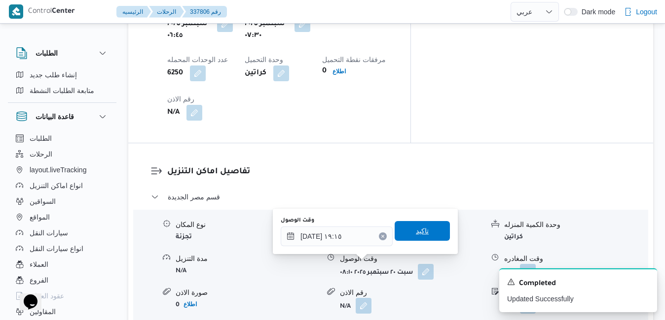
click at [422, 229] on span "تاكيد" at bounding box center [421, 231] width 55 height 20
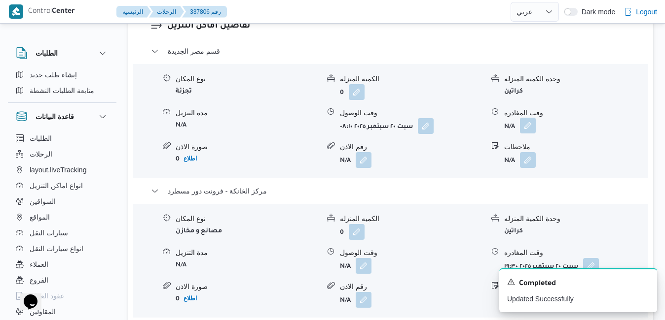
click at [528, 129] on button "button" at bounding box center [528, 126] width 16 height 16
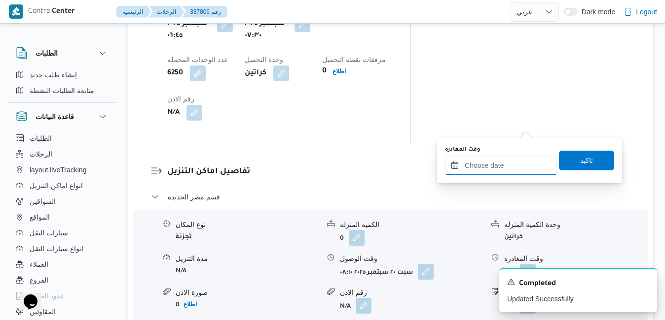
click at [491, 164] on input "وقت المغادره" at bounding box center [501, 166] width 112 height 20
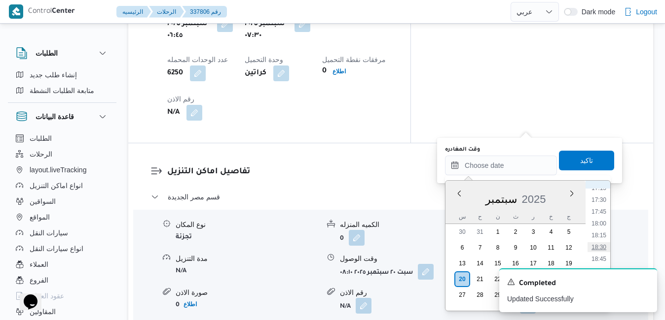
click at [598, 250] on li "18:30" at bounding box center [598, 248] width 23 height 10
type input "[DATE] ١٨:٣٠"
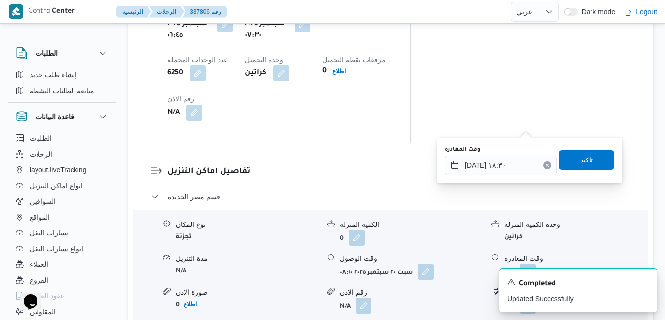
click at [583, 164] on span "تاكيد" at bounding box center [586, 160] width 13 height 12
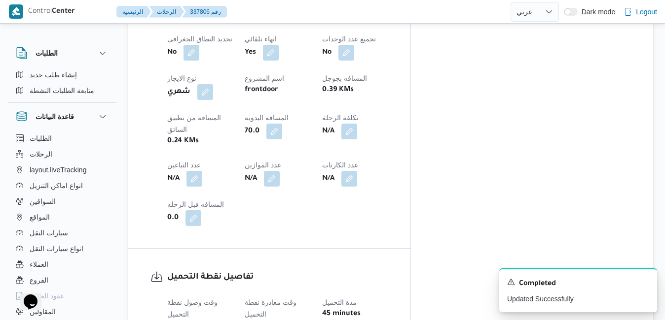
scroll to position [0, 0]
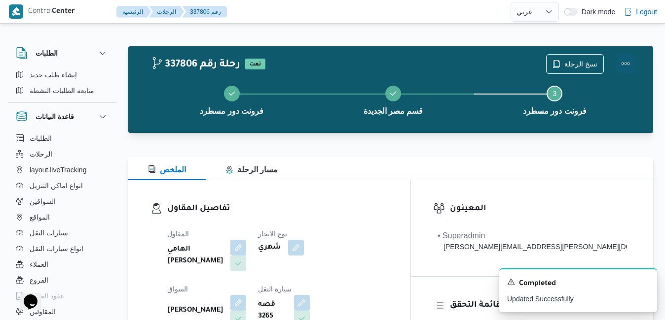
click at [619, 63] on button "Actions" at bounding box center [625, 64] width 20 height 20
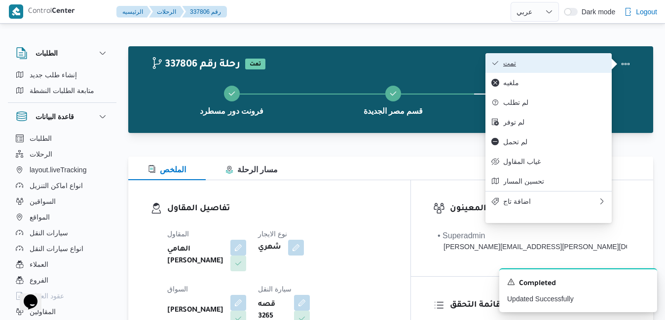
click at [565, 66] on span "تمت" at bounding box center [554, 63] width 103 height 8
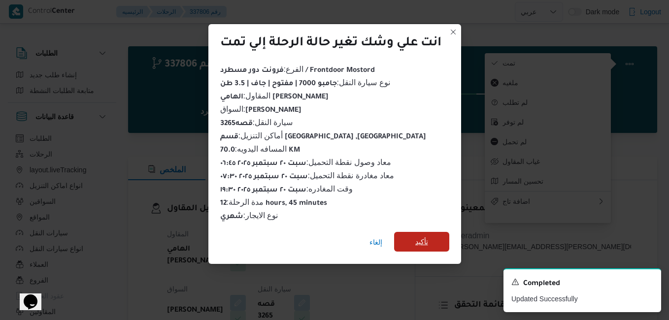
click at [425, 241] on span "تأكيد" at bounding box center [422, 242] width 13 height 12
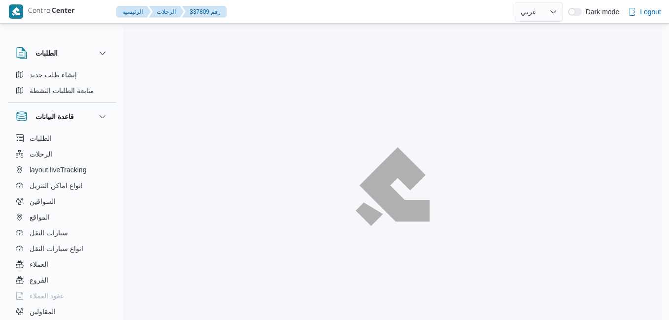
select select "ar"
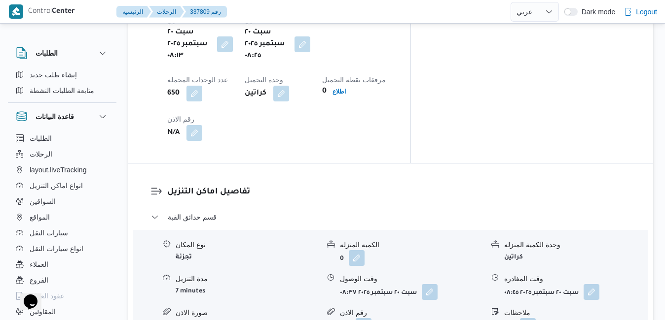
scroll to position [848, 0]
click at [430, 283] on button "button" at bounding box center [429, 291] width 16 height 16
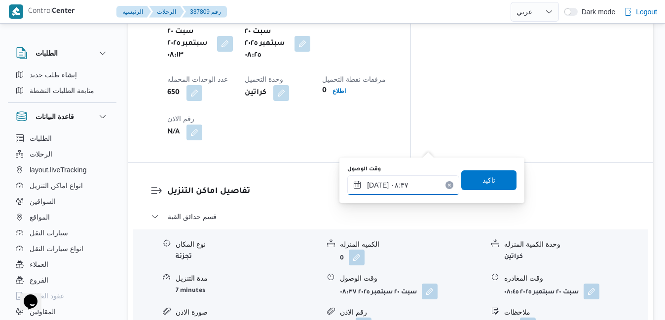
click at [393, 187] on input "[DATE] ٠٨:٣٧" at bounding box center [403, 185] width 112 height 20
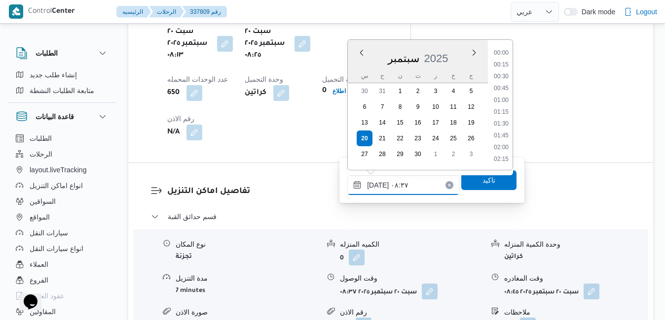
scroll to position [342, 0]
click at [500, 137] on li "09:00" at bounding box center [501, 137] width 23 height 10
type input "٢٠/٠٩/٢٠٢٥ ٠٩:٠٠"
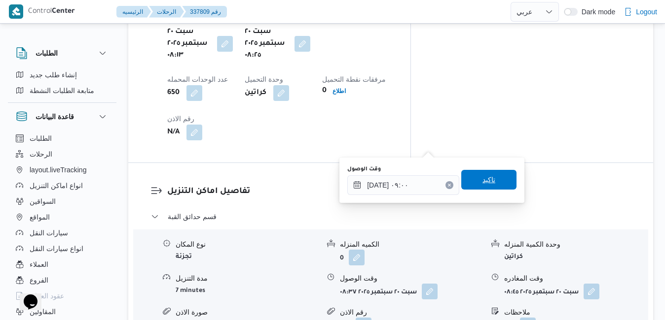
click at [482, 184] on span "تاكيد" at bounding box center [488, 180] width 13 height 12
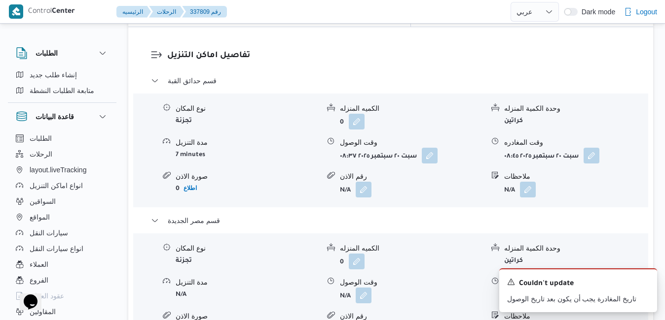
scroll to position [1025, 0]
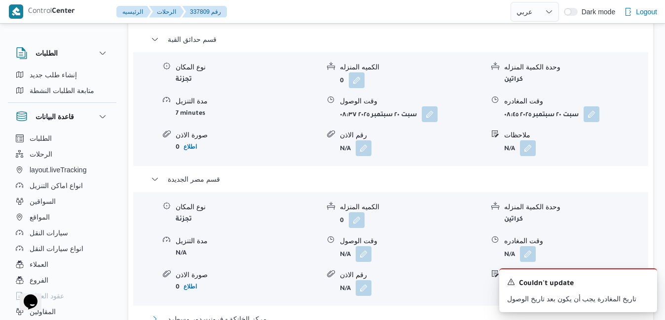
click at [463, 314] on button "مركز الخانكة - فرونت دور مسطرد" at bounding box center [391, 320] width 480 height 12
click at [647, 282] on icon "Dismiss toast" at bounding box center [645, 282] width 8 height 8
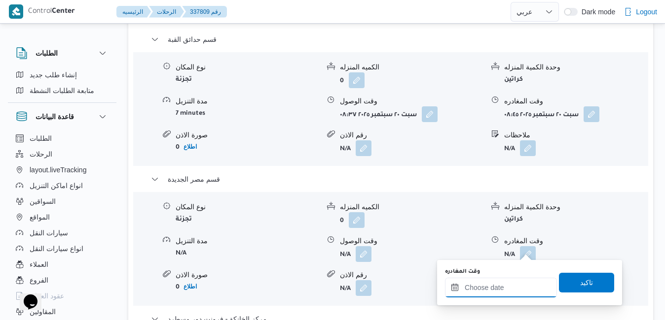
click at [477, 285] on input "وقت المغادره" at bounding box center [501, 288] width 112 height 20
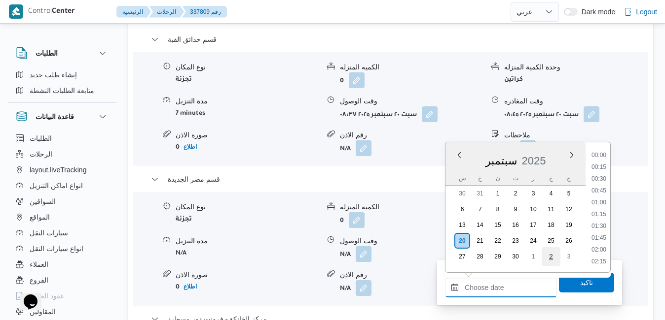
scroll to position [922, 0]
click at [600, 201] on li "20:30" at bounding box center [598, 204] width 23 height 10
type input "٢٠/٠٩/٢٠٢٥ ٢٠:٣٠"
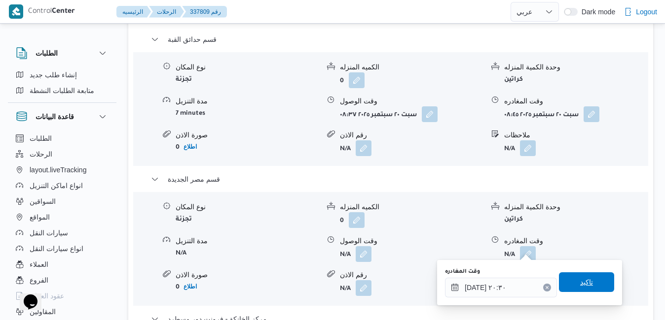
click at [573, 291] on span "تاكيد" at bounding box center [586, 283] width 55 height 20
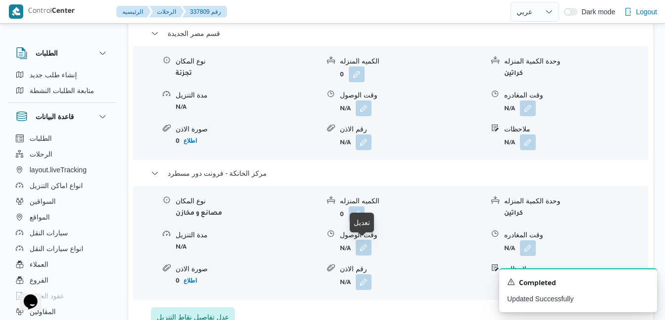
click at [367, 250] on button "button" at bounding box center [363, 248] width 16 height 16
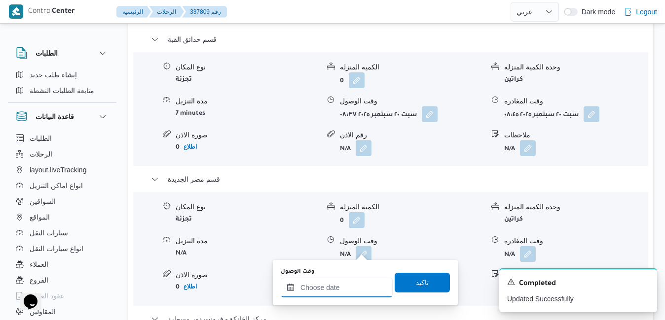
click at [359, 293] on input "وقت الوصول" at bounding box center [336, 288] width 112 height 20
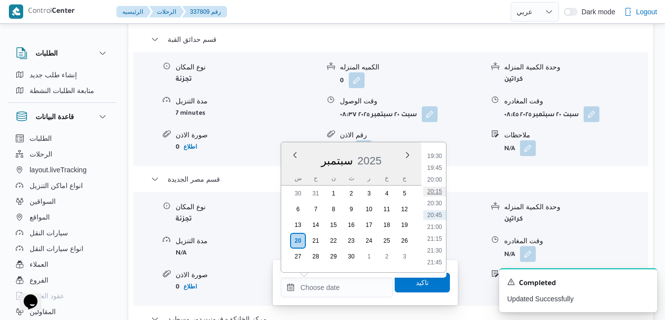
click at [437, 191] on li "20:15" at bounding box center [434, 192] width 23 height 10
type input "٢٠/٠٩/٢٠٢٥ ٢٠:١٥"
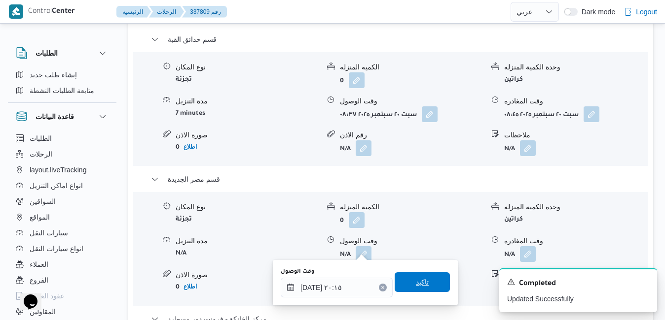
click at [421, 281] on span "تاكيد" at bounding box center [422, 283] width 13 height 12
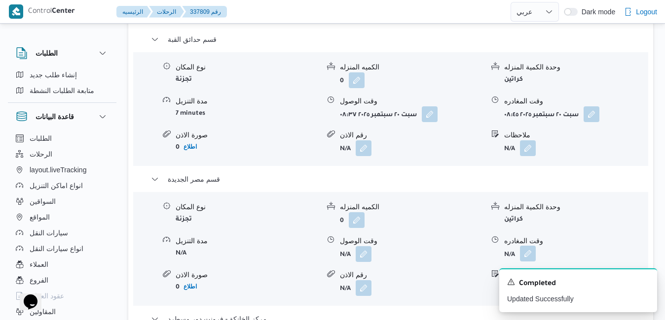
click at [530, 246] on button "button" at bounding box center [528, 254] width 16 height 16
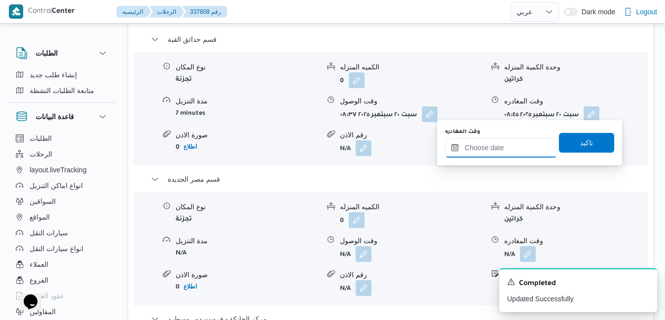
click at [503, 148] on input "وقت المغادره" at bounding box center [501, 148] width 112 height 20
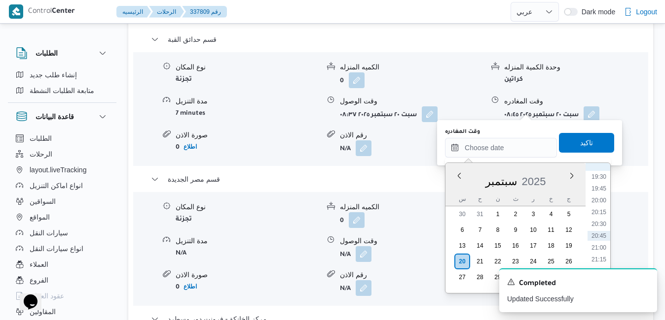
scroll to position [822, 0]
click at [600, 261] on li "19:15" at bounding box center [598, 265] width 23 height 10
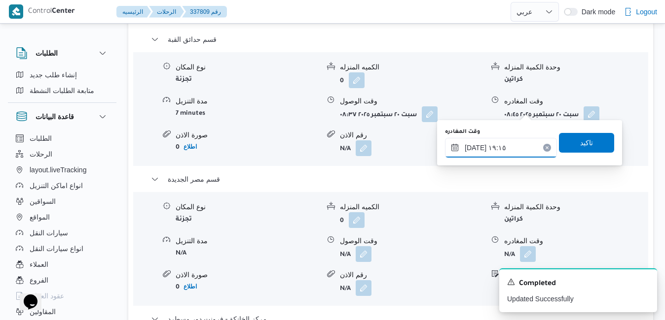
click at [474, 148] on input "[DATE] ١٩:١٥" at bounding box center [501, 148] width 112 height 20
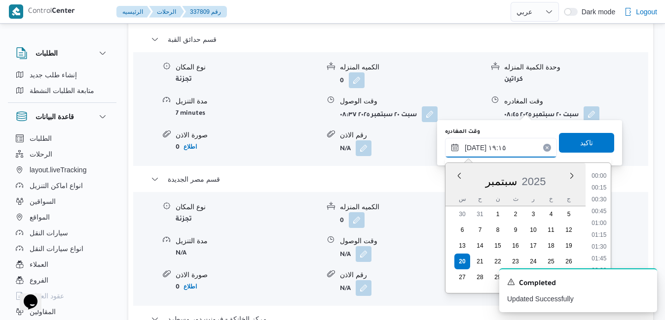
scroll to position [851, 0]
type input "٢٠/٠٩/٢٠٢٥ ١٩:30"
click at [588, 137] on span "تاكيد" at bounding box center [586, 143] width 55 height 20
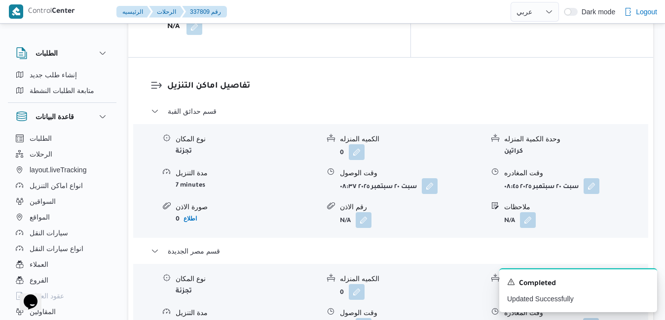
scroll to position [887, 0]
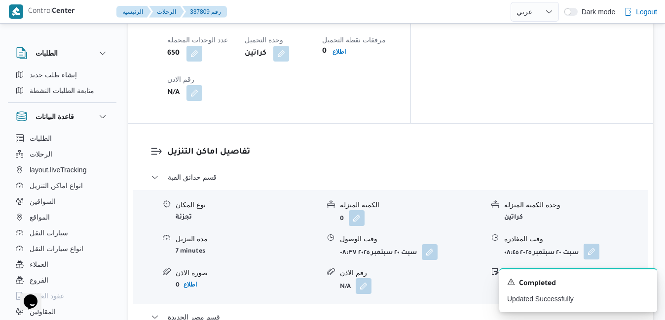
click at [589, 244] on button "button" at bounding box center [591, 252] width 16 height 16
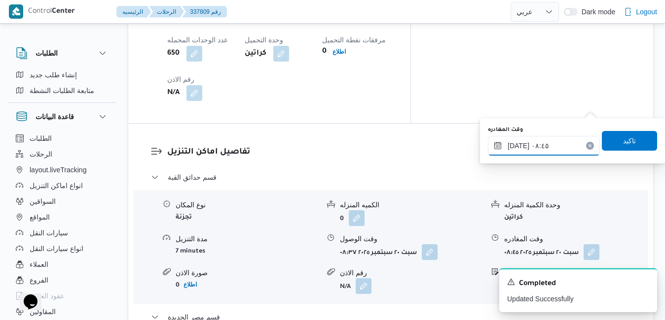
click at [541, 148] on input "[DATE] ٠٨:٤٥" at bounding box center [544, 146] width 112 height 20
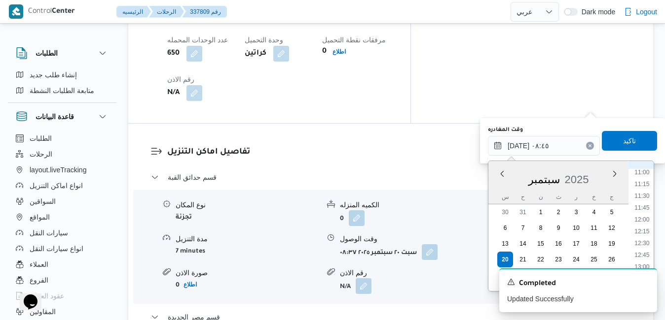
scroll to position [554, 0]
click at [643, 200] on li "12:15" at bounding box center [641, 200] width 23 height 10
type input "٢٠/٠٩/٢٠٢٥ ١٢:١٥"
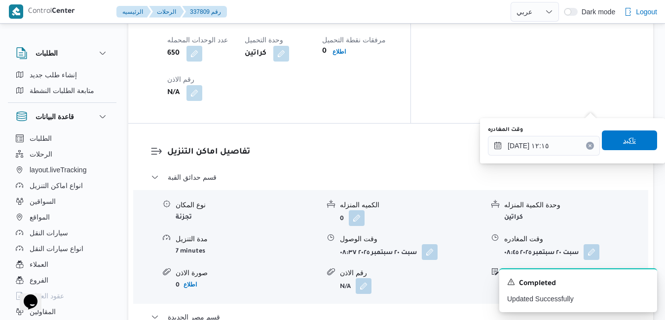
click at [626, 138] on span "تاكيد" at bounding box center [629, 141] width 13 height 12
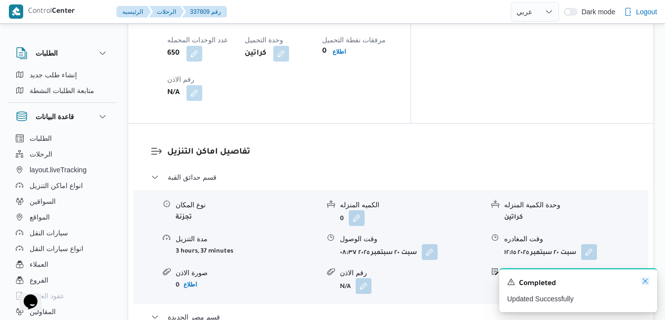
click at [644, 282] on icon "Dismiss toast" at bounding box center [645, 282] width 8 height 8
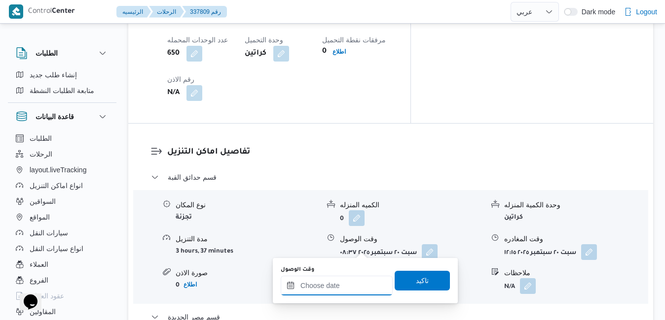
click at [359, 288] on input "وقت الوصول" at bounding box center [336, 286] width 112 height 20
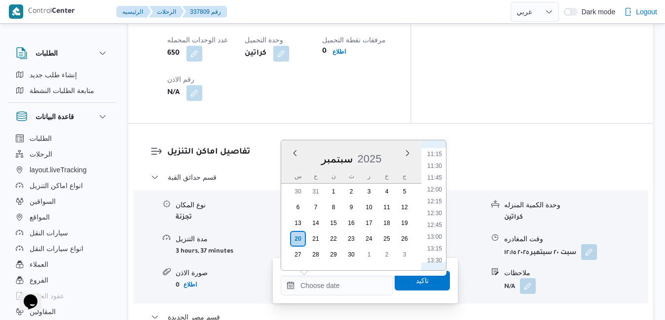
scroll to position [522, 0]
click at [436, 220] on li "12:30" at bounding box center [434, 223] width 23 height 10
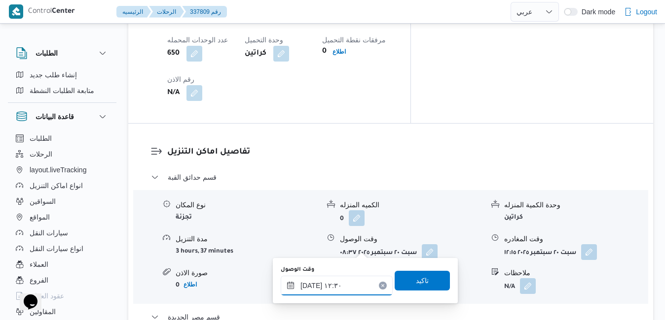
click at [310, 282] on input "٢٠/٠٩/٢٠٢٥ ١٢:٣٠" at bounding box center [336, 286] width 112 height 20
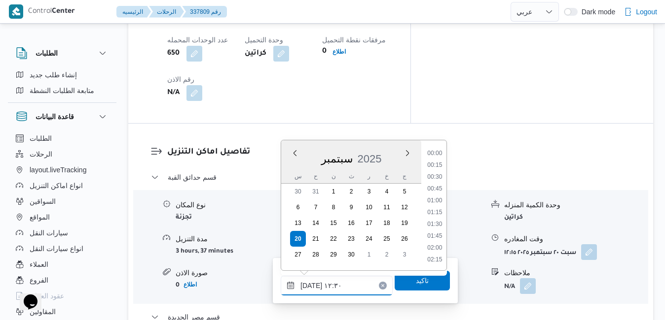
scroll to position [531, 0]
click at [310, 289] on input "٢٠/٠٩/٢٠٢٥ ١٢:٣٠" at bounding box center [336, 286] width 112 height 20
type input "٢٠/٠٩/٢٠٢٥ ١٢:35"
click at [402, 284] on span "تاكيد" at bounding box center [421, 281] width 55 height 20
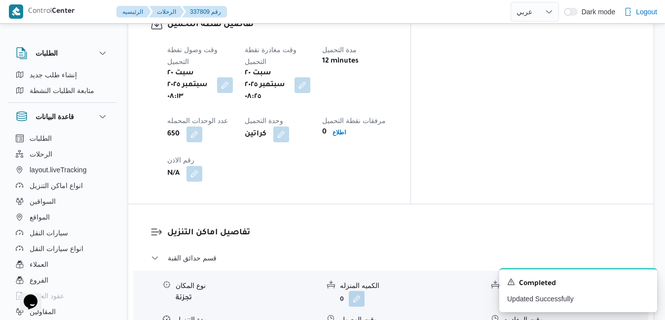
scroll to position [808, 0]
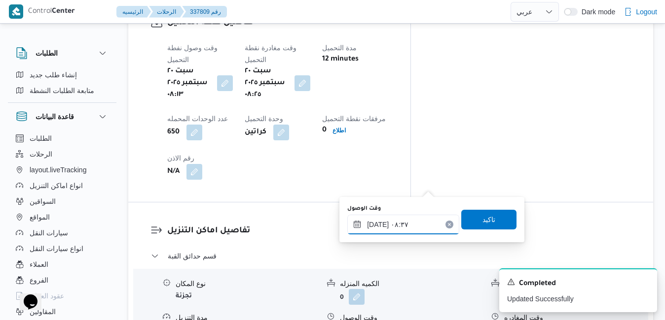
click at [407, 224] on input "٢٠/٠٩/٢٠٢٥ ٠٨:٣٧" at bounding box center [403, 225] width 112 height 20
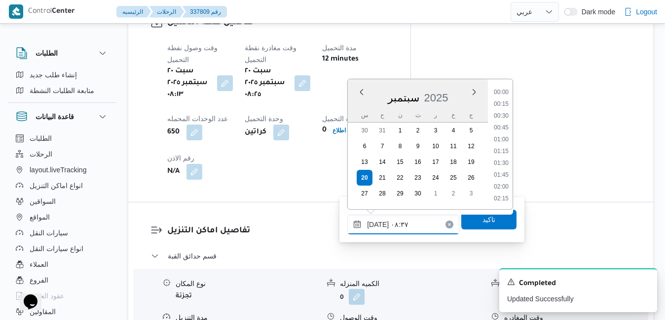
scroll to position [342, 0]
click at [500, 175] on li "09:00" at bounding box center [501, 176] width 23 height 10
type input "٢٠/٠٩/٢٠٢٥ ٠٩:٠٠"
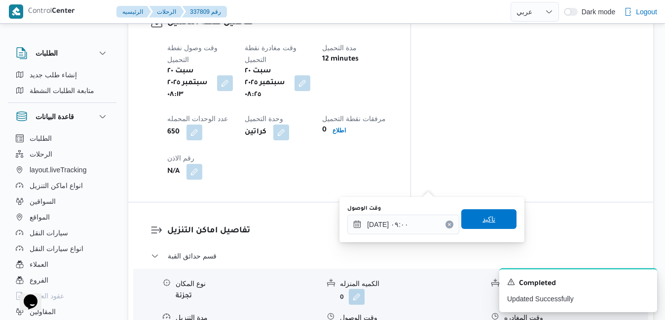
click at [483, 226] on span "تاكيد" at bounding box center [488, 220] width 55 height 20
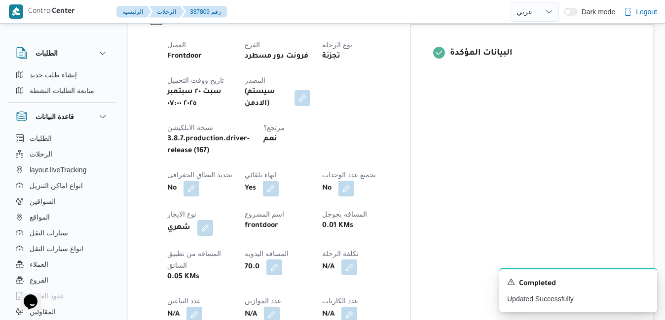
scroll to position [0, 0]
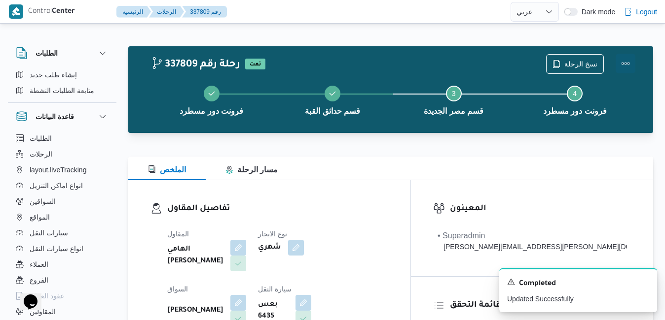
click at [619, 63] on button "Actions" at bounding box center [625, 64] width 20 height 20
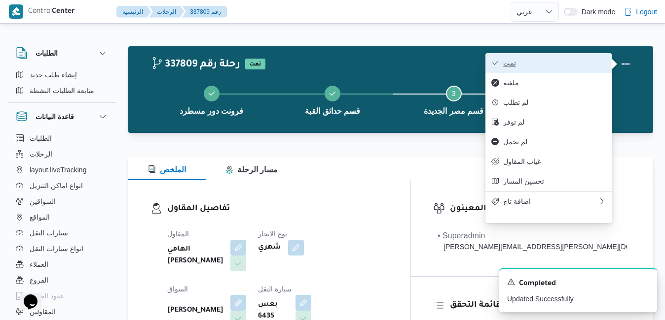
click at [575, 64] on span "تمت" at bounding box center [554, 63] width 103 height 8
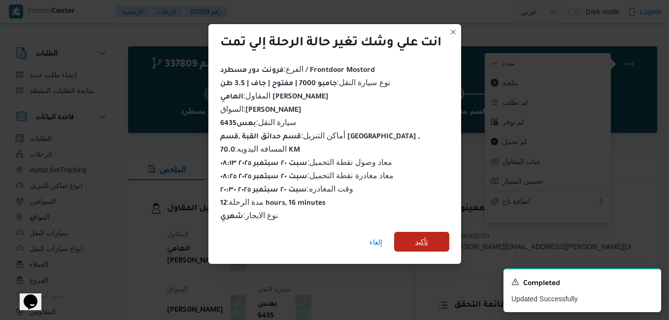
click at [424, 240] on span "تأكيد" at bounding box center [422, 242] width 13 height 12
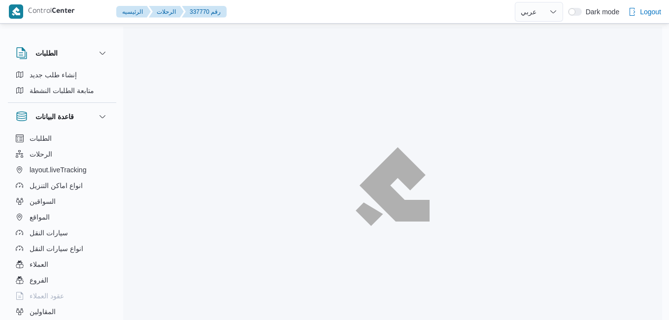
select select "ar"
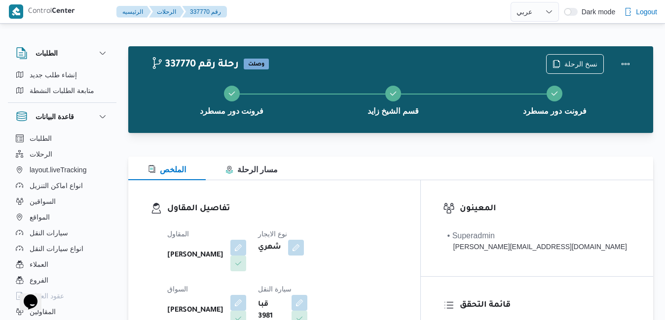
click at [336, 203] on h3 "تفاصيل المقاول" at bounding box center [282, 209] width 231 height 13
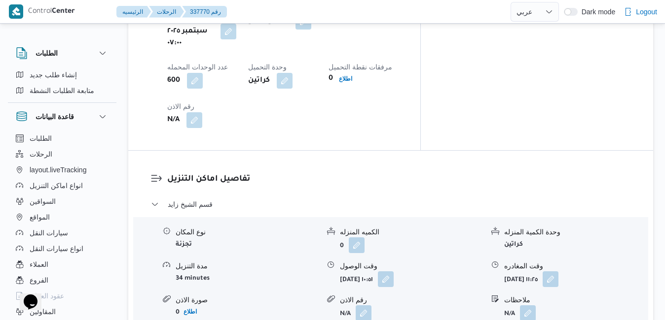
scroll to position [868, 0]
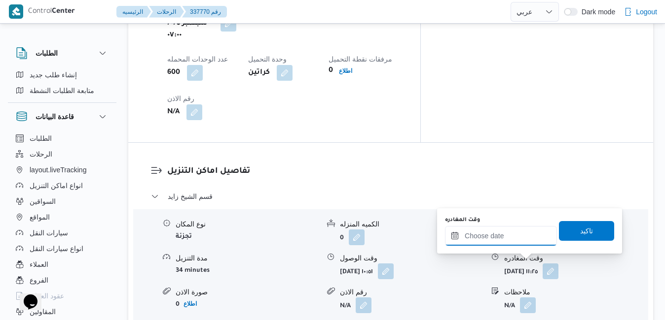
click at [493, 239] on input "وقت المغادره" at bounding box center [501, 236] width 112 height 20
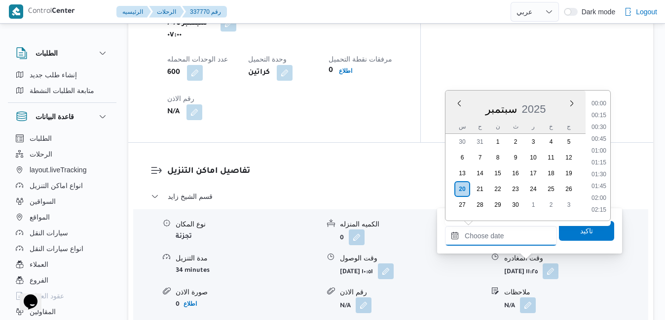
scroll to position [922, 0]
click at [602, 150] on li "20:30" at bounding box center [598, 152] width 23 height 10
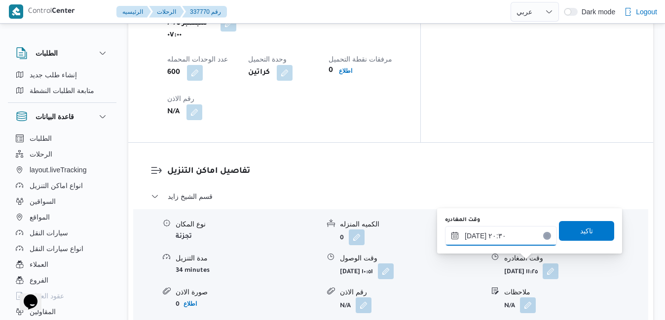
type input "[DATE] ٢٠:٣٠"
click at [580, 235] on span "تاكيد" at bounding box center [586, 231] width 13 height 12
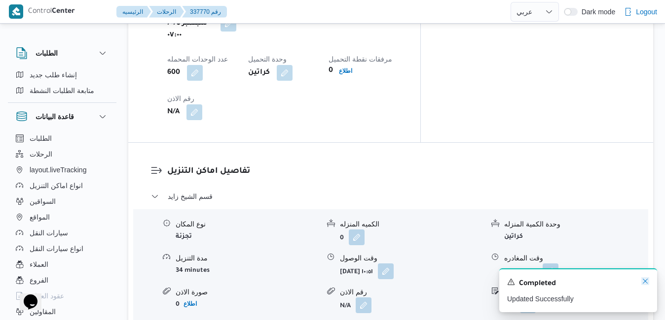
click at [643, 280] on icon "Dismiss toast" at bounding box center [645, 282] width 8 height 8
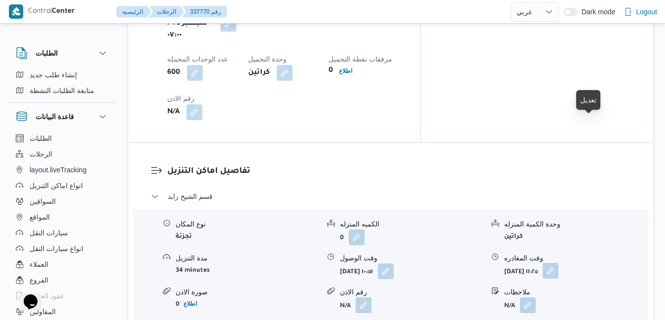
click at [558, 263] on button "button" at bounding box center [550, 271] width 16 height 16
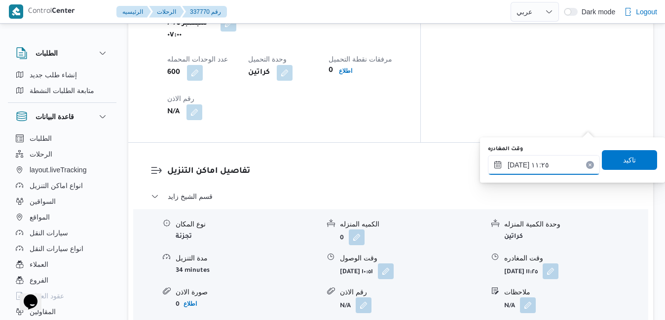
click at [538, 162] on input "[DATE] ١١:٢٥" at bounding box center [544, 165] width 112 height 20
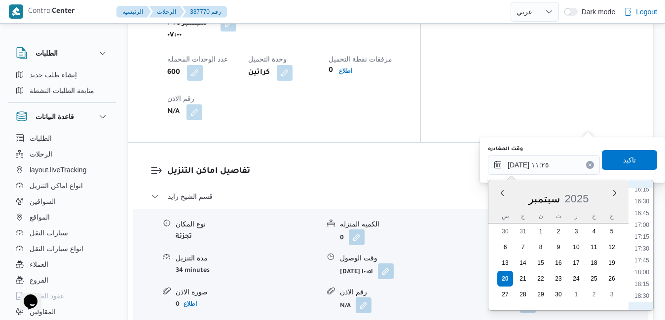
scroll to position [873, 0]
click at [644, 219] on li "19:00" at bounding box center [641, 220] width 23 height 10
type input "[DATE] ١٩:٠٠"
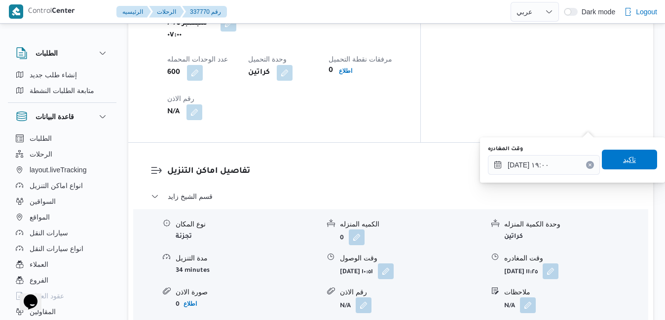
click at [623, 162] on span "تاكيد" at bounding box center [629, 160] width 13 height 12
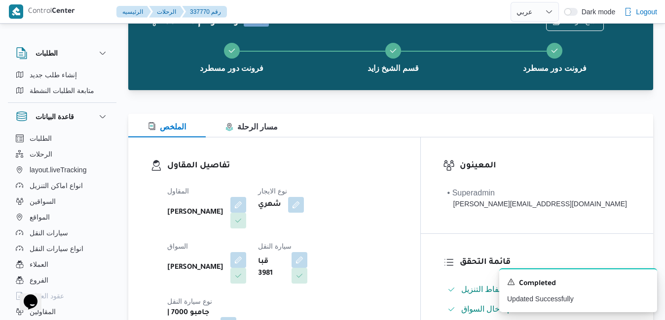
scroll to position [0, 0]
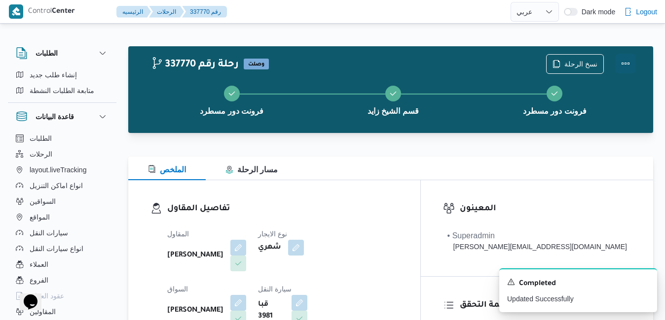
click at [623, 64] on button "Actions" at bounding box center [625, 64] width 20 height 20
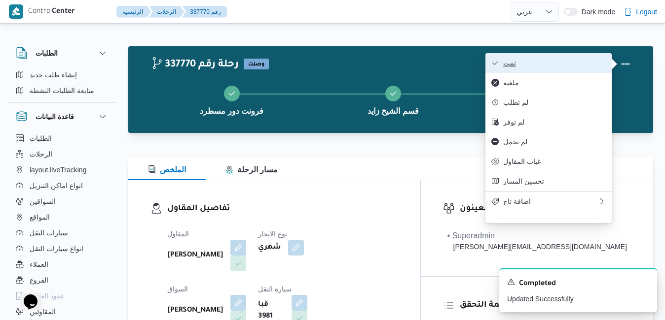
click at [570, 66] on span "تمت" at bounding box center [554, 63] width 103 height 8
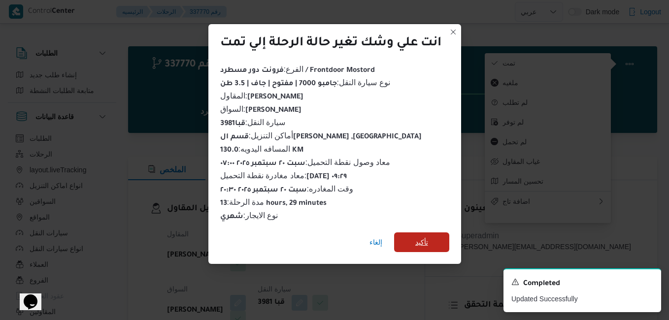
click at [414, 239] on span "تأكيد" at bounding box center [421, 243] width 55 height 20
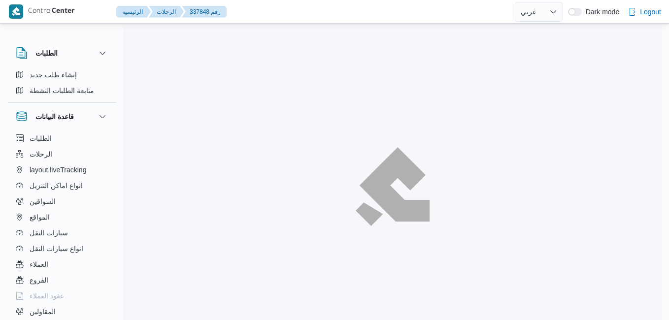
select select "ar"
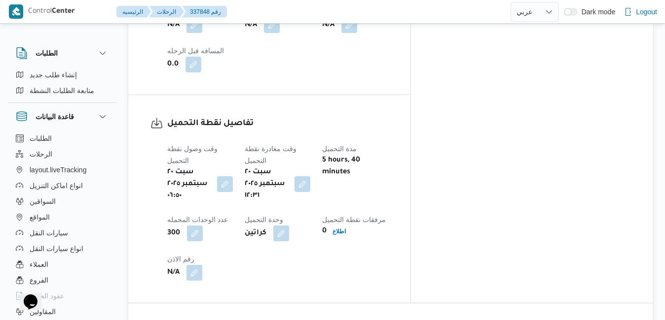
scroll to position [549, 0]
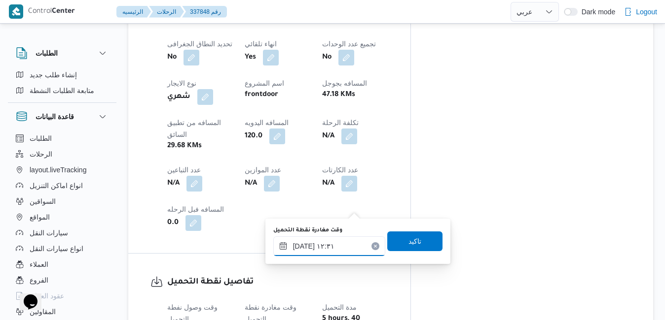
click at [341, 241] on div "[DATE] ١٢:٣١" at bounding box center [329, 247] width 112 height 20
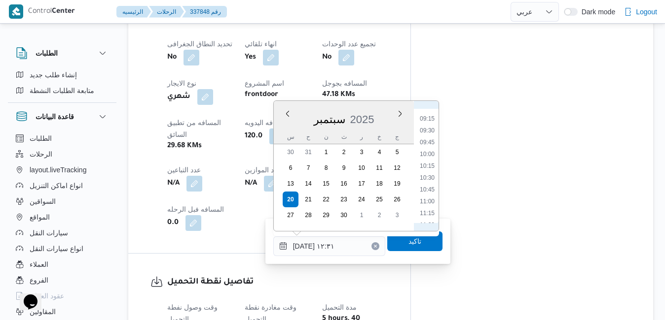
scroll to position [348, 0]
drag, startPoint x: 422, startPoint y: 148, endPoint x: 430, endPoint y: 145, distance: 8.4
click at [430, 145] on li "08:00" at bounding box center [427, 145] width 23 height 10
type input "[DATE] ٠٨:٠٠"
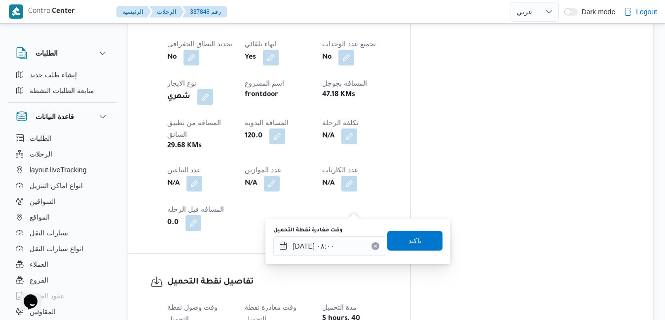
click at [409, 238] on span "تاكيد" at bounding box center [414, 241] width 13 height 12
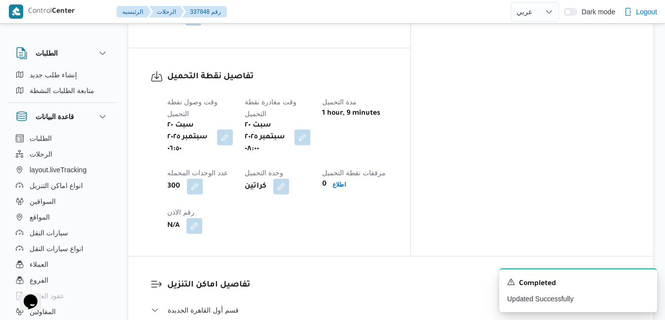
scroll to position [766, 0]
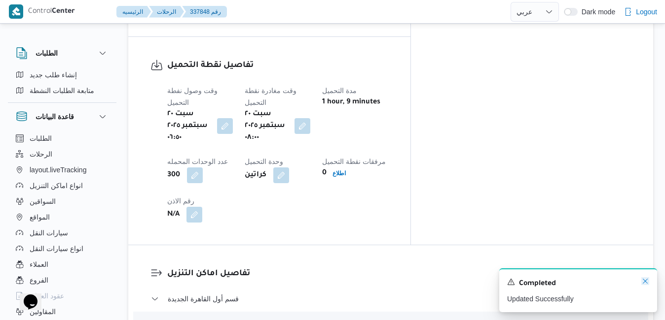
click at [642, 281] on icon "Dismiss toast" at bounding box center [645, 282] width 8 height 8
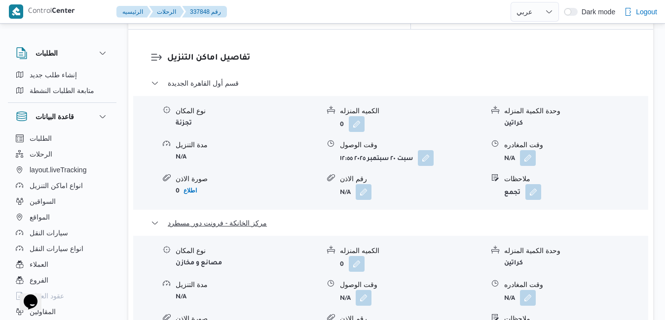
scroll to position [982, 0]
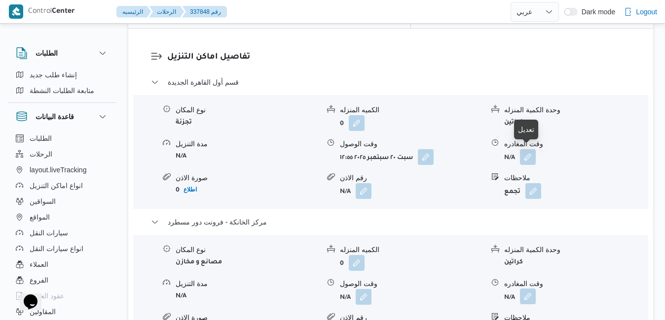
click at [530, 289] on button "button" at bounding box center [528, 297] width 16 height 16
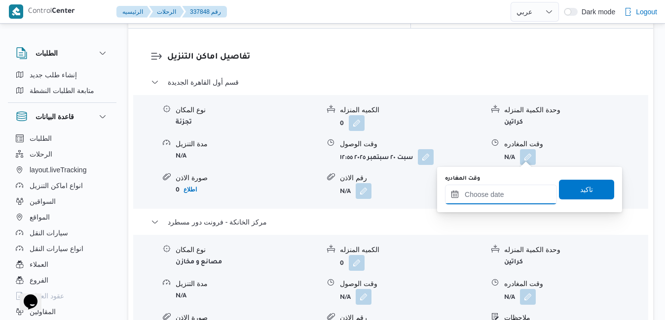
click at [494, 195] on input "وقت المغادره" at bounding box center [501, 195] width 112 height 20
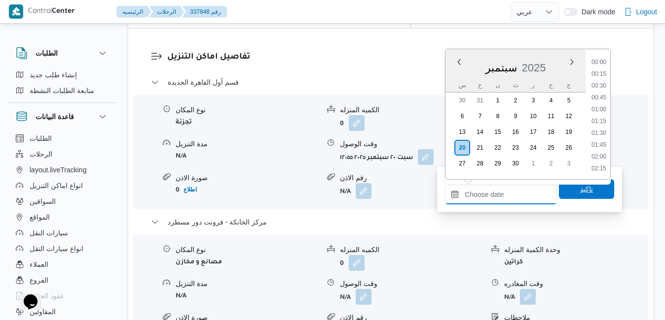
scroll to position [922, 0]
click at [599, 67] on li "19:30" at bounding box center [598, 63] width 23 height 10
type input "[DATE] ١٩:٣٠"
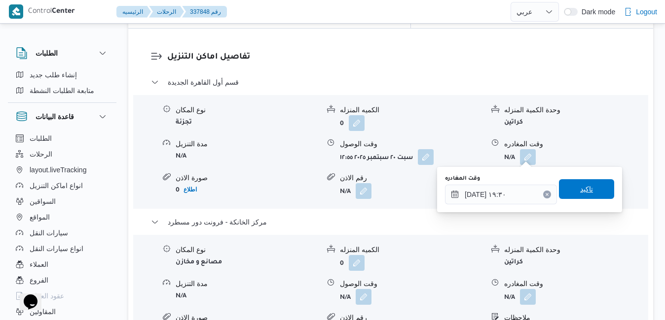
click at [580, 187] on span "تاكيد" at bounding box center [586, 189] width 13 height 12
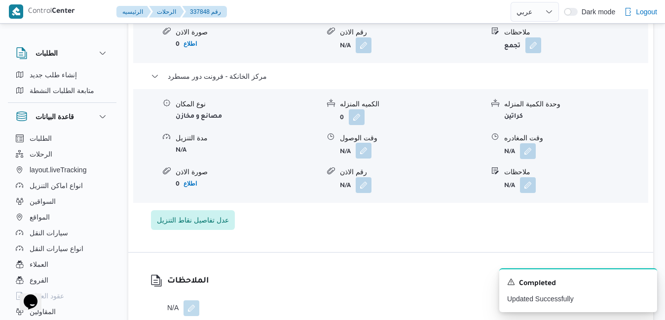
click at [366, 155] on button "button" at bounding box center [363, 151] width 16 height 16
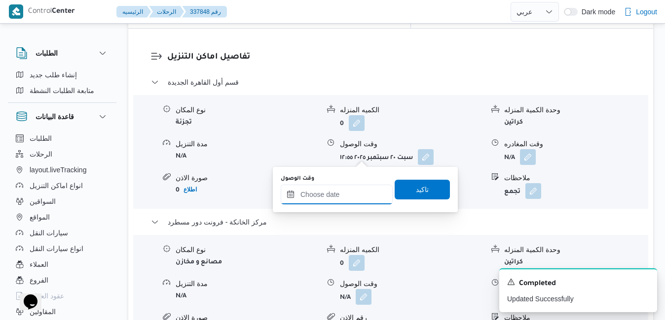
click at [360, 192] on input "وقت الوصول" at bounding box center [336, 195] width 112 height 20
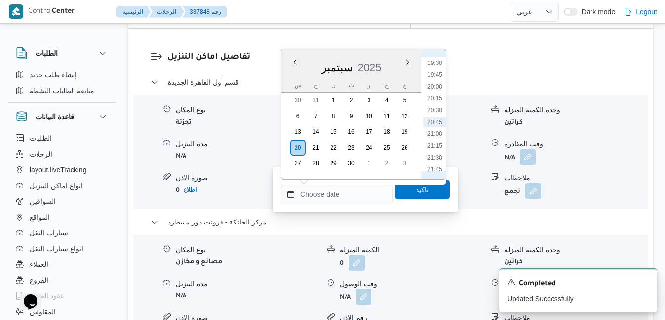
scroll to position [822, 0]
drag, startPoint x: 435, startPoint y: 153, endPoint x: 435, endPoint y: 160, distance: 6.9
click at [435, 153] on li "19:15" at bounding box center [434, 151] width 23 height 10
type input "[DATE] ١٩:١٥"
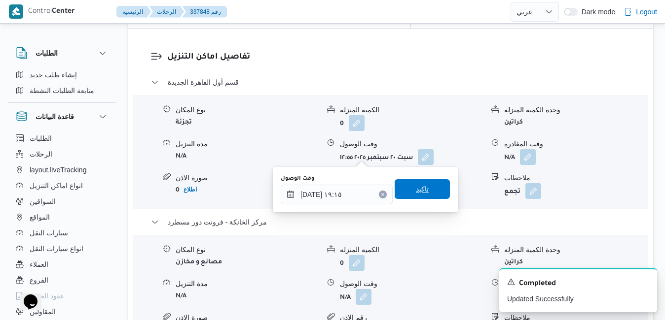
click at [424, 194] on span "تاكيد" at bounding box center [421, 189] width 55 height 20
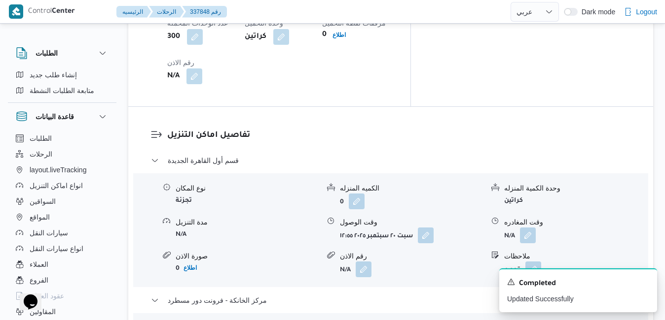
scroll to position [904, 0]
click at [535, 228] on button "button" at bounding box center [528, 236] width 16 height 16
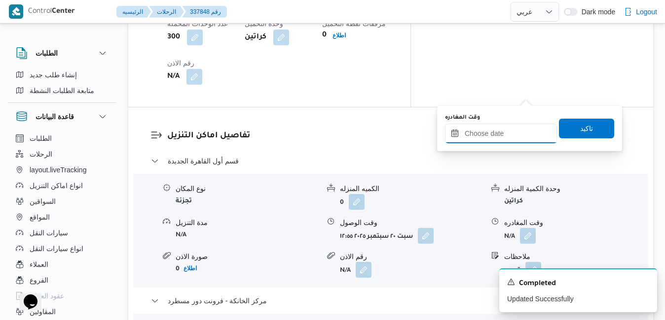
click at [490, 135] on input "وقت المغادره" at bounding box center [501, 134] width 112 height 20
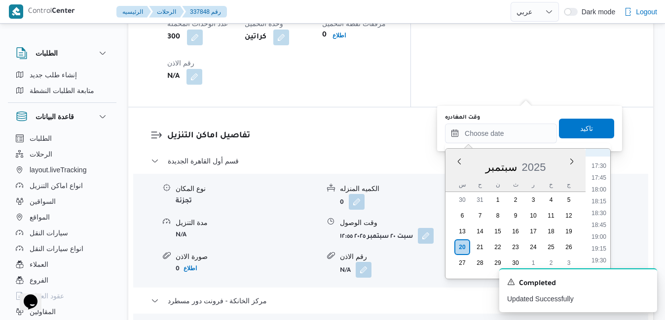
scroll to position [822, 0]
click at [601, 212] on li "18:30" at bounding box center [598, 215] width 23 height 10
type input "[DATE] ١٨:٣٠"
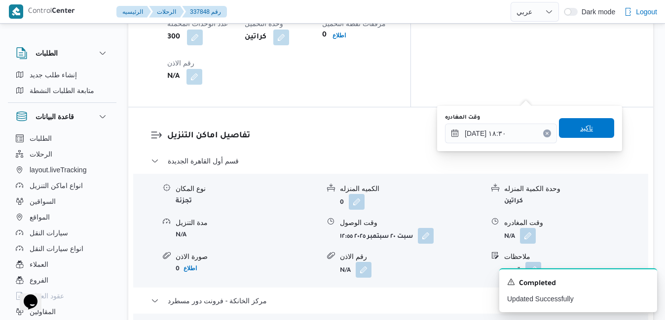
click at [596, 134] on span "تاكيد" at bounding box center [586, 128] width 55 height 20
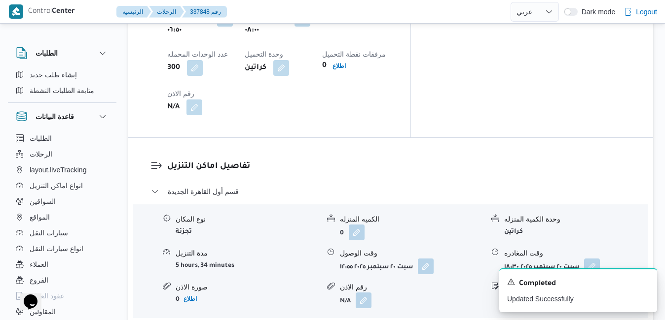
scroll to position [884, 0]
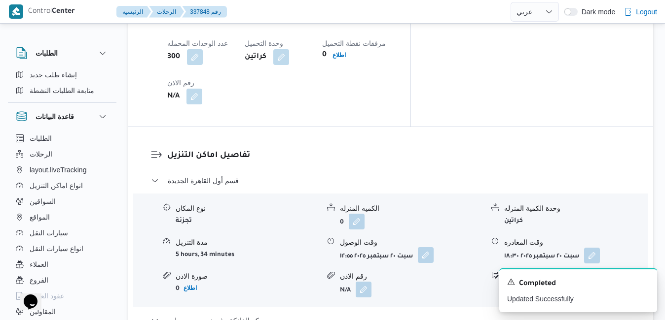
click at [424, 247] on button "button" at bounding box center [426, 255] width 16 height 16
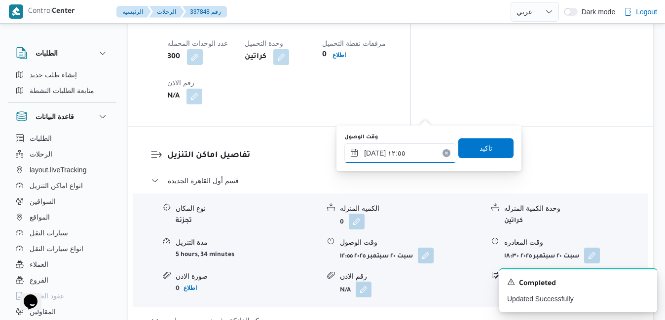
click at [394, 152] on input "[DATE] ١٢:٥٥" at bounding box center [400, 153] width 112 height 20
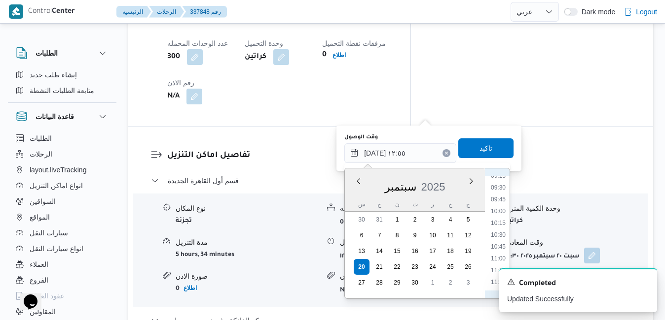
scroll to position [343, 0]
click at [497, 251] on li "08:45" at bounding box center [498, 252] width 23 height 10
type input "[DATE] ٠٨:٤٥"
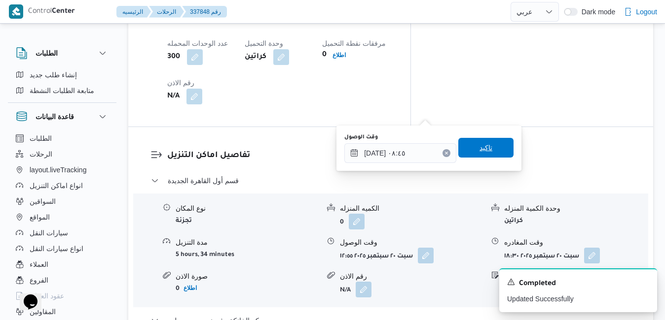
click at [484, 152] on span "تاكيد" at bounding box center [485, 148] width 13 height 12
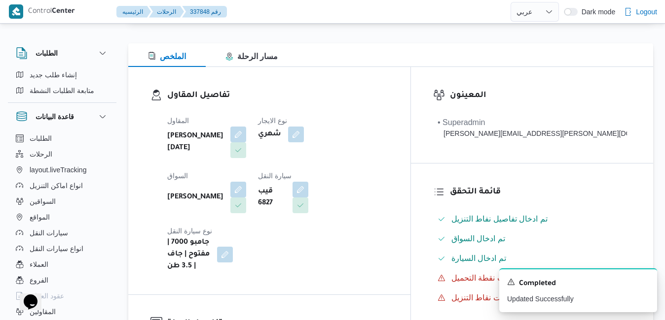
scroll to position [0, 0]
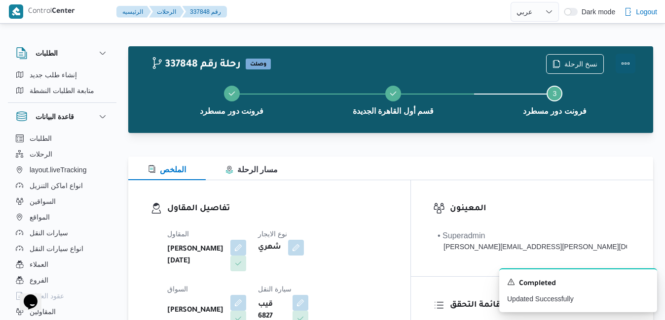
click at [625, 61] on button "Actions" at bounding box center [625, 64] width 20 height 20
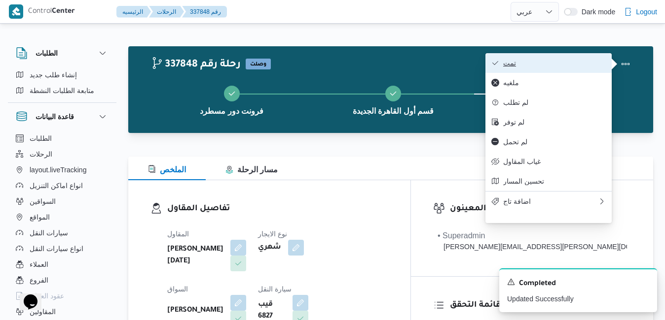
click at [577, 66] on span "تمت" at bounding box center [554, 63] width 103 height 8
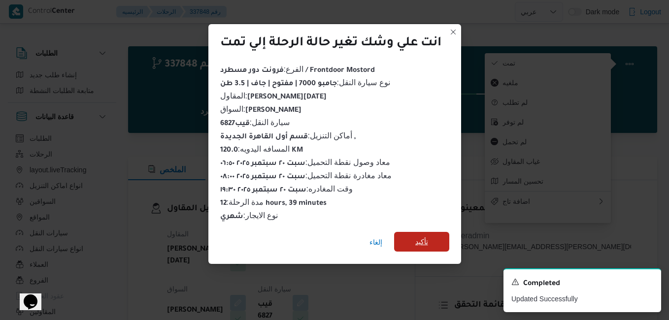
click at [438, 236] on span "تأكيد" at bounding box center [421, 242] width 55 height 20
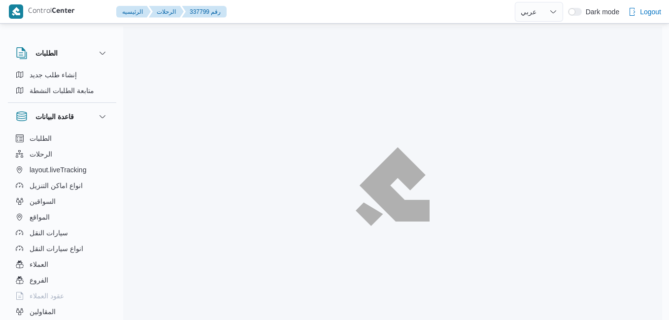
select select "ar"
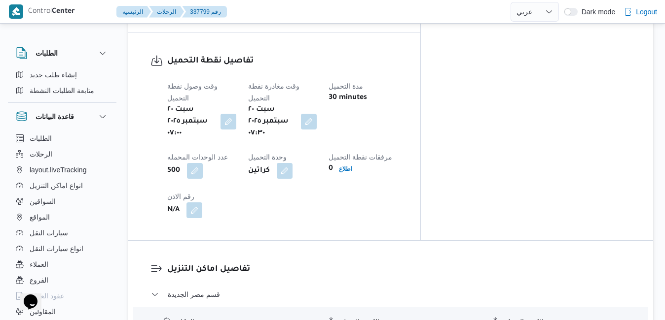
scroll to position [789, 0]
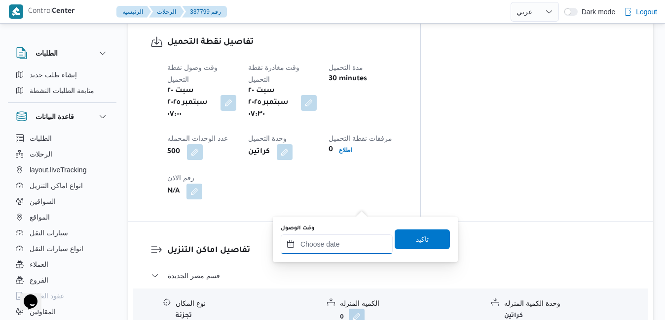
click at [344, 245] on input "وقت الوصول" at bounding box center [336, 245] width 112 height 20
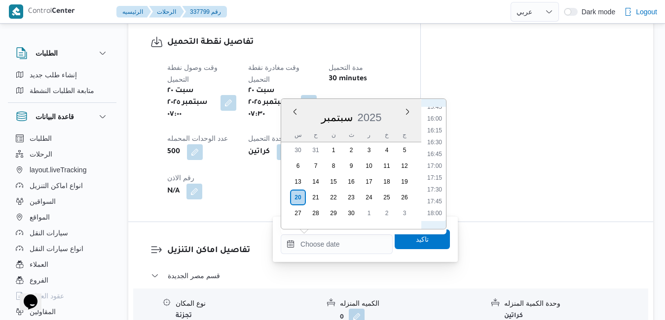
scroll to position [417, 0]
click at [438, 113] on li "08:45" at bounding box center [434, 110] width 23 height 10
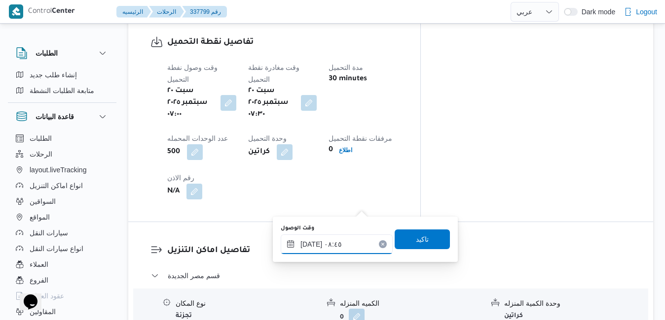
click at [313, 246] on input "[DATE] ٠٨:٤٥" at bounding box center [336, 245] width 112 height 20
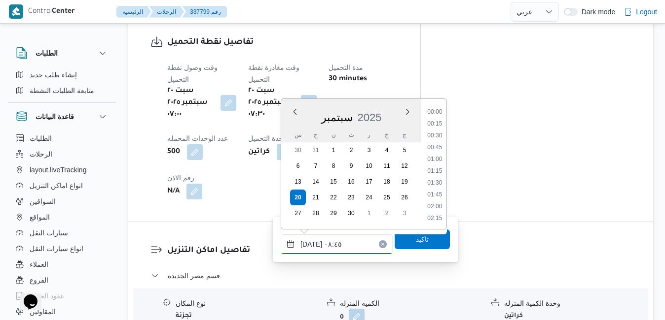
click at [313, 246] on input "[DATE] ٠٨:٤٥" at bounding box center [336, 245] width 112 height 20
type input "[DATE] ٠٨:10"
click at [400, 240] on span "تاكيد" at bounding box center [421, 239] width 55 height 20
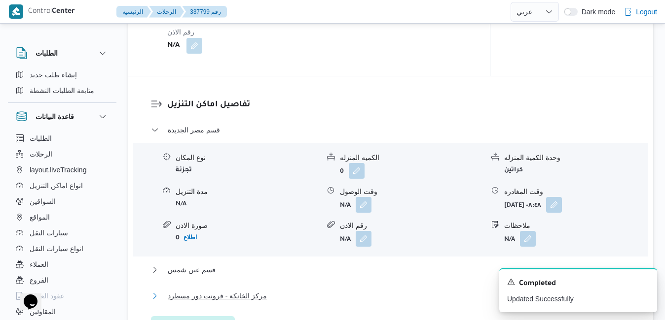
click at [339, 295] on button "مركز الخانكة - فرونت دور مسطرد" at bounding box center [391, 296] width 480 height 12
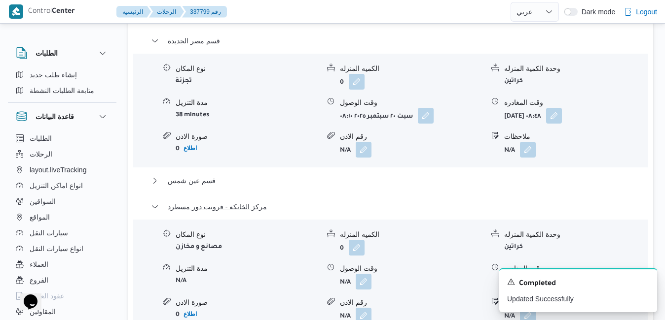
scroll to position [1025, 0]
click at [530, 272] on button "button" at bounding box center [528, 280] width 16 height 16
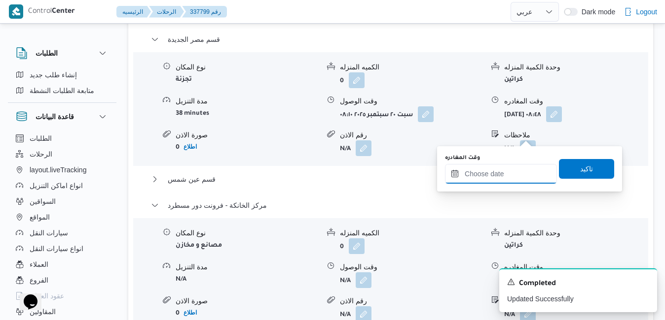
click at [497, 171] on input "وقت المغادره" at bounding box center [501, 174] width 112 height 20
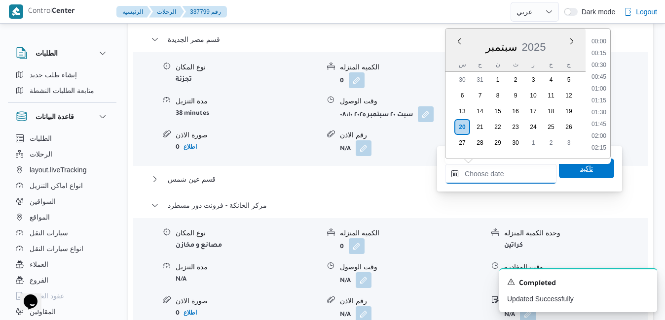
scroll to position [934, 0]
click at [598, 54] on li "20:00" at bounding box center [598, 54] width 23 height 10
type input "[DATE] ٢٠:٠٠"
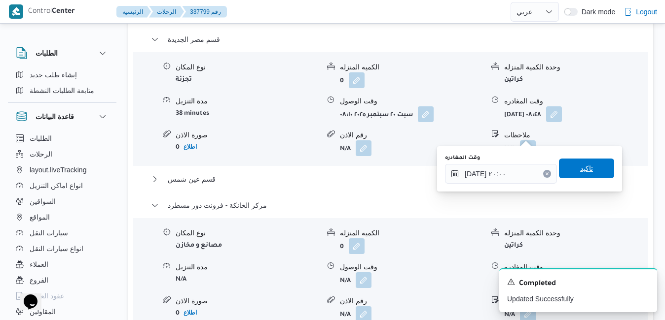
click at [580, 168] on span "تاكيد" at bounding box center [586, 169] width 13 height 12
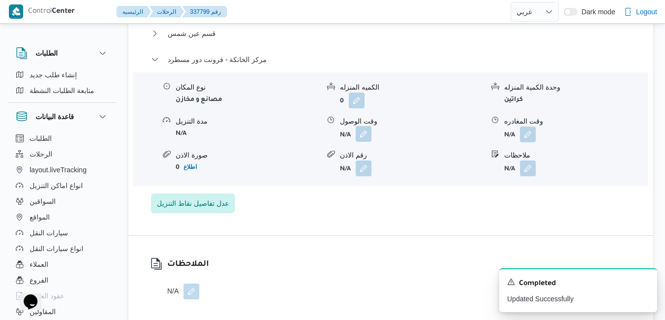
click at [364, 134] on button "button" at bounding box center [363, 134] width 16 height 16
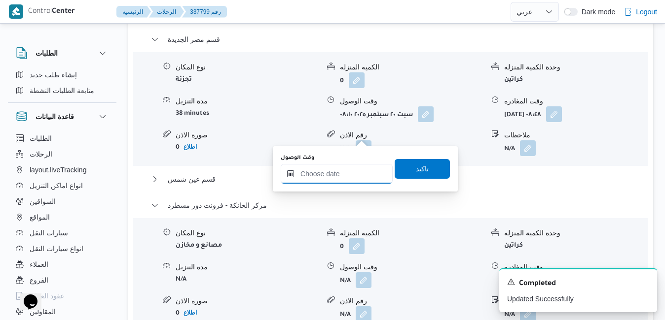
click at [355, 176] on input "وقت الوصول" at bounding box center [336, 174] width 112 height 20
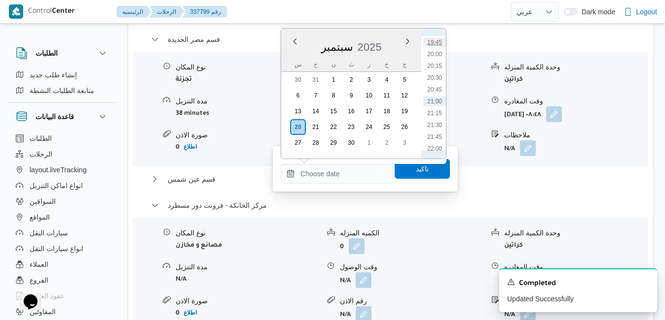
click at [437, 43] on li "19:45" at bounding box center [434, 42] width 23 height 10
type input "[DATE] ١٩:٤٥"
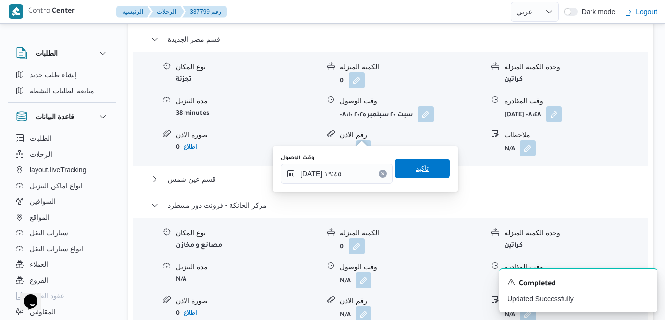
click at [416, 168] on span "تاكيد" at bounding box center [422, 169] width 13 height 12
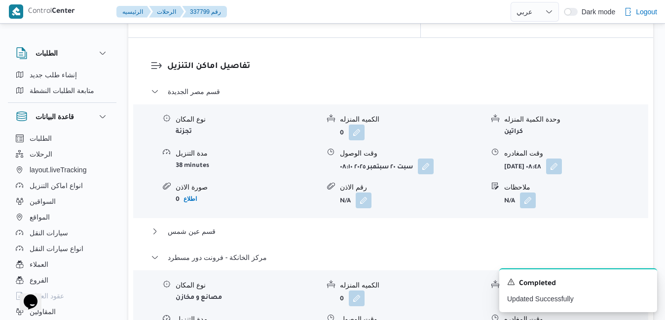
scroll to position [966, 0]
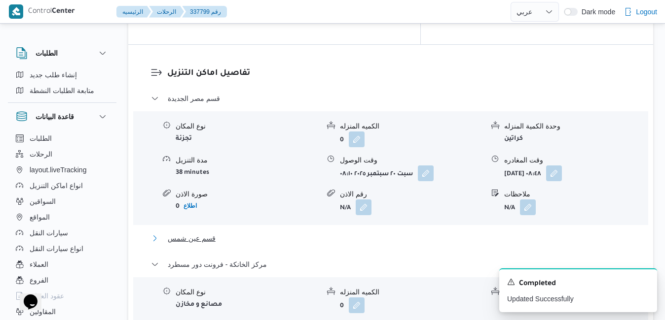
click at [441, 233] on button "قسم عين شمس" at bounding box center [391, 239] width 480 height 12
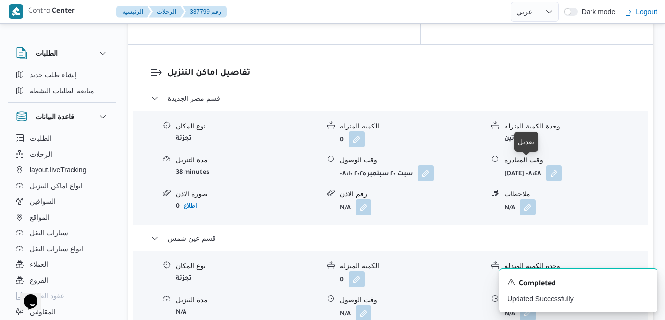
click at [531, 305] on button "button" at bounding box center [528, 313] width 16 height 16
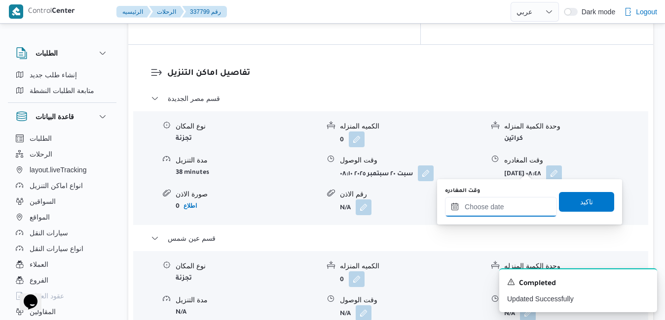
click at [496, 210] on input "وقت المغادره" at bounding box center [501, 207] width 112 height 20
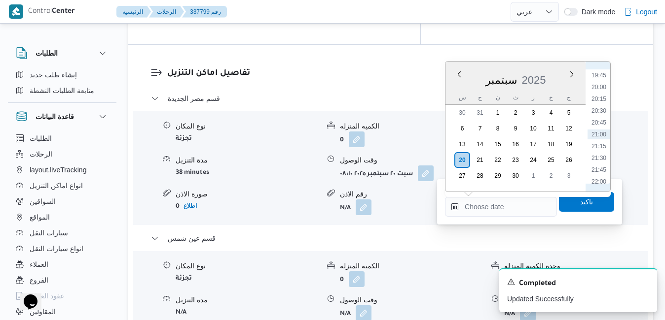
scroll to position [834, 0]
click at [601, 152] on li "19:15" at bounding box center [598, 152] width 23 height 10
type input "[DATE] ١٩:١٥"
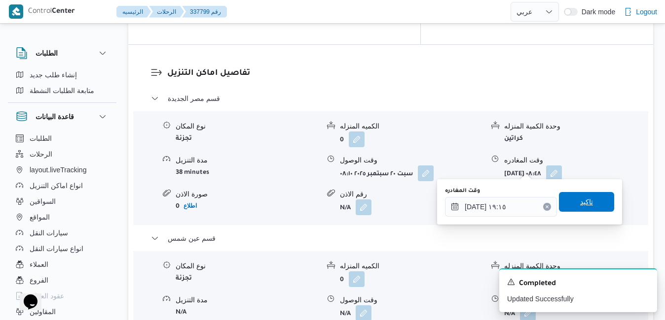
click at [580, 200] on span "تاكيد" at bounding box center [586, 202] width 13 height 12
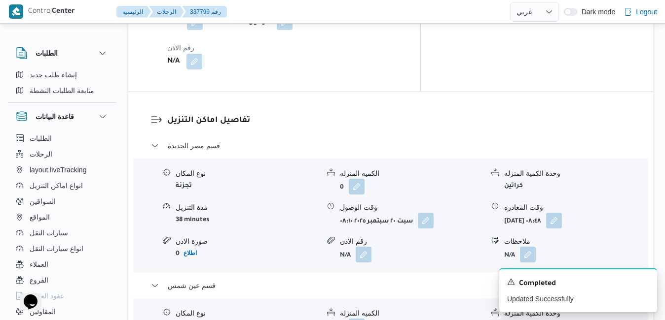
scroll to position [907, 0]
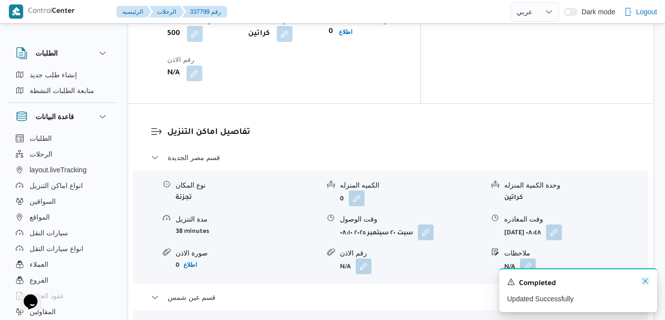
click at [646, 280] on icon "Dismiss toast" at bounding box center [645, 282] width 8 height 8
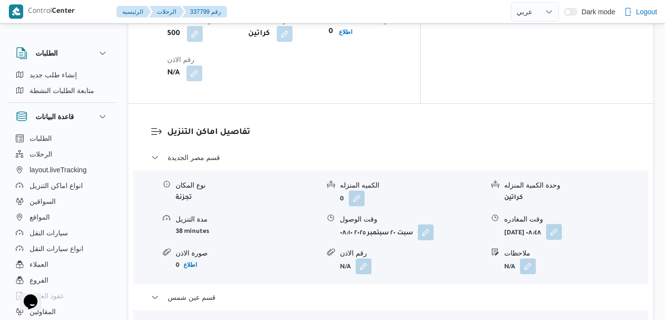
click at [561, 224] on button "button" at bounding box center [554, 232] width 16 height 16
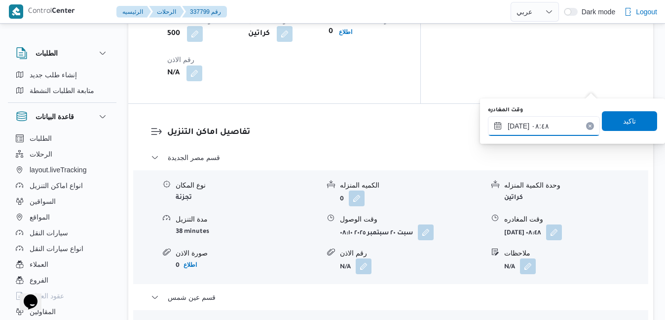
click at [561, 129] on input "[DATE] ٠٨:٤٨" at bounding box center [544, 126] width 112 height 20
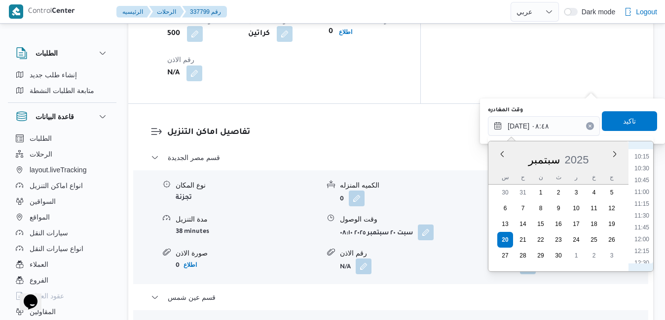
scroll to position [554, 0]
click at [645, 248] on li "13:45" at bounding box center [641, 251] width 23 height 10
type input "[DATE] ١٣:٤٥"
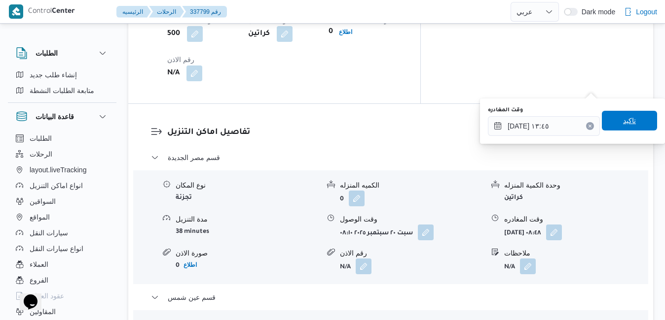
click at [623, 125] on span "تاكيد" at bounding box center [629, 121] width 13 height 12
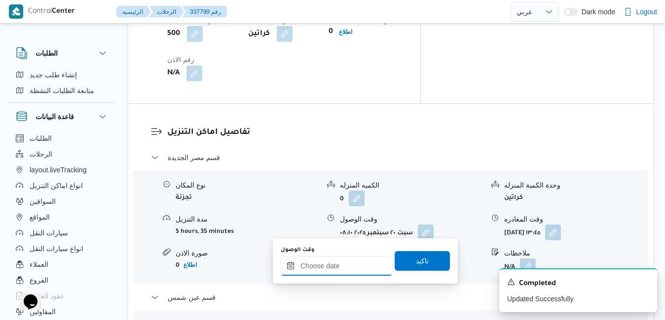
click at [353, 265] on input "وقت الوصول" at bounding box center [336, 266] width 112 height 20
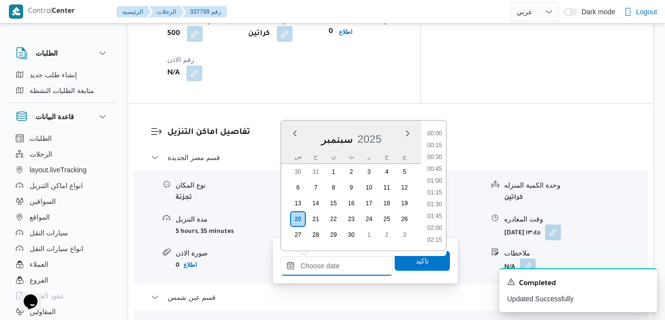
scroll to position [934, 0]
drag, startPoint x: 290, startPoint y: 151, endPoint x: 298, endPoint y: 154, distance: 8.6
click at [290, 151] on div "س" at bounding box center [298, 157] width 16 height 14
click at [437, 163] on li "14:00" at bounding box center [434, 163] width 23 height 10
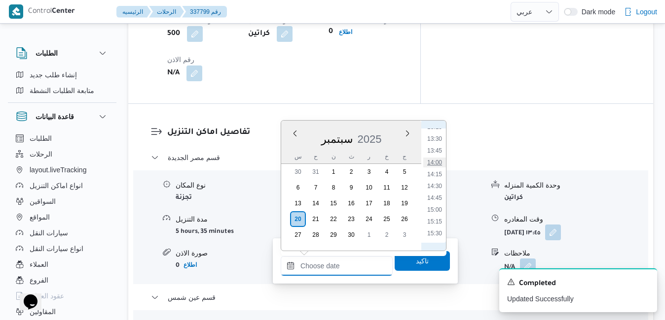
type input "[DATE] ١٤:٠٠"
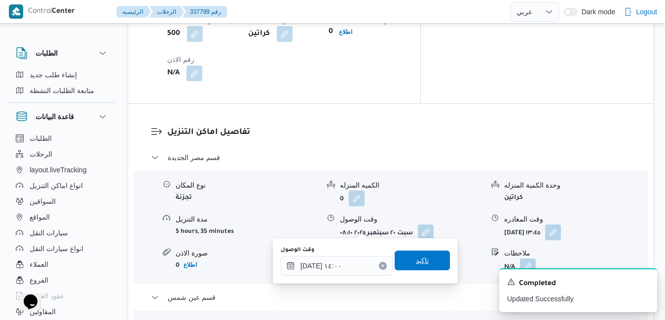
click at [419, 263] on span "تاكيد" at bounding box center [422, 261] width 13 height 12
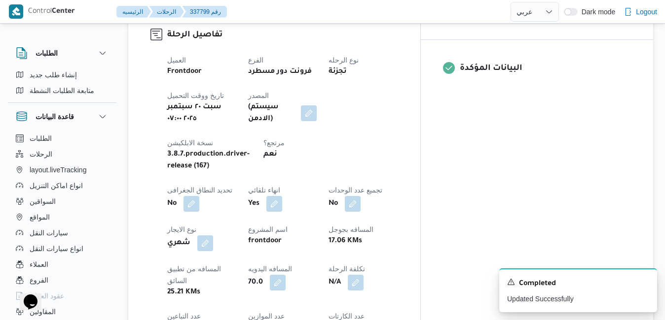
scroll to position [0, 0]
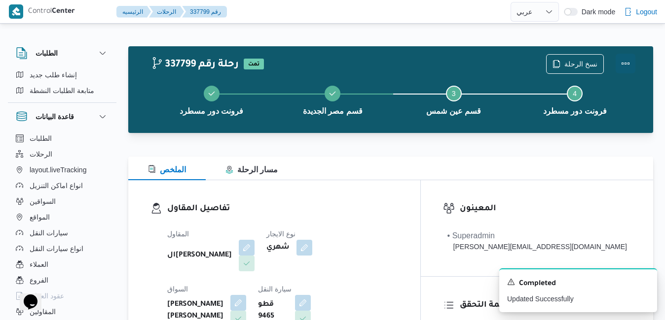
click at [628, 63] on button "Actions" at bounding box center [625, 64] width 20 height 20
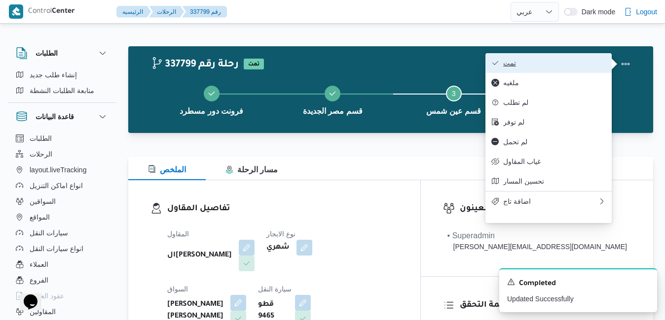
click at [559, 70] on button "تمت" at bounding box center [548, 63] width 126 height 20
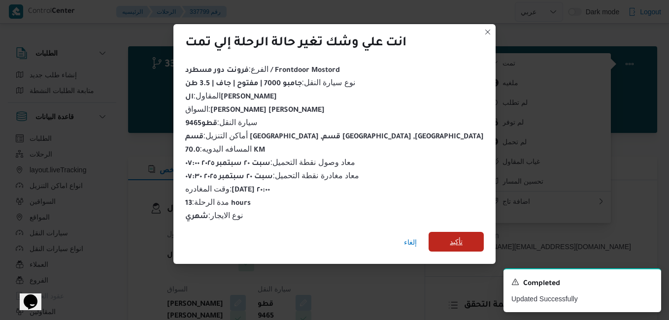
click at [450, 236] on span "تأكيد" at bounding box center [456, 242] width 13 height 12
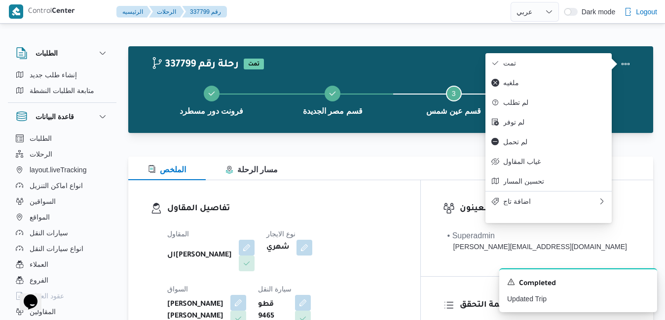
click at [420, 192] on div "تفاصيل المقاول المقاول الهامي [PERSON_NAME] نوع الايجار شهري [PERSON_NAME] [PER…" at bounding box center [274, 294] width 292 height 228
